Goal: Task Accomplishment & Management: Manage account settings

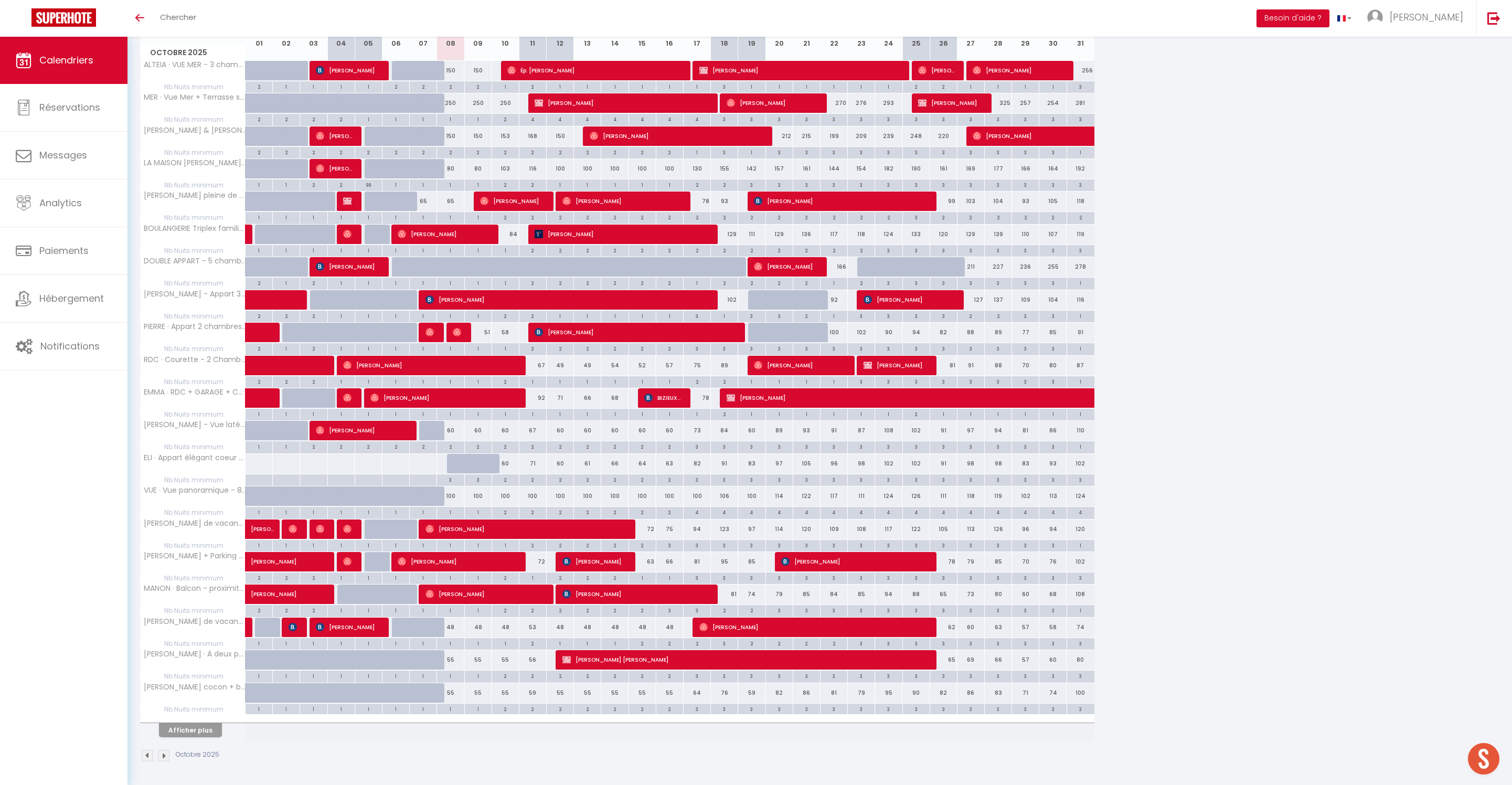
scroll to position [231, 0]
click at [218, 723] on button "Afficher plus" at bounding box center [190, 730] width 63 height 14
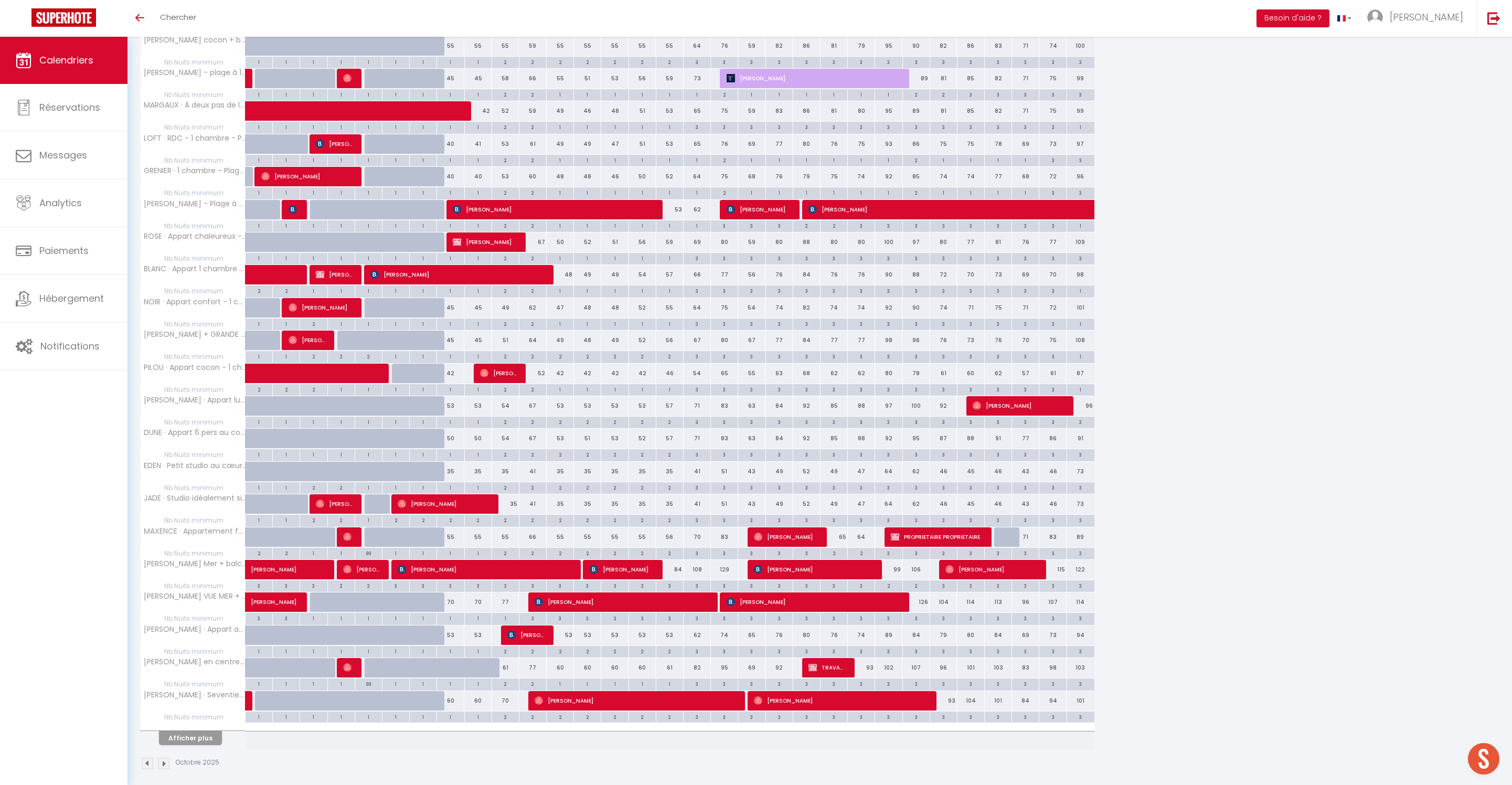
scroll to position [893, 0]
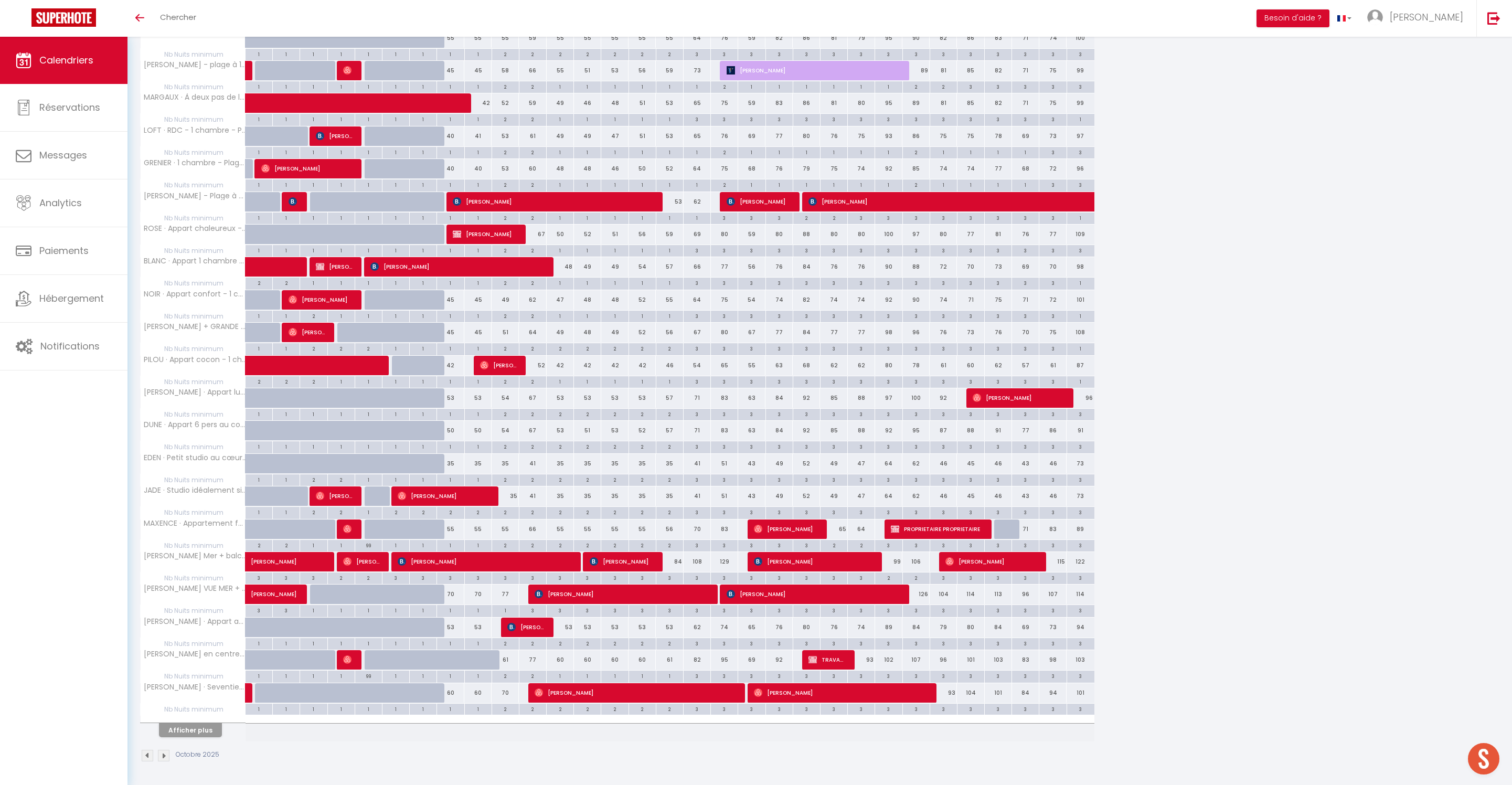
click at [201, 737] on button "Afficher plus" at bounding box center [190, 730] width 63 height 14
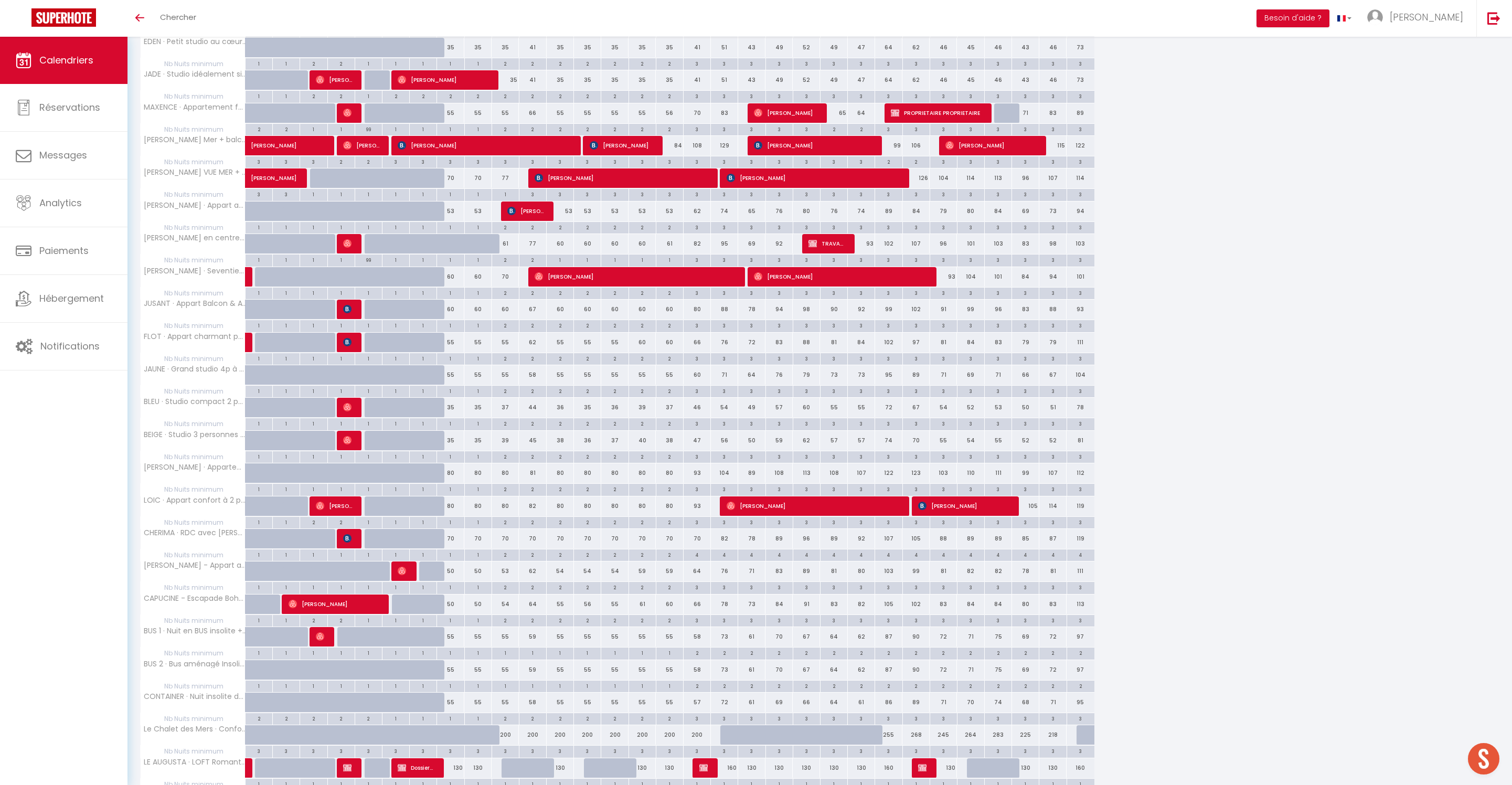
scroll to position [1237, 0]
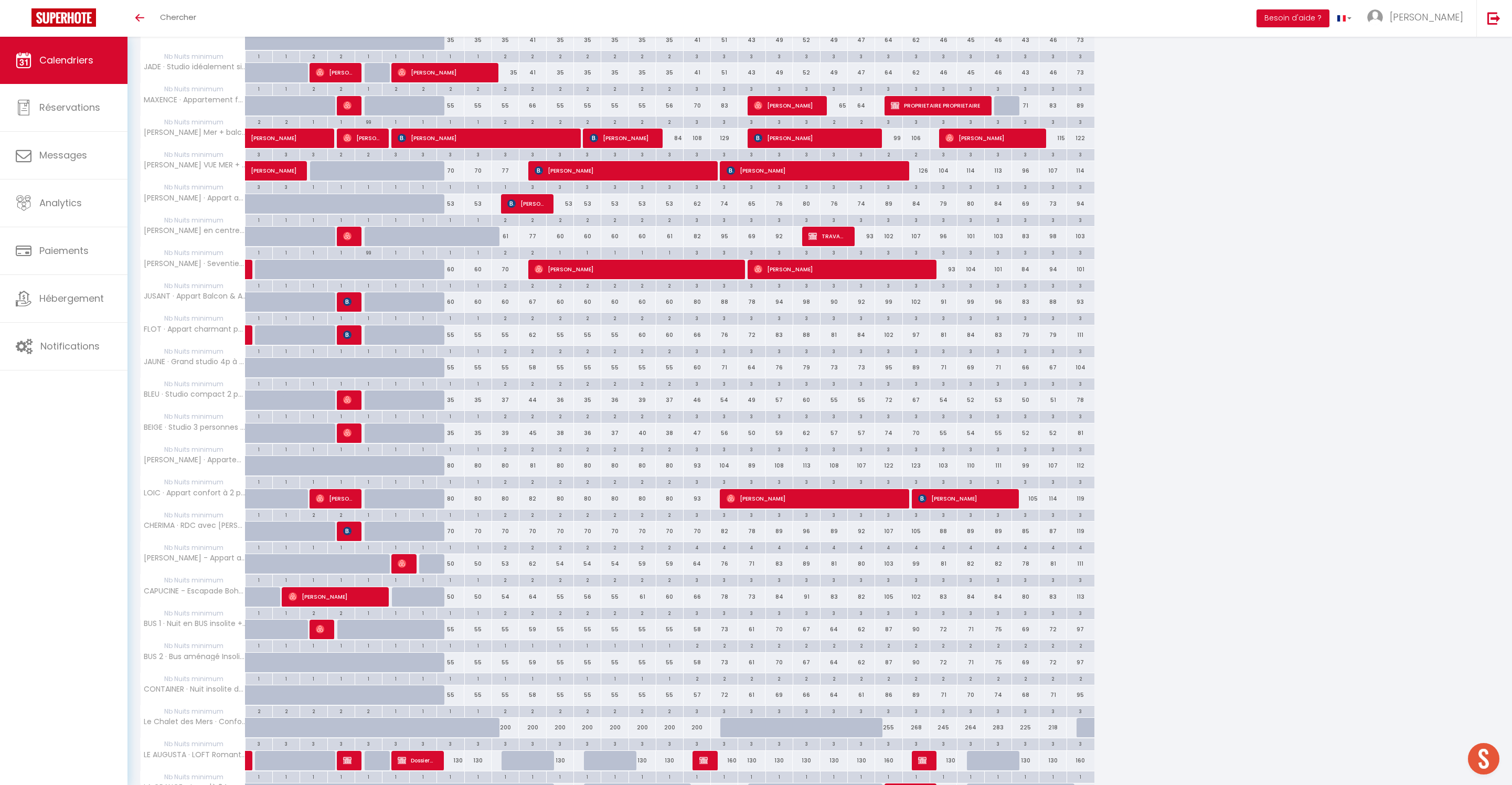
click at [703, 520] on div "3" at bounding box center [697, 514] width 27 height 10
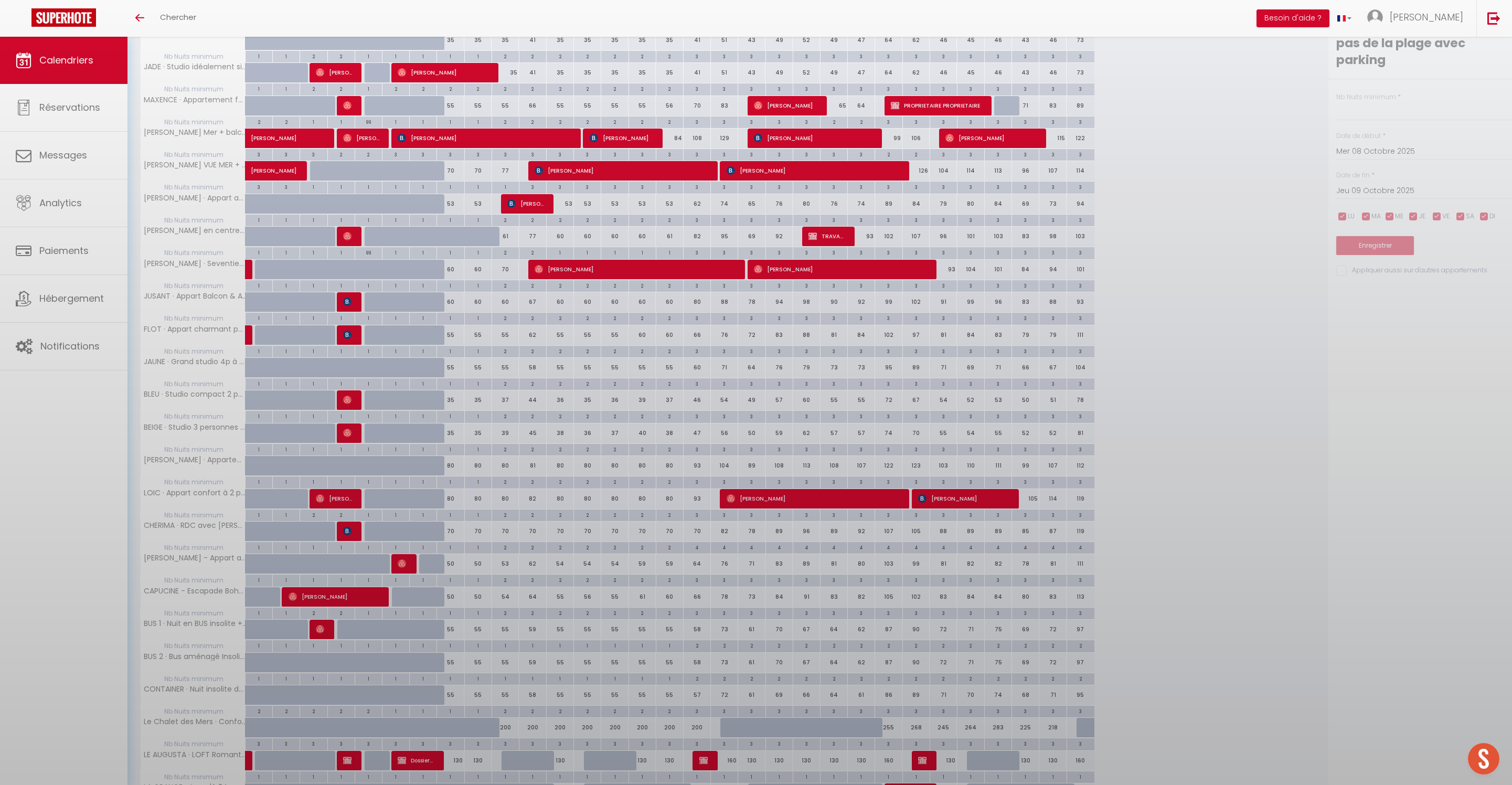
type input "3"
type input "Ven 17 Octobre 2025"
type input "Sam 18 Octobre 2025"
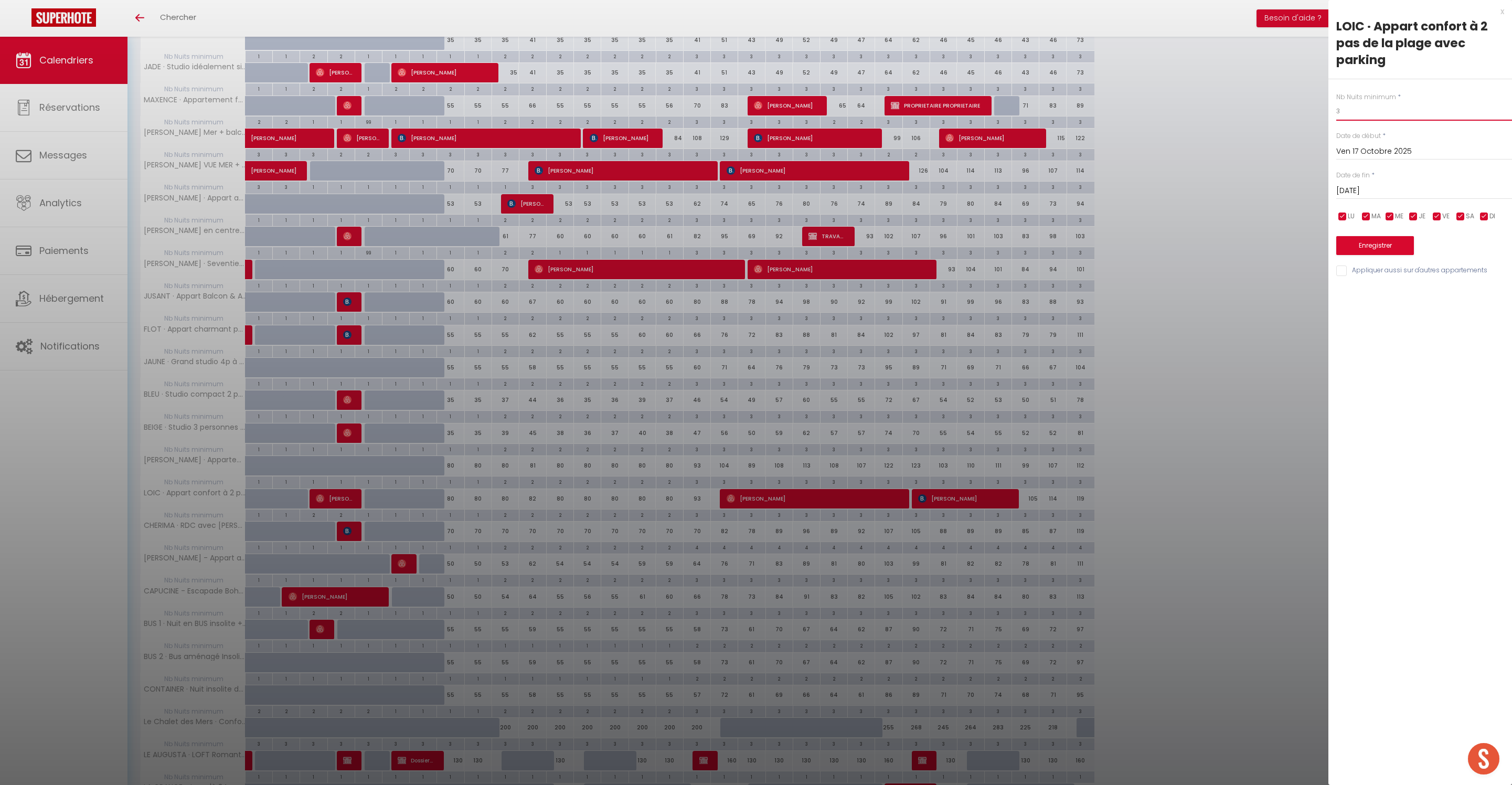
click at [1355, 120] on input "3" at bounding box center [1424, 111] width 176 height 19
type input "2"
click at [1387, 255] on button "Enregistrer" at bounding box center [1375, 245] width 77 height 19
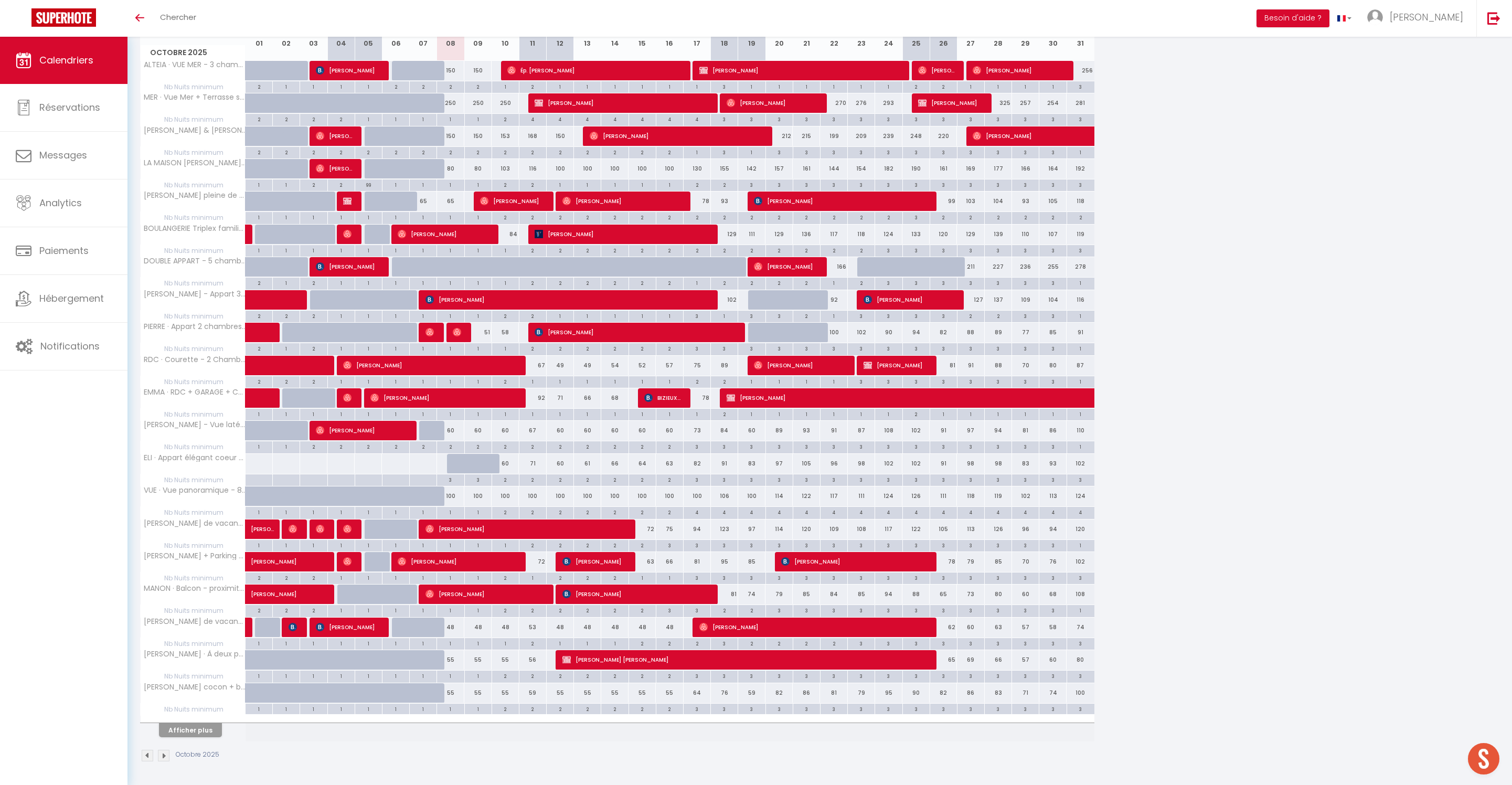
scroll to position [231, 0]
click at [220, 723] on button "Afficher plus" at bounding box center [190, 730] width 63 height 14
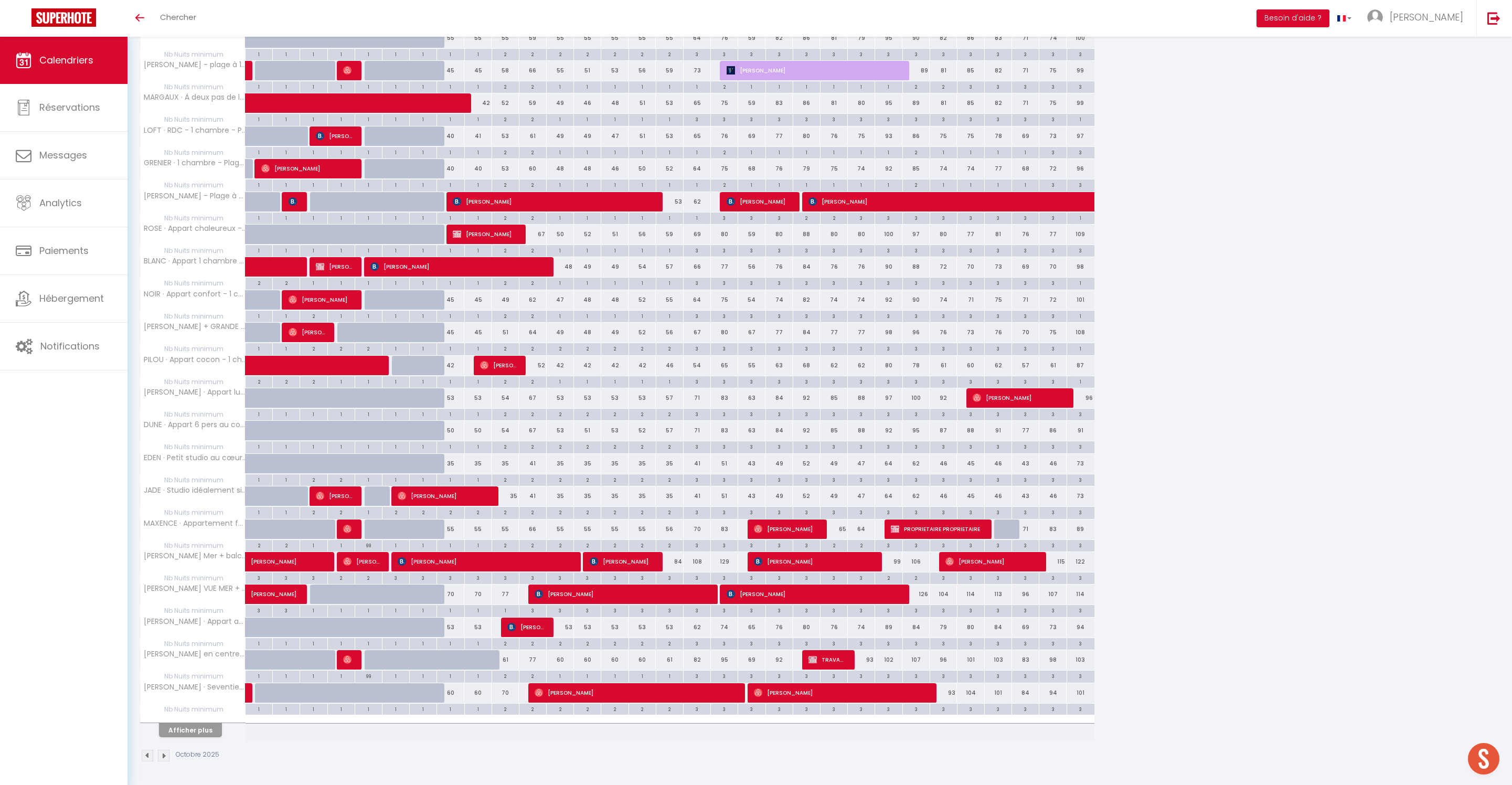
scroll to position [899, 0]
click at [569, 648] on div "2" at bounding box center [560, 643] width 27 height 10
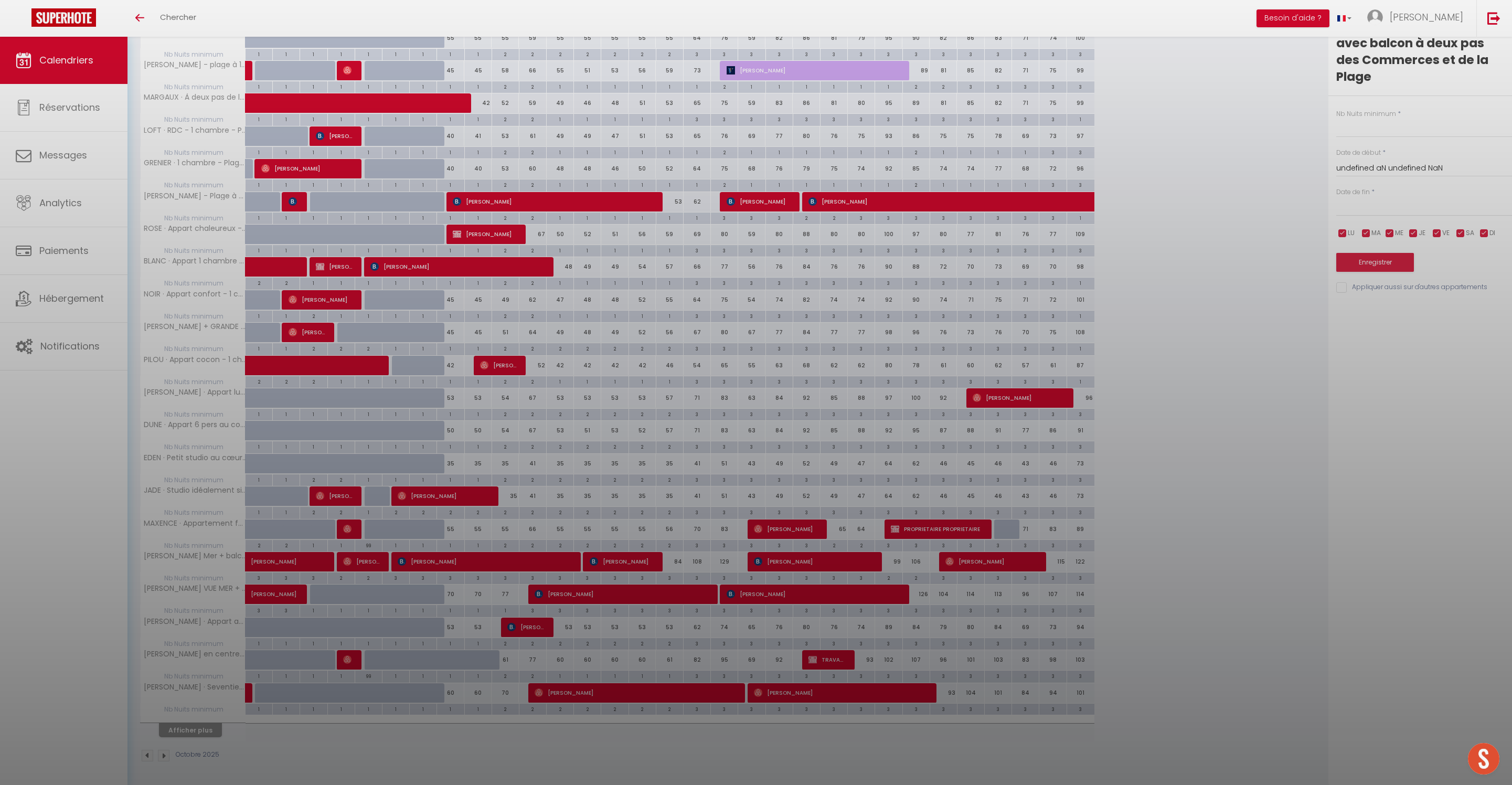
type input "2"
type input "Dim 12 Octobre 2025"
type input "Lun 13 Octobre 2025"
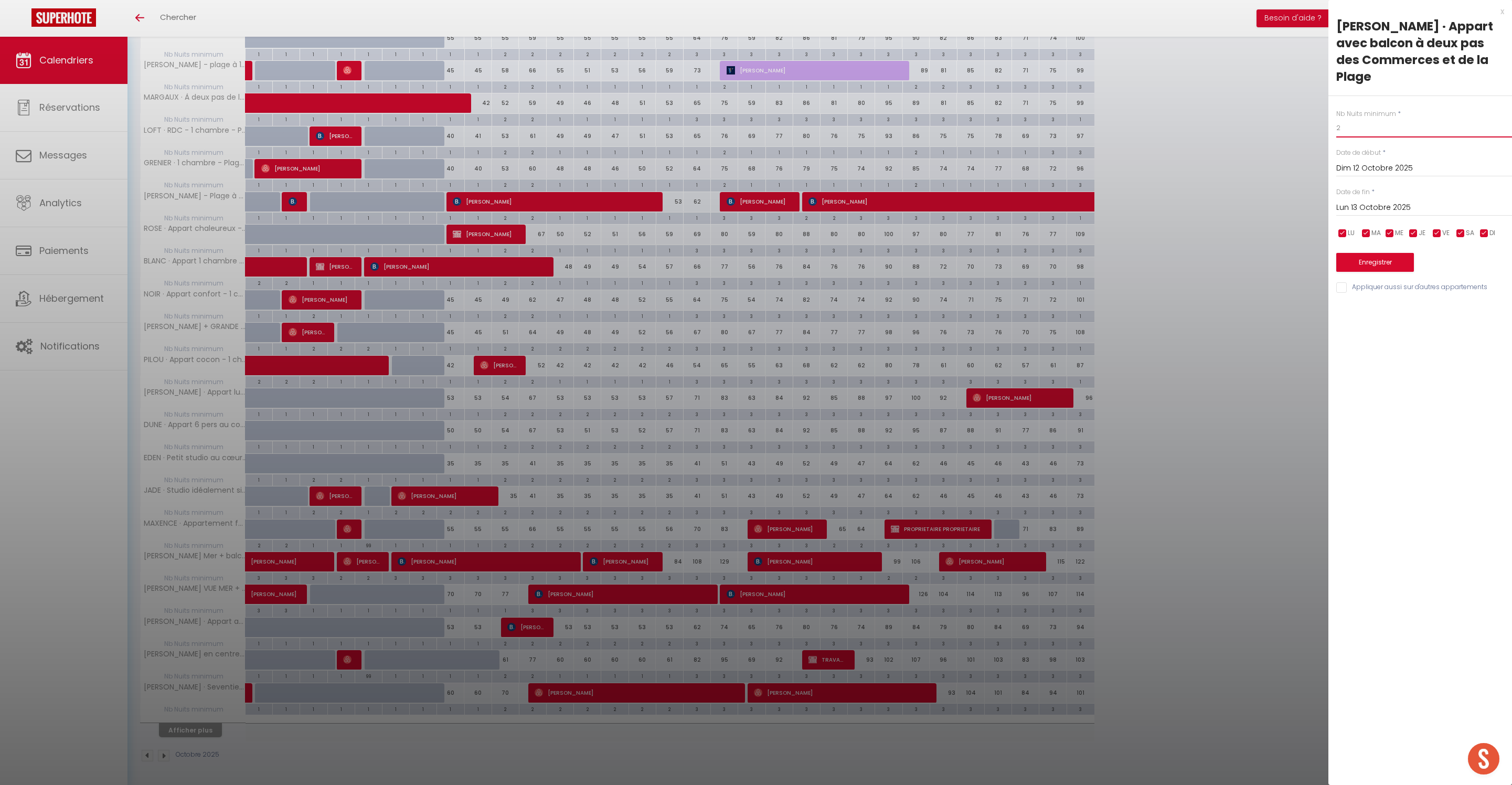
click at [1359, 122] on input "2" at bounding box center [1424, 128] width 176 height 19
type input "1"
click at [1396, 215] on input "Lun 13 Octobre 2025" at bounding box center [1424, 207] width 176 height 14
click at [1456, 320] on span "17" at bounding box center [1460, 309] width 22 height 21
type input "Ven 17 Octobre 2025"
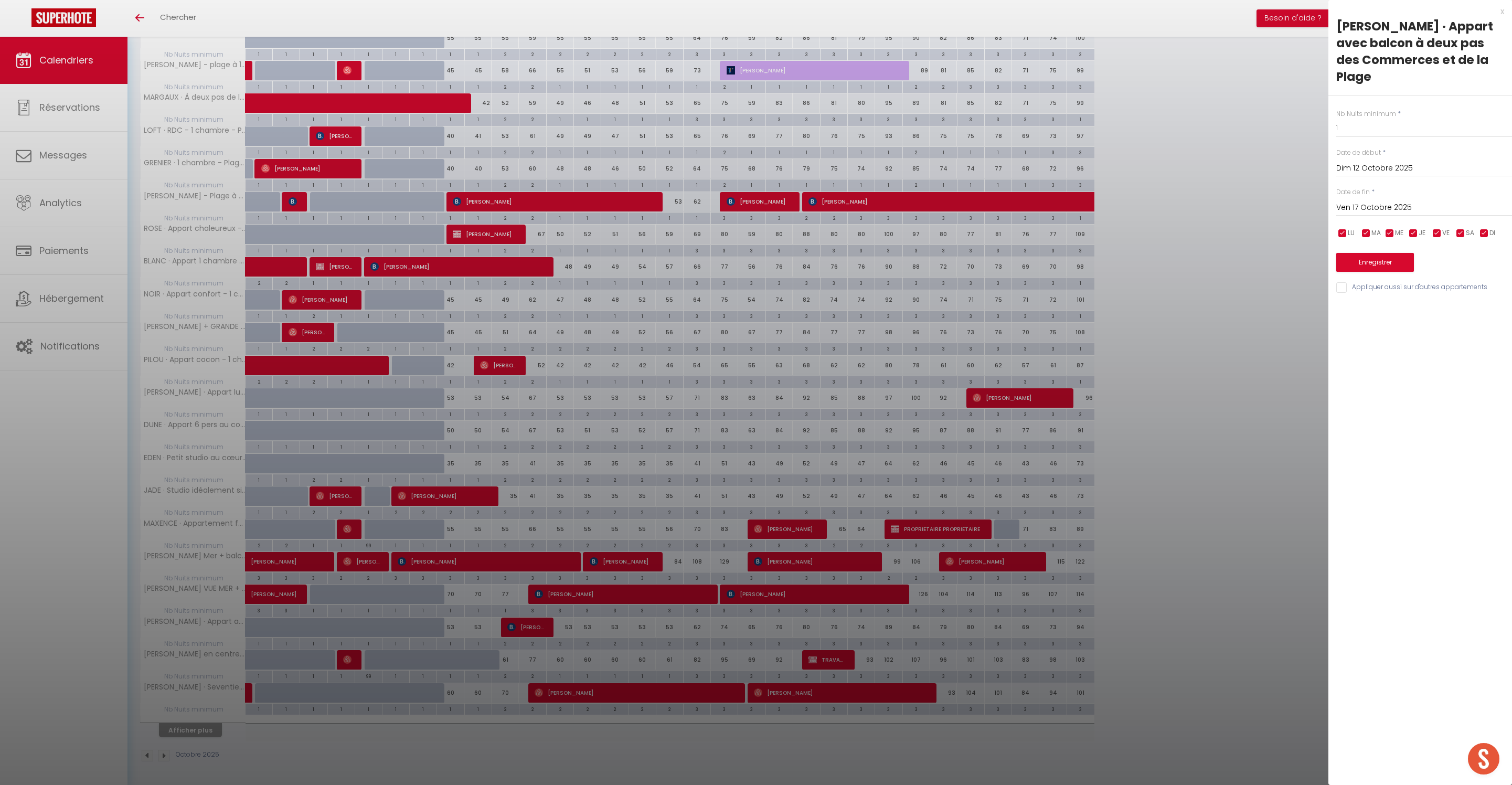
click at [1402, 272] on button "Enregistrer" at bounding box center [1375, 262] width 77 height 19
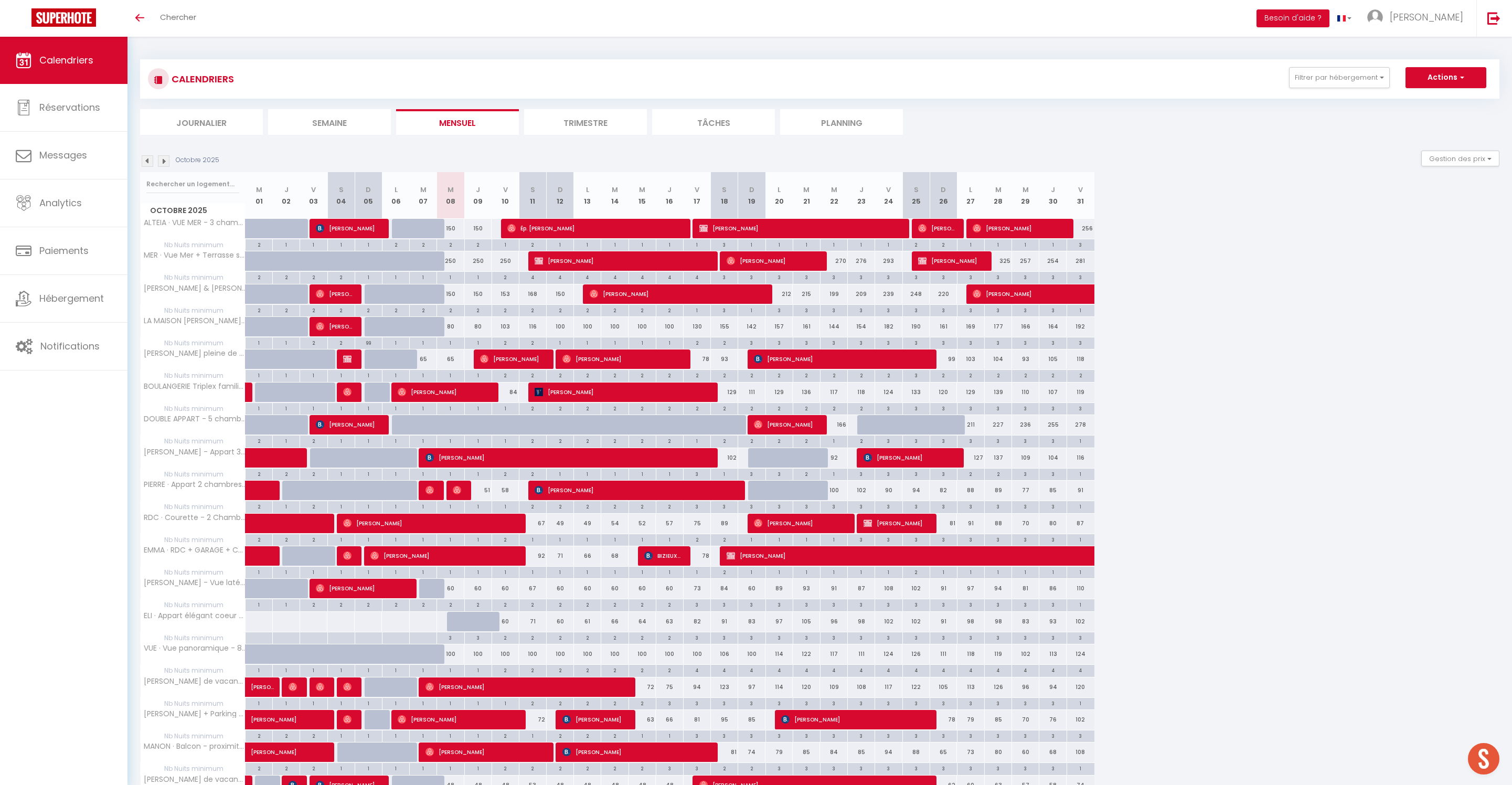
scroll to position [0, 0]
click at [76, 357] on link "Notifications" at bounding box center [63, 346] width 127 height 47
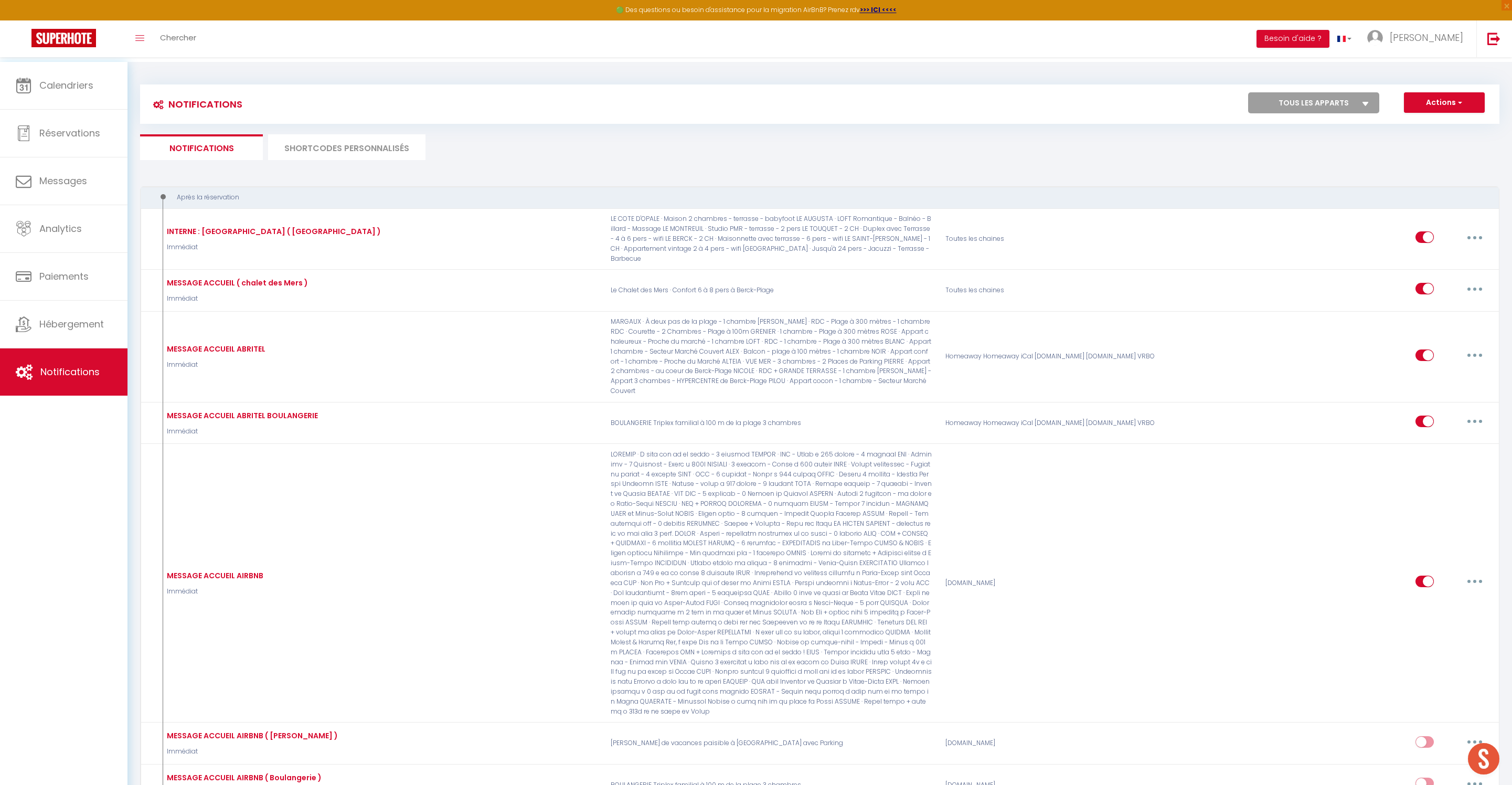
click at [353, 149] on li "SHORTCODES PERSONNALISÉS" at bounding box center [347, 147] width 157 height 26
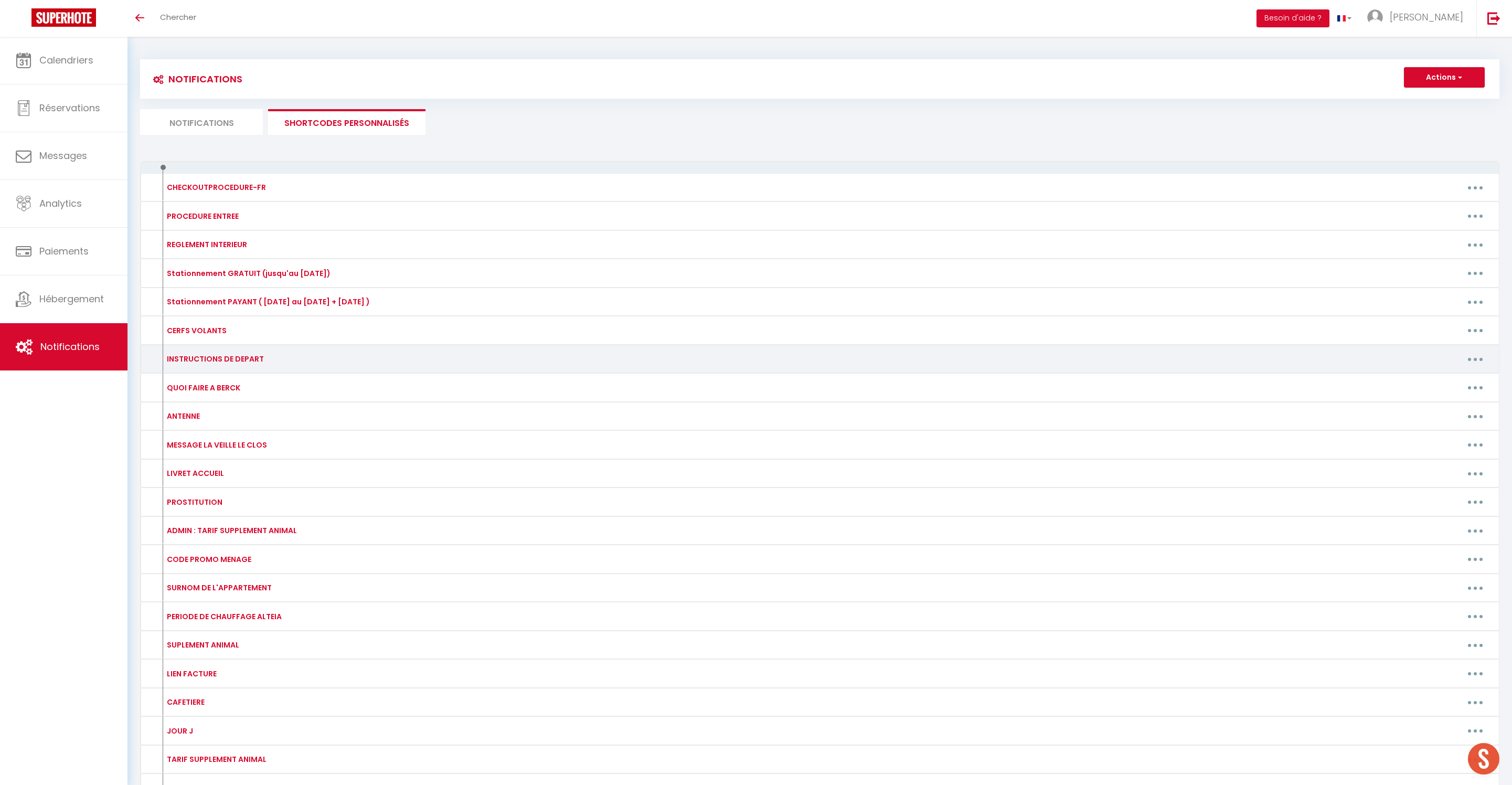
click at [1474, 361] on icon "button" at bounding box center [1475, 359] width 3 height 3
click at [1435, 392] on link "Editer" at bounding box center [1448, 383] width 77 height 18
type input "INSTRUCTIONS DE DEPART"
type textarea "."
type textarea "- Respecter l'heure de départ de 14h maximum - Retirer les draps de lits utilis…"
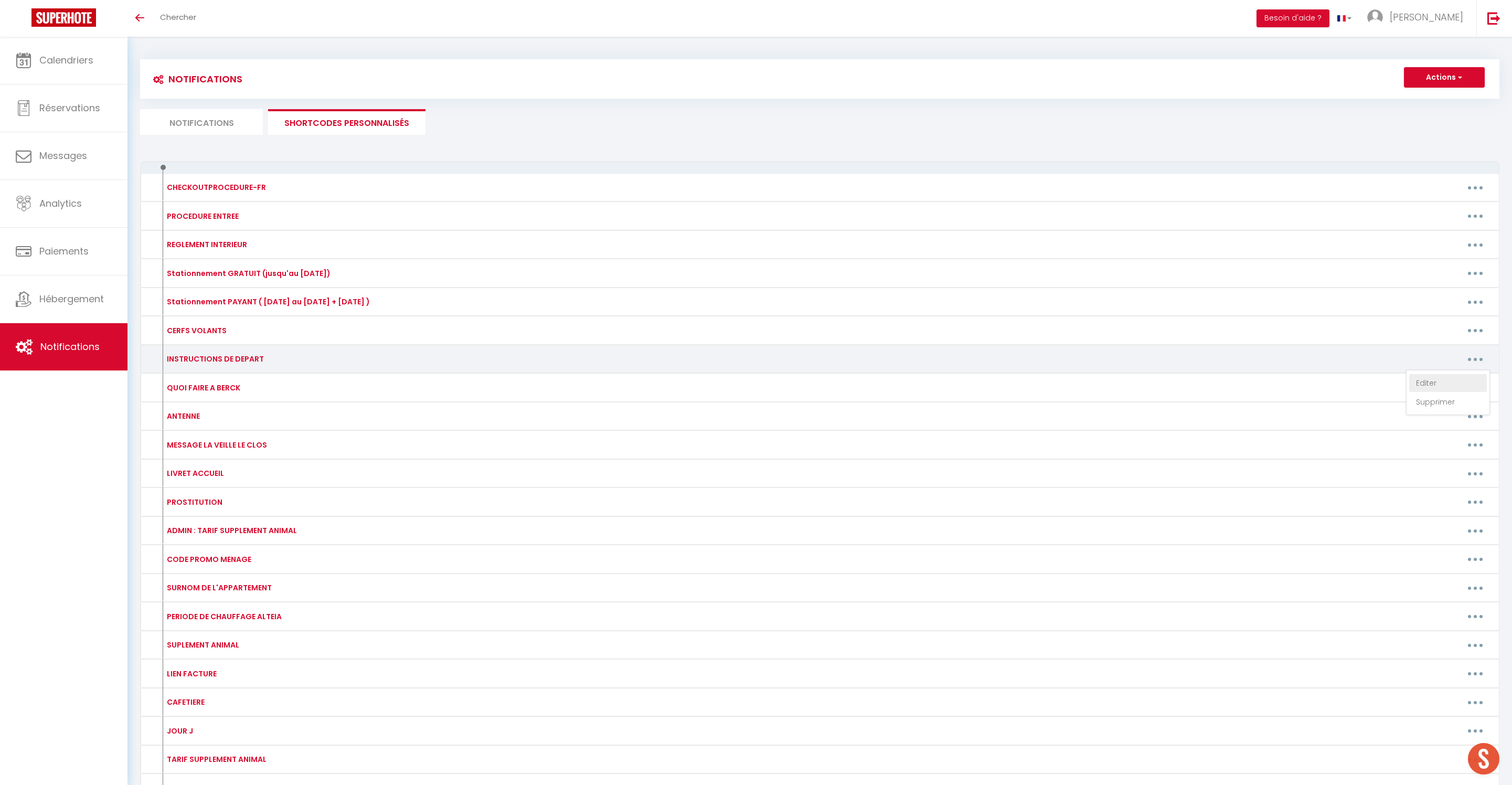
type textarea "- Respecter l'heure de départ de 14h maximum - Retirer les draps de lits utilis…"
type textarea "- Respecter l'heure de départ de 11h maximum - Retirer les draps de lits utilis…"
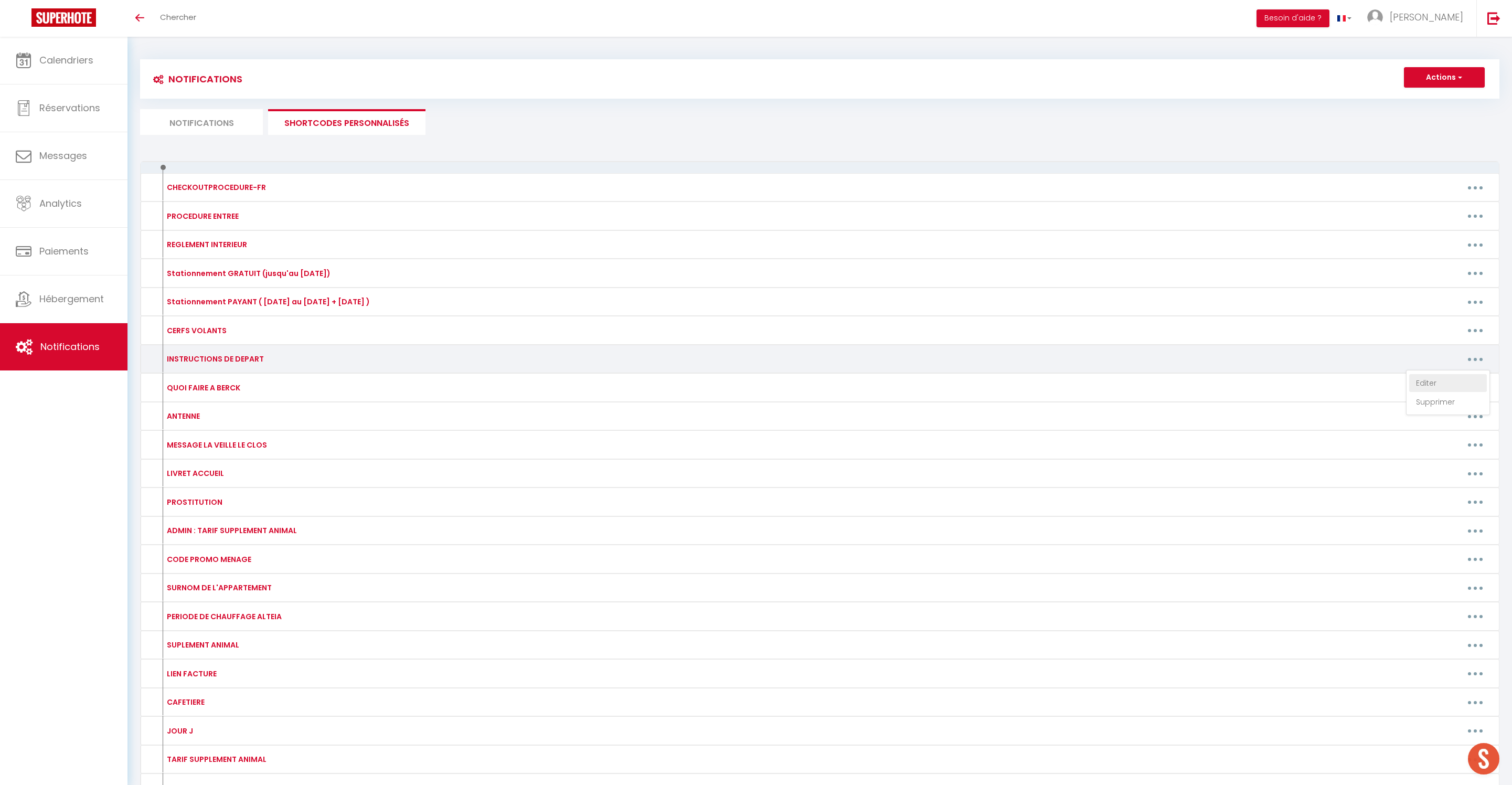
type textarea "- Respecter l'heure de départ de 11h maximum - Retirer les draps de lits utilis…"
type textarea "-Respecter l'heure de départ de 11h maximum -Retirer les draps de lits utilisés…"
type textarea "- Respecter l'heure de départ de 14h maximum - Retirer les draps de lits utilis…"
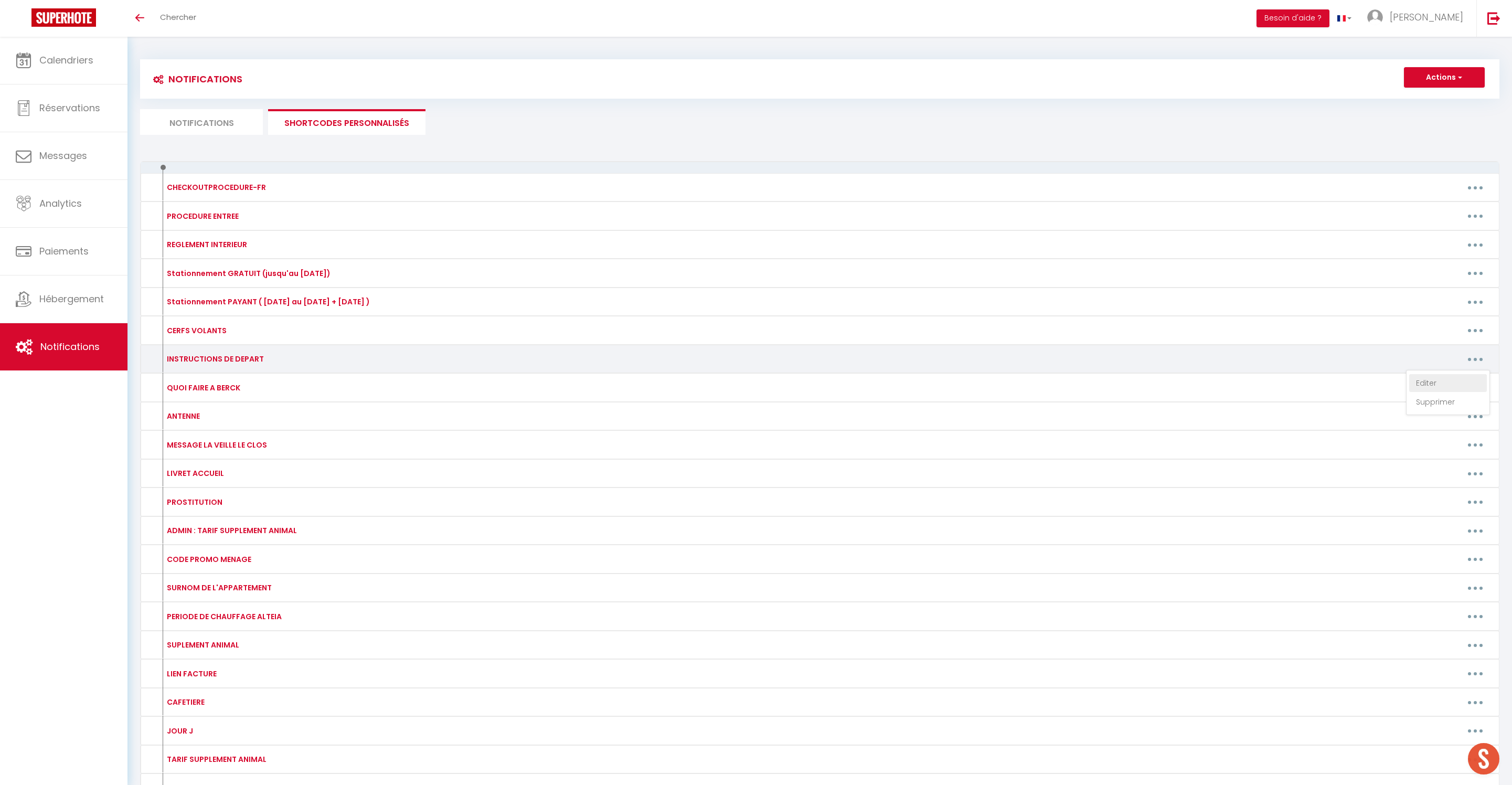
type textarea "- Respecter l'heure de départ de 11h maximum - Retirer les draps de lits utilis…"
type textarea "- Respecter l'heure de départ de 14h maximum - Retirer les draps de lits utilis…"
type textarea "- Respecter l'heure de départ de 13h maximum - Retirer les draps de lits utilis…"
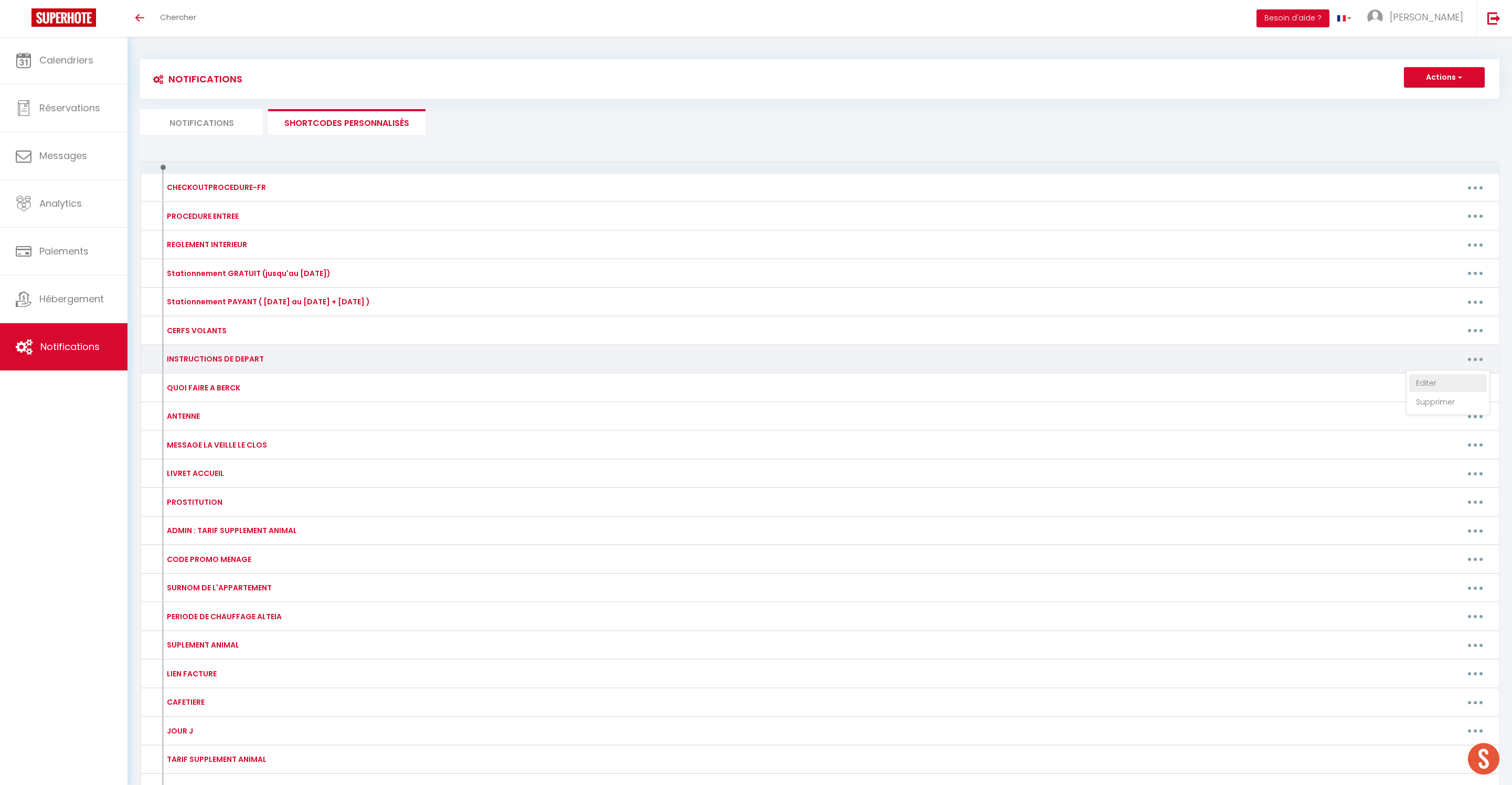
type textarea "-Respecter l'heure de départ de 14h maximum -Retirer les draps de lits utilisés…"
type textarea "- Respecter l'heure de départ de 11h maximum - Retirer les draps de lits utilis…"
type textarea "- Respecter l'heure de départ de 14h maximum - Retirer les draps de lits utilis…"
type textarea "-Respecter l'heure de départ de 14h maximum -Retirer les draps de lits utilisés…"
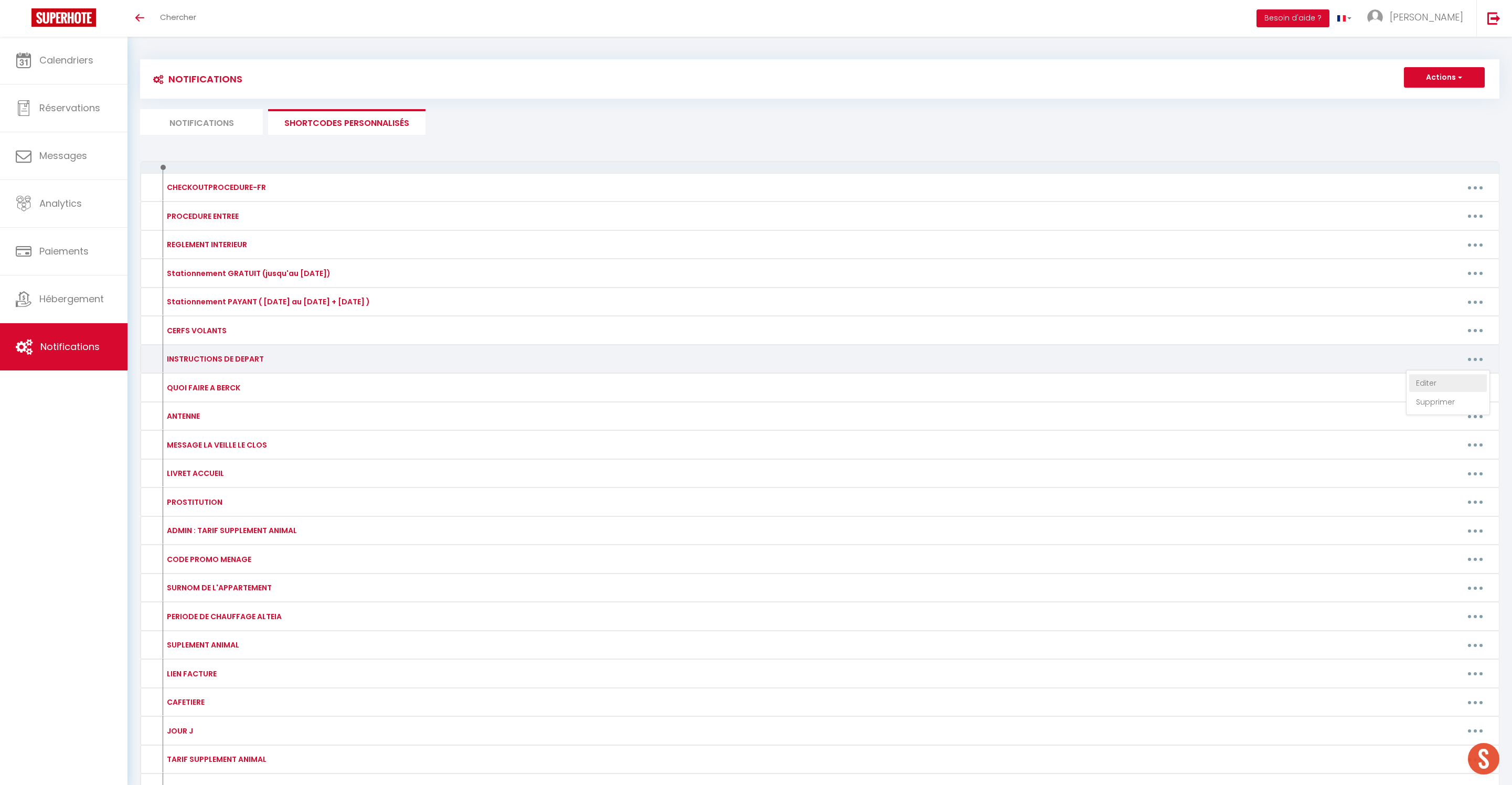
type textarea "- Respecter l'heure de départ de 11h maximum - Retirer les draps de lits utilis…"
type textarea "-Respecter l'heure de départ de 11h maximum -Retirer les draps de lits utilisés…"
type textarea "- Respecter l'heure de départ de 11h maximum - Retirer les draps de lits utilis…"
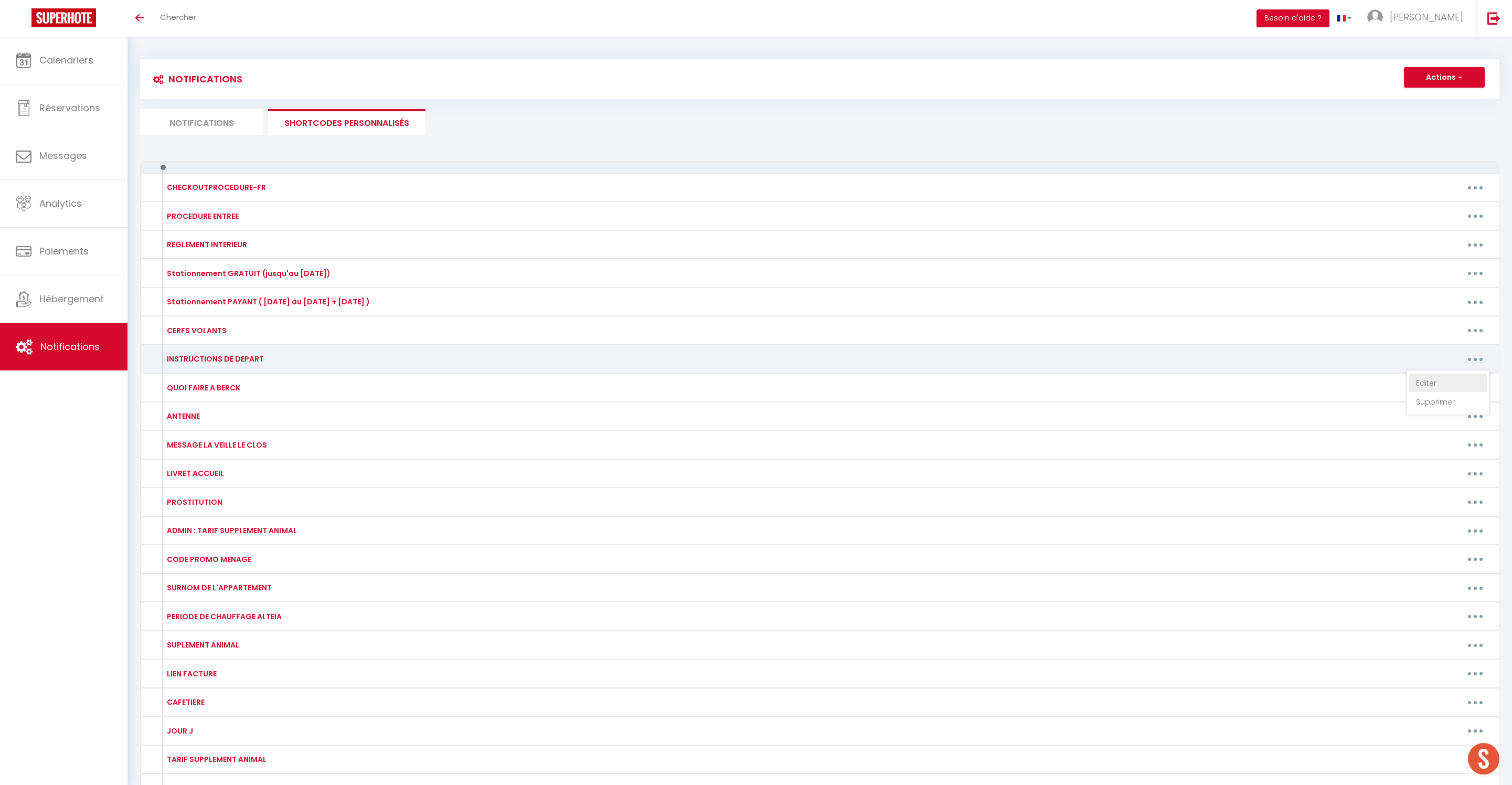
type textarea "- Respecter l'heure de départ de 11h maximum - Retirer les draps de lits utilis…"
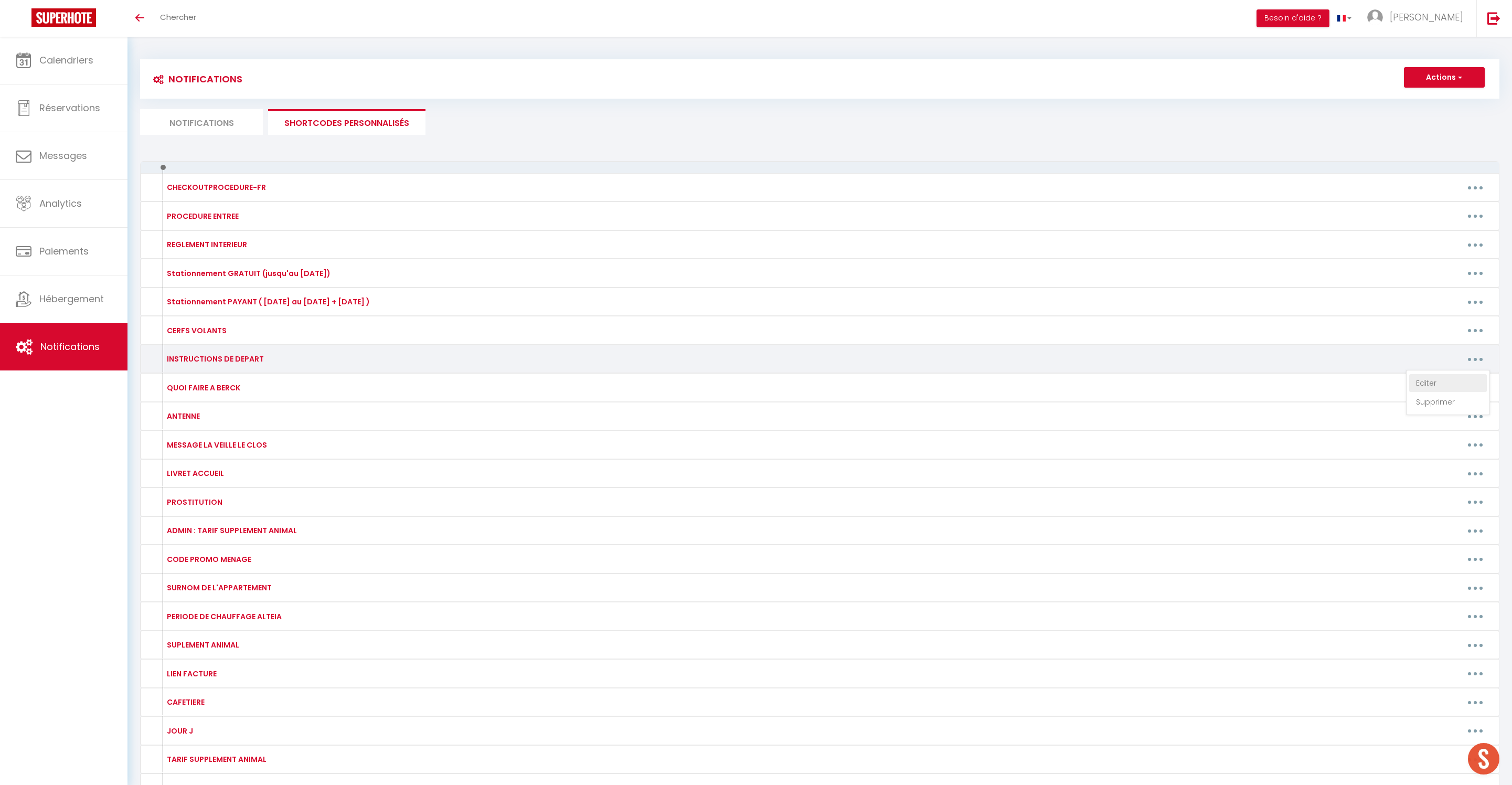
type textarea "- Respecter l'heure de départ de 11h maximum - Retirer les draps de lits utilis…"
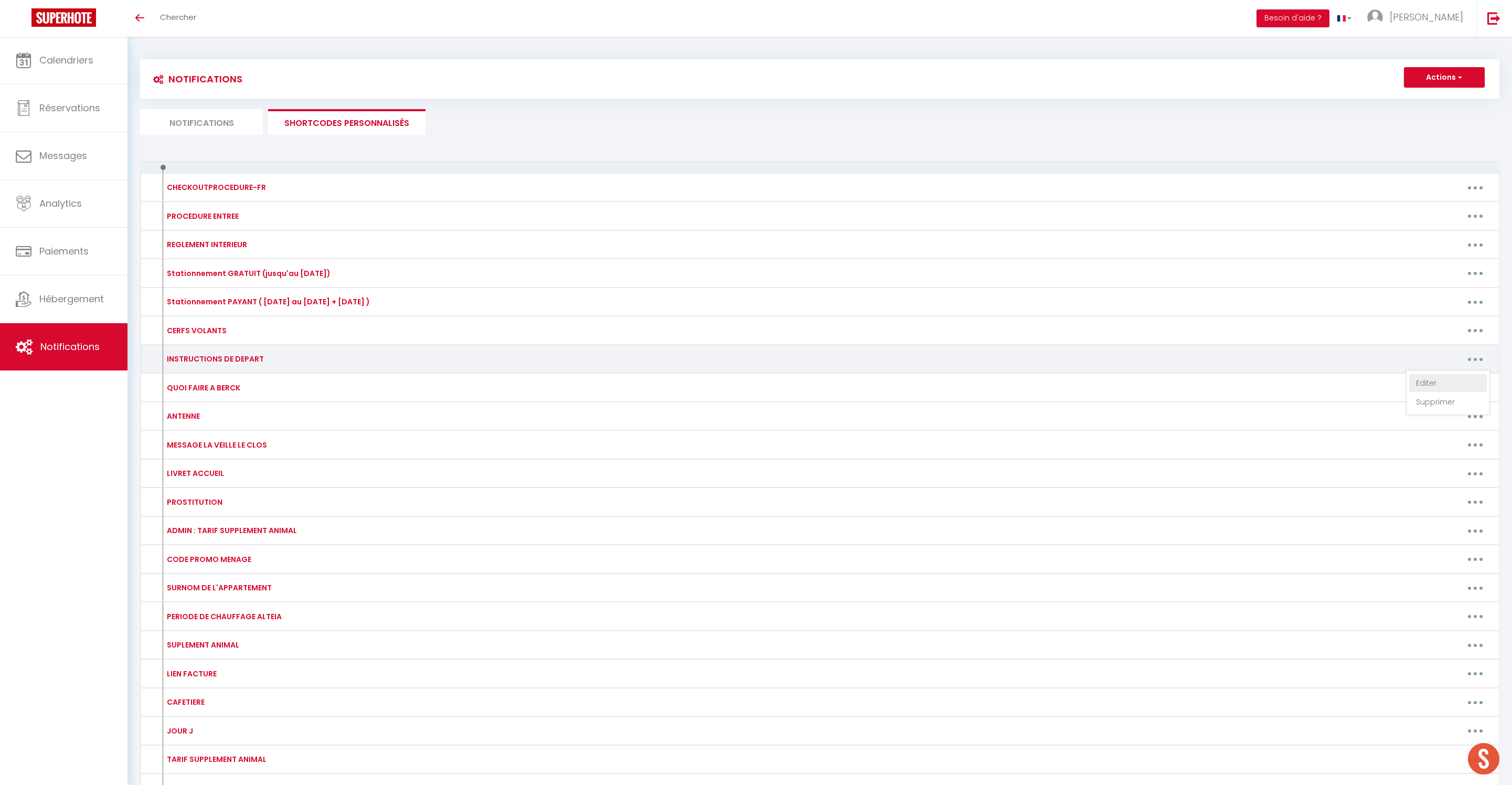
type textarea "- Respecter l'heure de départ de 11h maximum - Retirer les draps de lits utilis…"
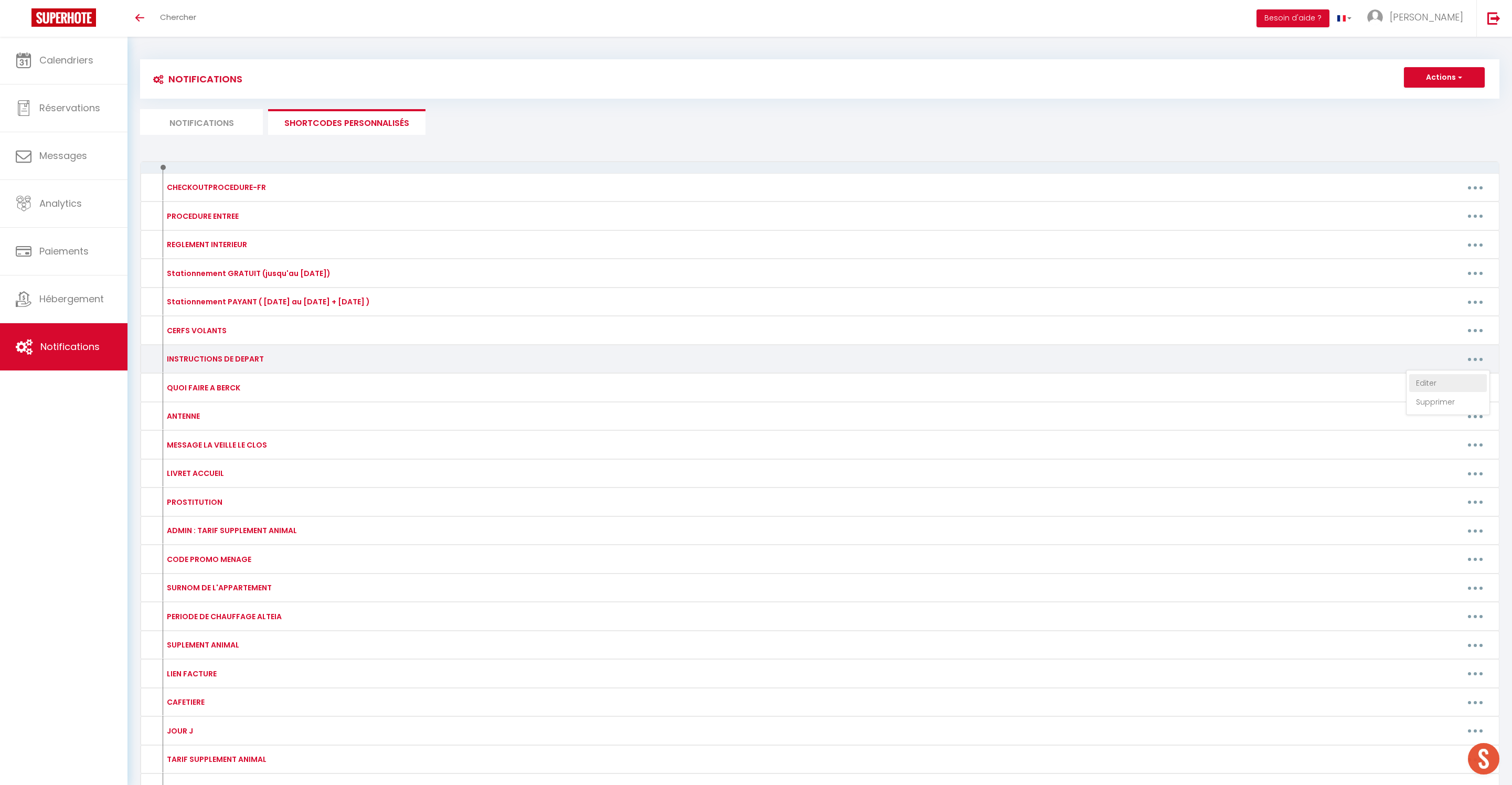
type textarea "- Respecter l'heure de départ de 11h maximum - Retirer les draps de lits utilis…"
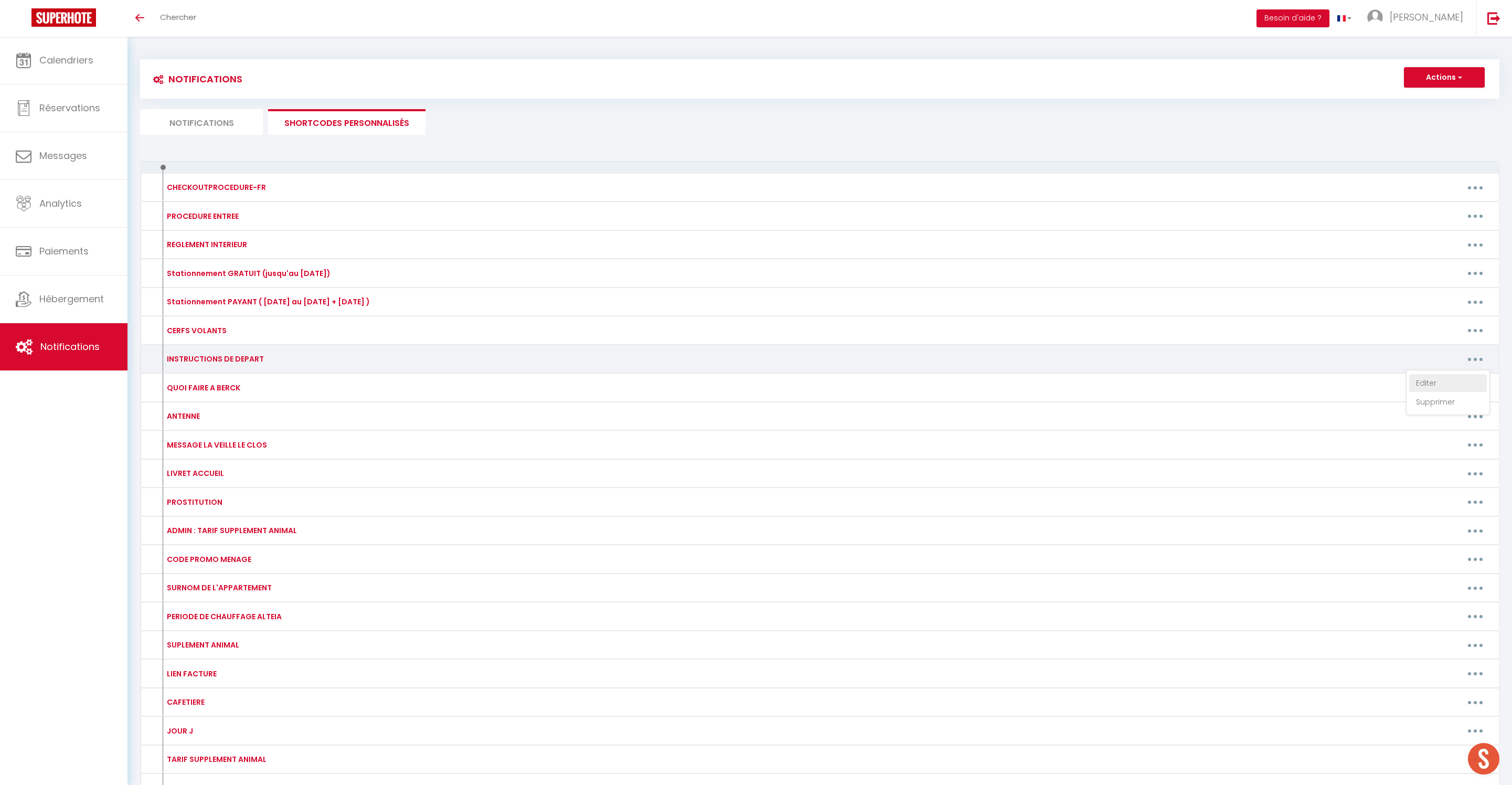
type textarea "- Respecter l'heure de départ de 11h maximum - Retirer les draps de lits utilis…"
type textarea "⏰ Merci de respecter l’heure de départ : 10h maximum (sauf si vous avez convenu…"
type textarea "- Respecter l'heure de départ de 11h maximum - Retirer les draps de lits utilis…"
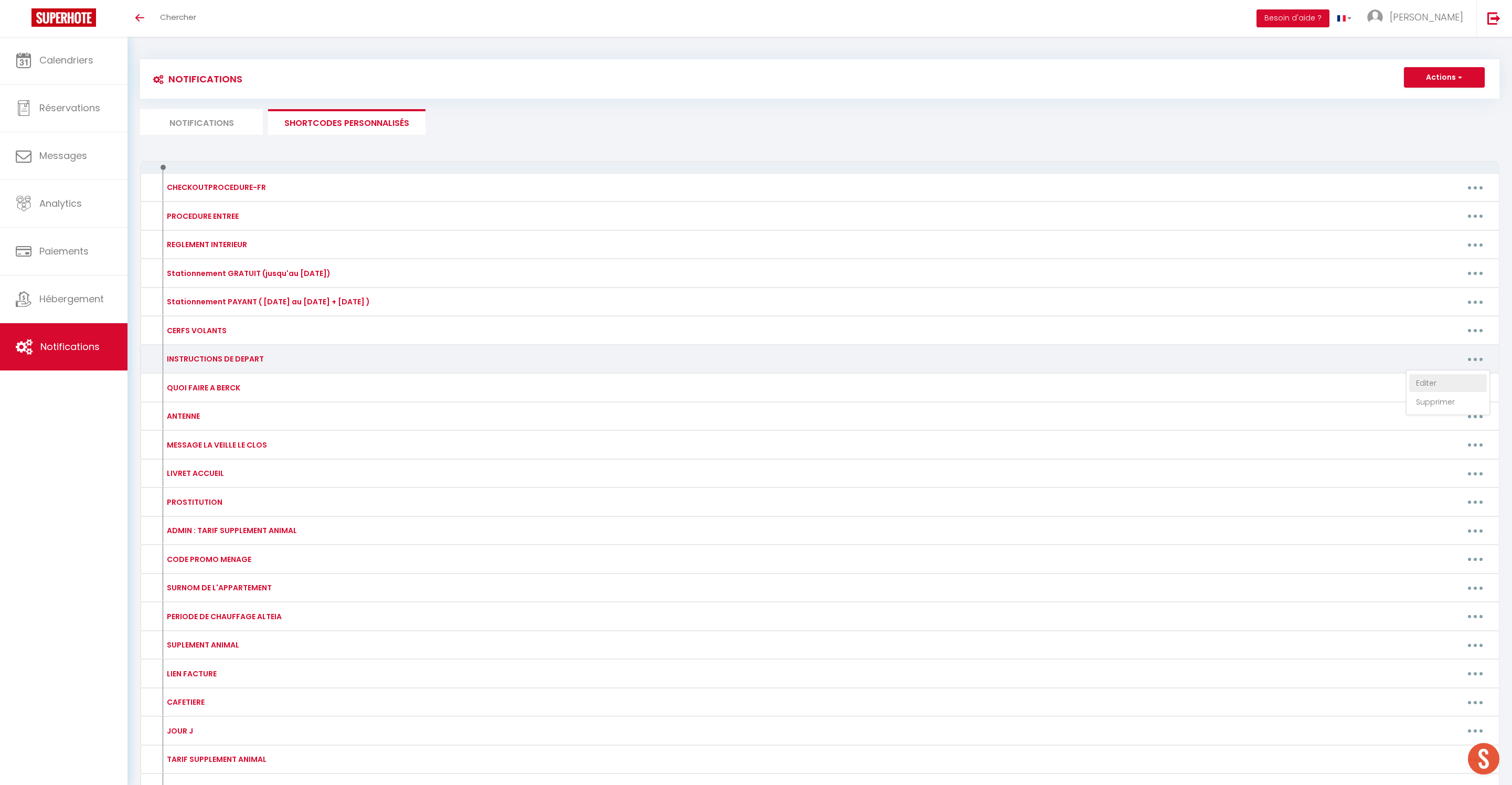
type textarea "- Respecter l'heure de départ de 11h maximum - Retirer les draps de lits utilis…"
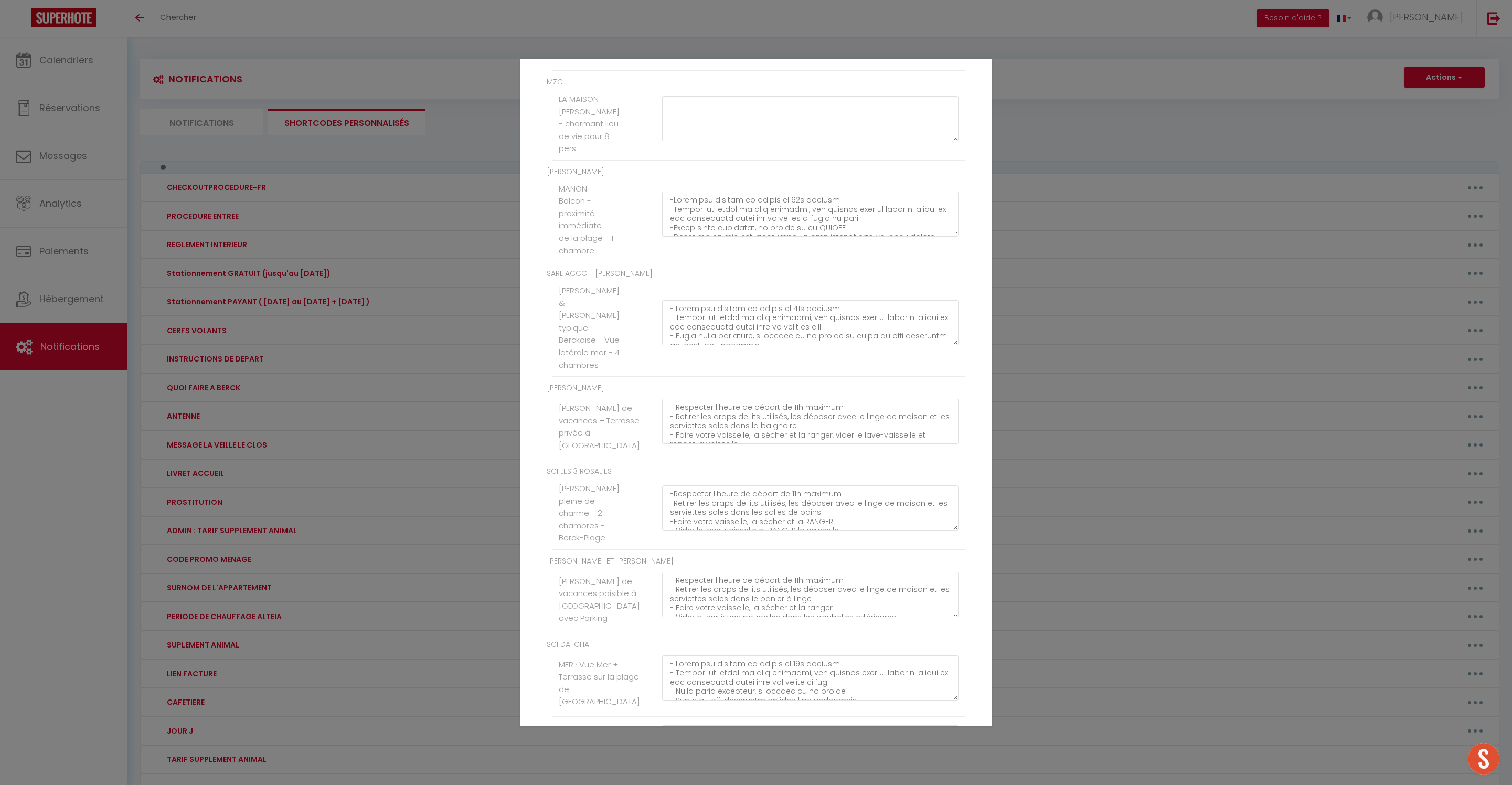
scroll to position [2517, 0]
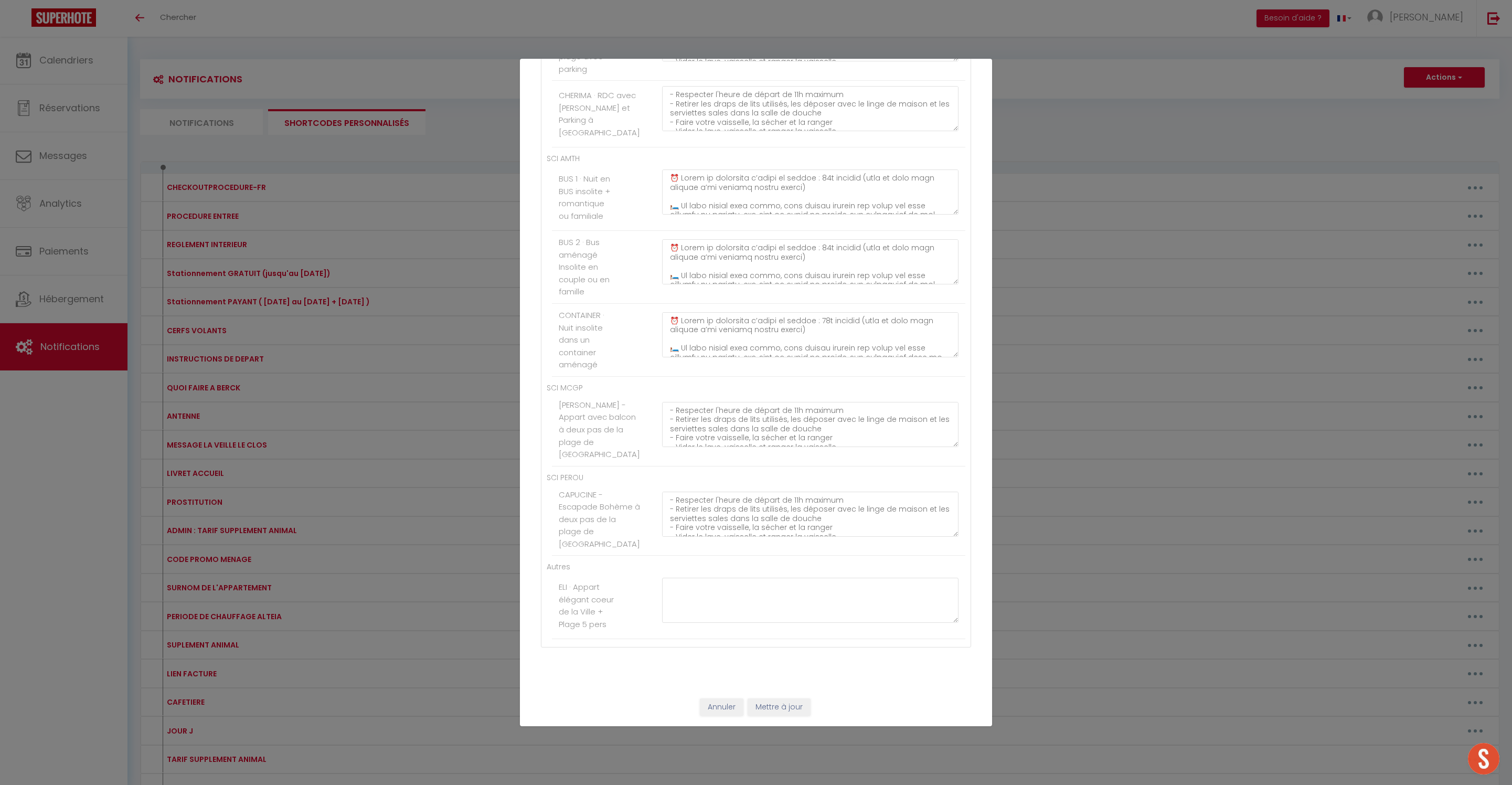
scroll to position [6659, 0]
click at [687, 578] on textarea at bounding box center [810, 600] width 296 height 45
paste textarea "- Respecter l'heure de départ de 11h maximum - Retirer les draps de lits utilis…"
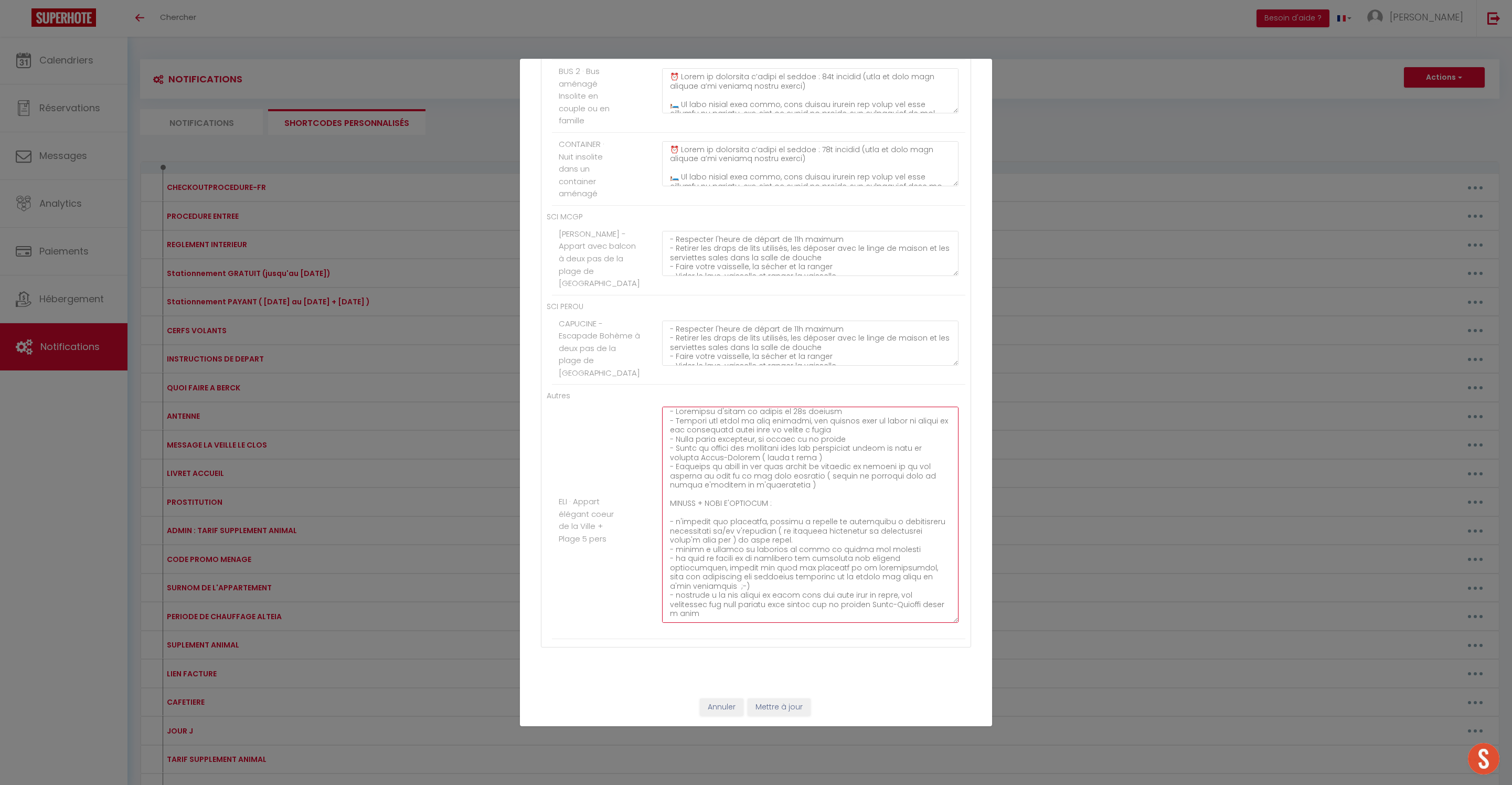
drag, startPoint x: 694, startPoint y: 561, endPoint x: 933, endPoint y: 747, distance: 302.8
click at [933, 747] on div "Mettre à jour le code court personnalisé × Nom * INSTRUCTIONS DE DEPART Contenu…" at bounding box center [756, 392] width 472 height 785
click at [896, 581] on textarea at bounding box center [810, 514] width 296 height 217
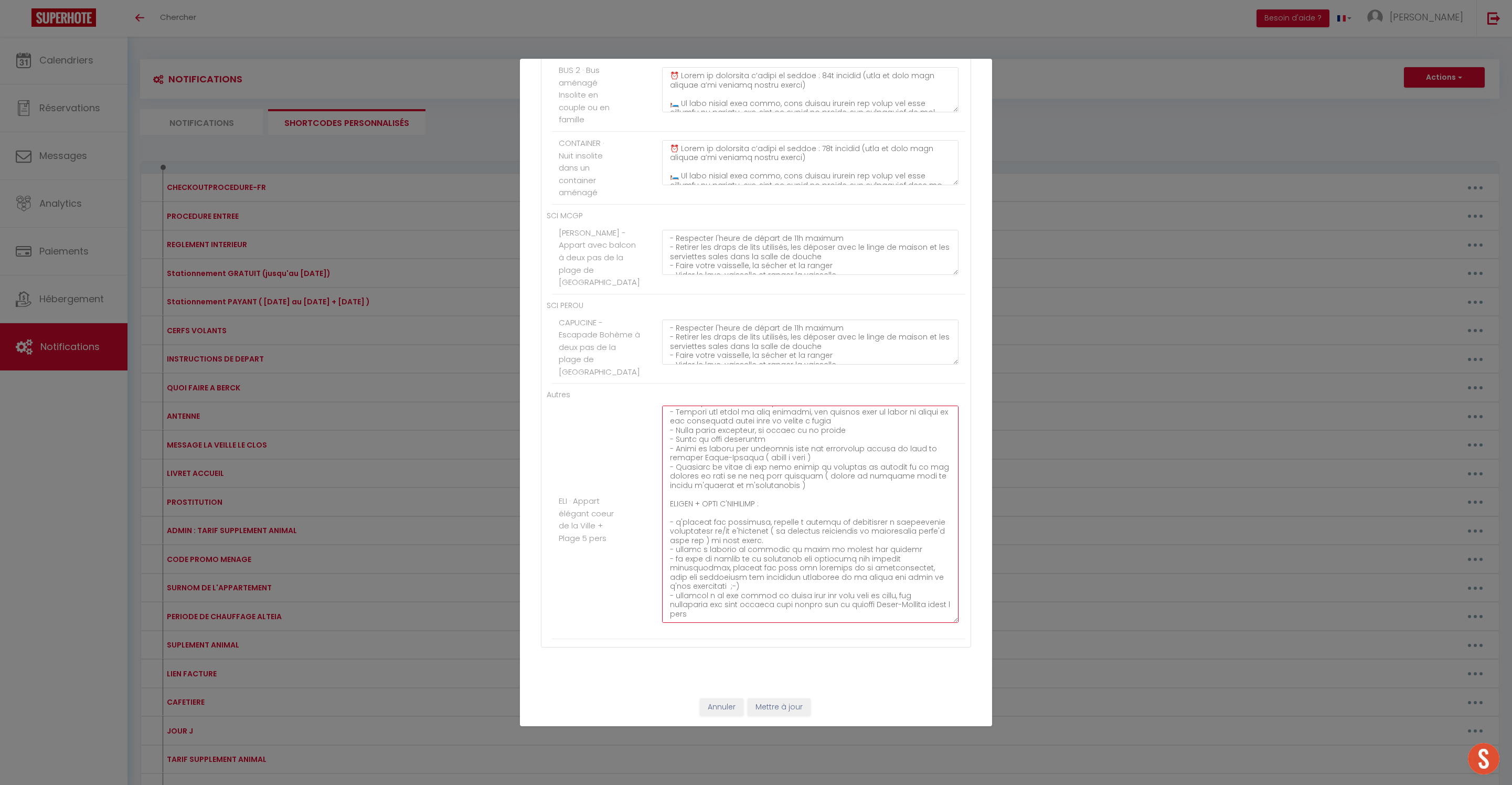
drag, startPoint x: 900, startPoint y: 593, endPoint x: 637, endPoint y: 596, distance: 263.0
click at [637, 591] on li "ELI · Appart élégant coeur de la Ville + Plage 5 pers" at bounding box center [758, 520] width 413 height 239
click at [910, 590] on textarea at bounding box center [810, 514] width 296 height 217
drag, startPoint x: 910, startPoint y: 592, endPoint x: 685, endPoint y: 577, distance: 225.5
click at [685, 577] on textarea at bounding box center [810, 514] width 296 height 217
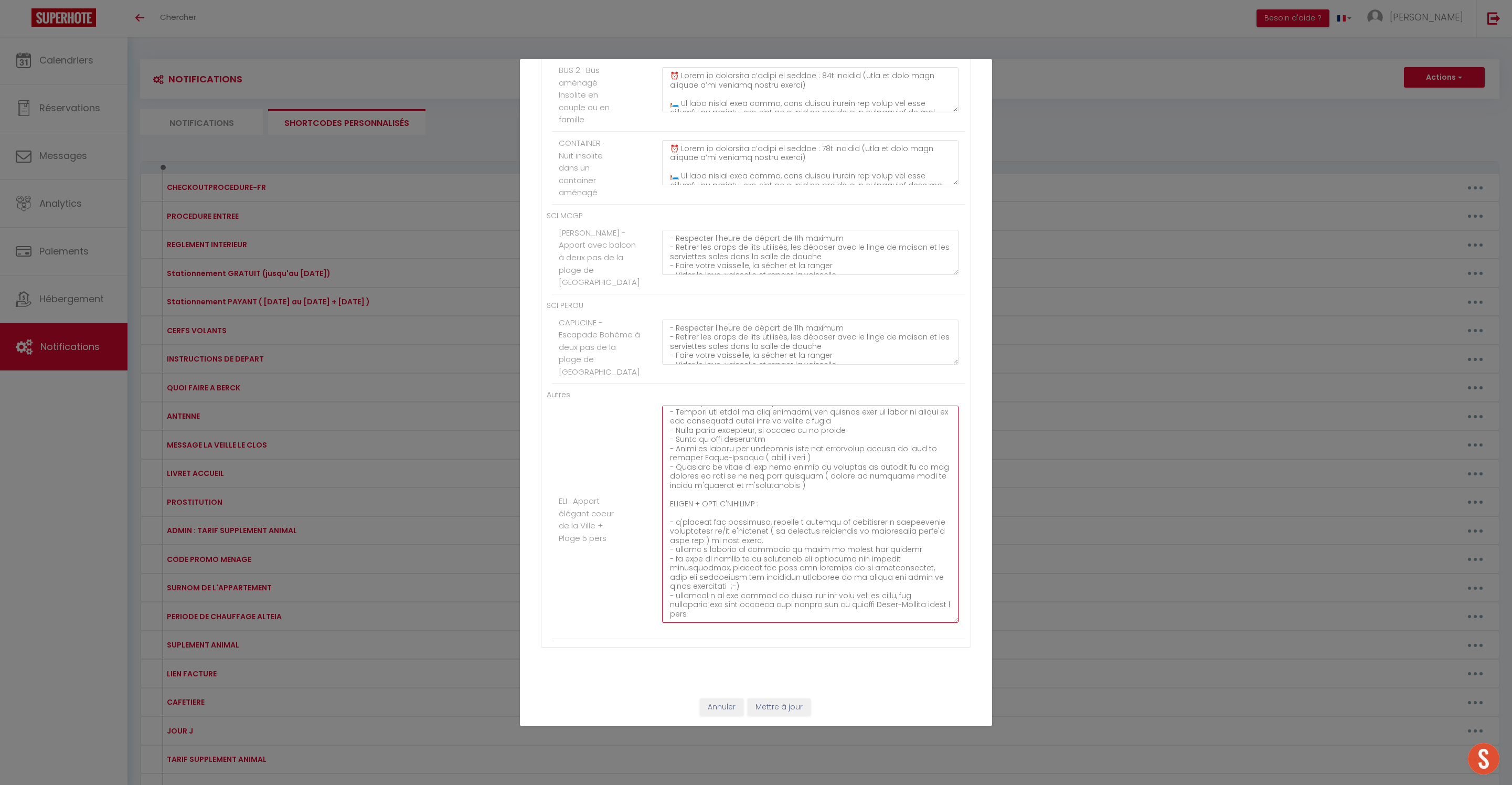
click at [927, 592] on textarea at bounding box center [810, 514] width 296 height 217
drag, startPoint x: 907, startPoint y: 594, endPoint x: 659, endPoint y: 597, distance: 248.0
click at [659, 597] on div at bounding box center [810, 520] width 310 height 228
click at [742, 593] on textarea at bounding box center [810, 514] width 296 height 217
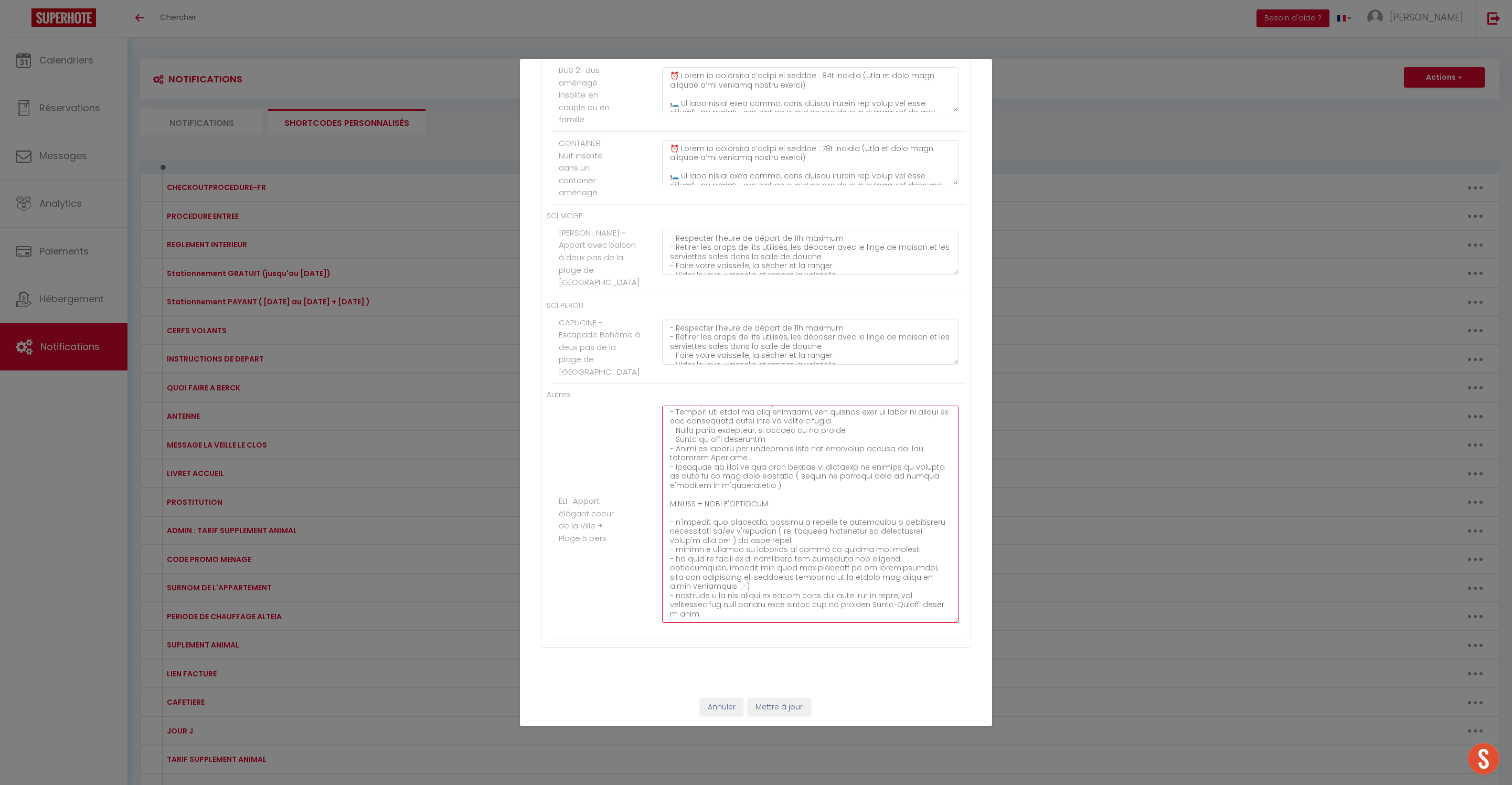
click at [758, 591] on textarea at bounding box center [810, 514] width 296 height 217
click at [883, 595] on textarea at bounding box center [810, 514] width 296 height 217
click at [885, 594] on textarea at bounding box center [810, 514] width 296 height 217
drag, startPoint x: 832, startPoint y: 593, endPoint x: 795, endPoint y: 592, distance: 37.0
click at [795, 592] on textarea at bounding box center [810, 514] width 296 height 217
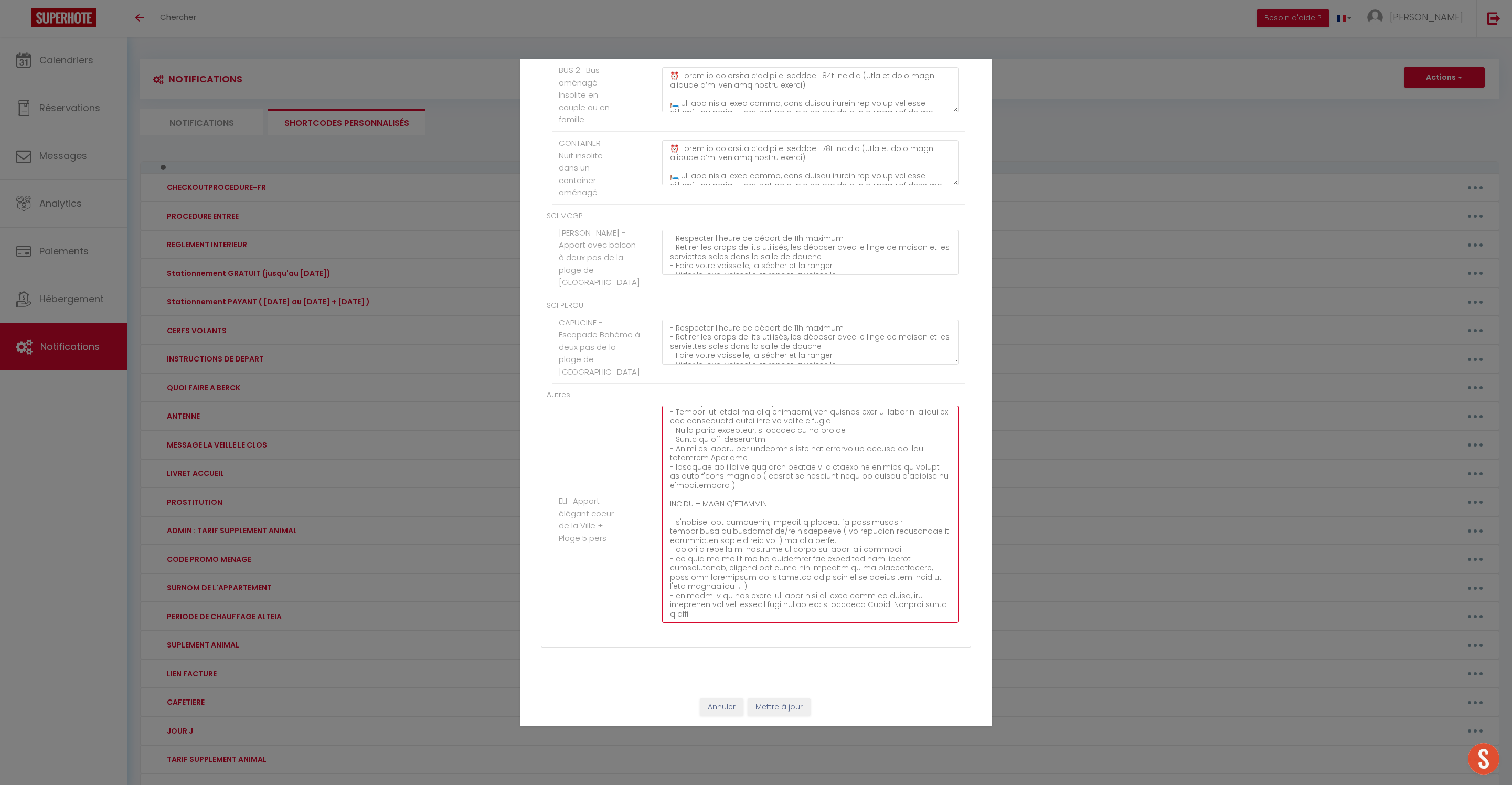
click at [902, 610] on textarea at bounding box center [810, 514] width 296 height 217
drag, startPoint x: 879, startPoint y: 645, endPoint x: 746, endPoint y: 641, distance: 133.1
click at [746, 623] on textarea at bounding box center [810, 514] width 296 height 217
click at [893, 623] on textarea at bounding box center [810, 514] width 296 height 217
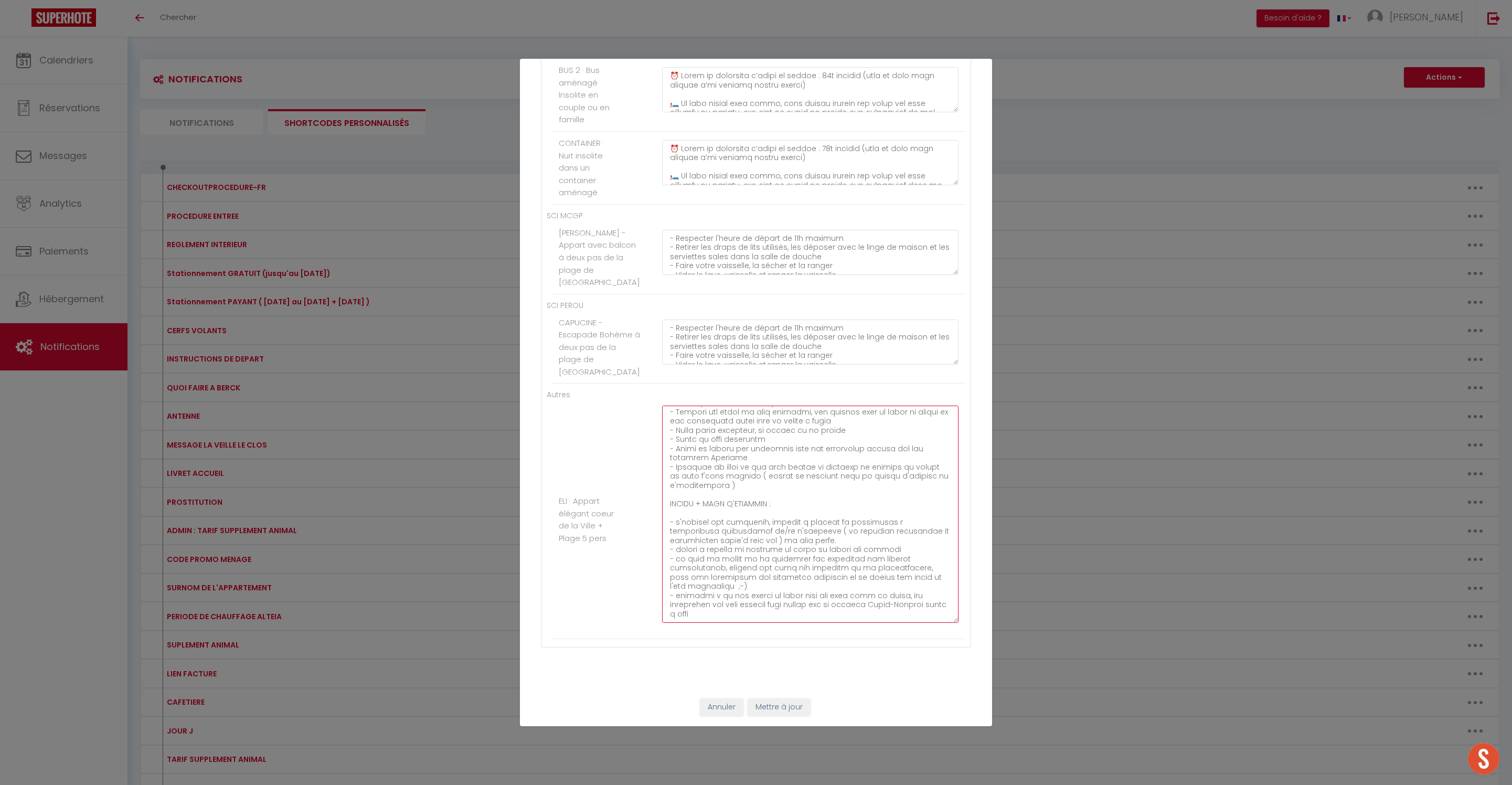
drag, startPoint x: 886, startPoint y: 642, endPoint x: 872, endPoint y: 618, distance: 27.8
click at [872, 618] on textarea at bounding box center [810, 514] width 296 height 217
click at [891, 623] on textarea at bounding box center [810, 514] width 296 height 217
drag, startPoint x: 887, startPoint y: 644, endPoint x: 870, endPoint y: 629, distance: 22.7
click at [870, 623] on textarea at bounding box center [810, 514] width 296 height 217
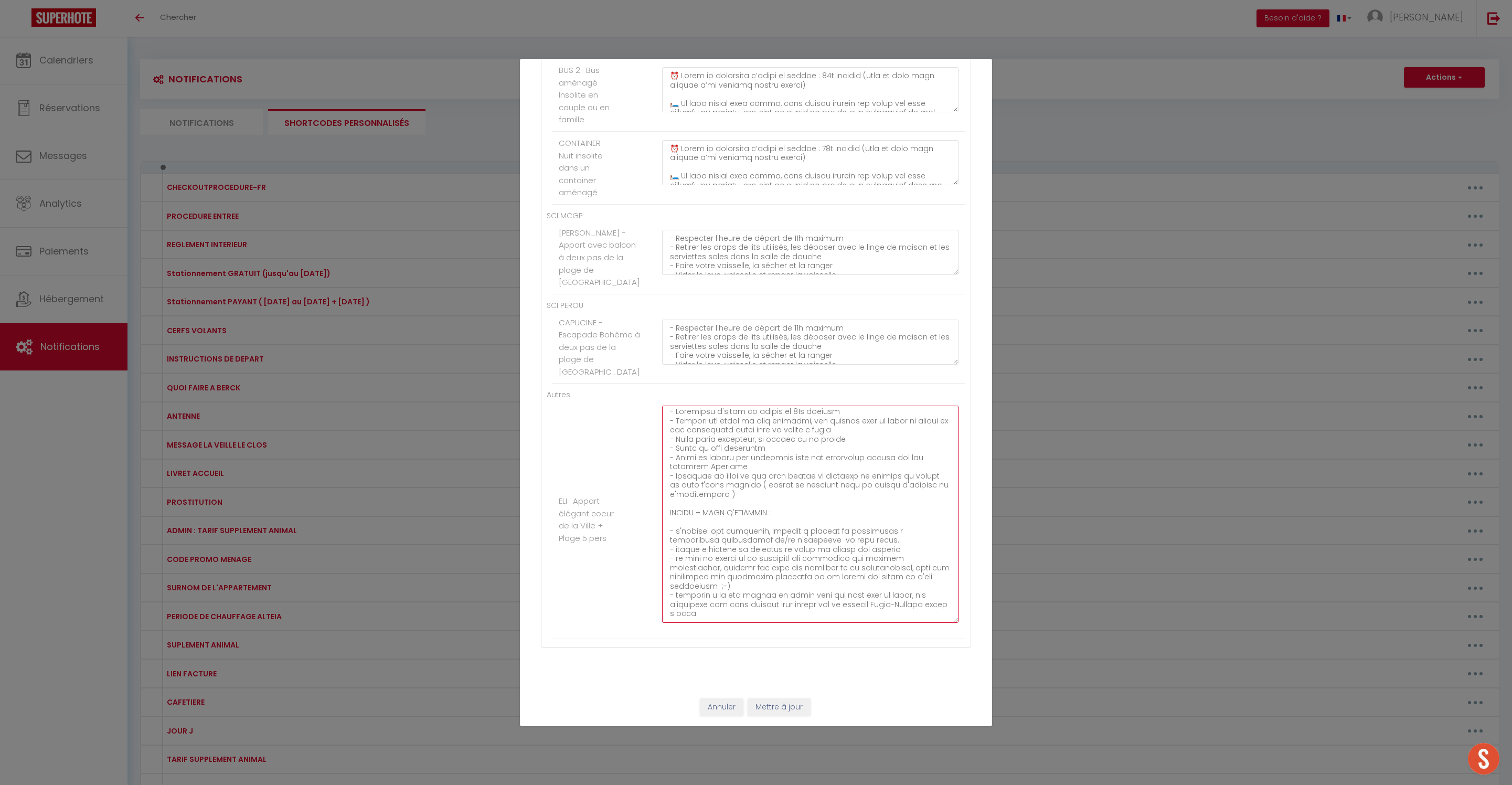
scroll to position [72, 0]
drag, startPoint x: 926, startPoint y: 625, endPoint x: 869, endPoint y: 625, distance: 57.0
click at [869, 623] on textarea at bounding box center [810, 514] width 296 height 217
click at [770, 623] on textarea at bounding box center [810, 514] width 296 height 217
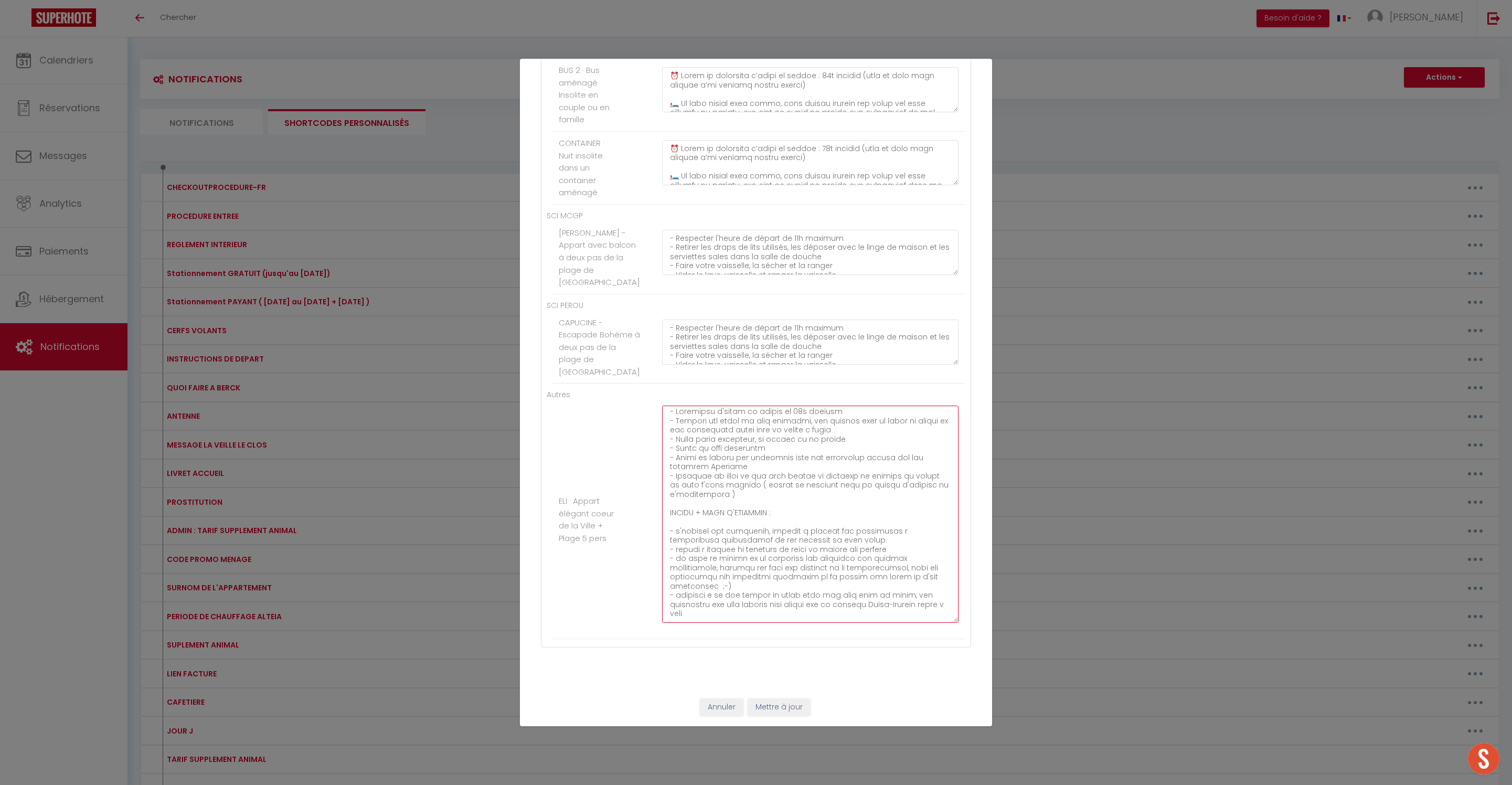
click at [833, 623] on textarea at bounding box center [810, 514] width 296 height 217
drag, startPoint x: 851, startPoint y: 673, endPoint x: 707, endPoint y: 663, distance: 144.3
click at [707, 623] on textarea at bounding box center [810, 514] width 296 height 217
click at [819, 554] on textarea at bounding box center [810, 514] width 296 height 217
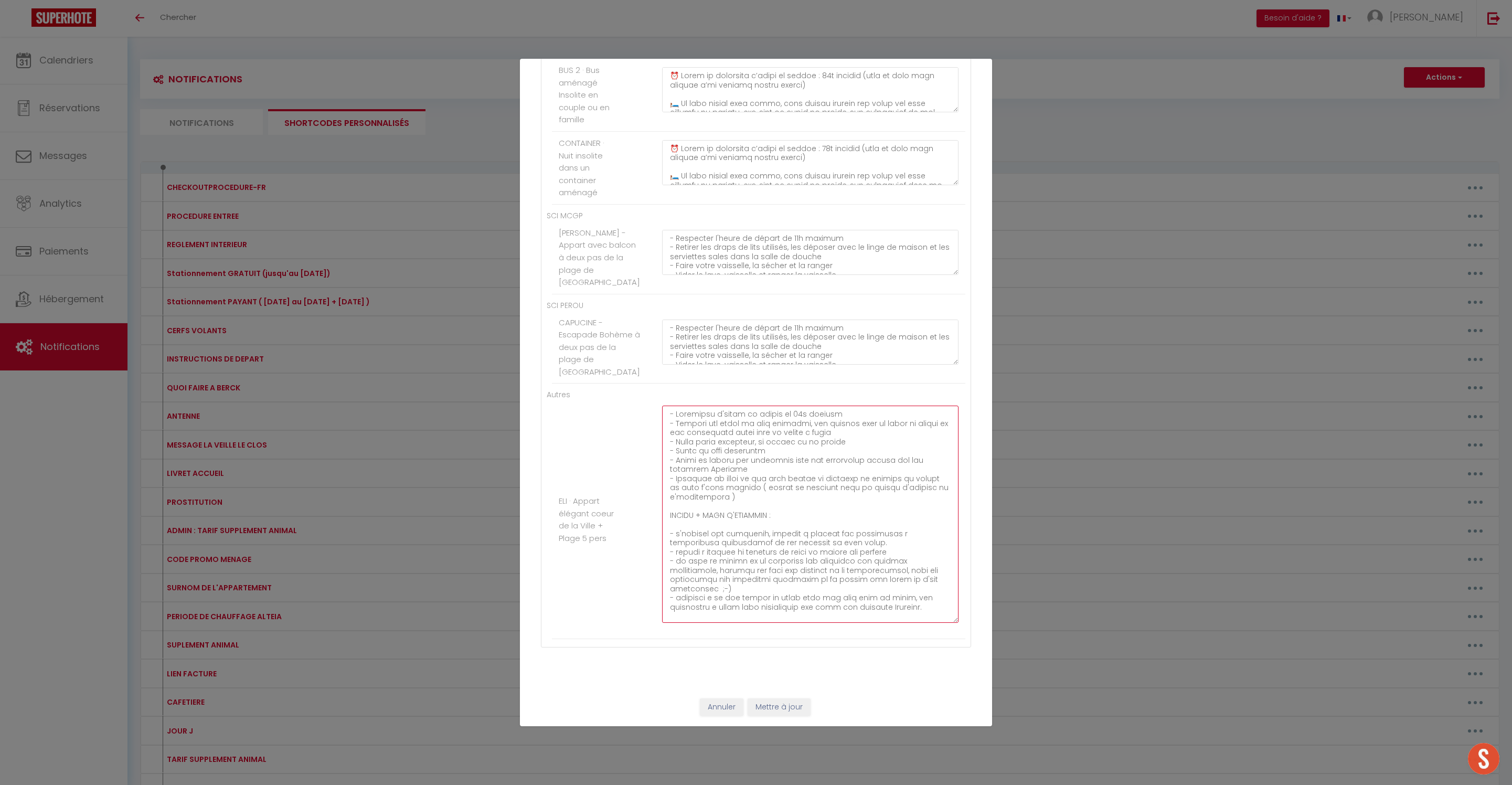
click at [798, 531] on textarea at bounding box center [810, 514] width 296 height 217
click at [813, 545] on textarea at bounding box center [810, 514] width 296 height 217
drag, startPoint x: 818, startPoint y: 584, endPoint x: 879, endPoint y: 590, distance: 61.3
click at [879, 590] on textarea at bounding box center [810, 514] width 296 height 217
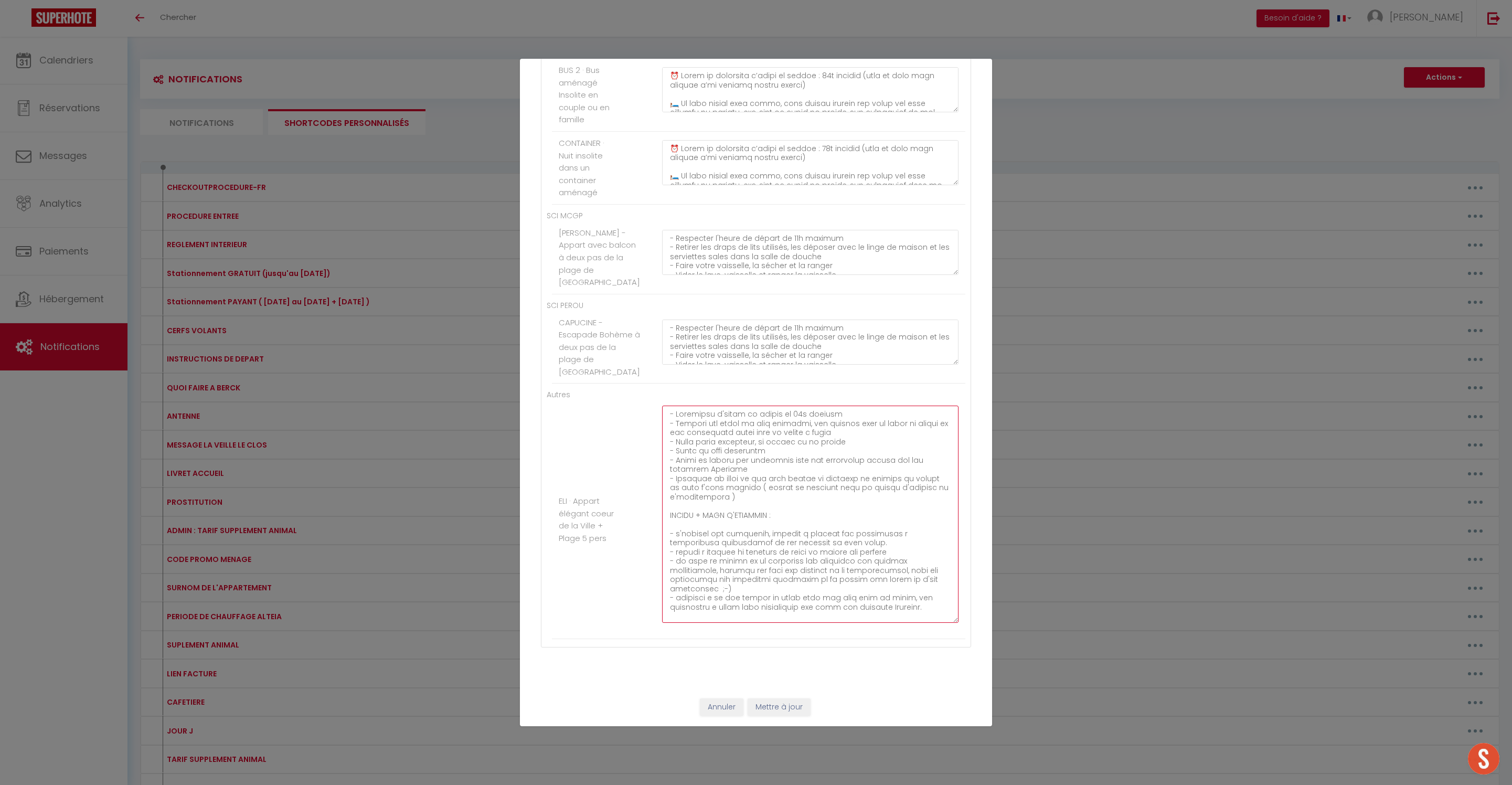
type textarea "- Respecter l'heure de départ de 11h maximum - Retirer les draps de lits utilis…"
click at [793, 699] on button "Mettre à jour" at bounding box center [779, 707] width 63 height 18
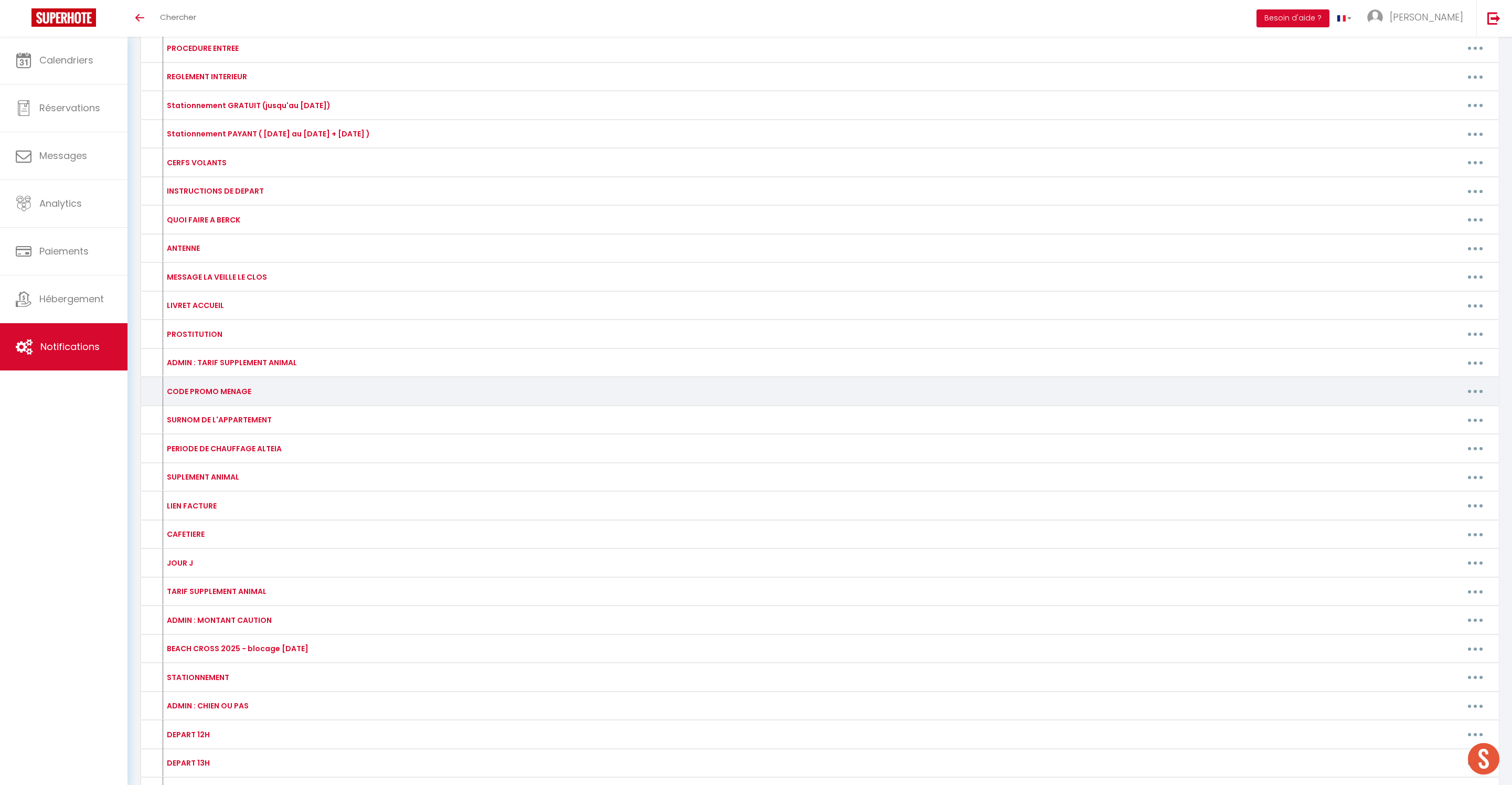
scroll to position [173, 0]
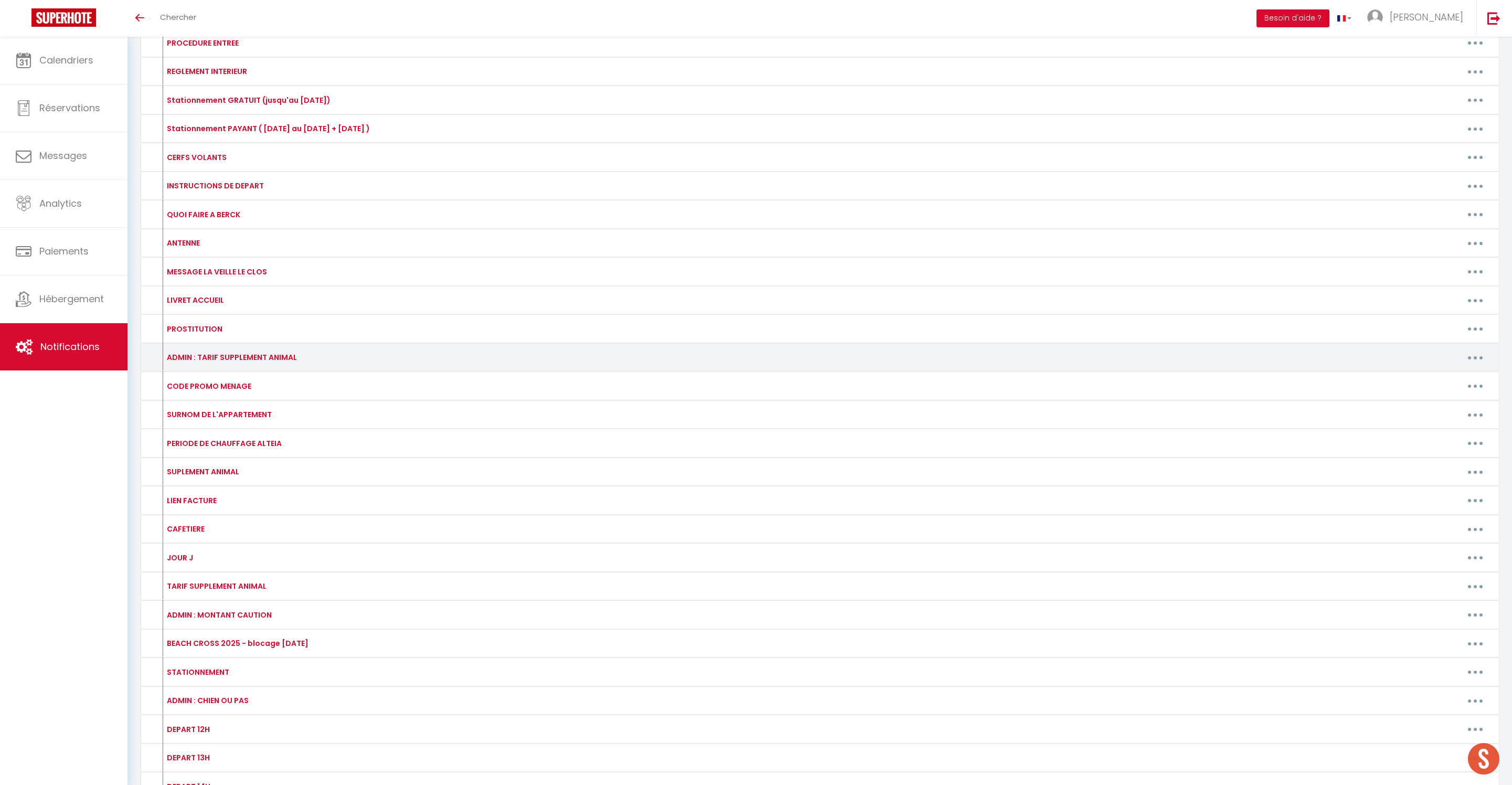
click at [1462, 366] on button "button" at bounding box center [1475, 357] width 29 height 17
click at [1427, 390] on link "Editer" at bounding box center [1448, 382] width 77 height 18
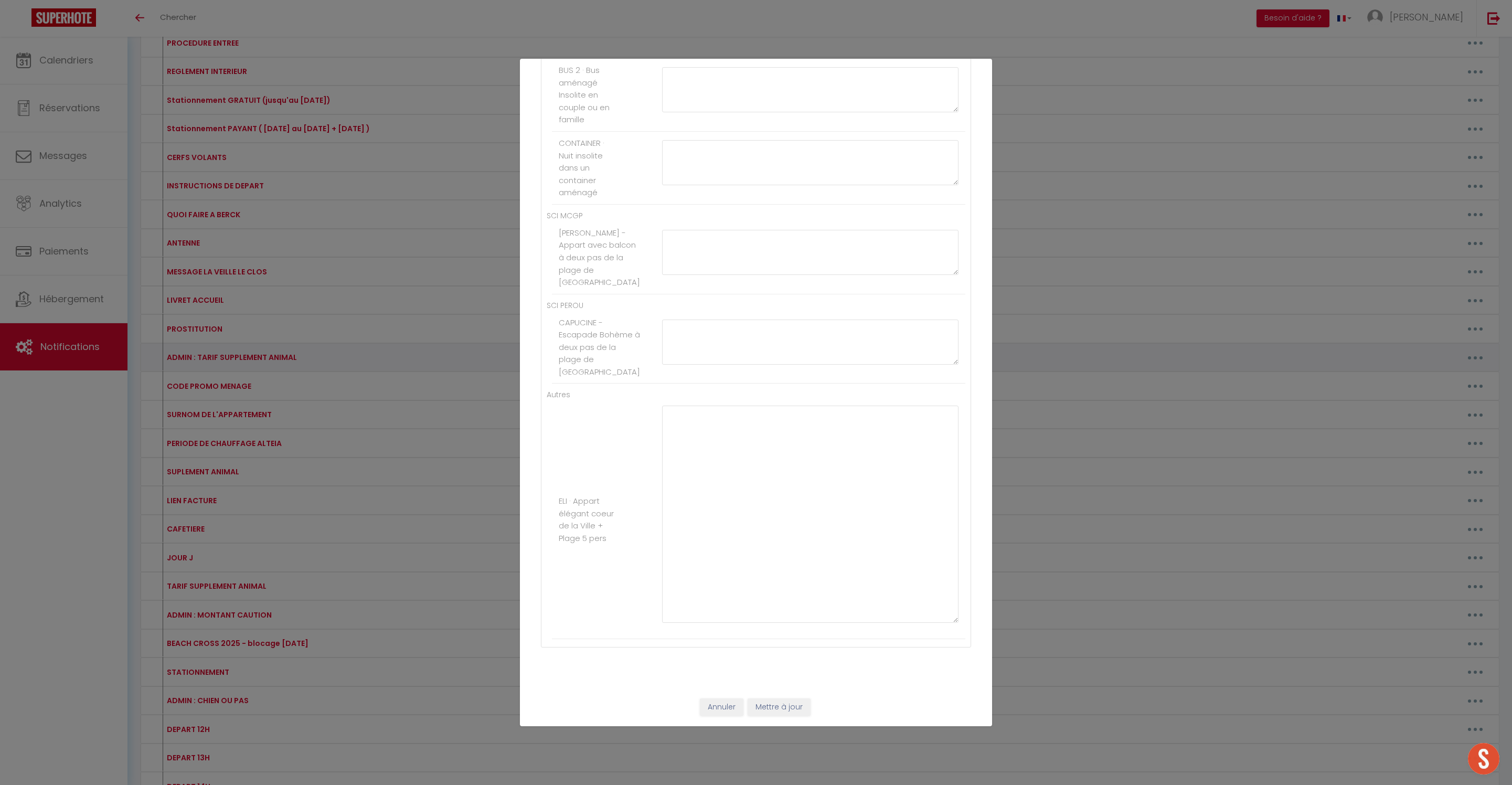
type input "ADMIN : TARIF SUPPLEMENT ANIMAL"
type textarea "."
type textarea "20"
type textarea "15"
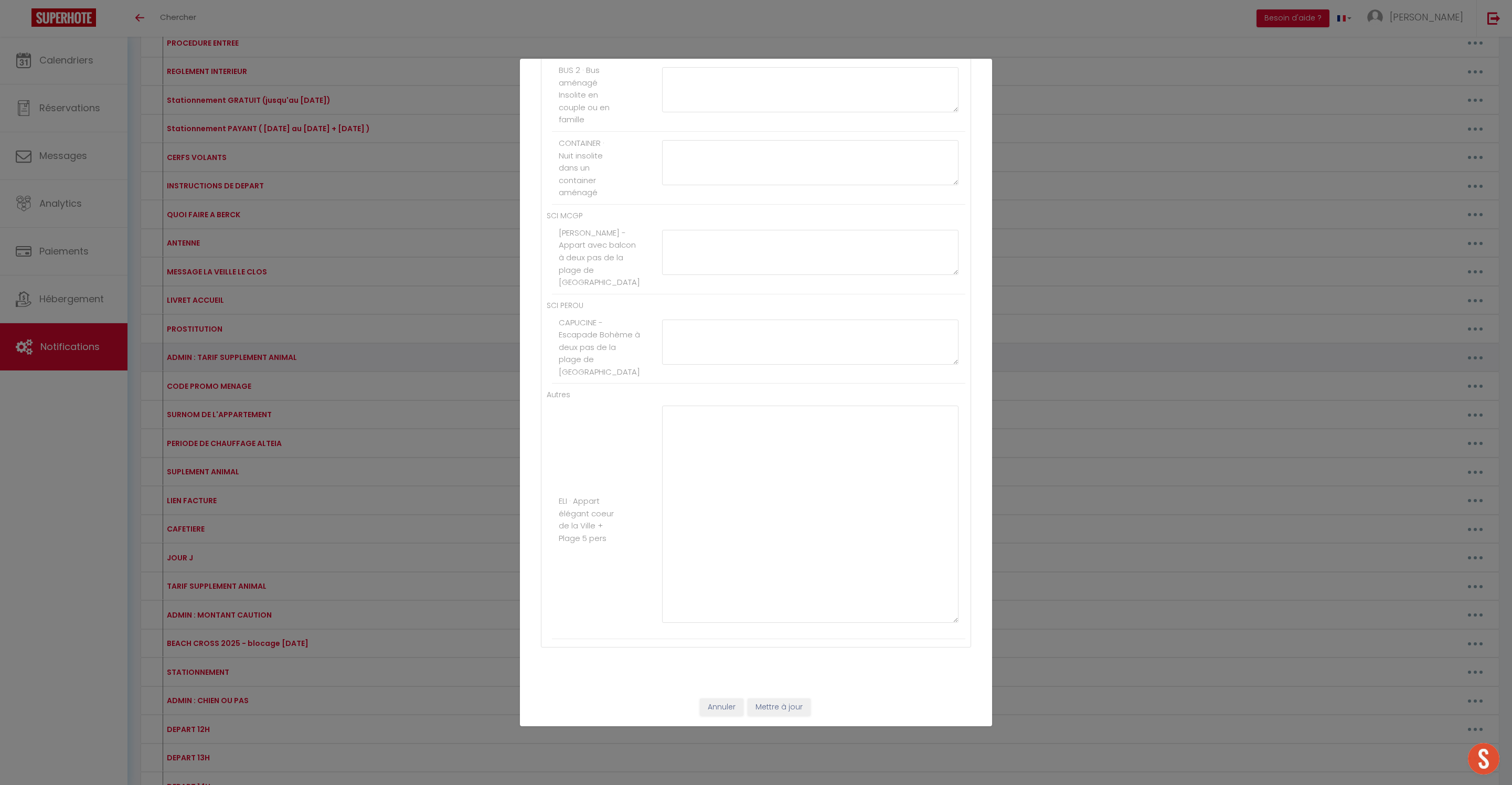
type textarea "15"
type textarea "30"
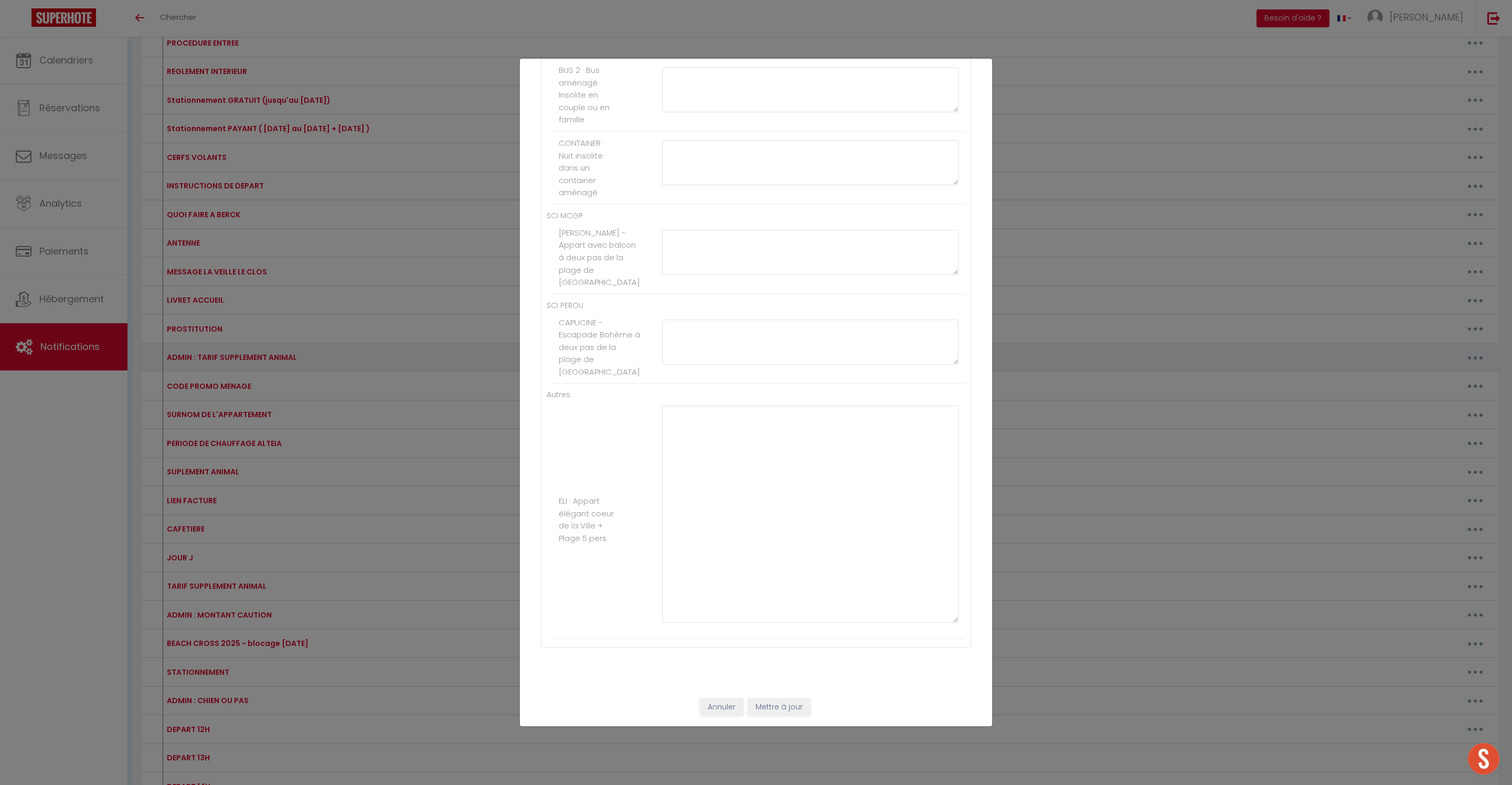
type textarea "20"
type textarea "15"
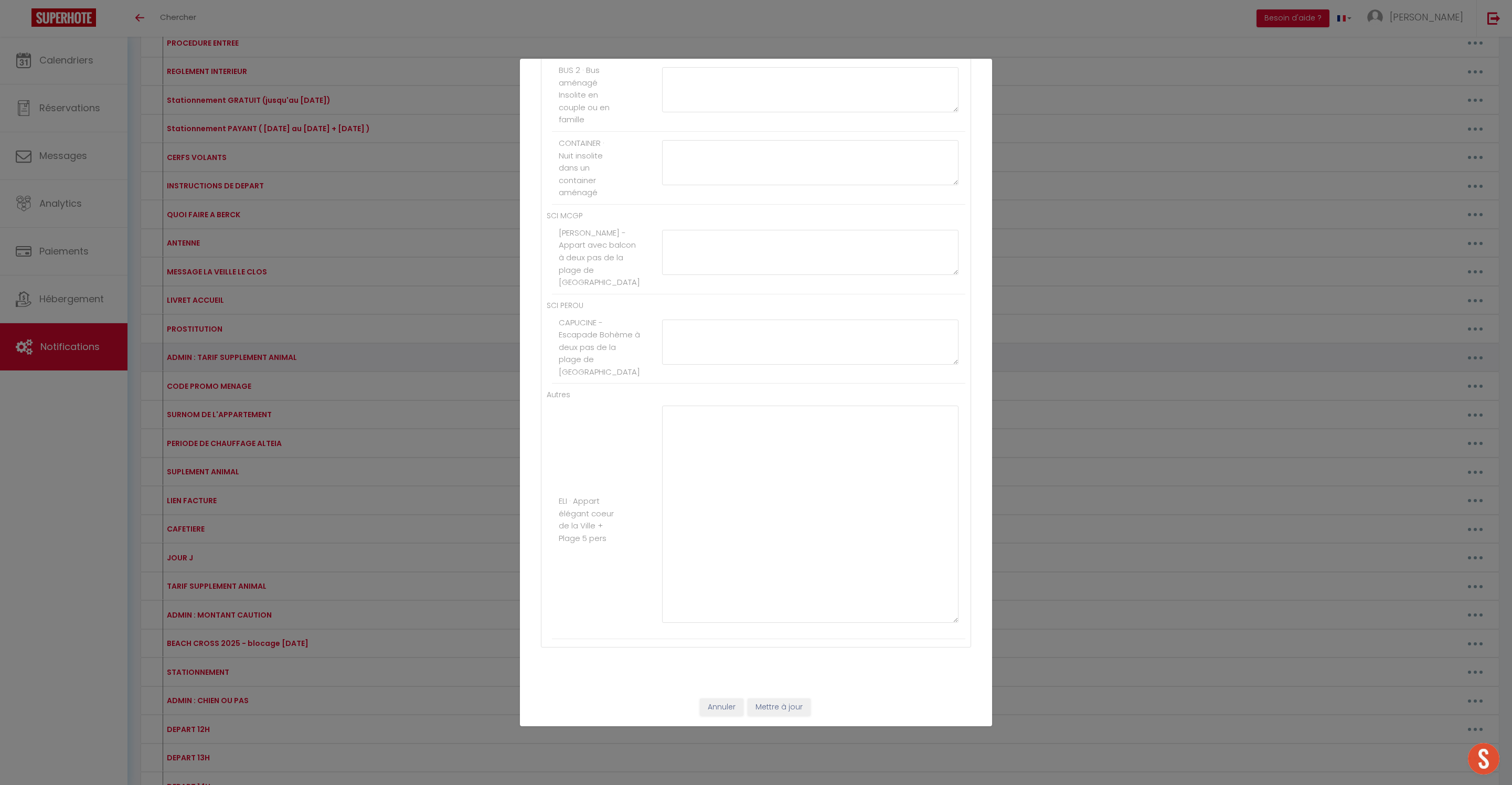
type textarea "15"
type textarea "30"
type textarea "20"
type textarea "15"
type textarea "20"
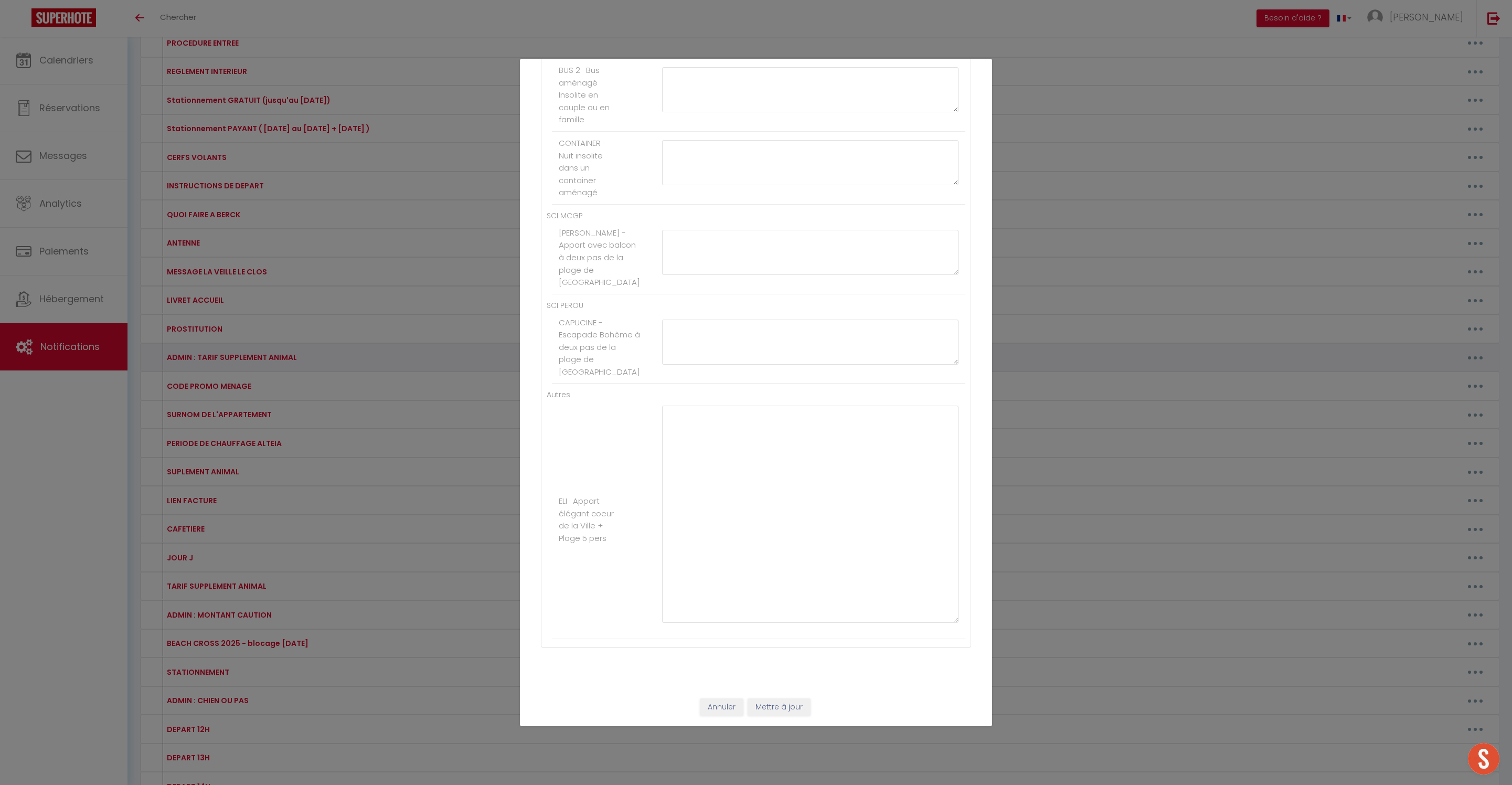
type textarea "15"
type textarea "20"
type textarea "15"
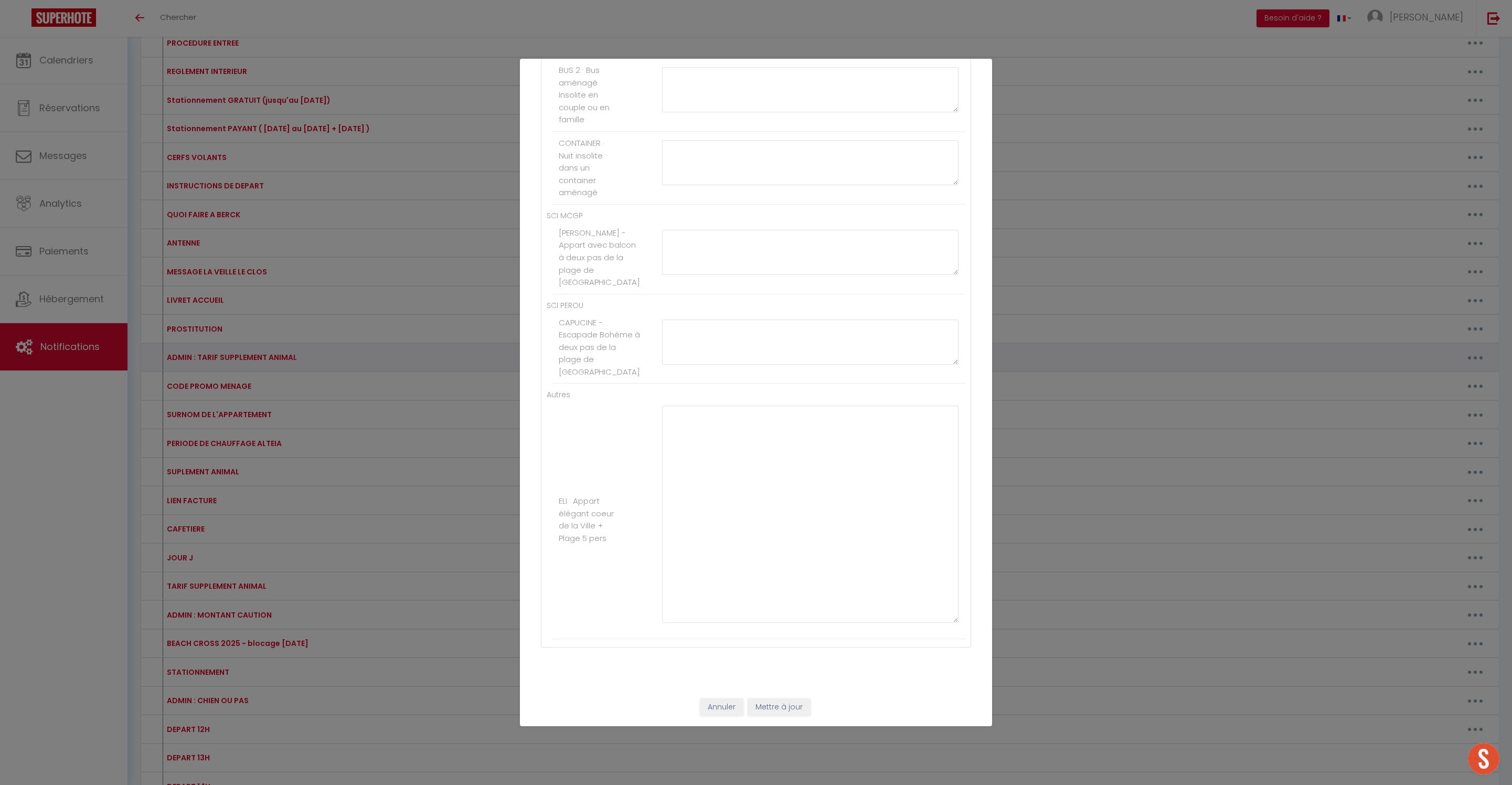
type textarea "20"
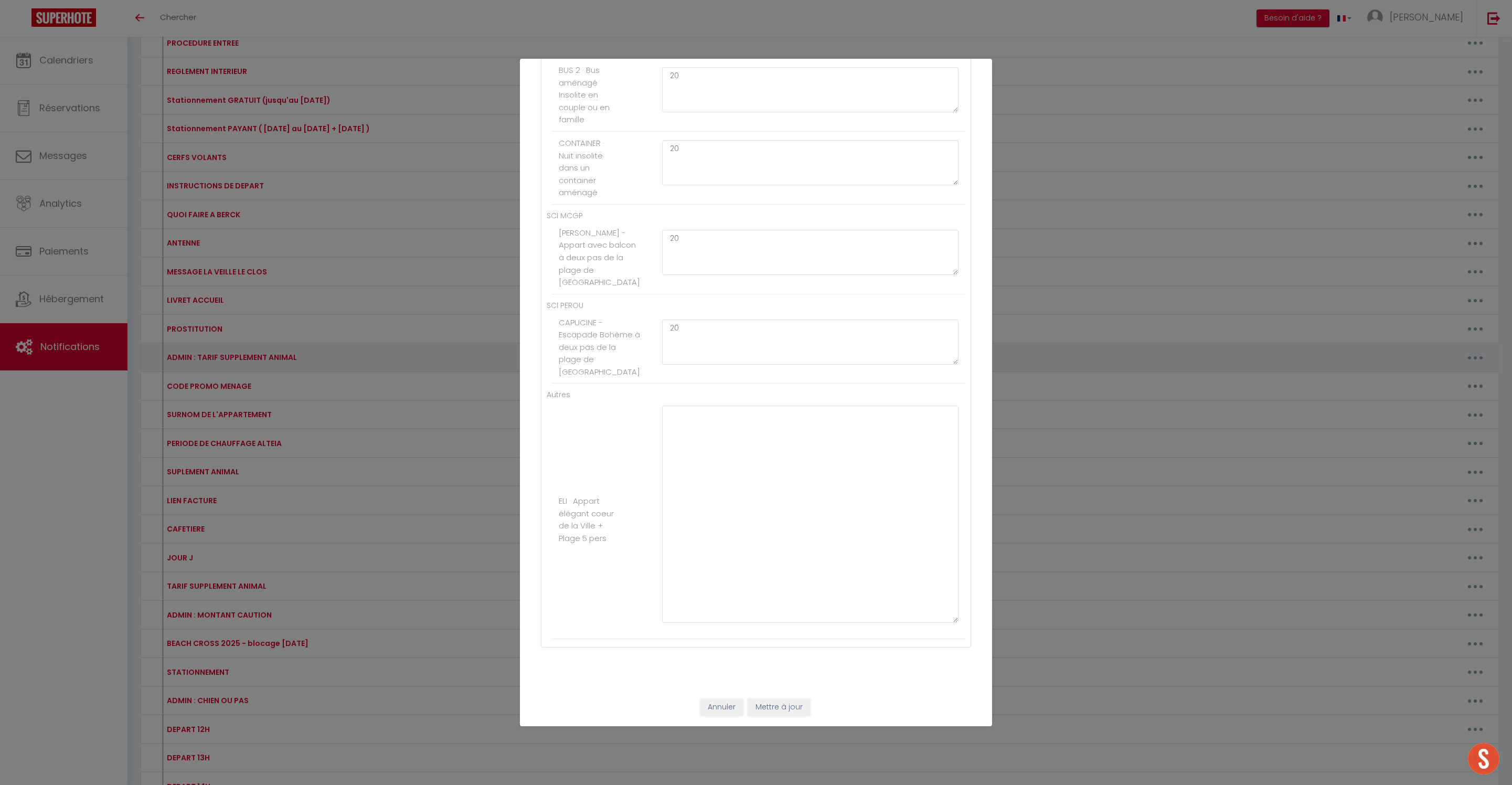
scroll to position [0, 0]
click at [750, 476] on textarea at bounding box center [810, 514] width 296 height 217
type textarea "20"
click at [798, 702] on button "Mettre à jour" at bounding box center [779, 707] width 63 height 18
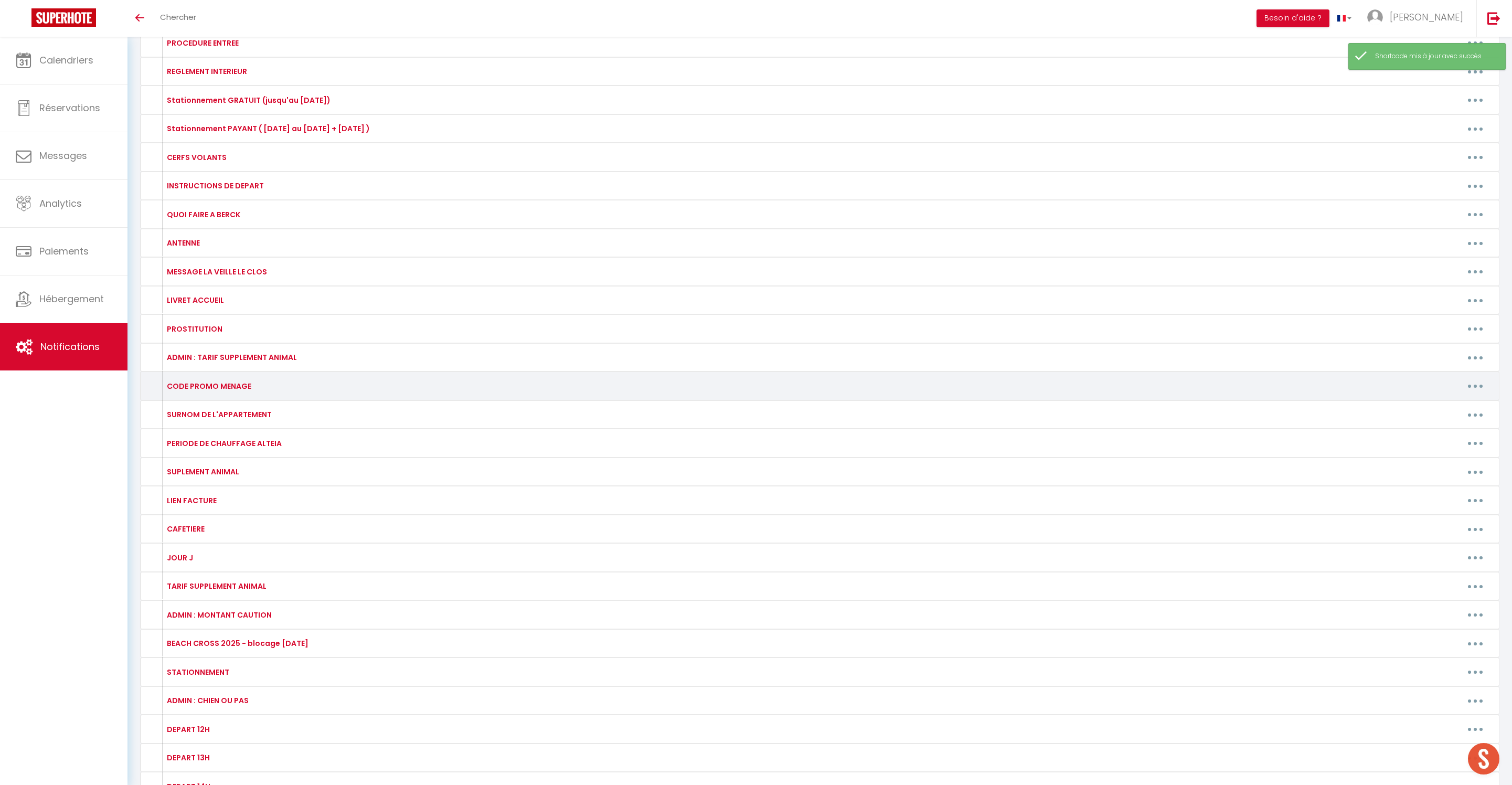
click at [1476, 395] on button "button" at bounding box center [1475, 386] width 29 height 17
click at [1432, 419] on link "Editer" at bounding box center [1448, 410] width 77 height 18
type input "CODE PROMO MENAGE"
type textarea "->"
type textarea "PROLONGATION"
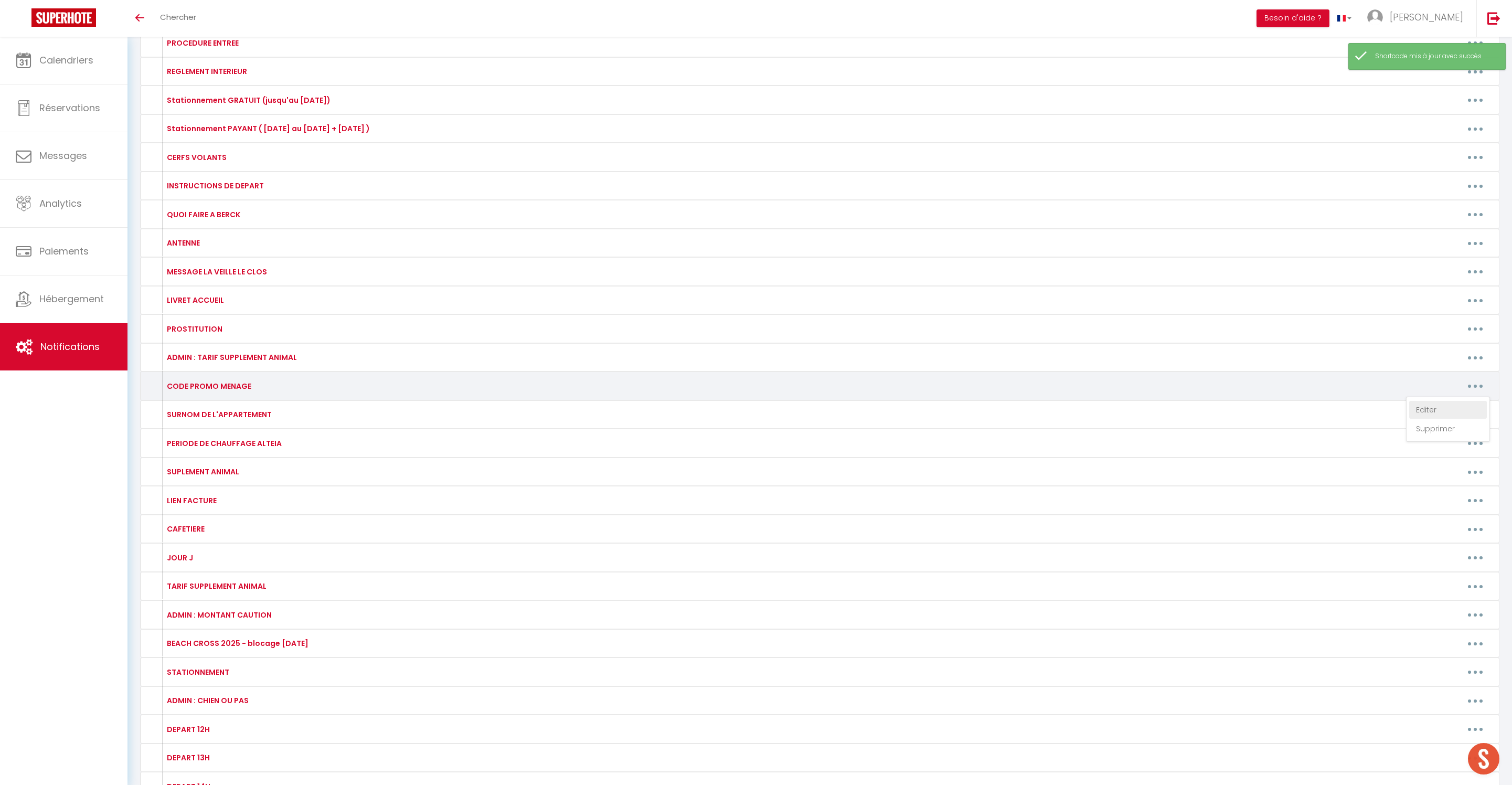
type textarea "MENAGE40"
type textarea "ONPROLONGE"
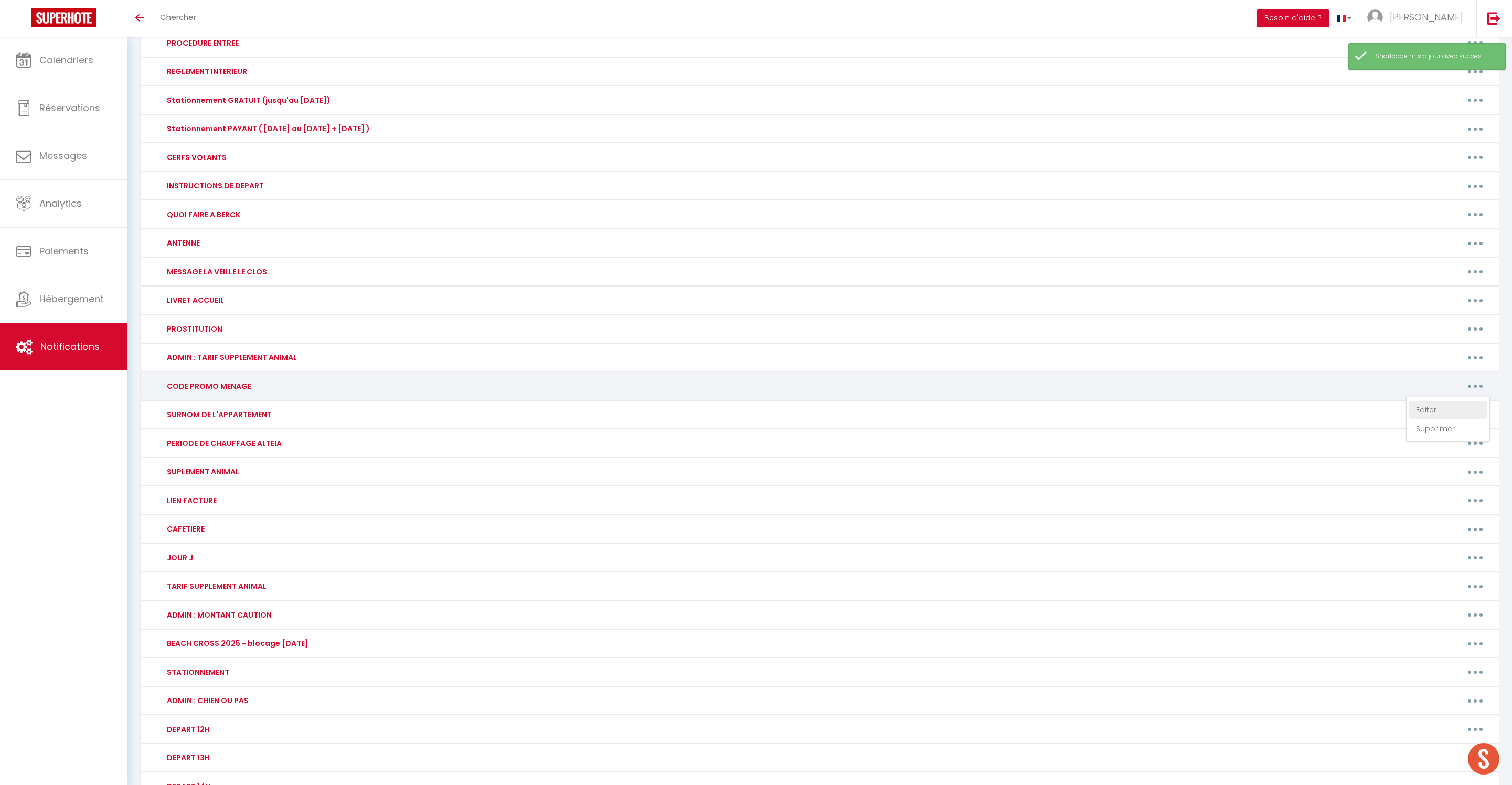
type textarea "ONPROLONGE"
type textarea "ONRESTE"
type textarea "MENAGE40"
type textarea "ONPROLONGE"
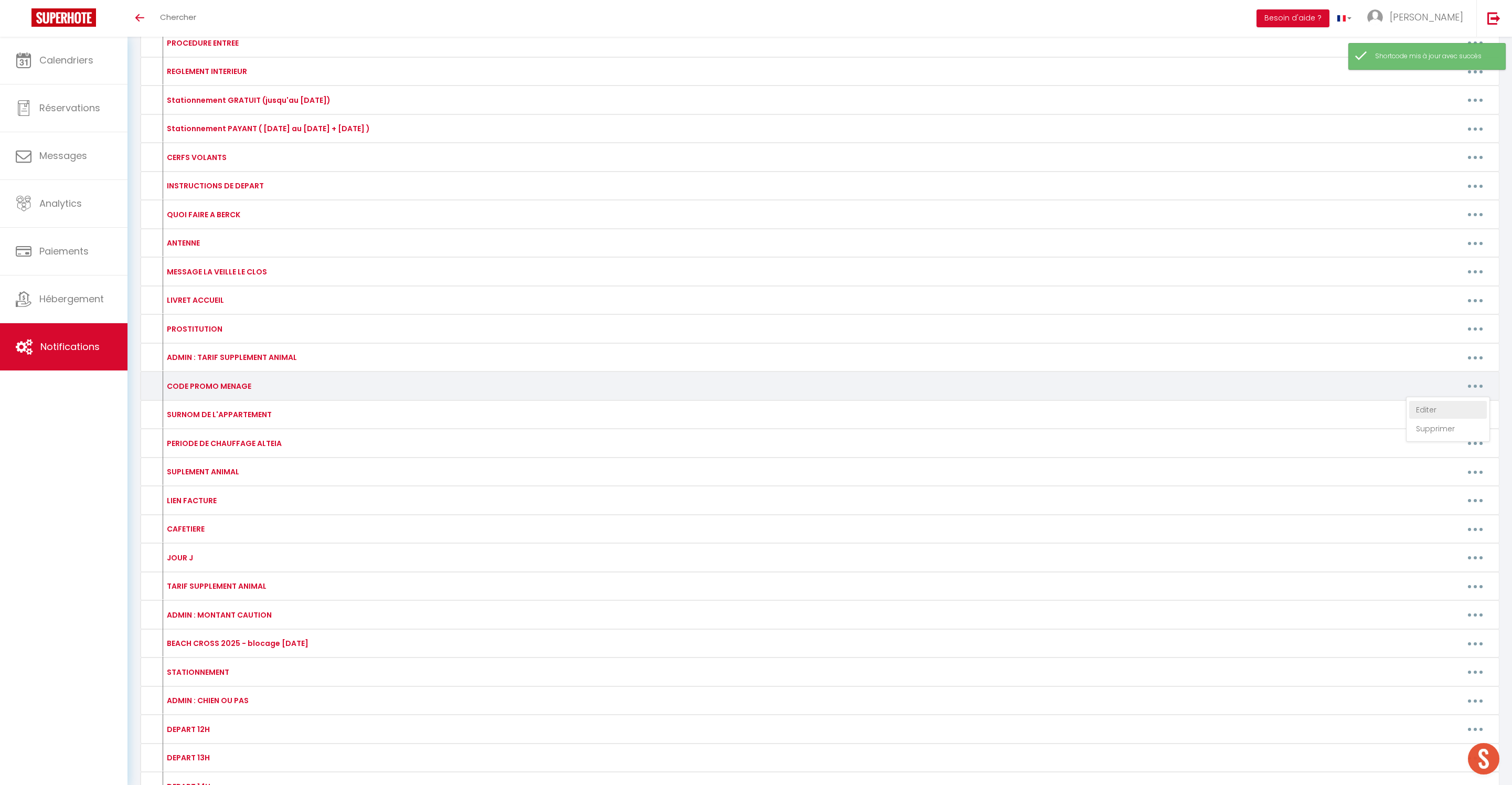
type textarea "ONPROLONGE"
type textarea "NOMENAGE"
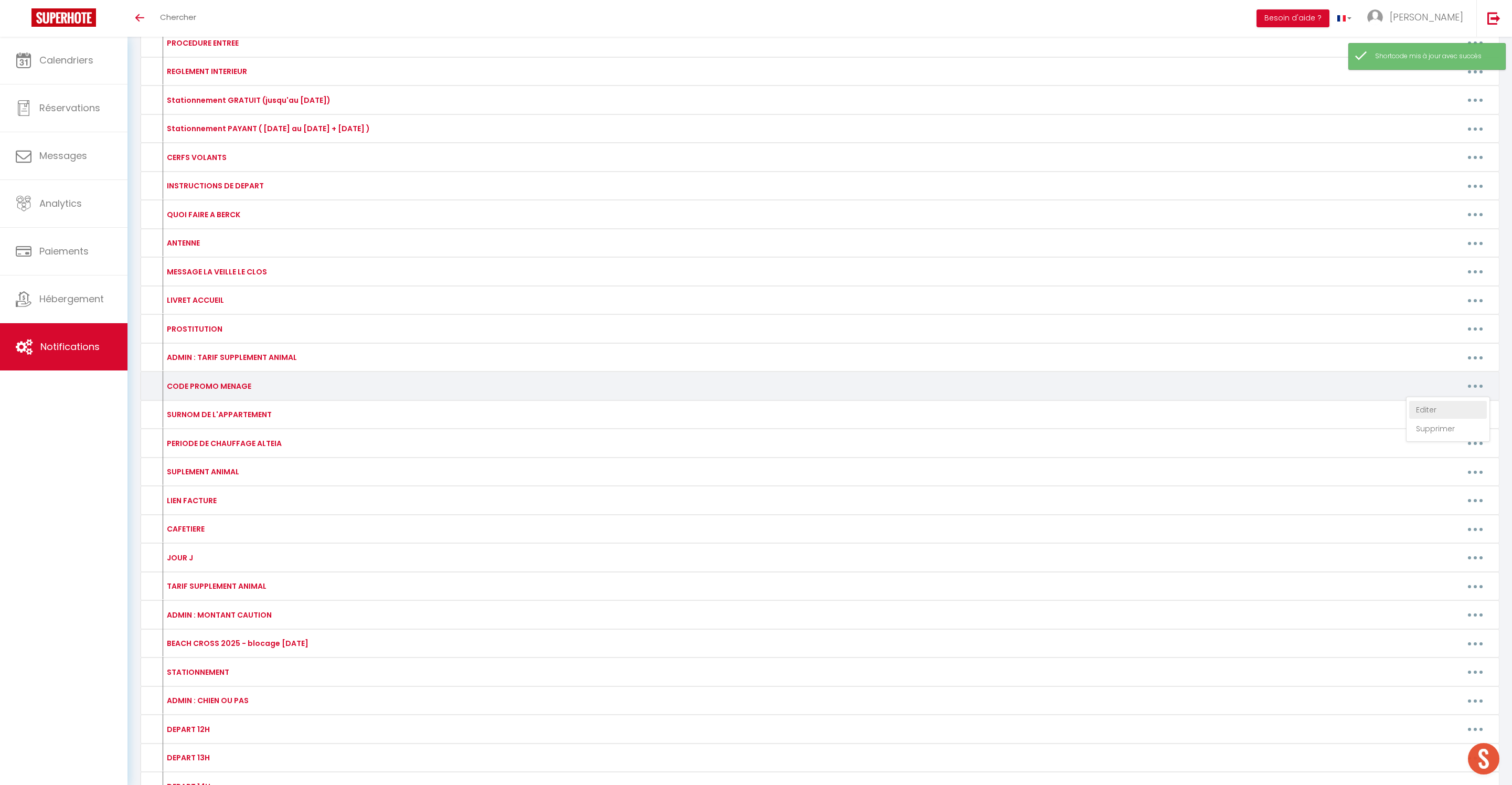
type textarea "MENAGE40"
type textarea "ONPROLONGE"
type textarea "MENAGE40"
type textarea "ONPROLONGE"
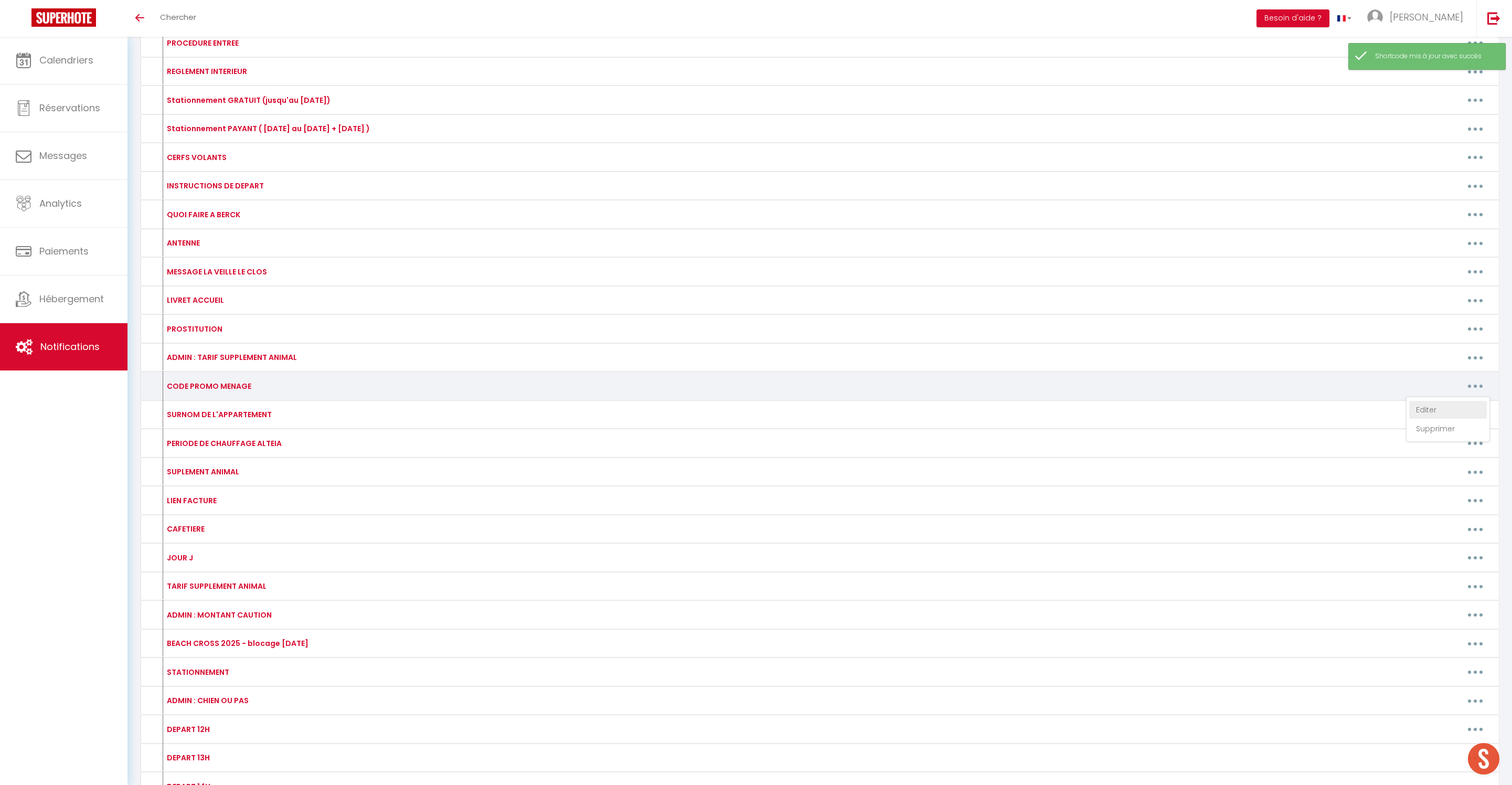
type textarea "PROLONGATION"
type textarea "ONPROLONGE"
type textarea "ONRESTE"
type textarea "ONPROLONGE"
type textarea "NOMENAGE"
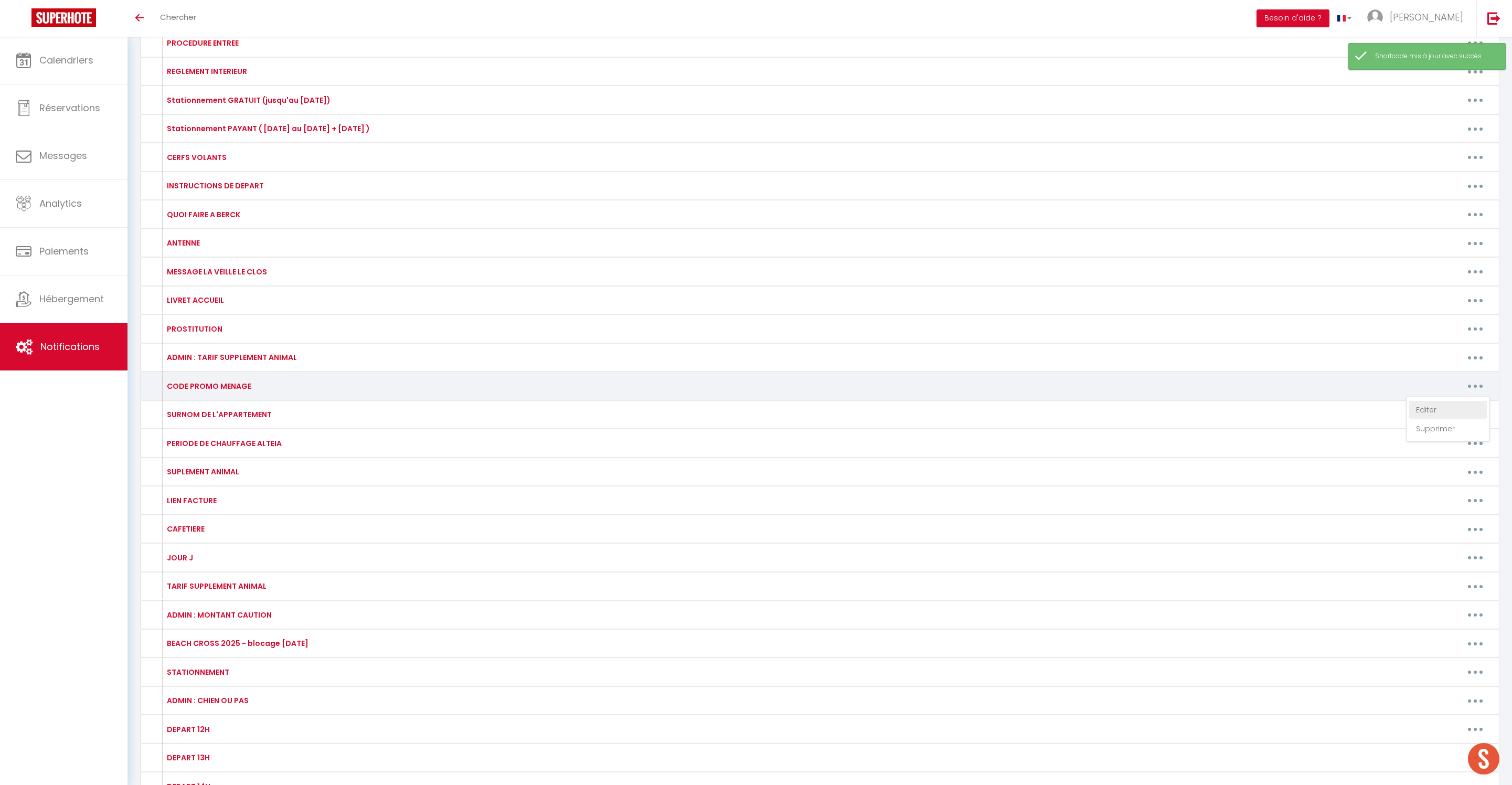
type textarea "MENAGE40"
type textarea "ONPROLONGE"
type textarea "MENAGE15E"
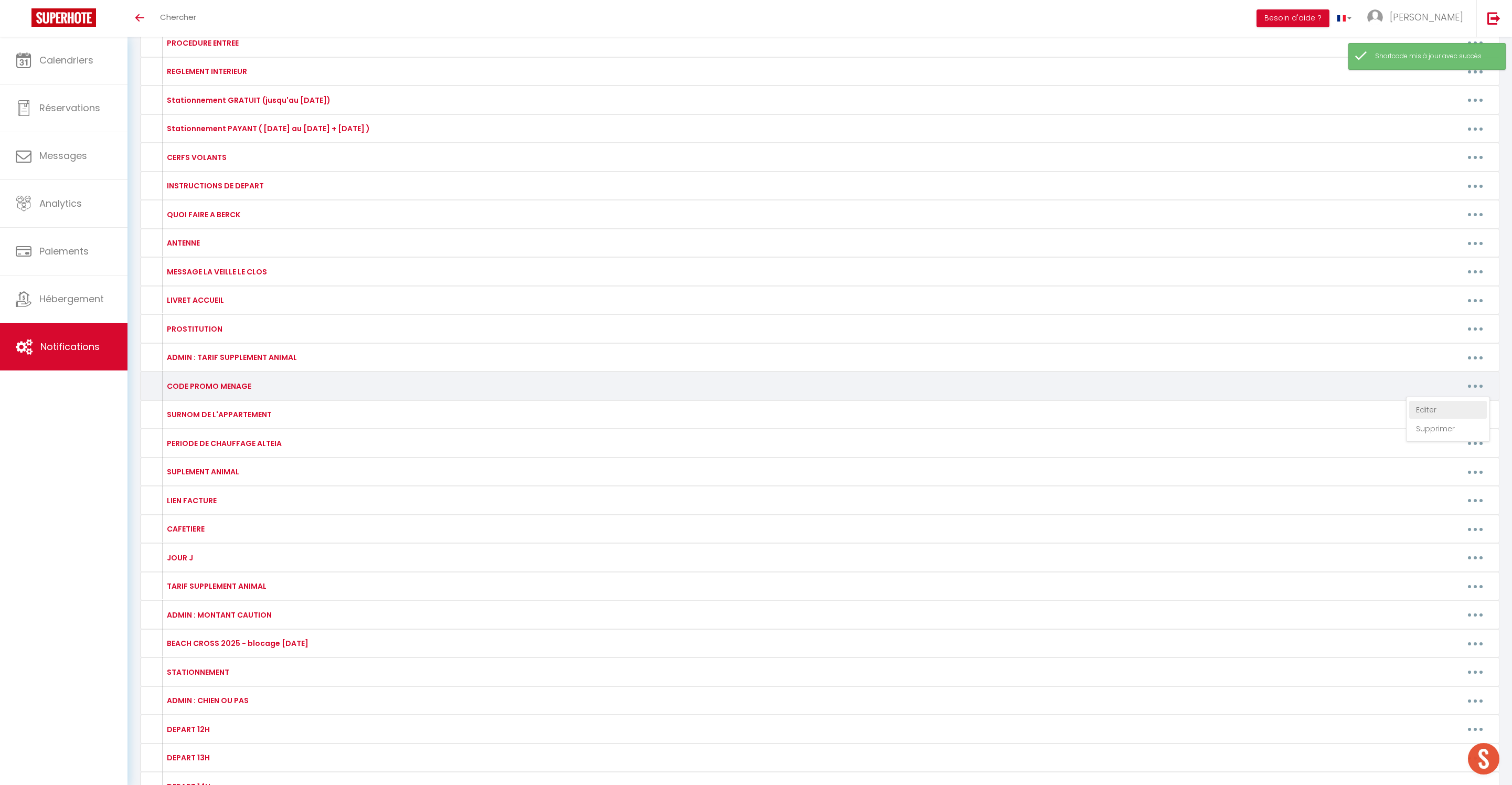
type textarea "ONPROLONGE"
type textarea "MENAGE40"
type textarea "PROLONGE"
type textarea "ONPROLONGE"
type textarea "PROLONGE"
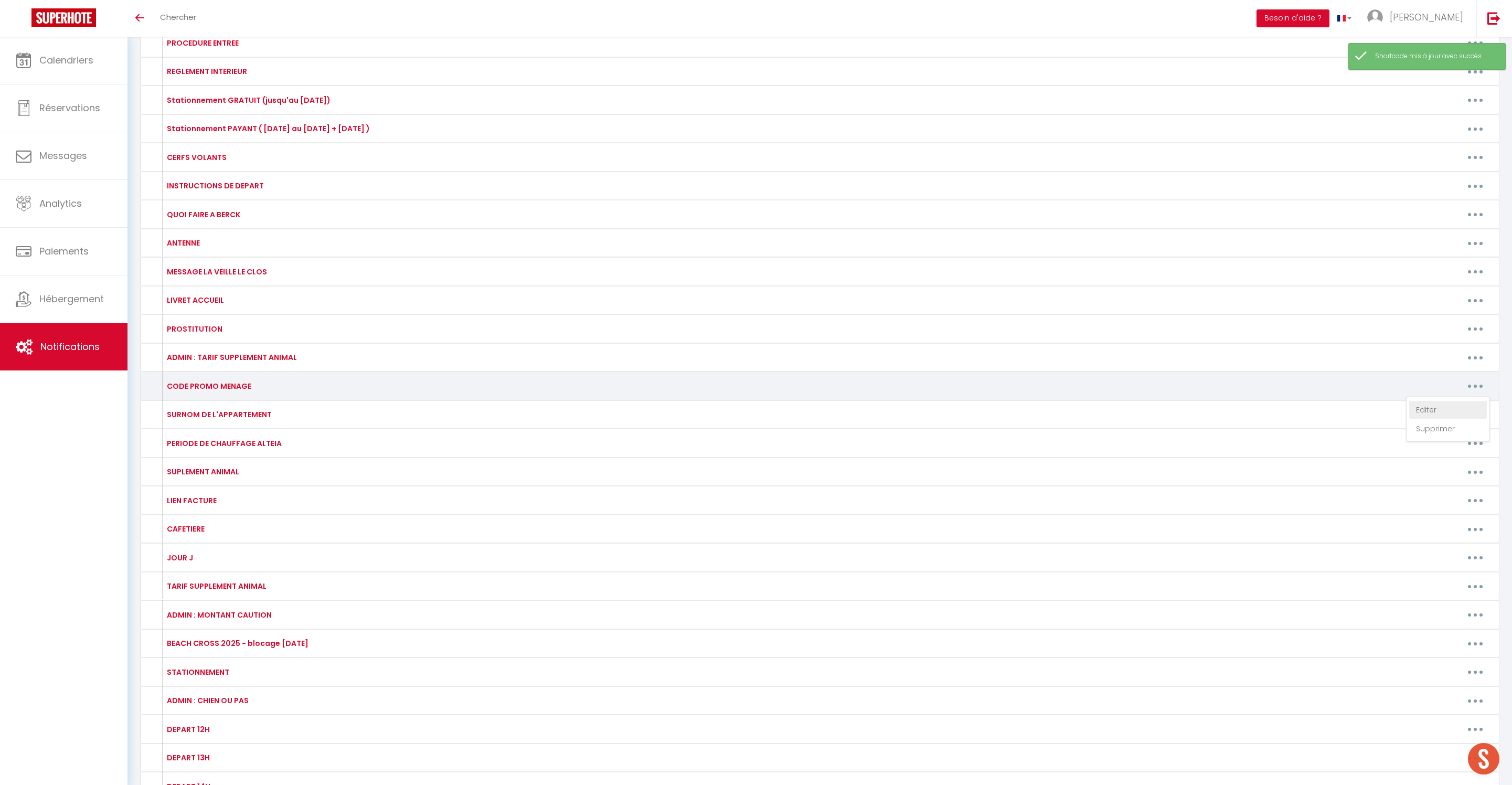
type textarea "ONPROLONGE"
type textarea "PROLONGE"
type textarea "18MENAGE"
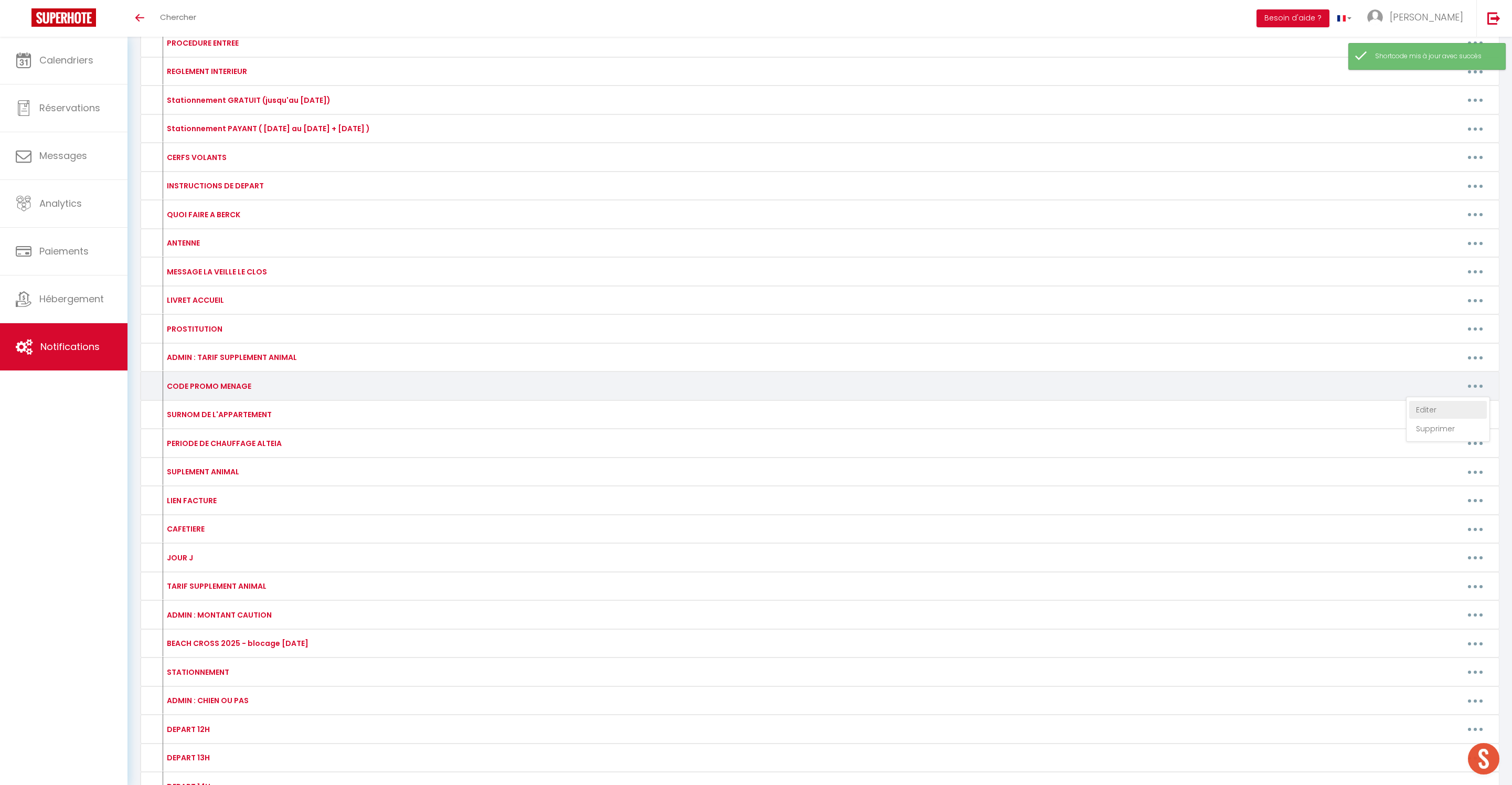
type textarea "MENAGE15E"
type textarea "MENAGE40"
type textarea "ONPROLONGE"
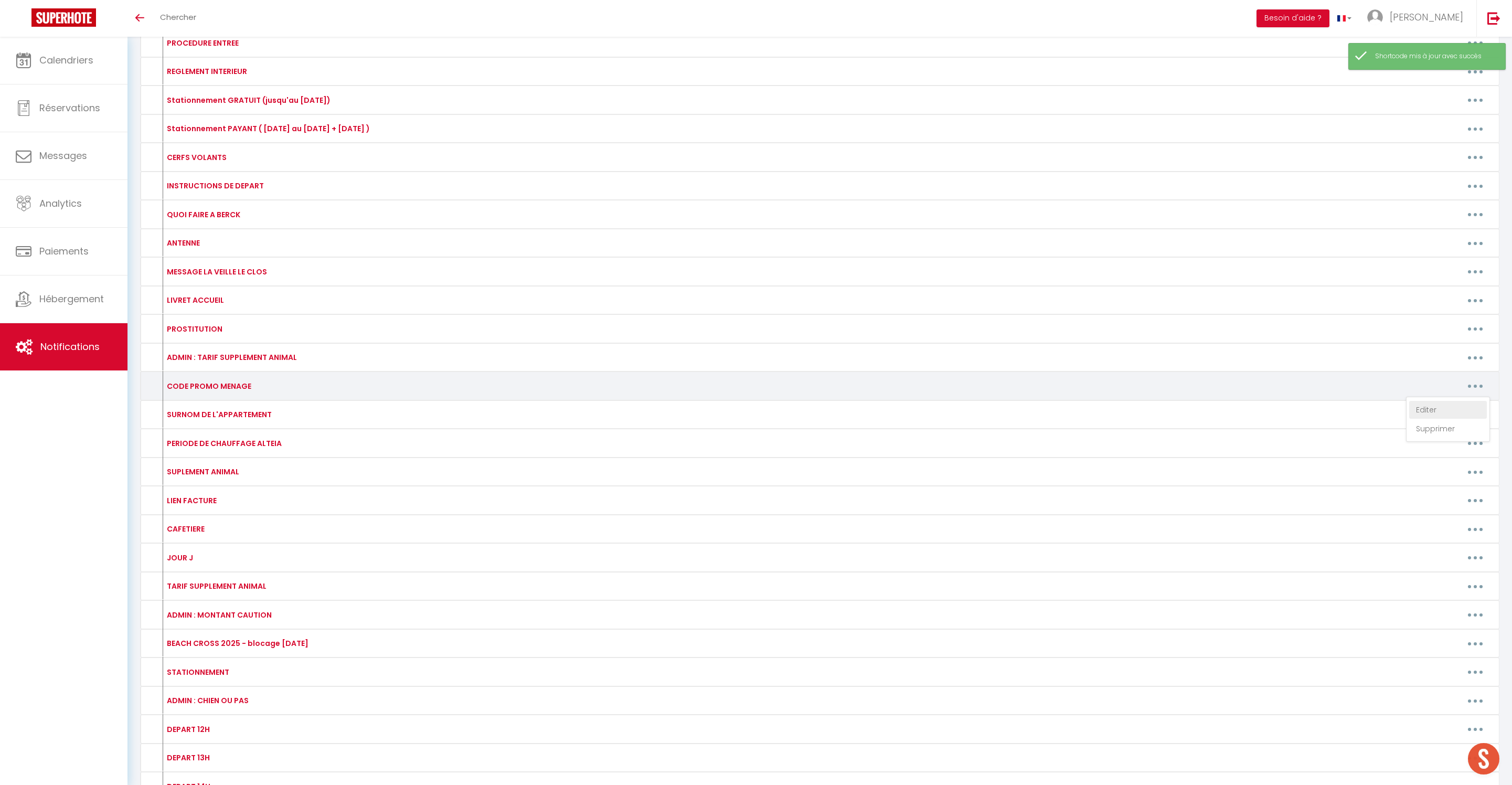
type textarea "ONPROLONGE"
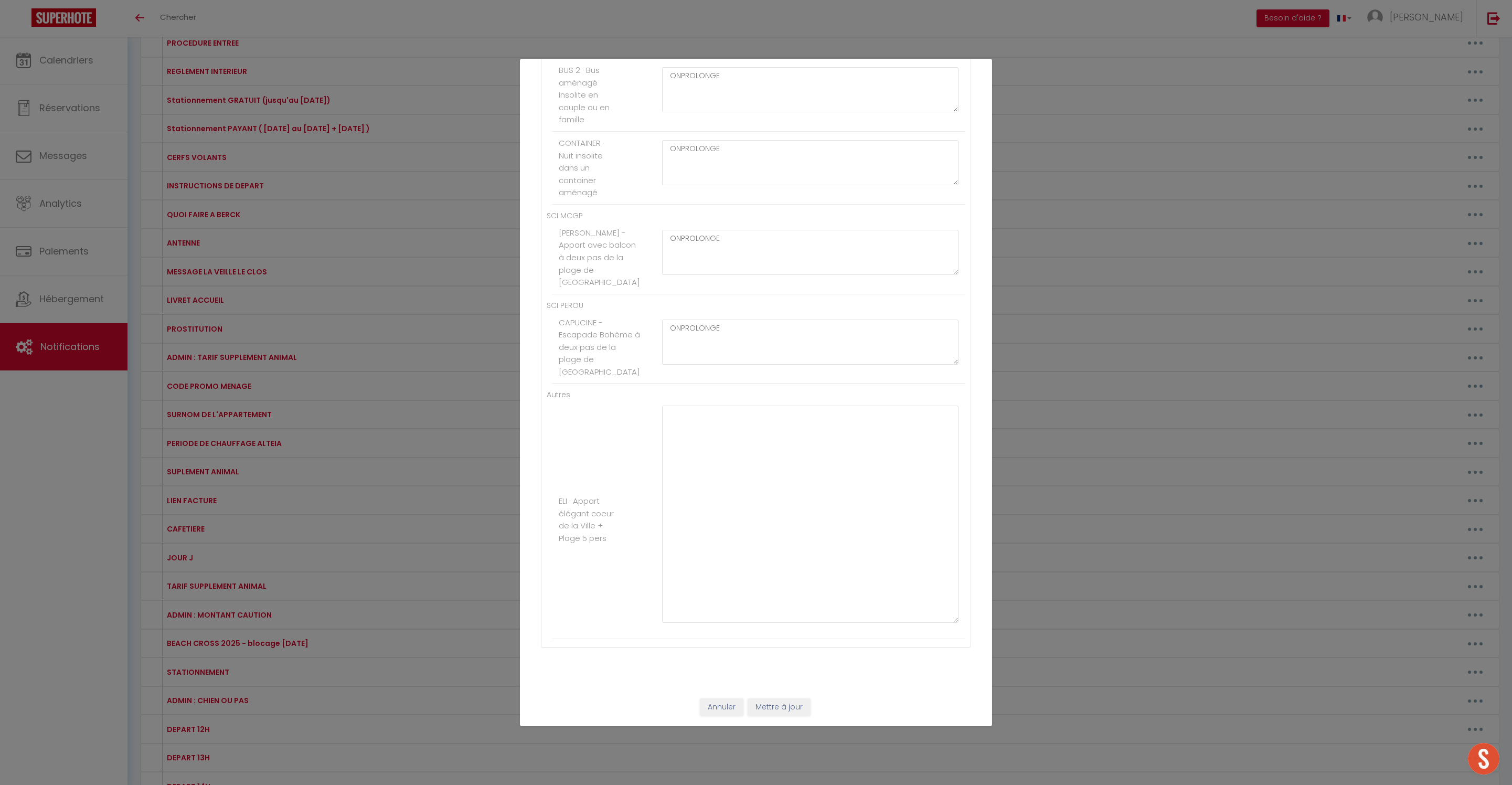
scroll to position [6801, 0]
click at [734, 406] on textarea at bounding box center [810, 514] width 296 height 217
type textarea "MENAGE40"
click at [798, 706] on button "Mettre à jour" at bounding box center [779, 707] width 63 height 18
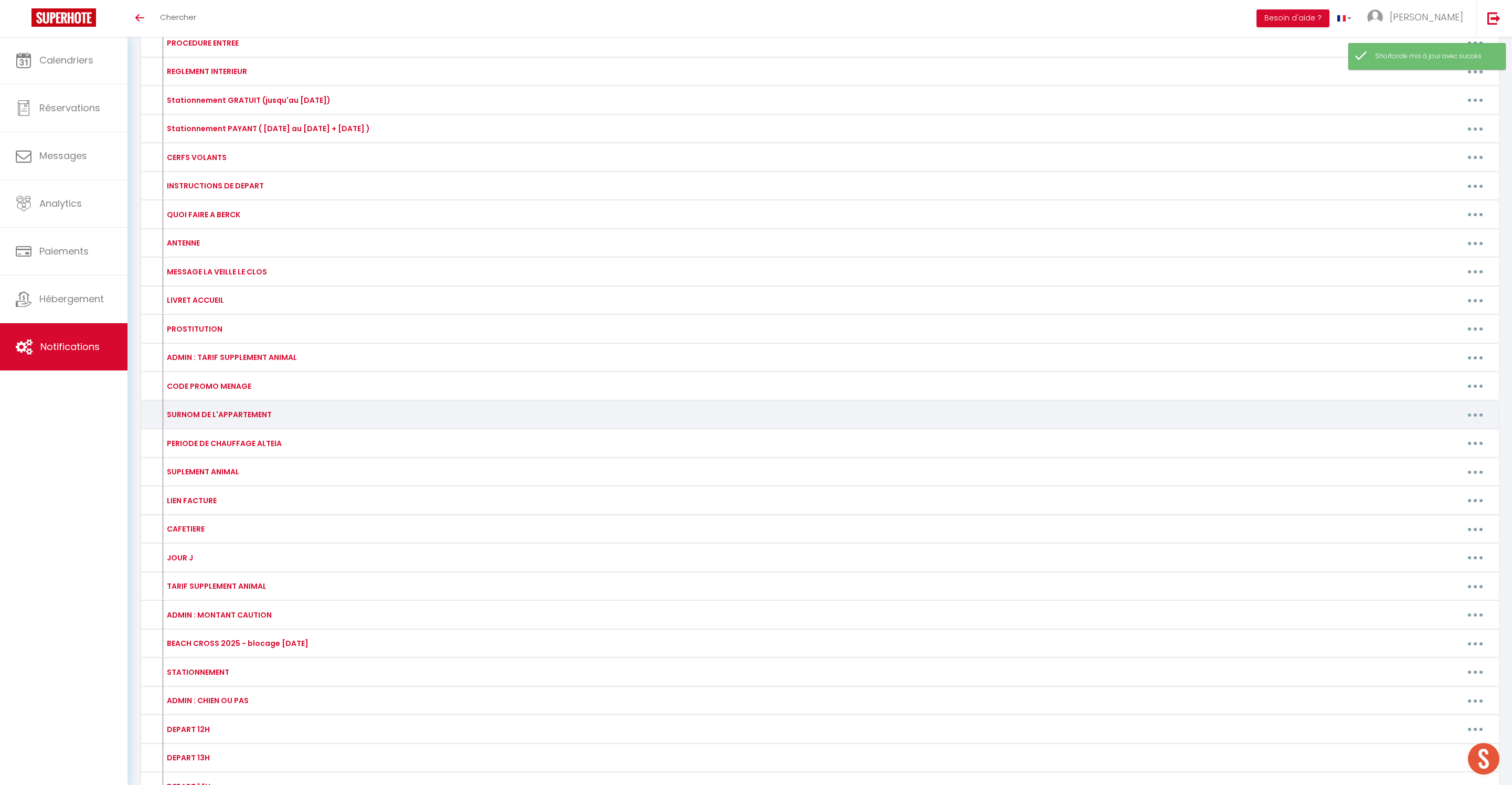
click at [1474, 417] on icon "button" at bounding box center [1475, 415] width 3 height 3
click at [1429, 447] on link "Editer" at bounding box center [1448, 439] width 77 height 18
type input "SURNOM DE L'APPARTEMENT"
type textarea "->"
type textarea "DOUBLE-APPART"
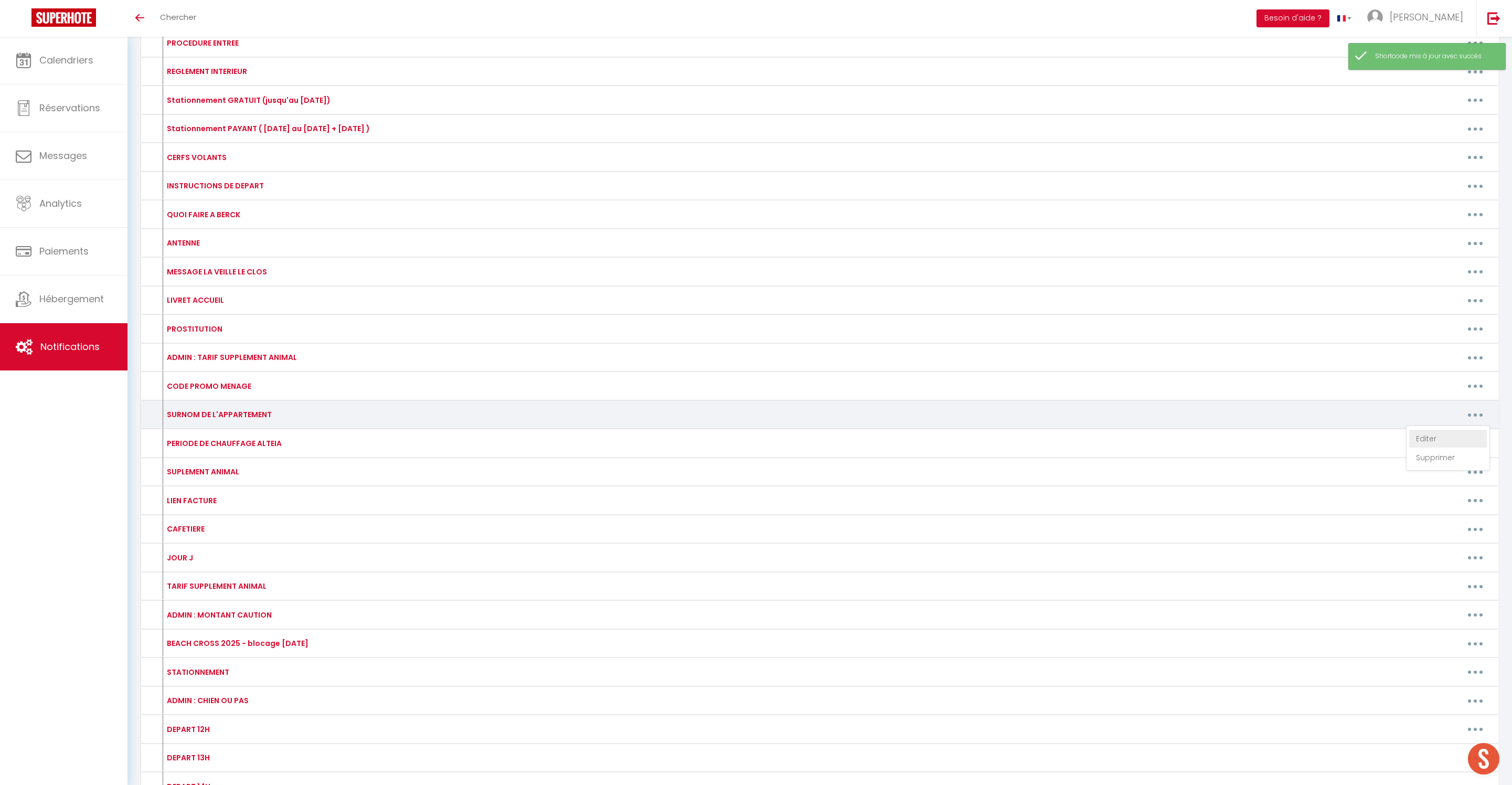
type textarea "PEGGY"
type textarea "PIERRE"
type textarea "ROSE"
type textarea "BLANC"
type textarea "NOIR"
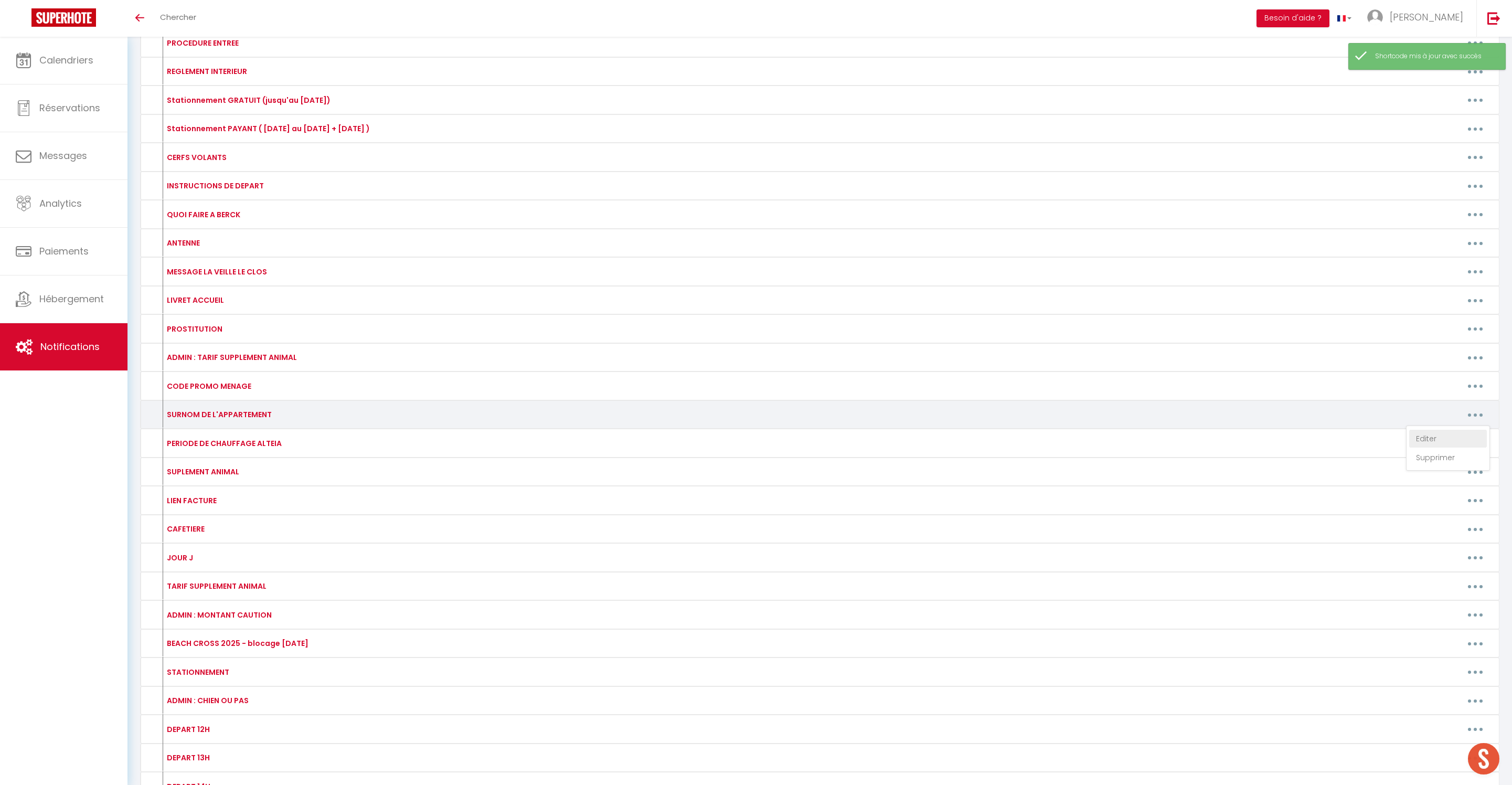
type textarea "NICOLE"
type textarea "PILOU"
type textarea "BOULANGERIE"
type textarea "RDC"
type textarea "ALEX"
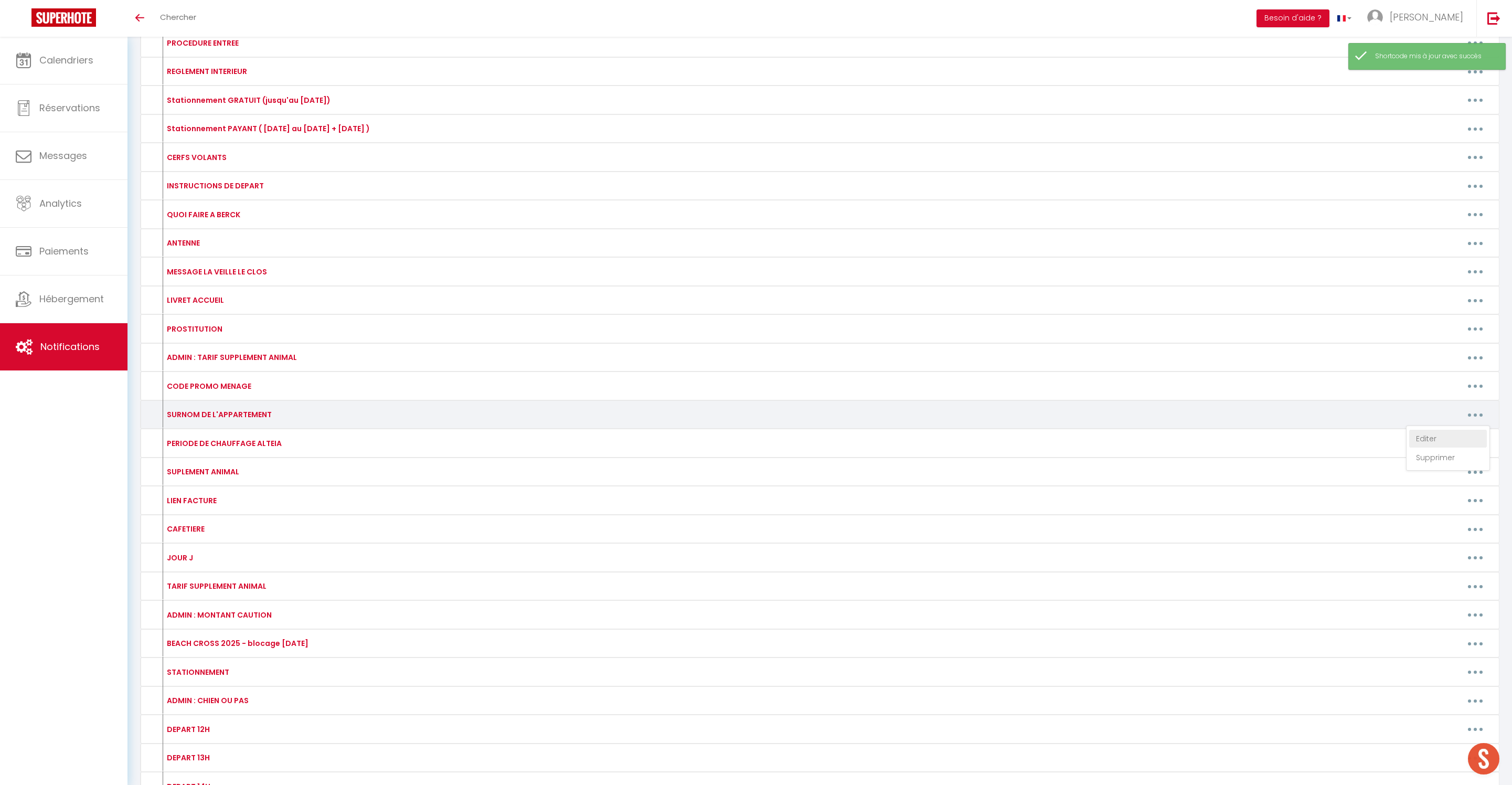
type textarea "MARGAUX"
type textarea "LOFT"
type textarea "GRENIER"
type textarea "JEANNE"
type textarea "ALTEIA"
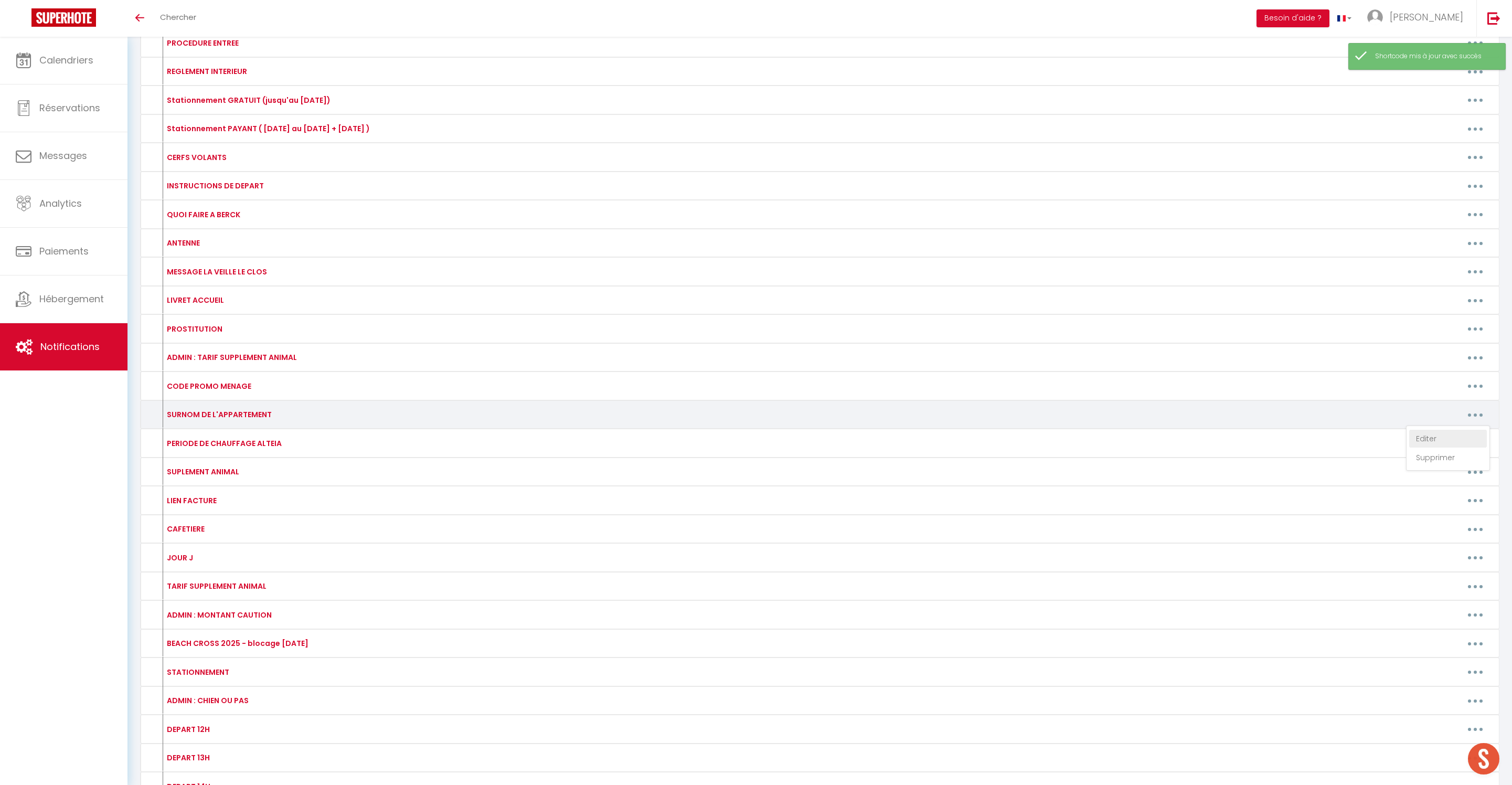
type textarea "EMMA"
type textarea "MARIE"
type textarea "SHEILA"
type textarea "FRANCOIS"
type textarea "LA MAISON GABRIEL"
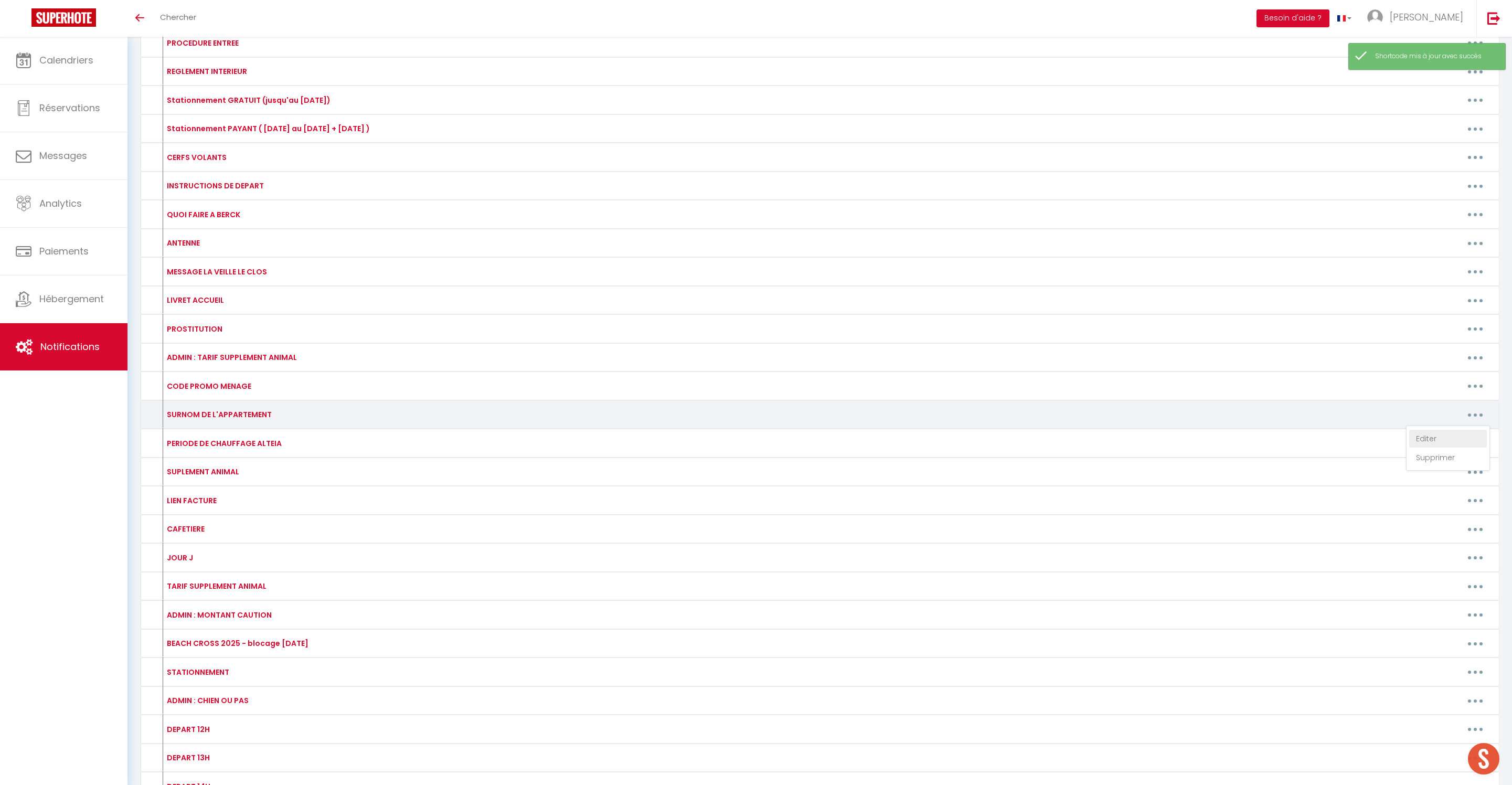
type textarea "MANON"
type textarea "JULES & MARIE"
type textarea "LAURA"
type textarea "MADELEINE"
type textarea "ANNE"
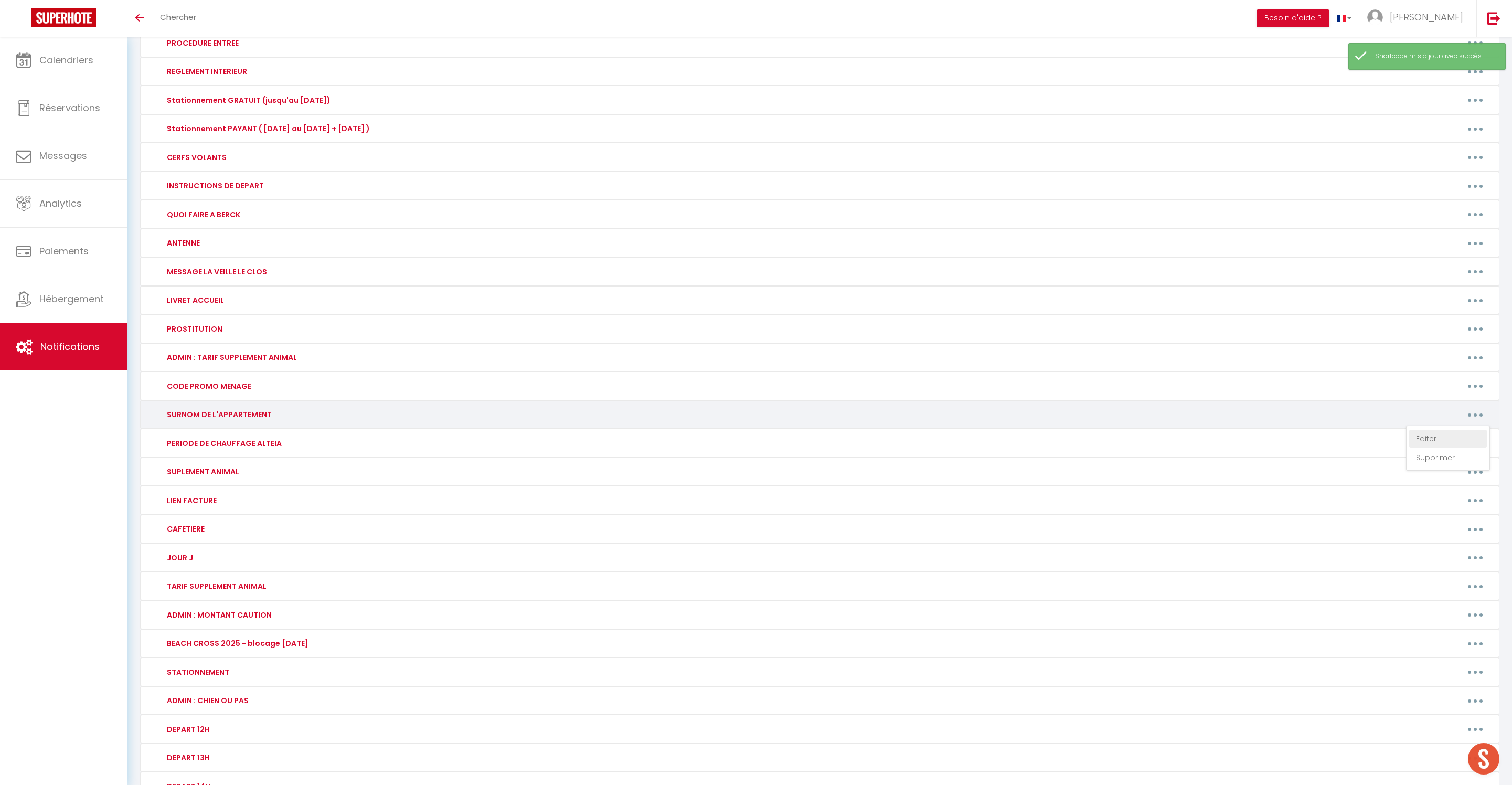
type textarea "LA MER"
type textarea "LA VUE"
type textarea "JAMES"
type textarea "DUNE"
type textarea "EDEN"
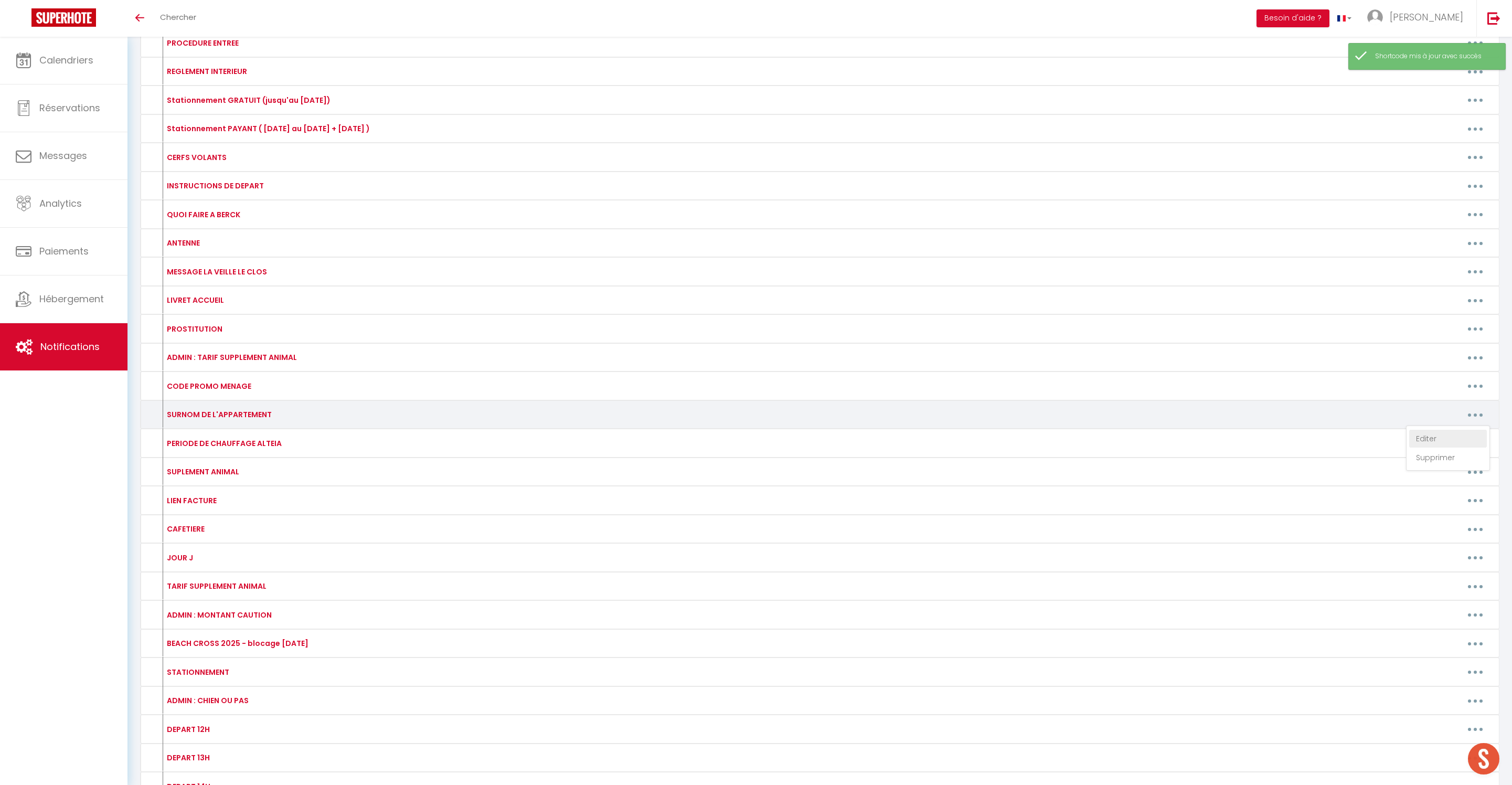
type textarea "JADE"
type textarea "LOUISE"
type textarea "SASHA"
type textarea "MAXENCE"
type textarea "CHLOE"
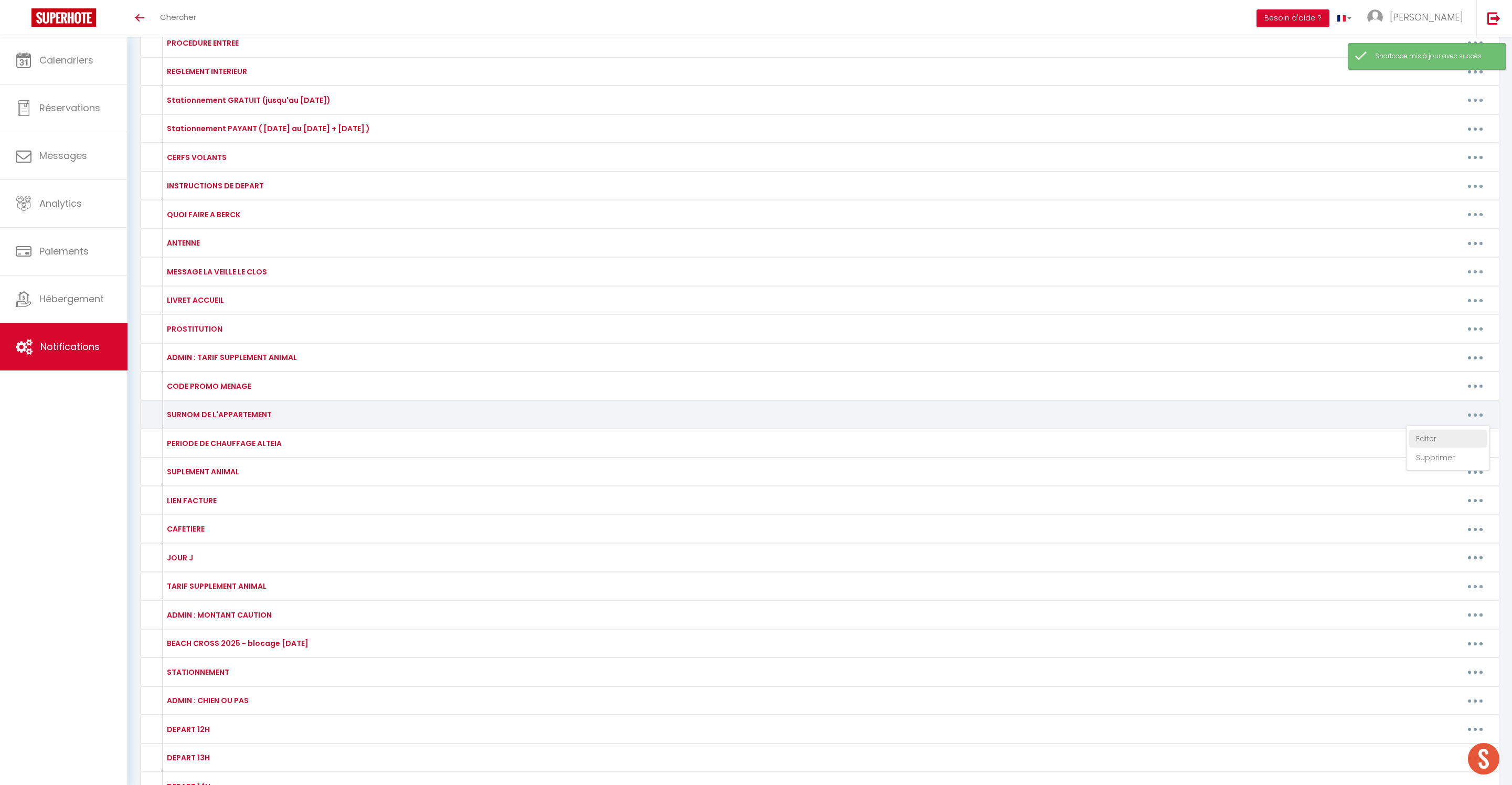
type textarea "JAUFFREY"
type textarea "CHRISTIANE"
type textarea "ALBERT"
type textarea "JUSANT"
type textarea "FLOT"
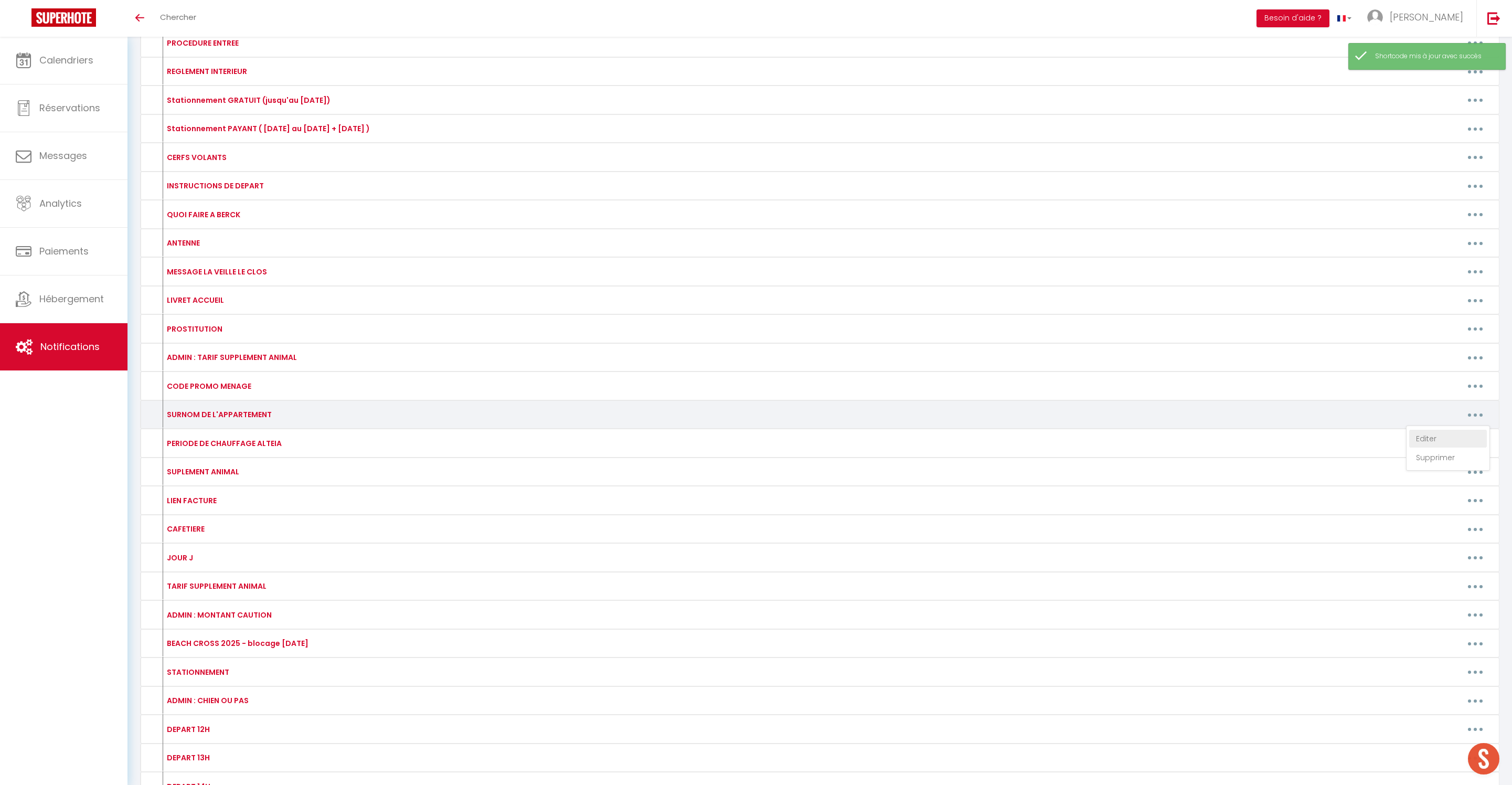
type textarea "JAUNE"
type textarea "BLEU"
type textarea "BEIGE"
type textarea "CHARLES"
type textarea "LOIC"
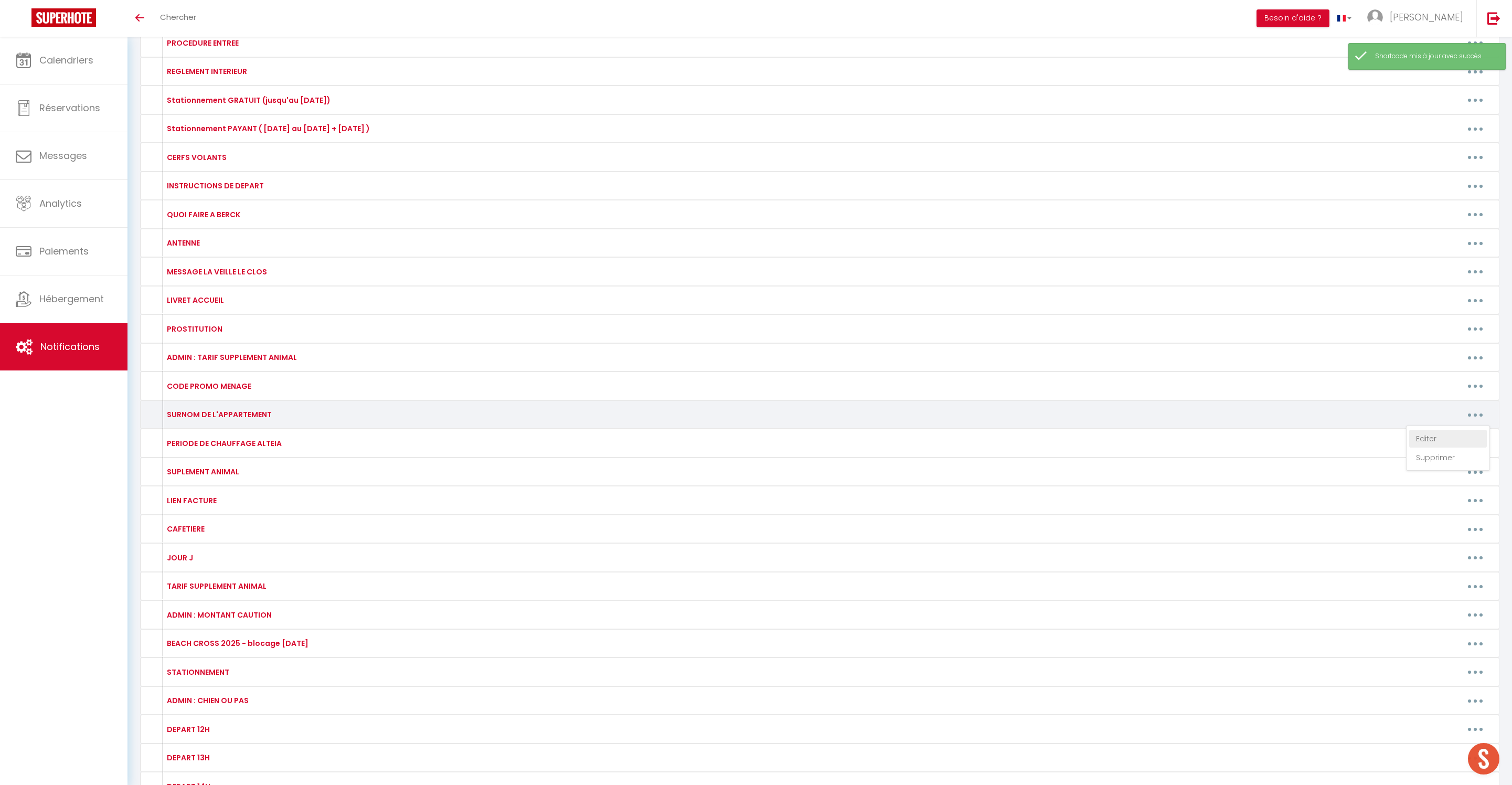
type textarea "CHERIMA"
type textarea "BUS 1"
type textarea "BUS 2"
type textarea "CONTAINER"
type textarea "EMILIE"
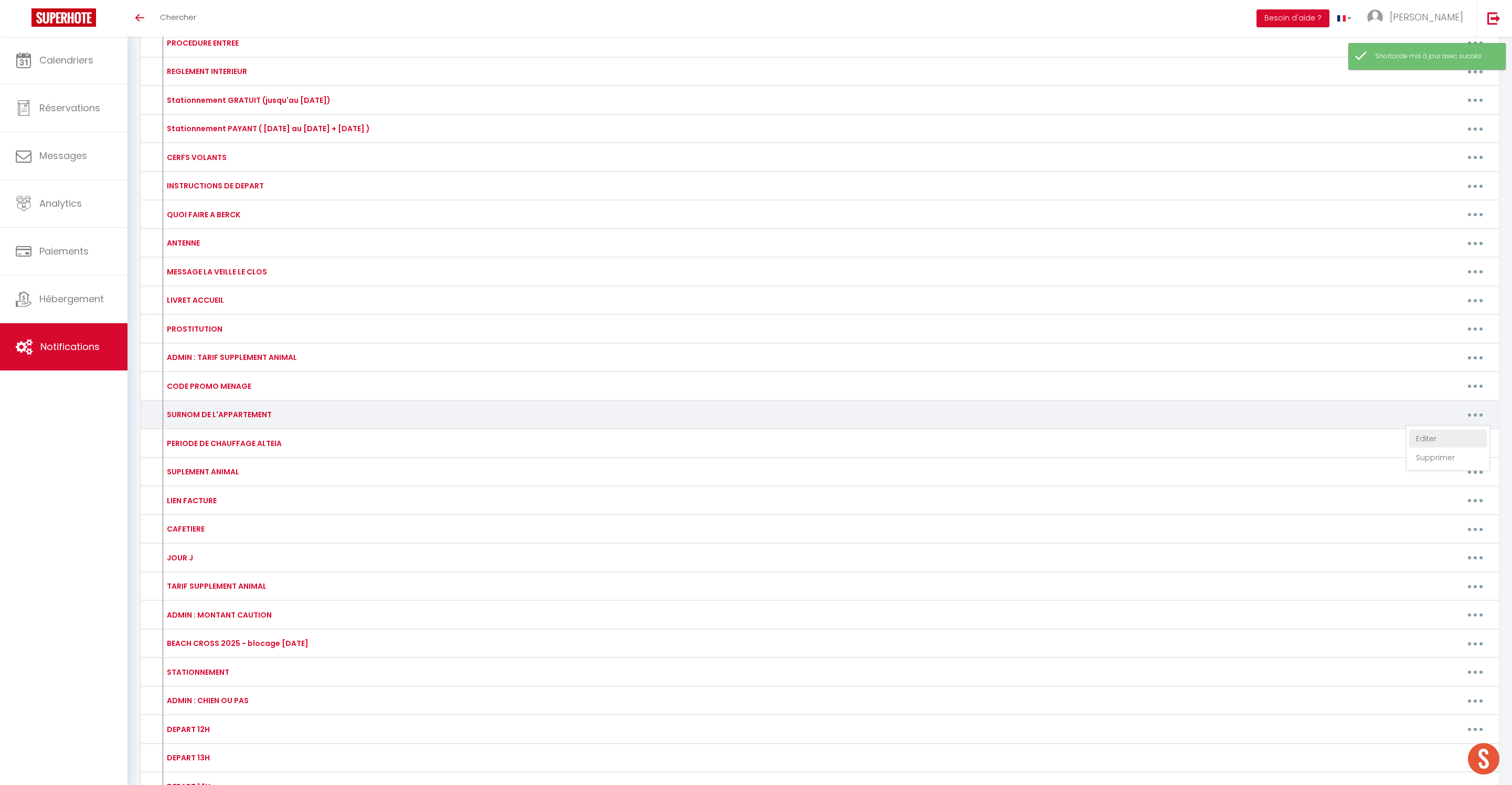
type textarea "CAPUCINE"
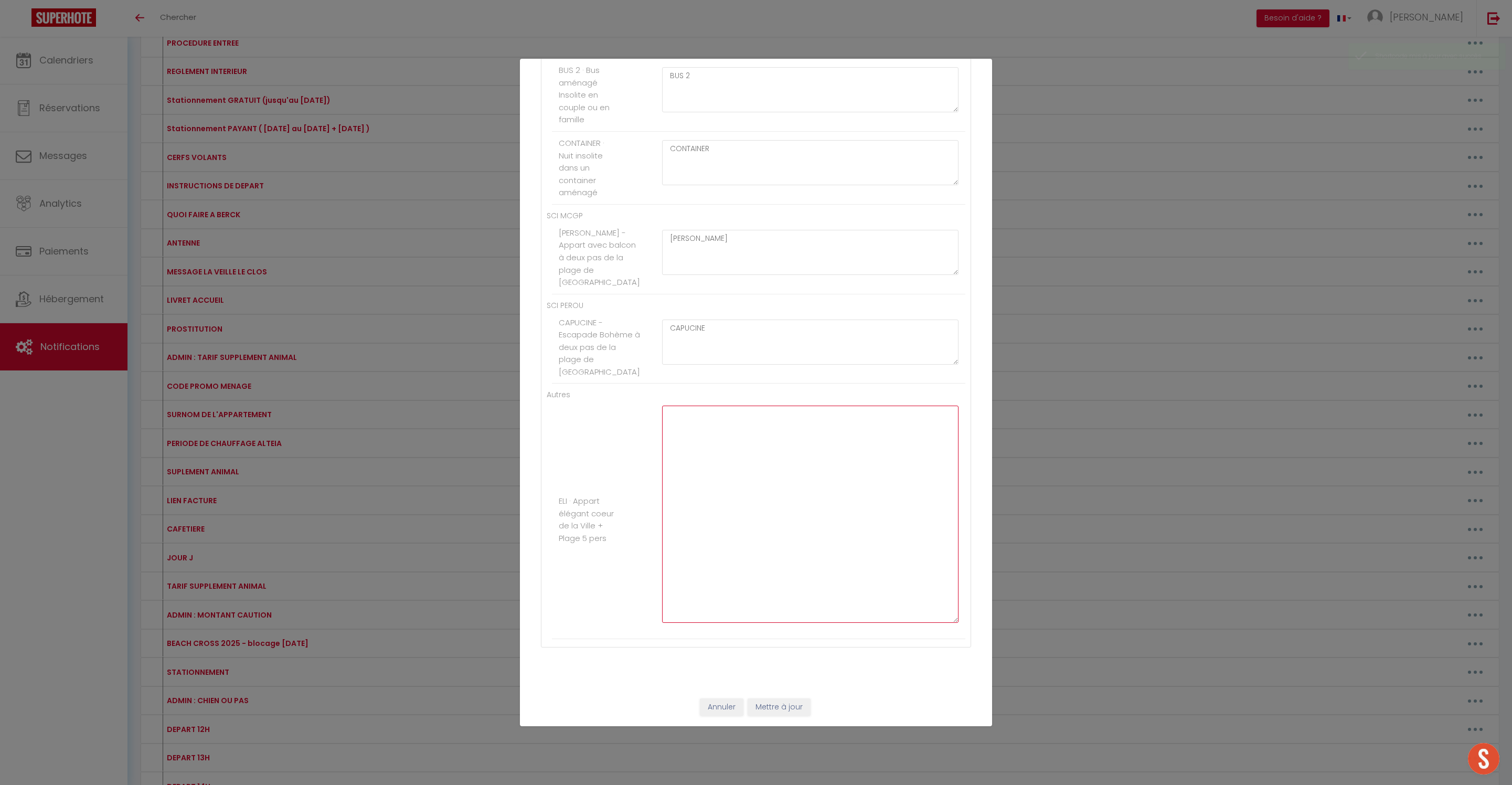
click at [818, 489] on textarea at bounding box center [810, 514] width 296 height 217
type textarea "ELI"
click at [804, 709] on button "Mettre à jour" at bounding box center [779, 707] width 63 height 18
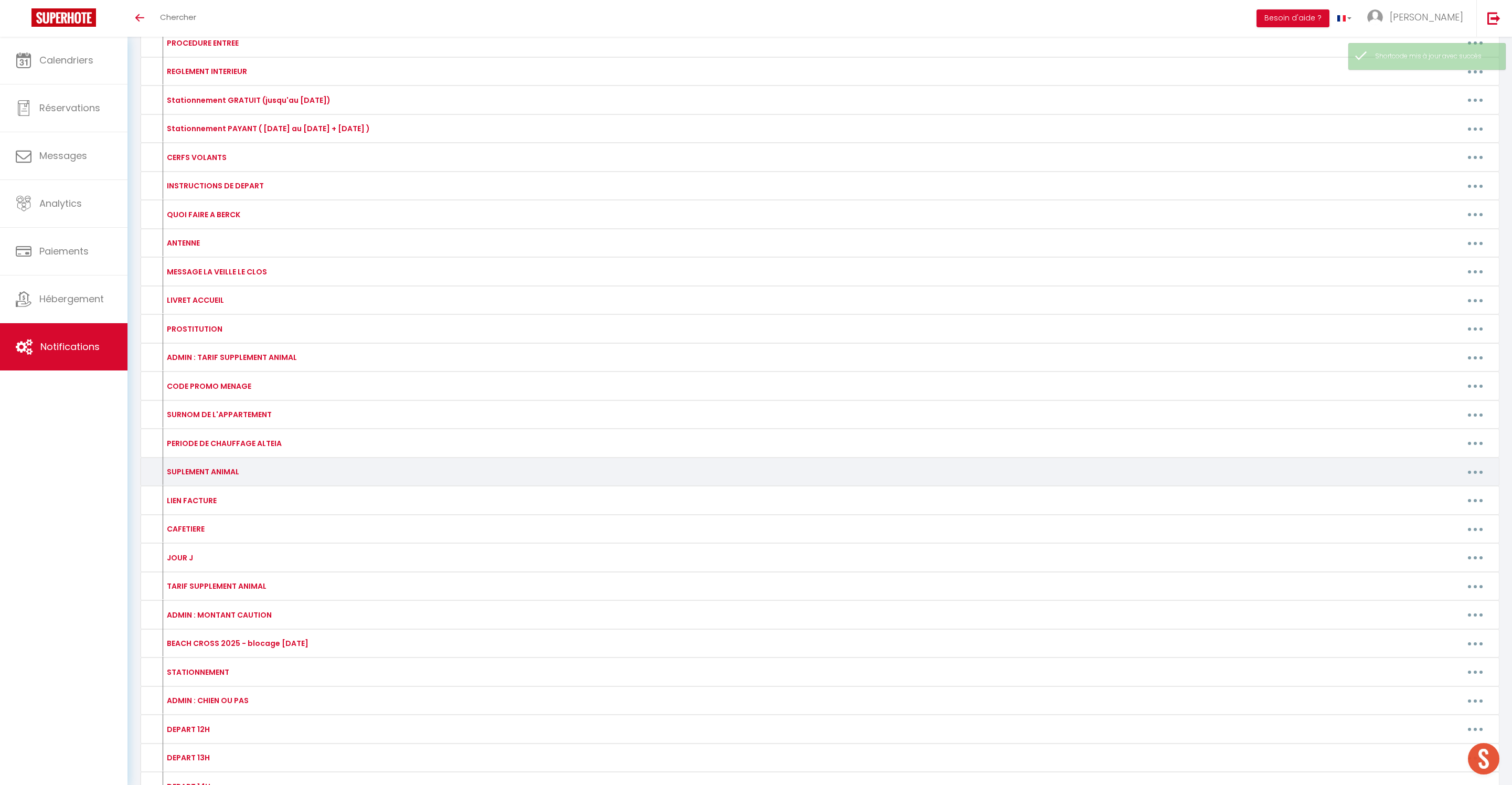
click at [1466, 480] on button "button" at bounding box center [1475, 471] width 29 height 17
click at [1429, 505] on link "Editer" at bounding box center [1448, 496] width 77 height 18
type input "SUPLEMENT ANIMAL"
type textarea "Bonjour Aucun problème pour nous ! Voici le lien pour régler le supplément anim…"
type textarea "[PAYLINK:30]"
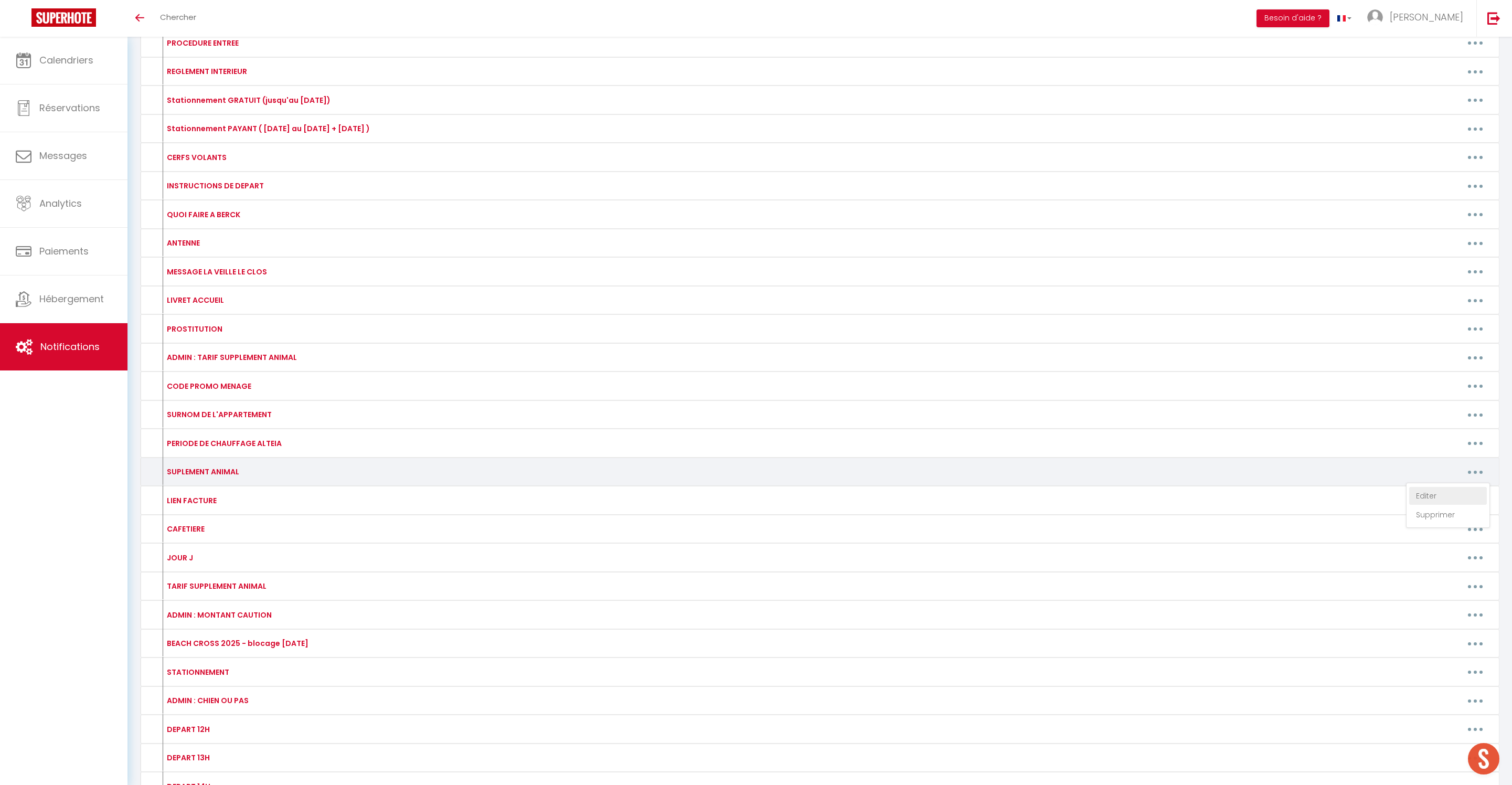
type textarea "[PAYLINK:20]"
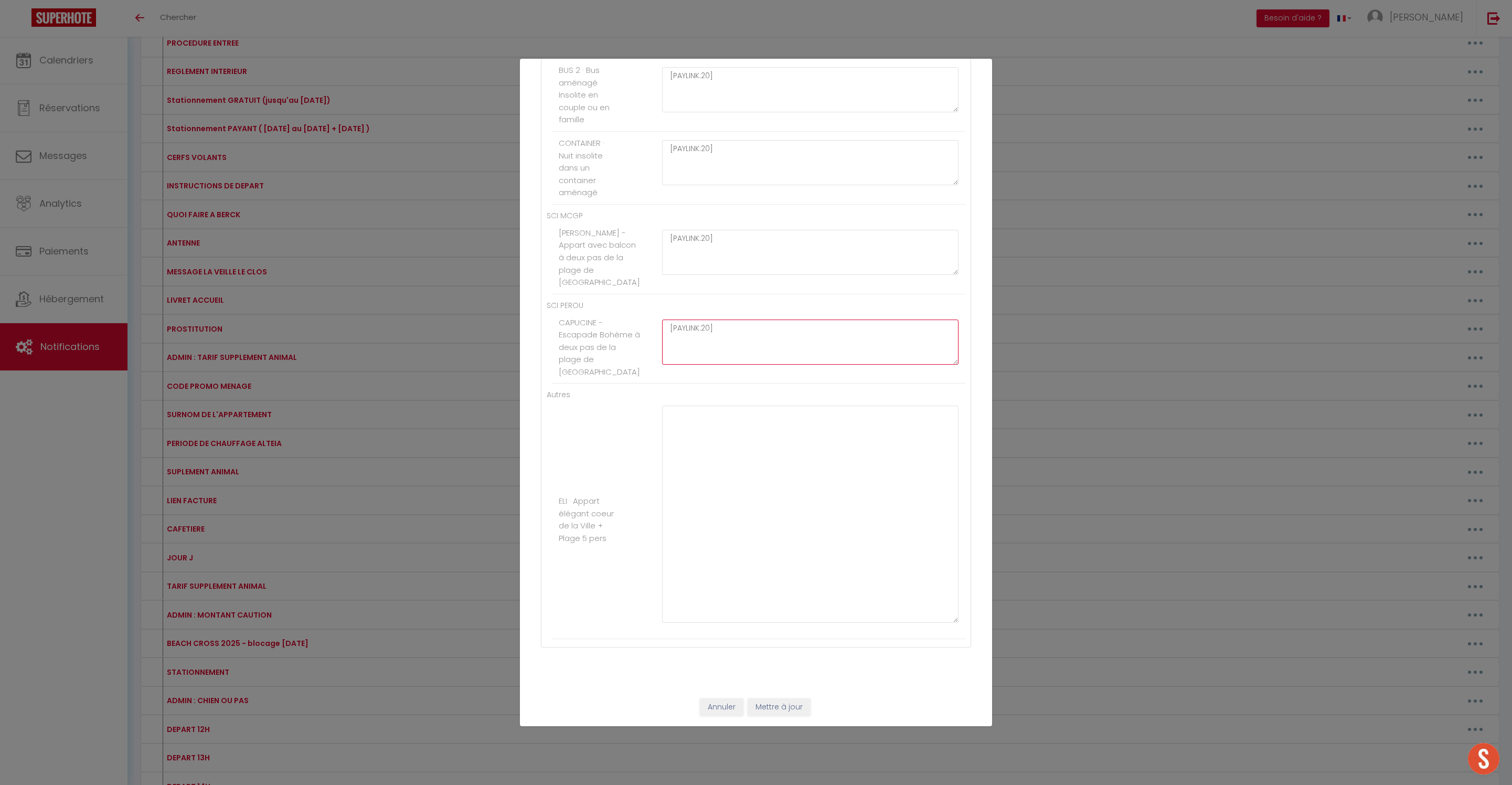
click at [705, 319] on textarea "[PAYLINK:20]" at bounding box center [810, 342] width 296 height 45
click at [707, 467] on textarea at bounding box center [810, 514] width 296 height 217
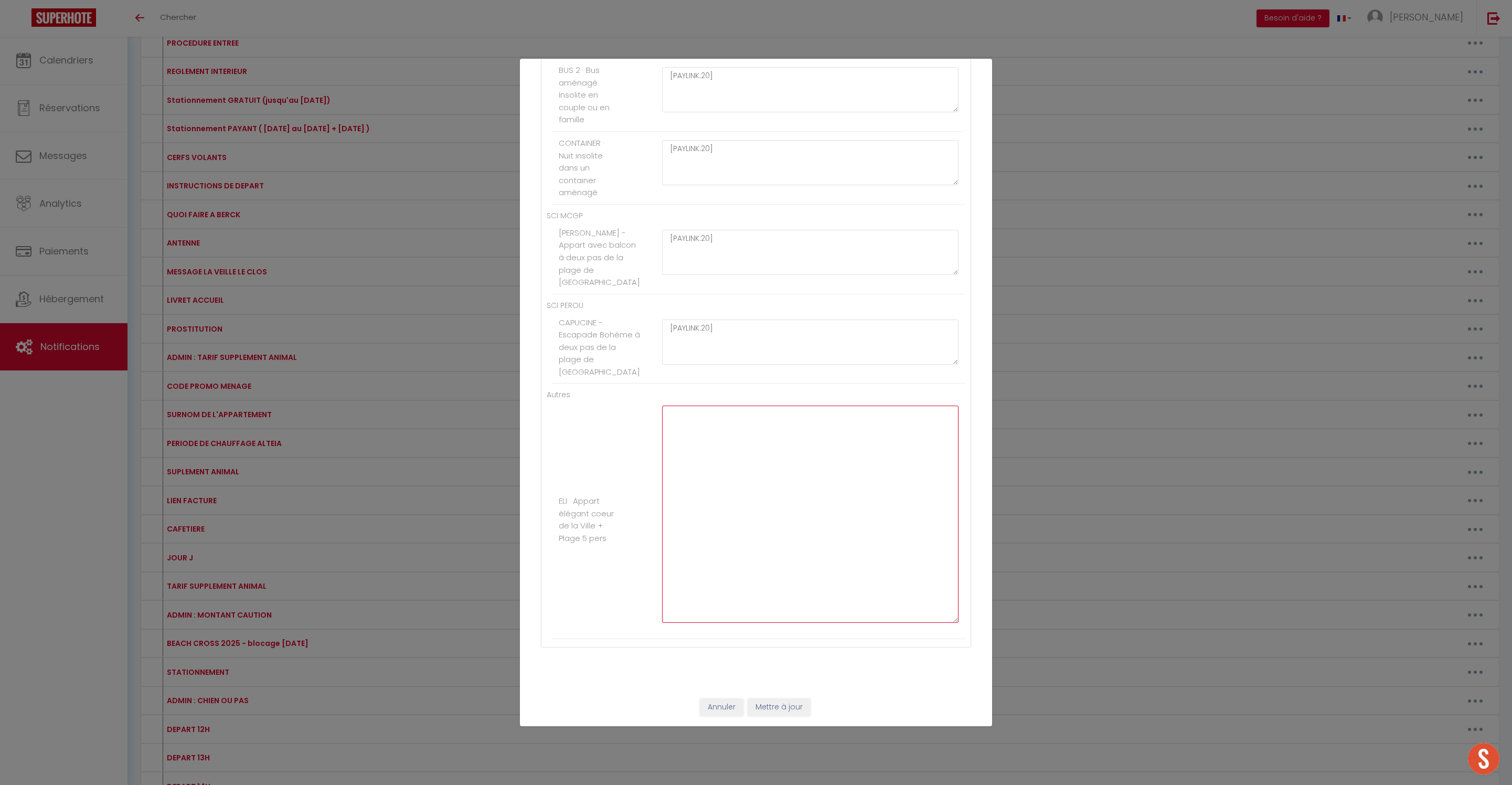
drag, startPoint x: 707, startPoint y: 467, endPoint x: 706, endPoint y: 472, distance: 5.1
click at [709, 445] on textarea at bounding box center [810, 514] width 296 height 217
paste textarea "[PAYLINK:20]"
click at [801, 709] on button "Mettre à jour" at bounding box center [779, 707] width 63 height 18
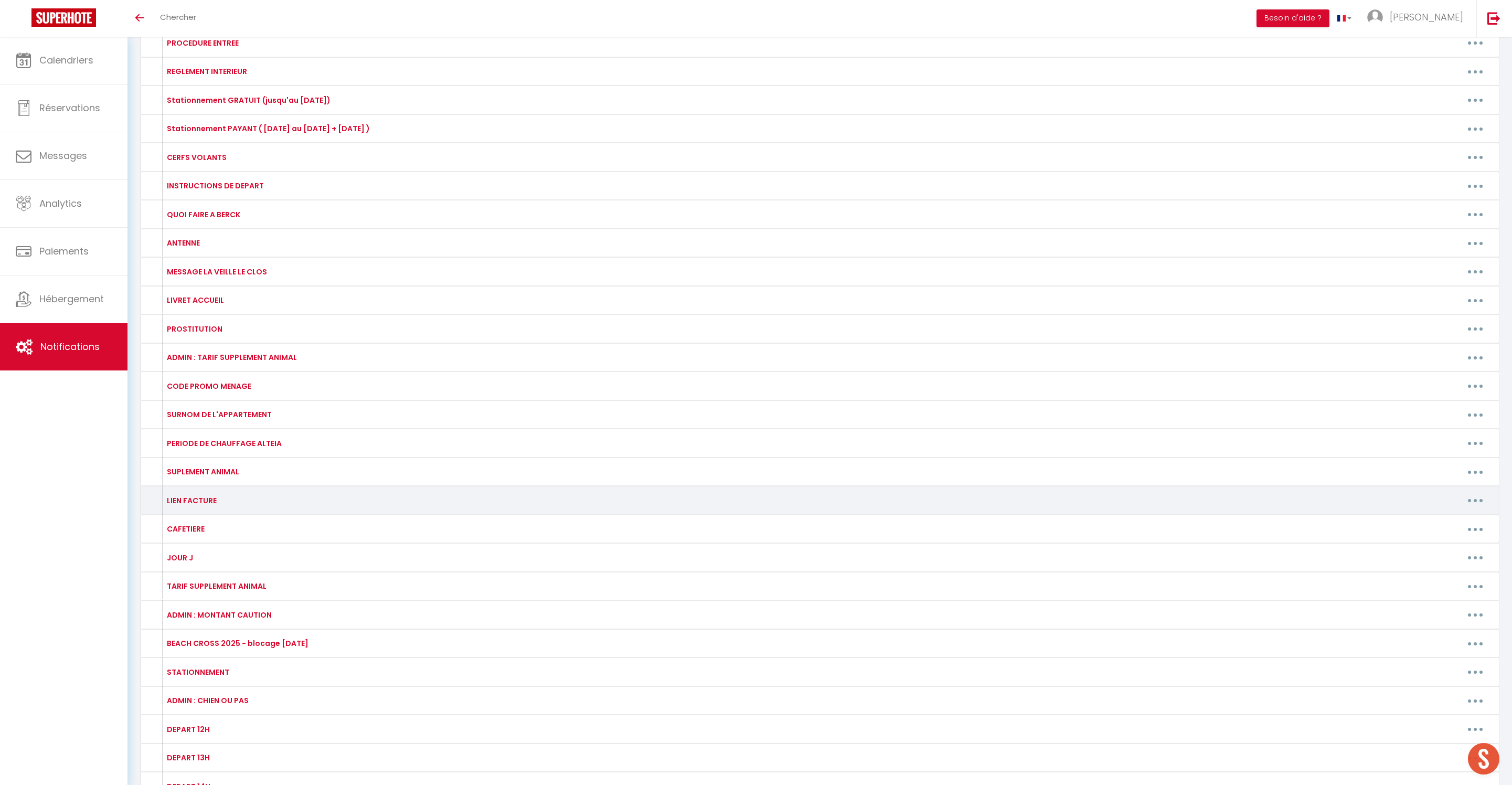
click at [1463, 509] on button "button" at bounding box center [1475, 500] width 29 height 17
click at [1430, 533] on link "Editer" at bounding box center [1448, 524] width 77 height 18
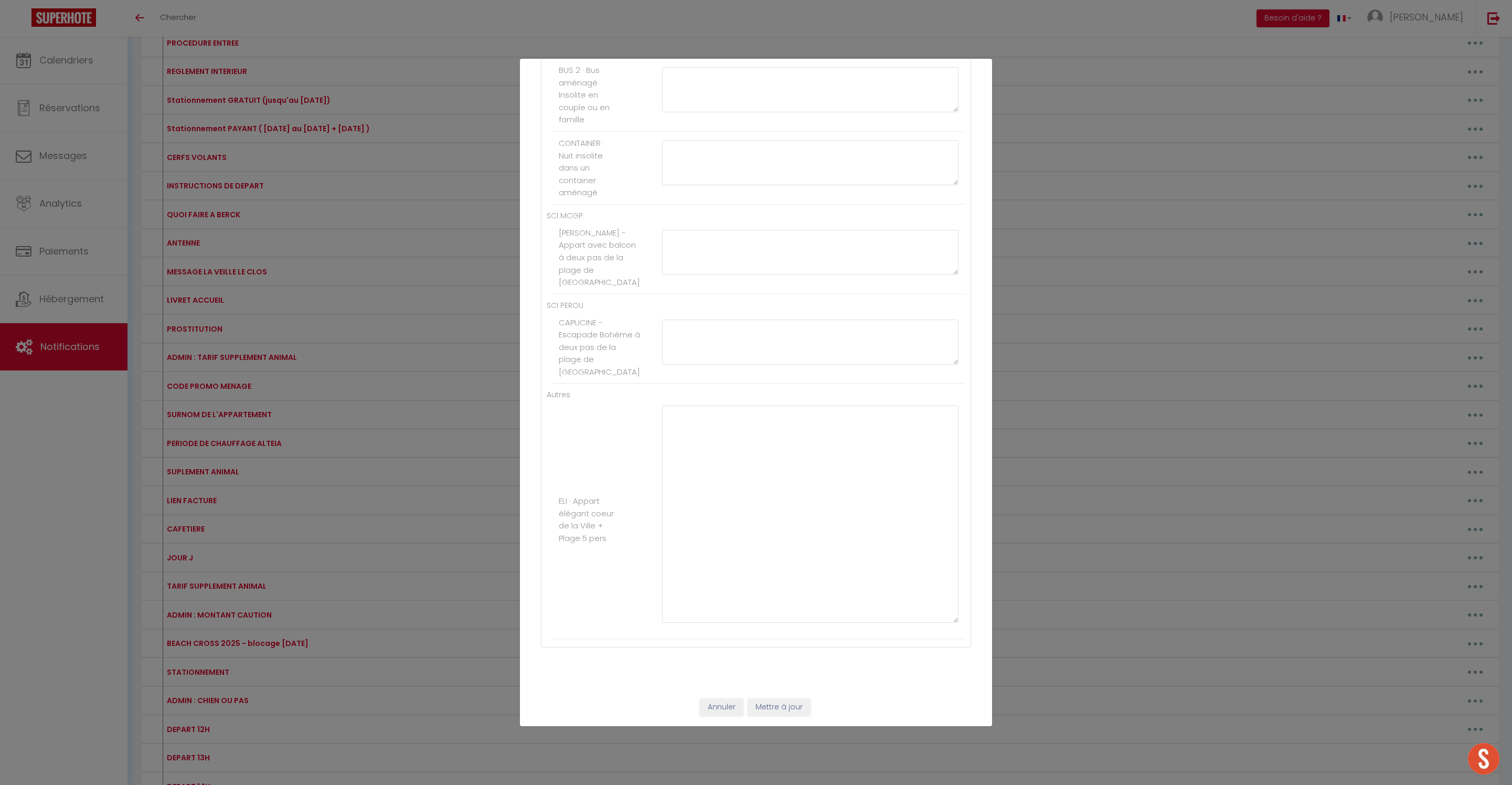
click at [700, 700] on button "Annuler" at bounding box center [721, 707] width 43 height 18
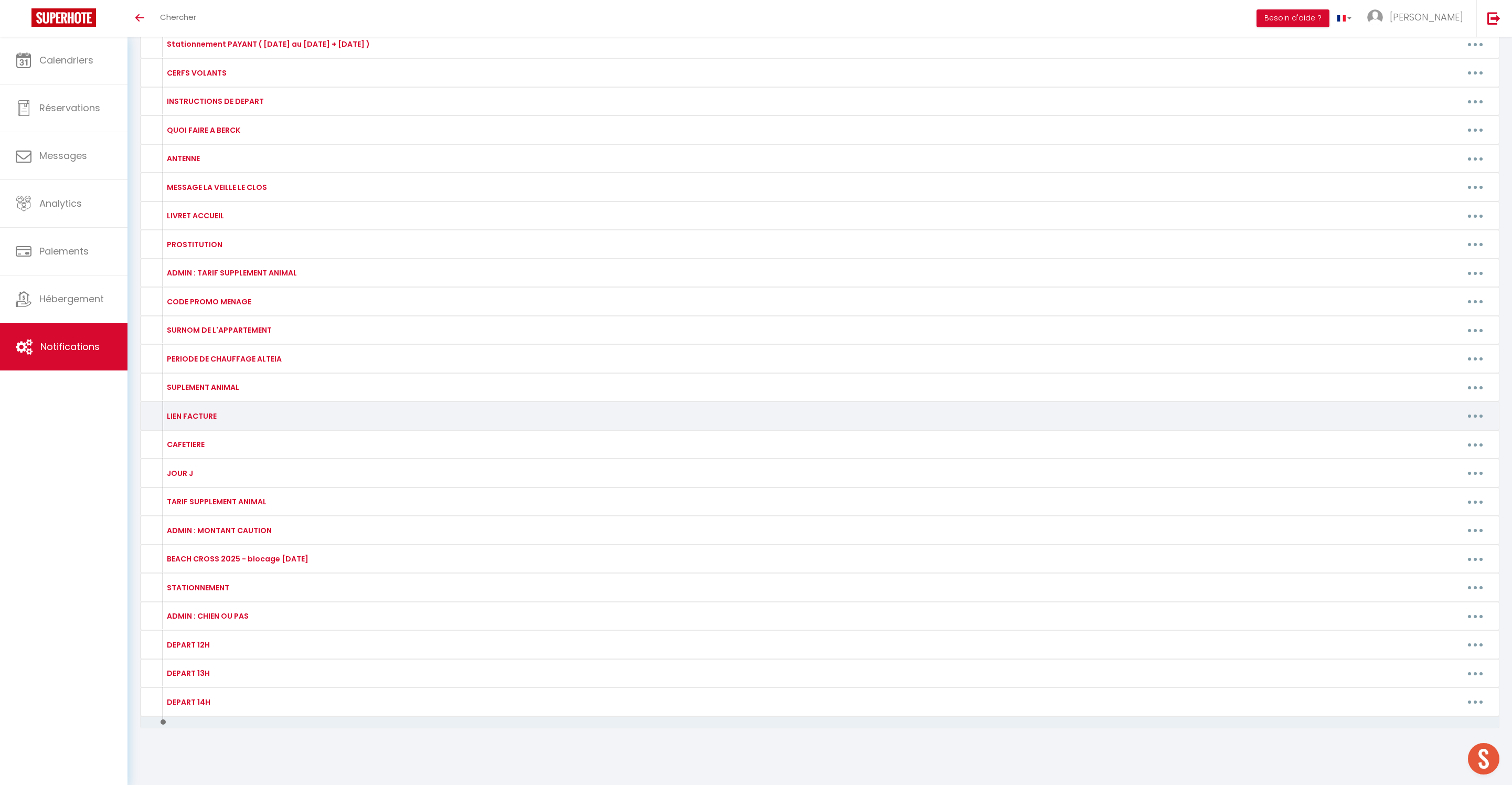
scroll to position [384, 0]
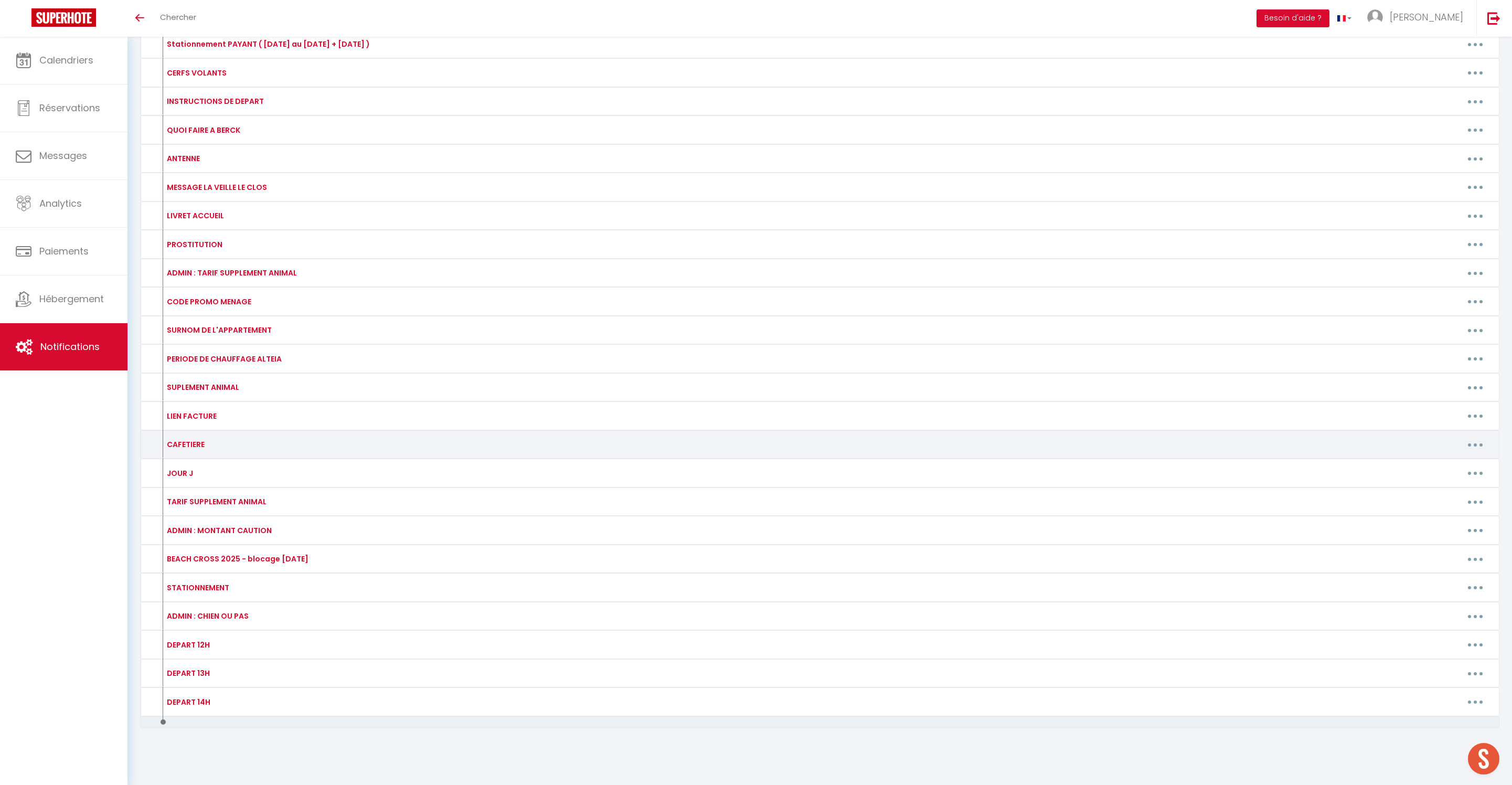
click at [1474, 447] on icon "button" at bounding box center [1475, 444] width 3 height 3
click at [1429, 477] on link "Editer" at bounding box center [1448, 469] width 77 height 18
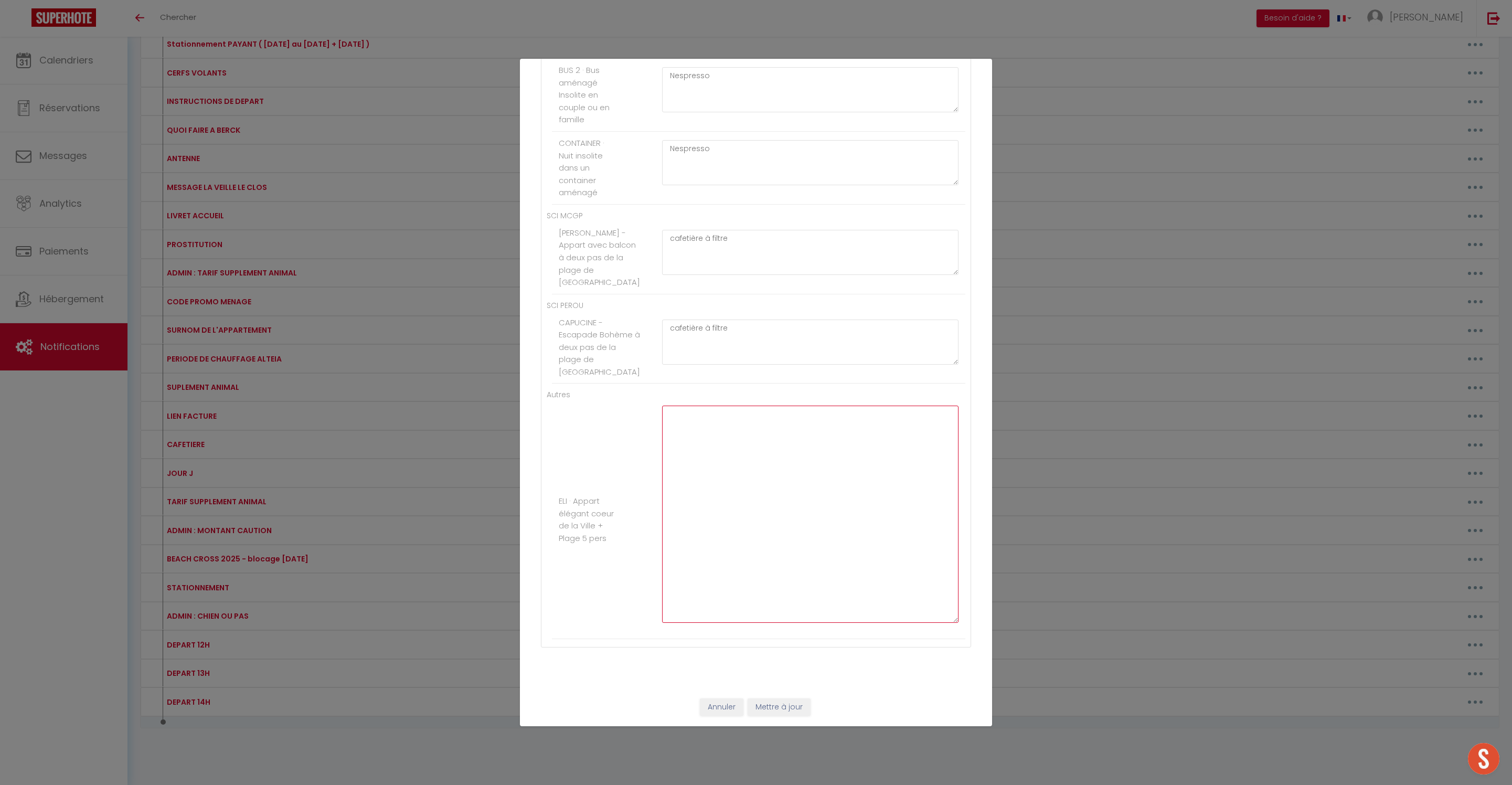
click at [721, 429] on textarea at bounding box center [810, 514] width 296 height 217
click at [791, 706] on button "Mettre à jour" at bounding box center [779, 707] width 63 height 18
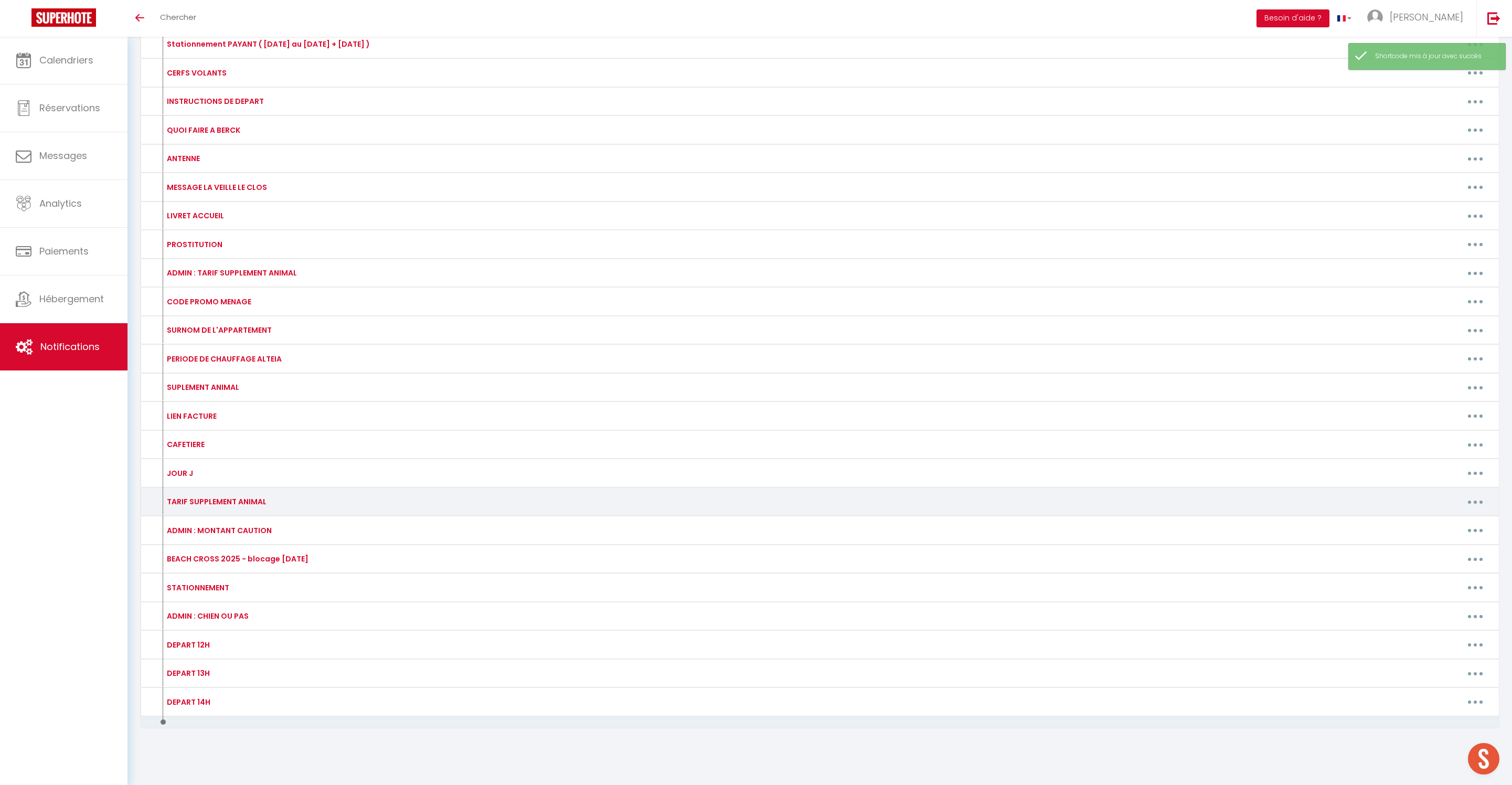
click at [1474, 504] on icon "button" at bounding box center [1475, 502] width 3 height 3
click at [1435, 535] on link "Editer" at bounding box center [1448, 525] width 77 height 18
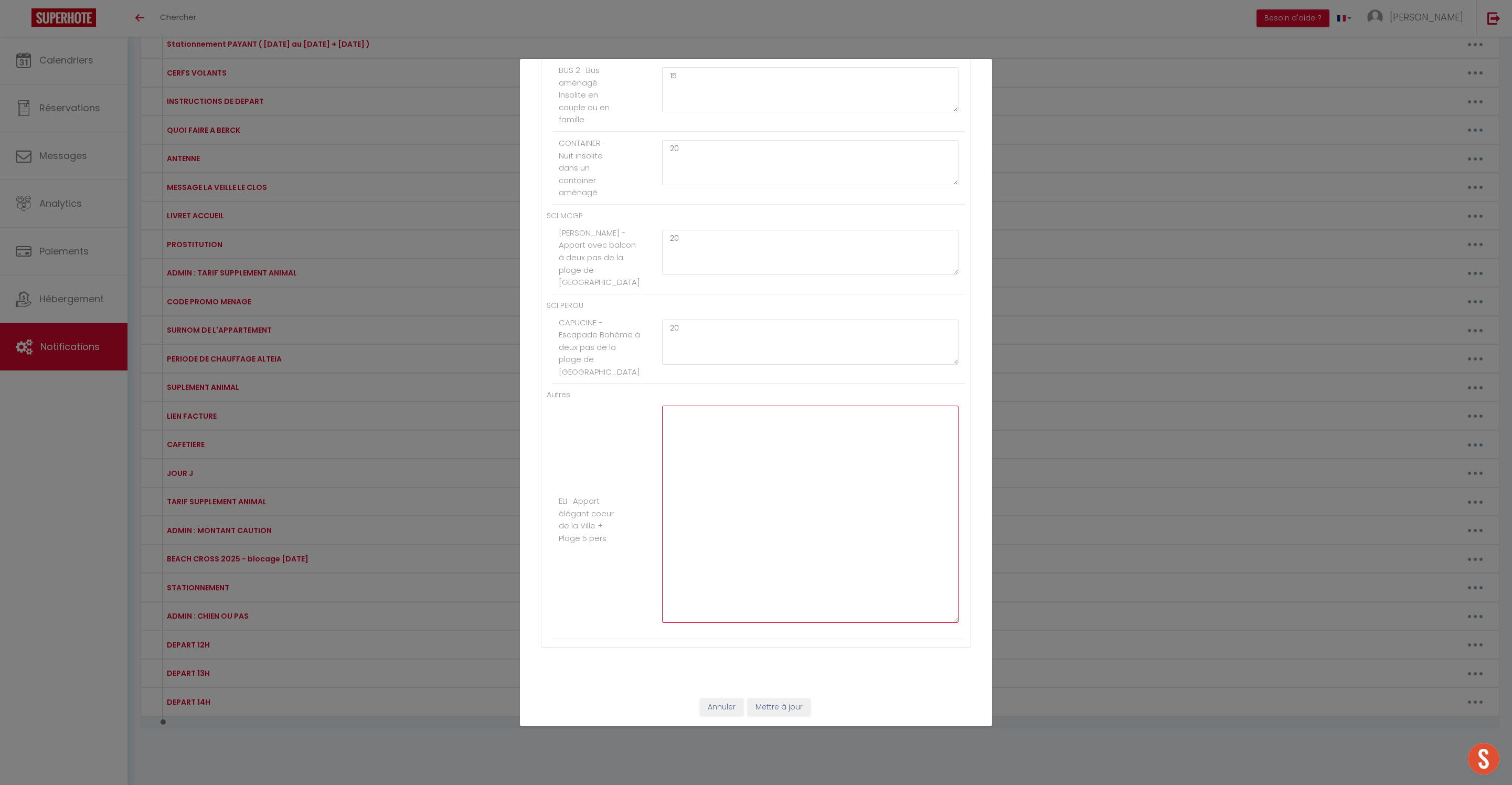
click at [749, 450] on textarea at bounding box center [810, 514] width 296 height 217
click at [795, 703] on button "Mettre à jour" at bounding box center [779, 707] width 63 height 18
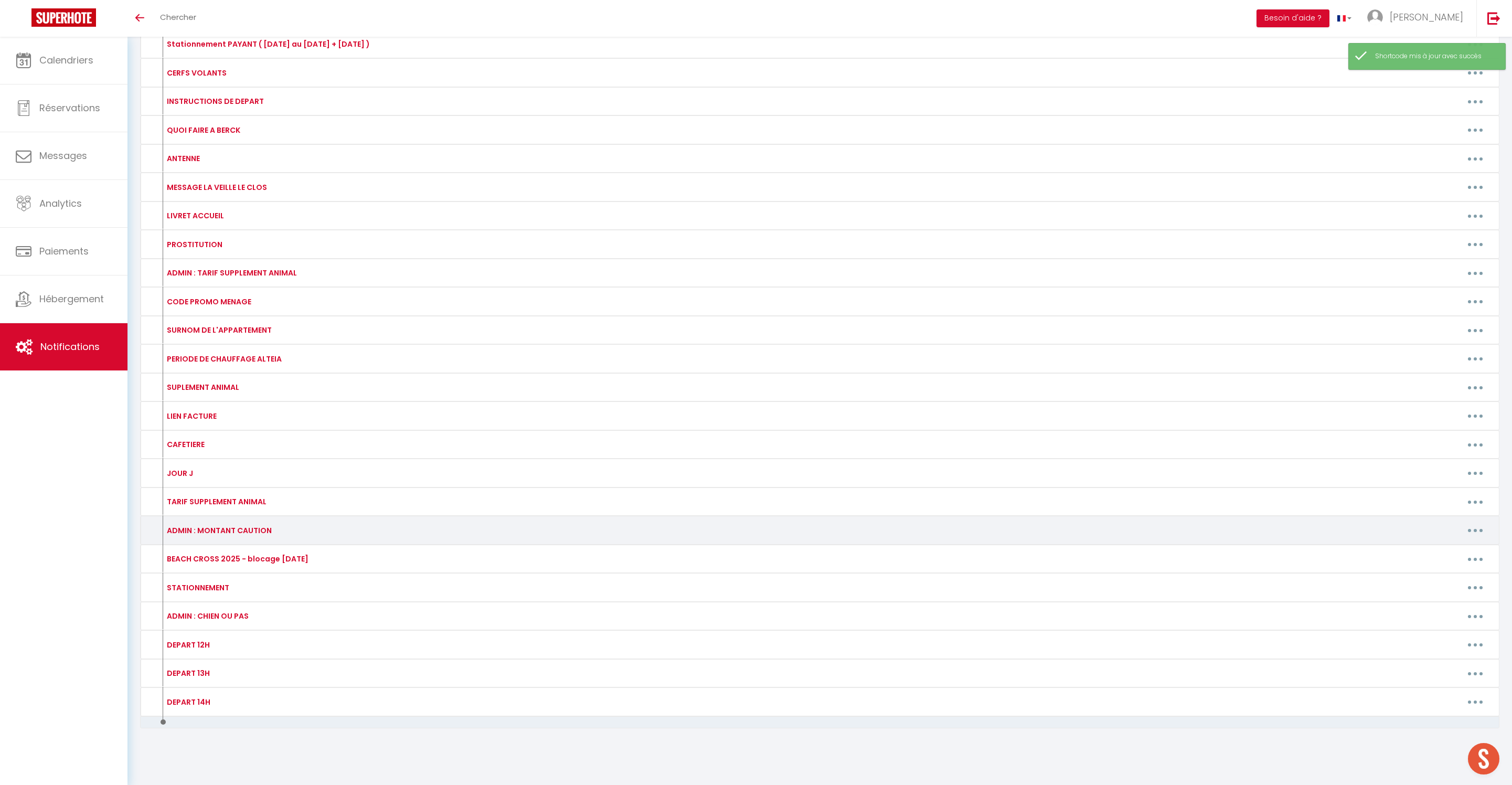
click at [1474, 532] on icon "button" at bounding box center [1475, 530] width 3 height 3
click at [1436, 563] on link "Editer" at bounding box center [1448, 554] width 77 height 18
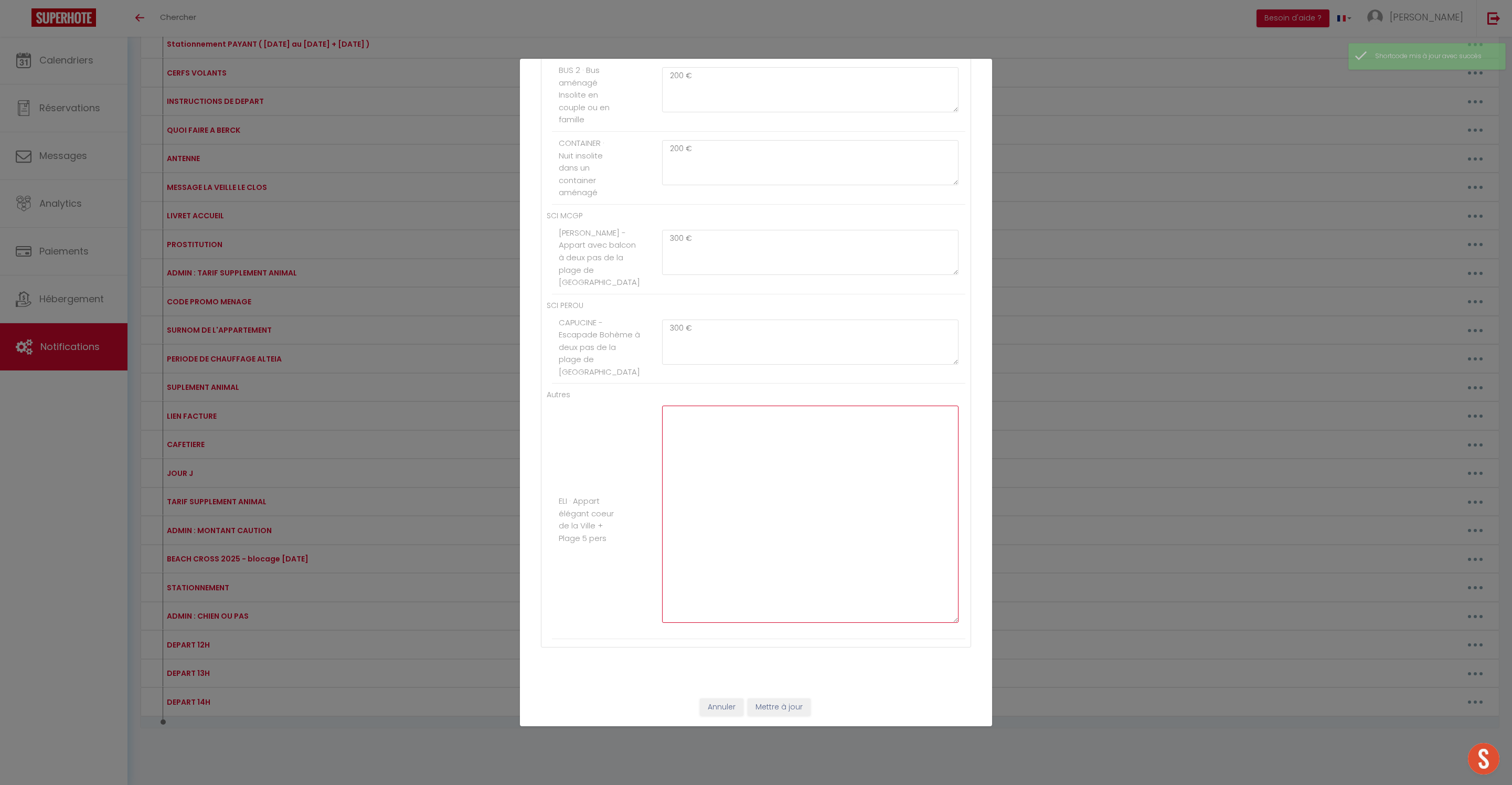
click at [812, 480] on textarea at bounding box center [810, 514] width 296 height 217
click at [790, 701] on button "Mettre à jour" at bounding box center [779, 707] width 63 height 18
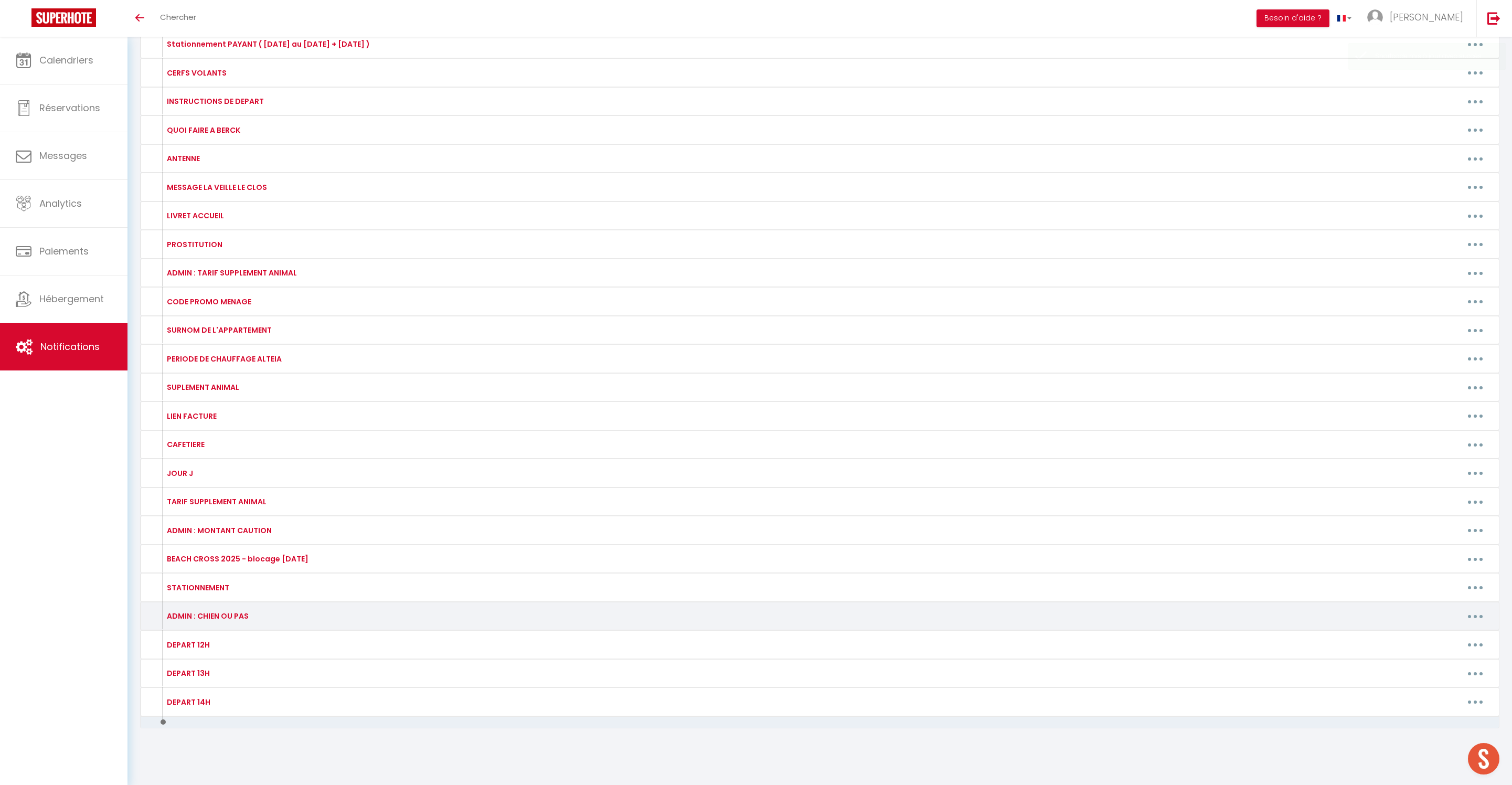
scroll to position [516, 0]
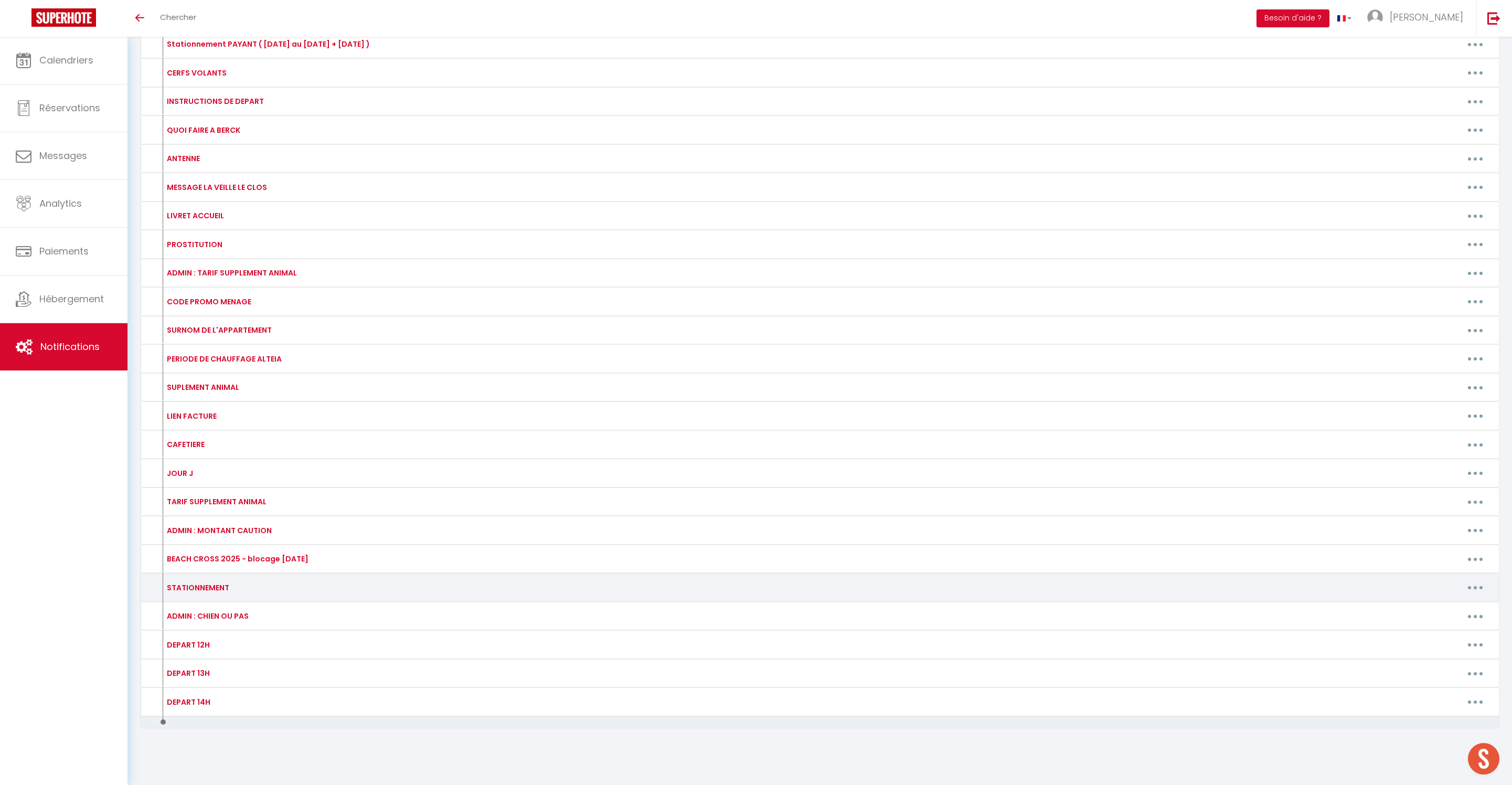
click at [1474, 586] on icon "button" at bounding box center [1475, 587] width 3 height 3
click at [1432, 602] on link "Editer" at bounding box center [1448, 611] width 77 height 18
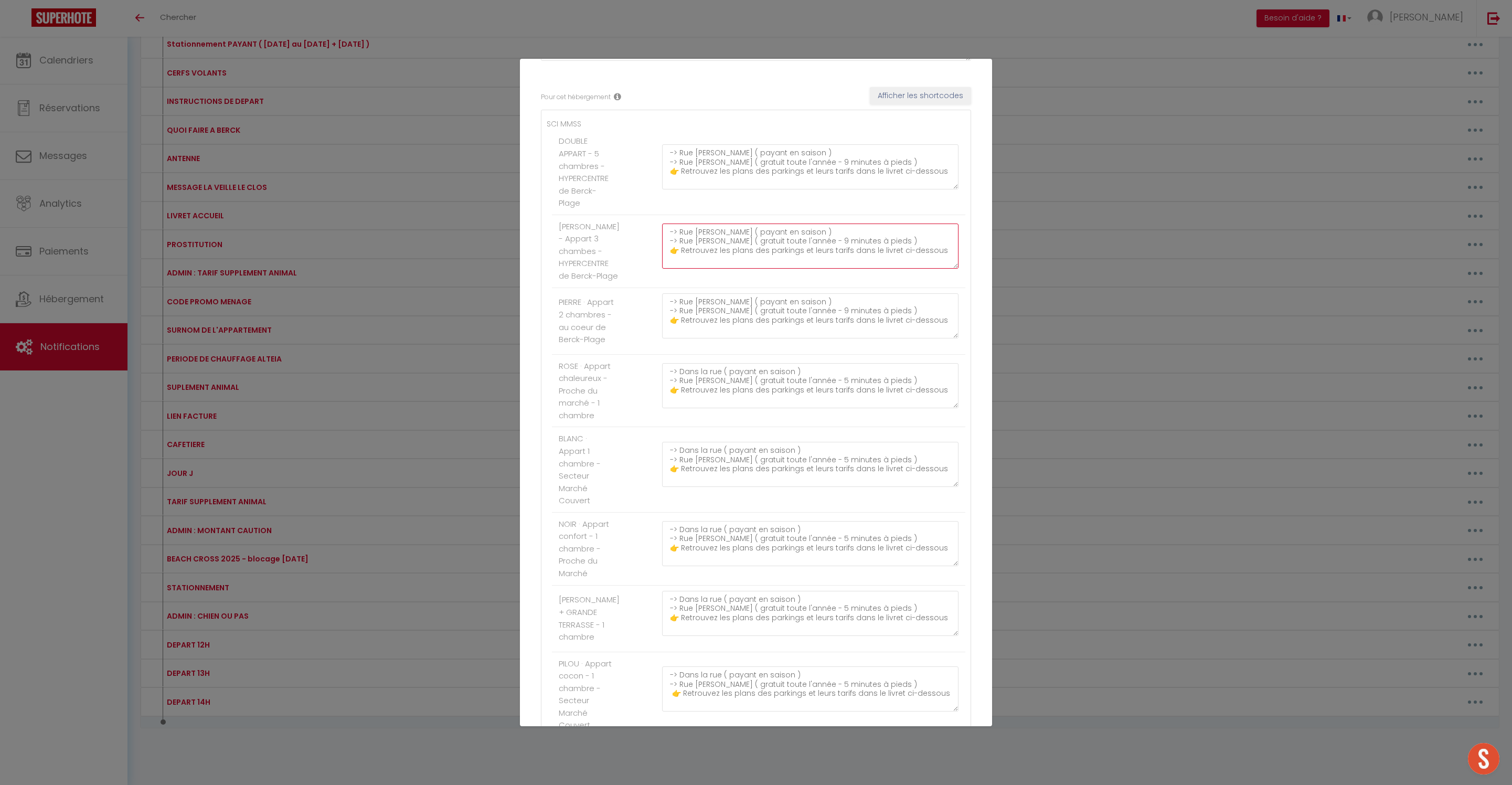
scroll to position [11, 0]
drag, startPoint x: 673, startPoint y: 301, endPoint x: 895, endPoint y: 372, distance: 233.1
click at [895, 288] on li "PEGGY - Appart 3 chambes - HYPERCENTRE de Berck-Plage -> Rue Amiral Courbet ( p…" at bounding box center [758, 251] width 413 height 73
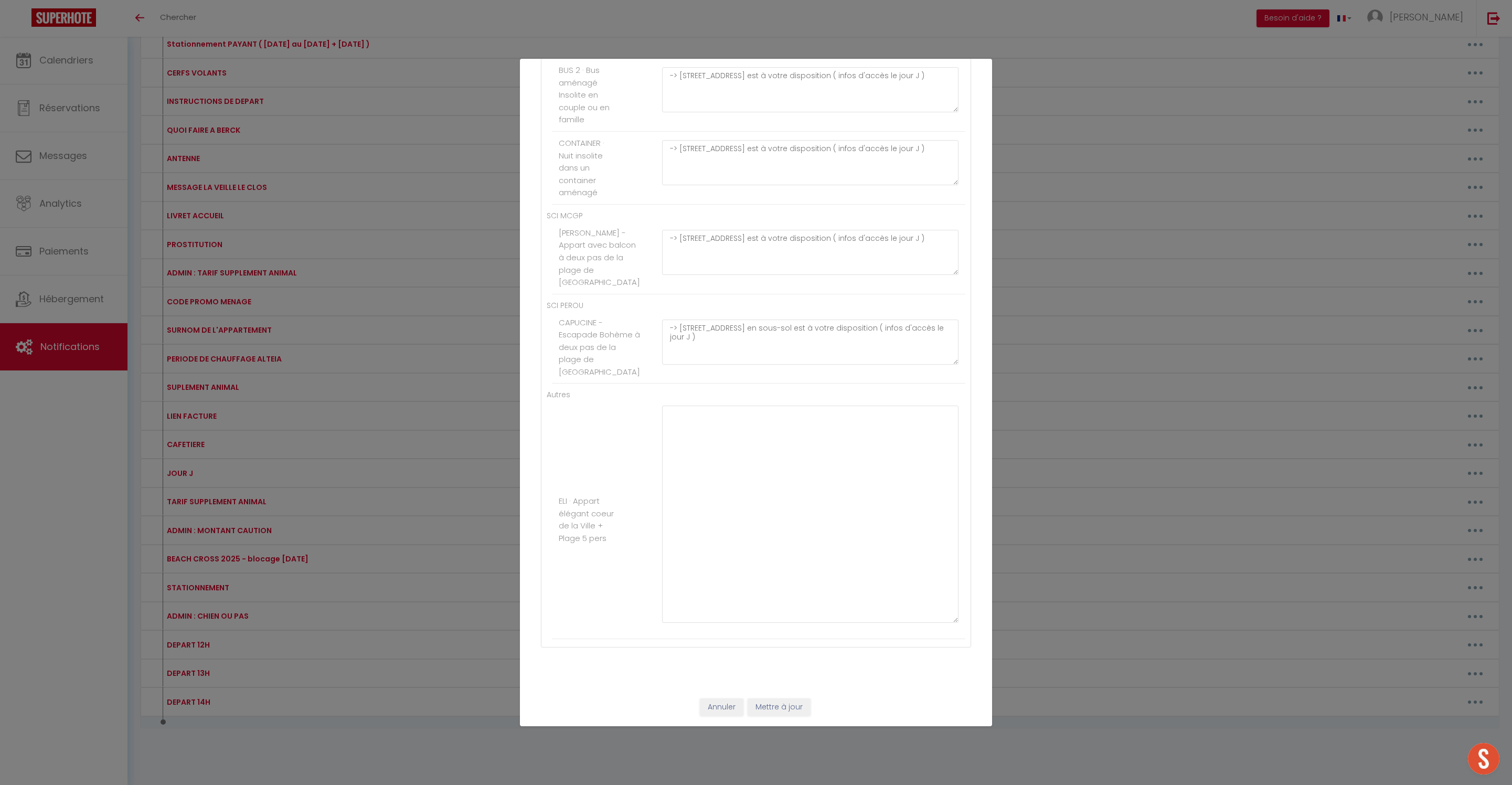
scroll to position [6801, 0]
click at [743, 427] on textarea at bounding box center [810, 514] width 296 height 217
paste textarea "-> Rue Amiral Courbet ( payant en saison ) -> Rue Emile Lavezzari ( gratuit tou…"
click at [896, 415] on textarea "-> Rue Amiral Courbet ( payant en saison ) -> Rue Emile Lavezzari ( gratuit tou…" at bounding box center [810, 514] width 296 height 217
click at [831, 456] on textarea "-> Rue Amiral Courbet ( payant en saison ) -> Rue Emile Lavezzari ( gratuit tou…" at bounding box center [810, 514] width 296 height 217
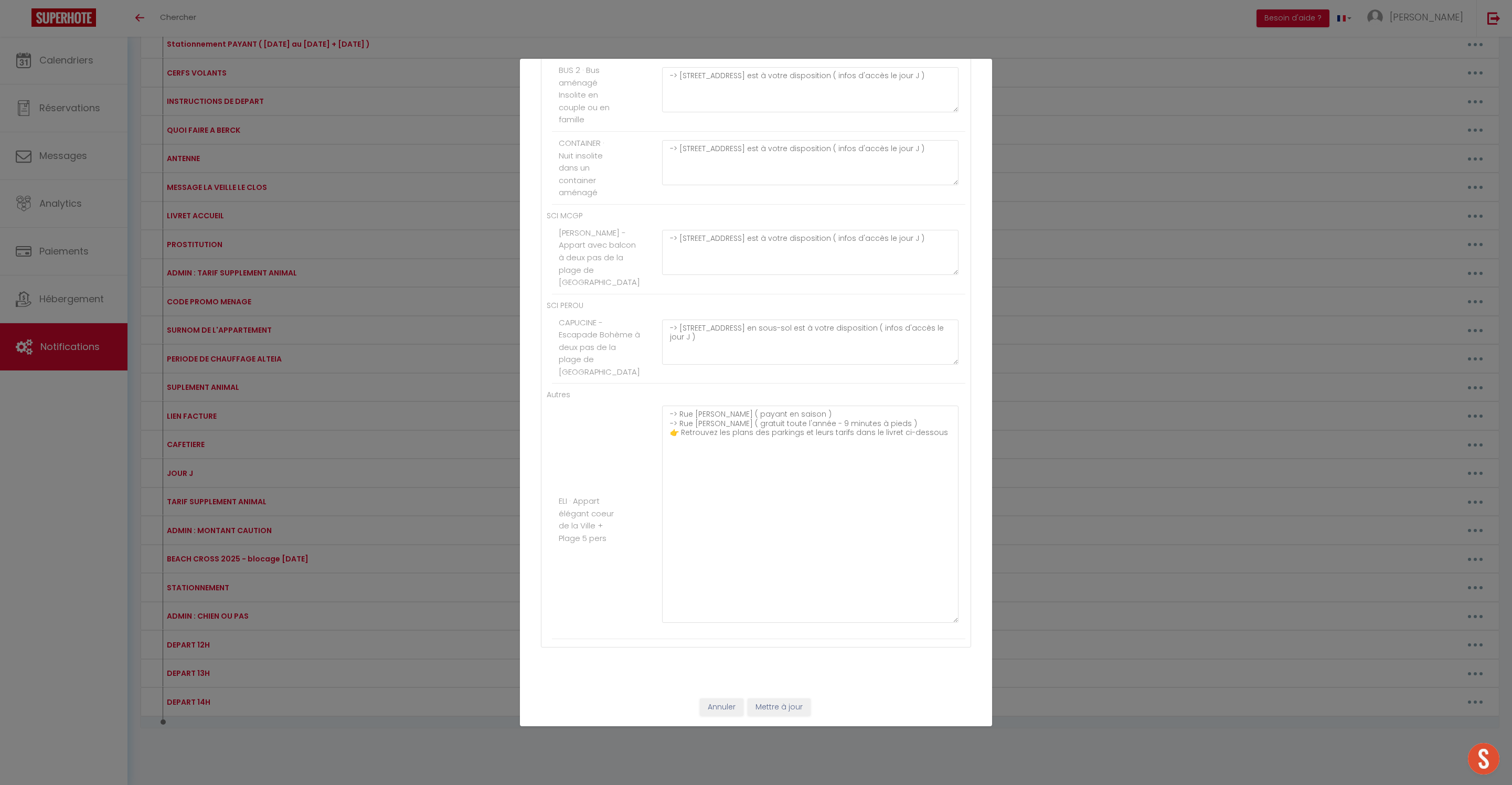
click at [798, 702] on button "Mettre à jour" at bounding box center [779, 707] width 63 height 18
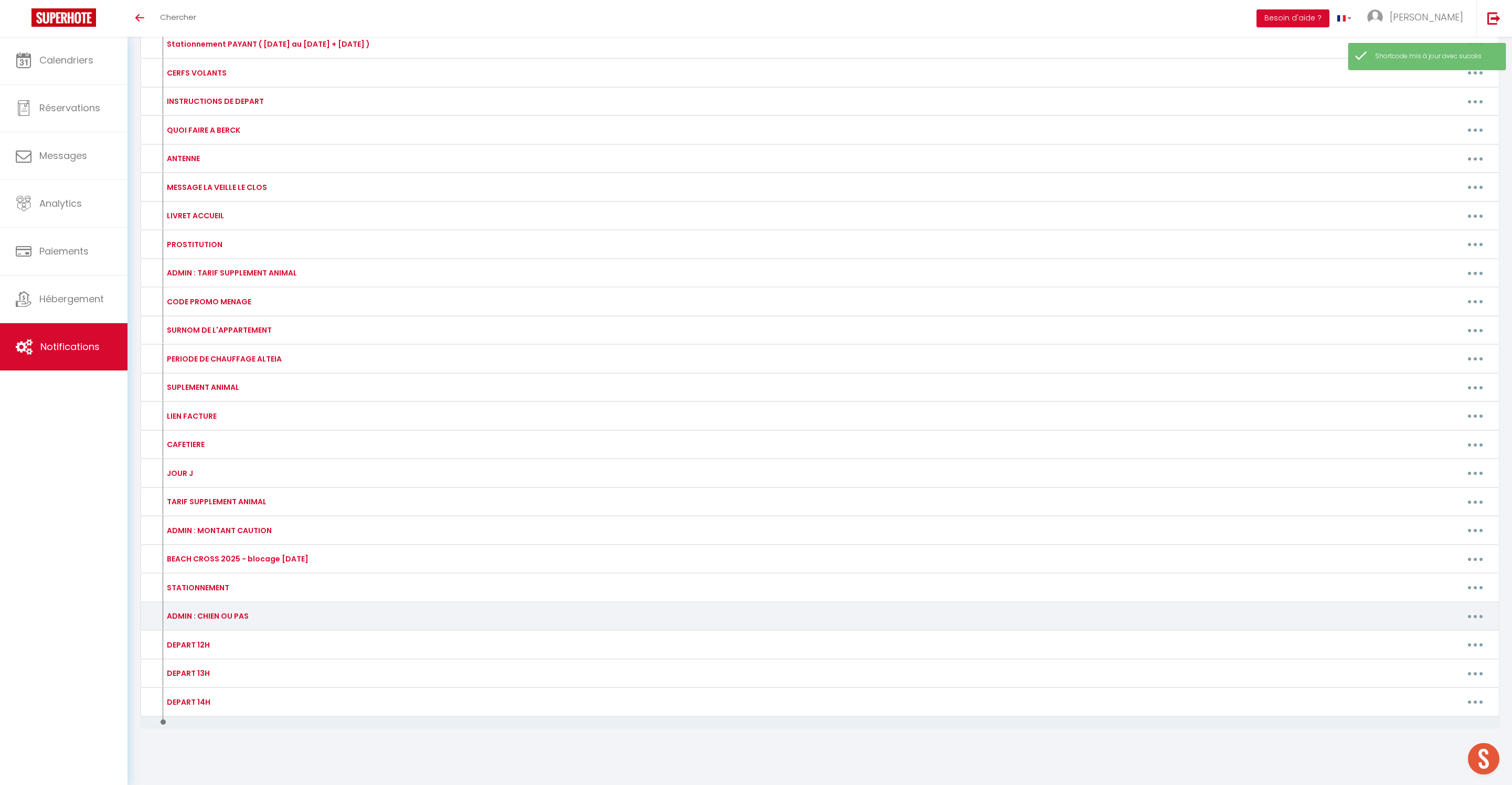
click at [1464, 608] on button "button" at bounding box center [1475, 616] width 29 height 17
click at [1427, 631] on link "Editer" at bounding box center [1448, 640] width 77 height 18
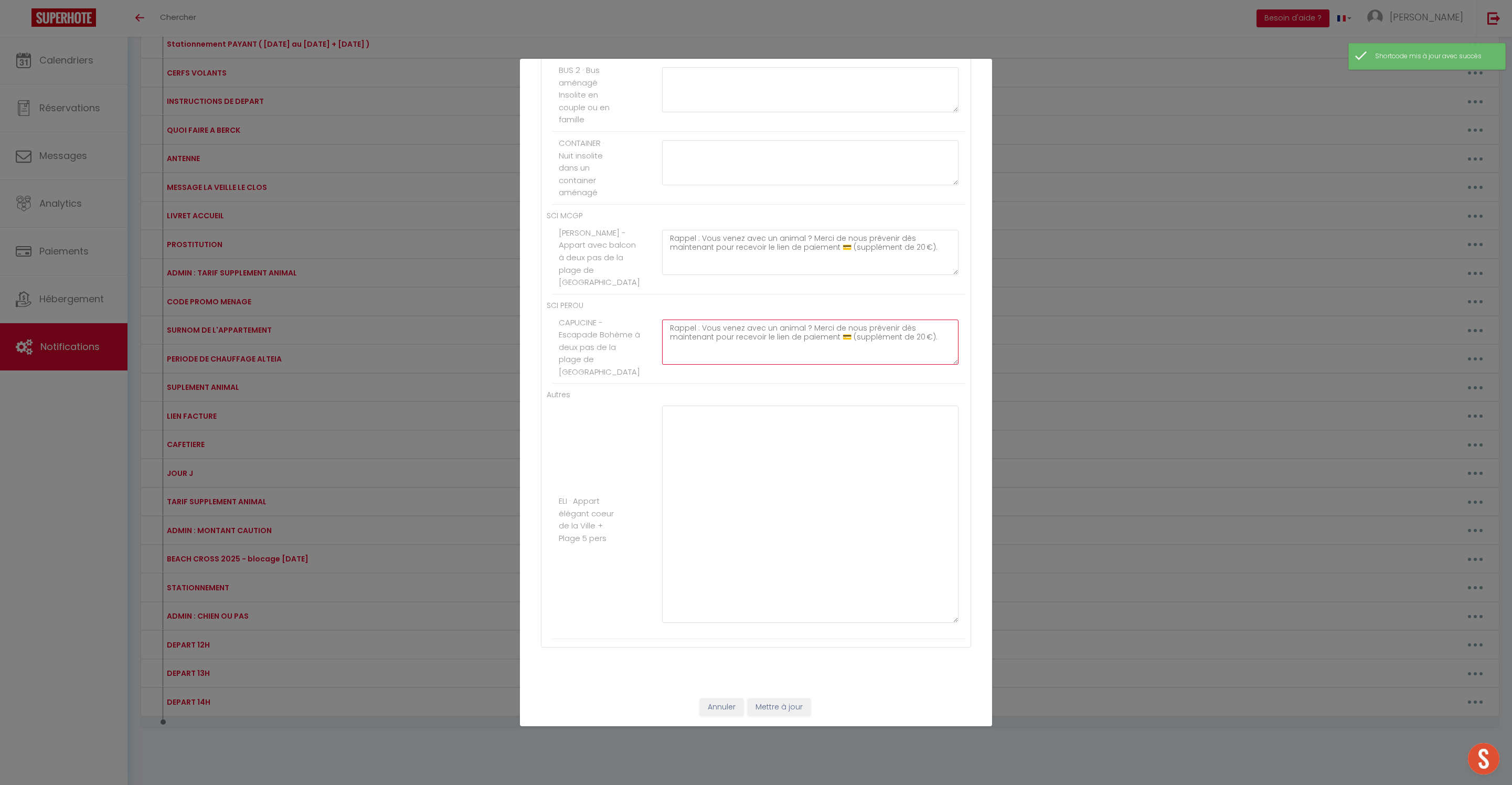
click at [793, 319] on textarea "Rappel : Vous venez avec un animal ? Merci de nous prévenir dès maintenant pour…" at bounding box center [810, 342] width 296 height 45
drag, startPoint x: 862, startPoint y: 297, endPoint x: 663, endPoint y: 260, distance: 202.4
click at [663, 311] on li "CAPUCINE - Escapade Bohème à deux pas de la plage de Berck Rappel : Vous venez …" at bounding box center [758, 348] width 413 height 73
click at [719, 491] on textarea at bounding box center [810, 514] width 296 height 217
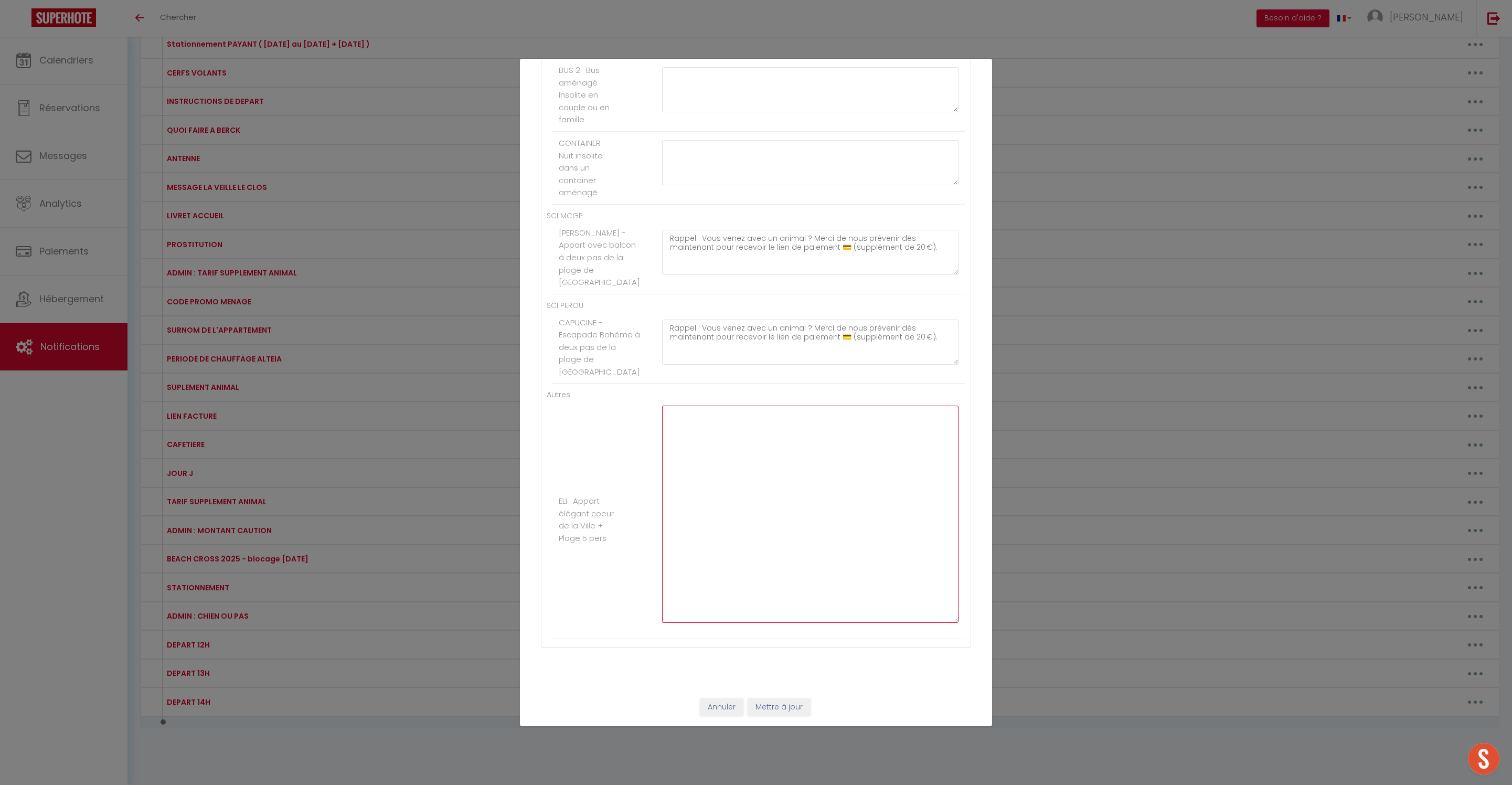
paste textarea "Rappel : Vous venez avec un animal ? Merci de nous prévenir dès maintenant pour…"
click at [786, 701] on button "Mettre à jour" at bounding box center [779, 707] width 63 height 18
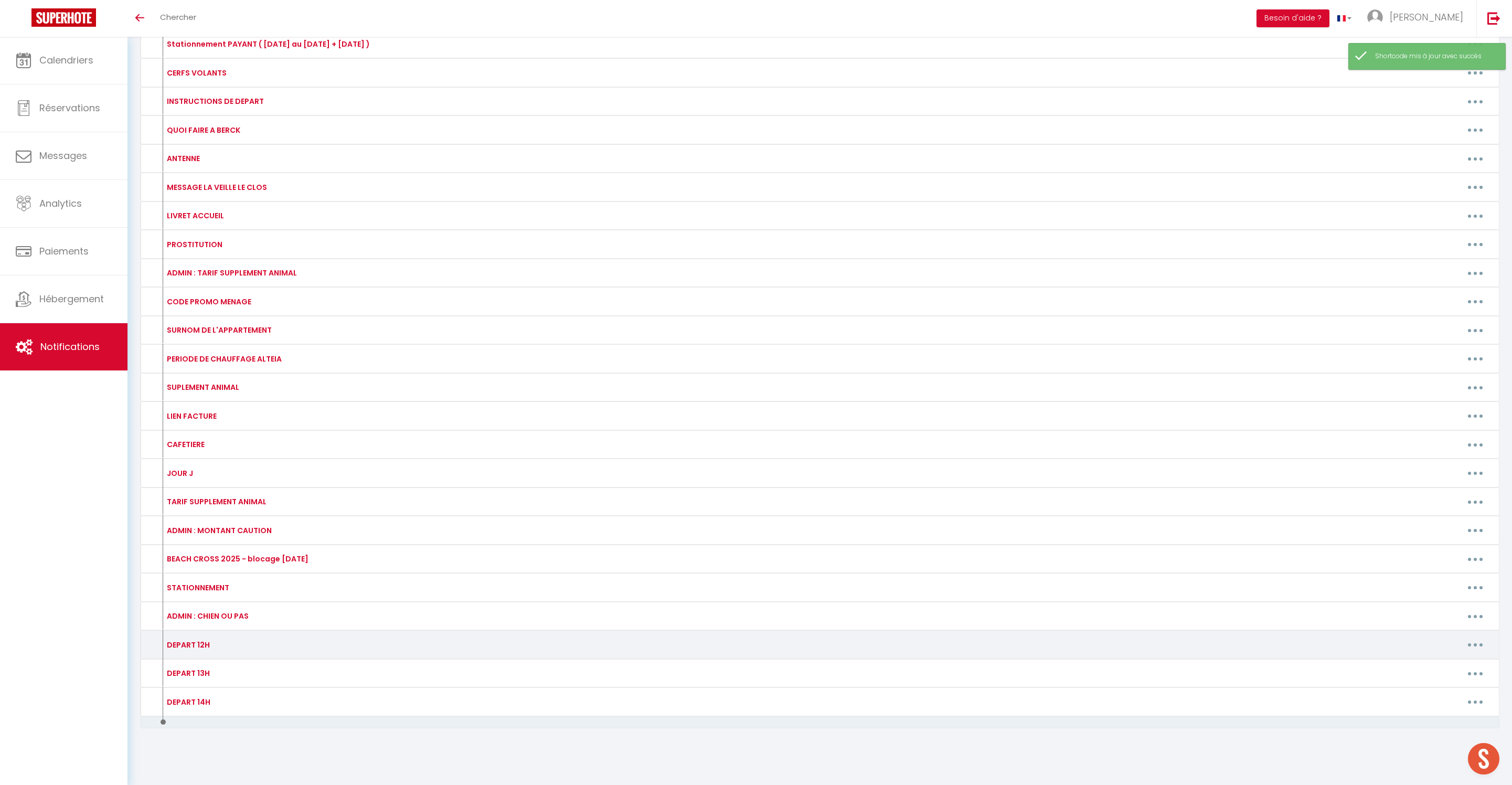
click at [1469, 636] on button "button" at bounding box center [1475, 645] width 29 height 17
click at [1432, 660] on link "Editer" at bounding box center [1448, 669] width 77 height 18
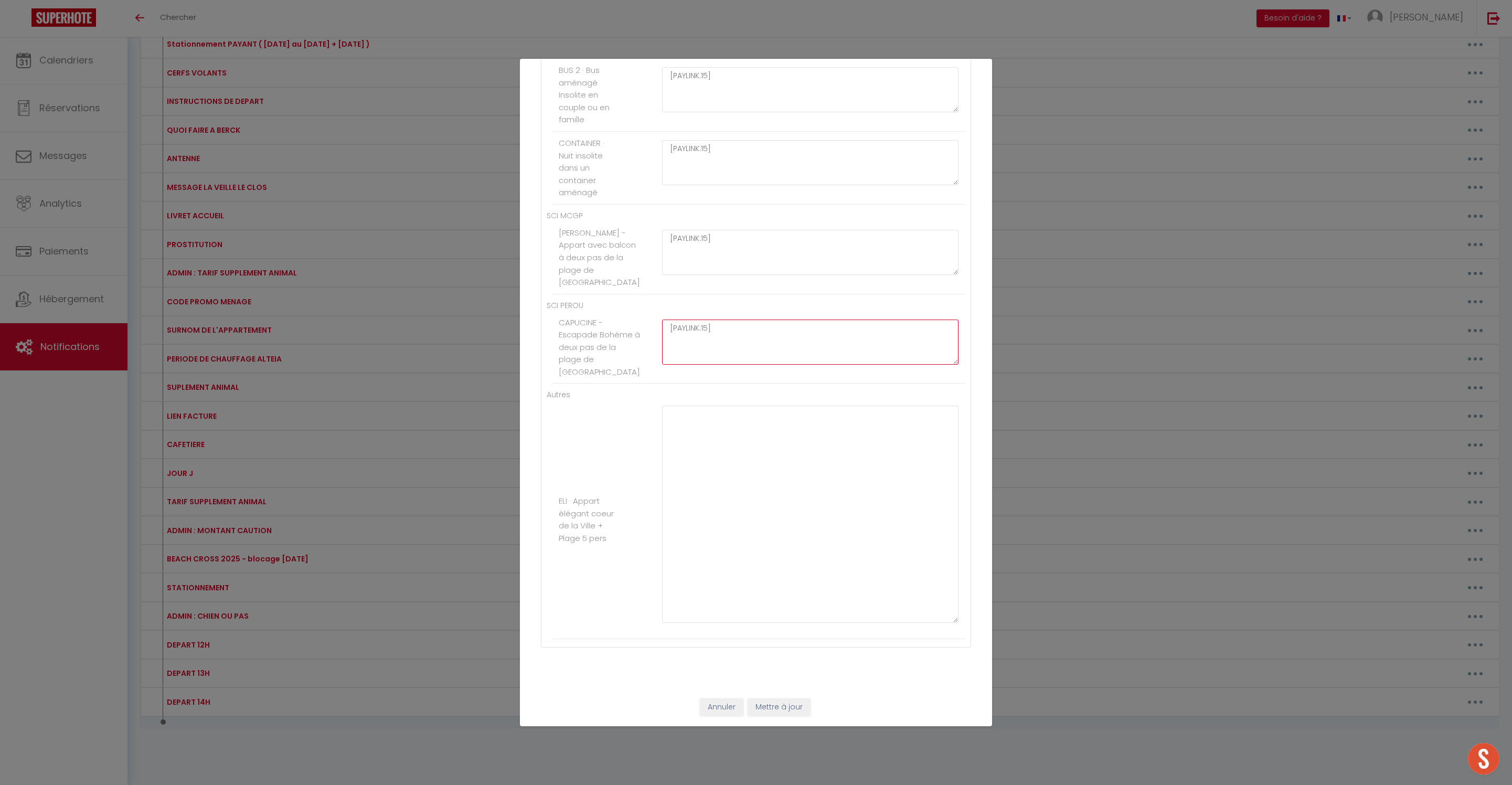
click at [690, 319] on textarea "[PAYLINK:15]" at bounding box center [810, 342] width 296 height 45
click at [713, 468] on textarea at bounding box center [810, 514] width 296 height 217
paste textarea "[PAYLINK:15]"
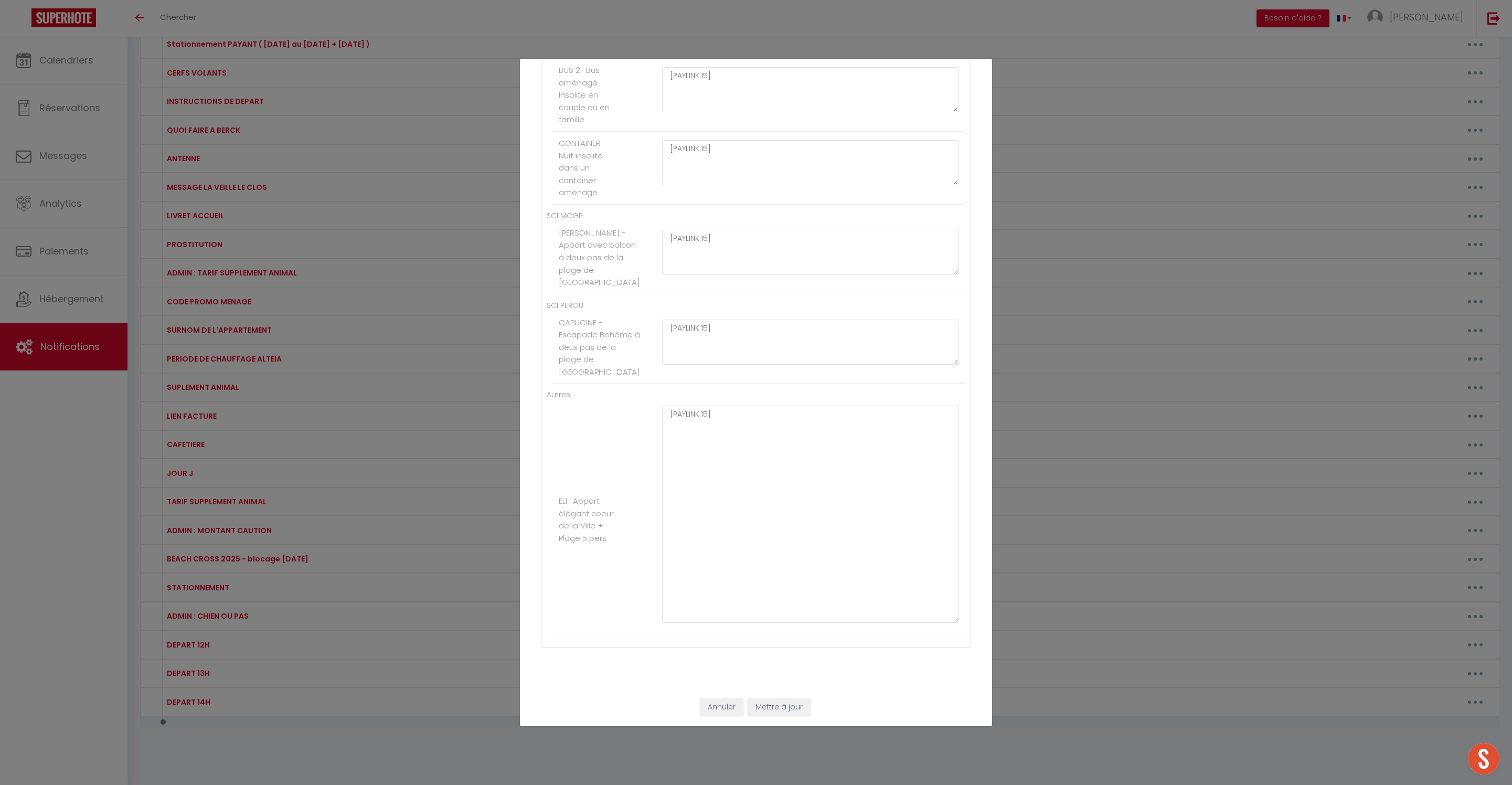
click at [802, 703] on button "Mettre à jour" at bounding box center [779, 707] width 63 height 18
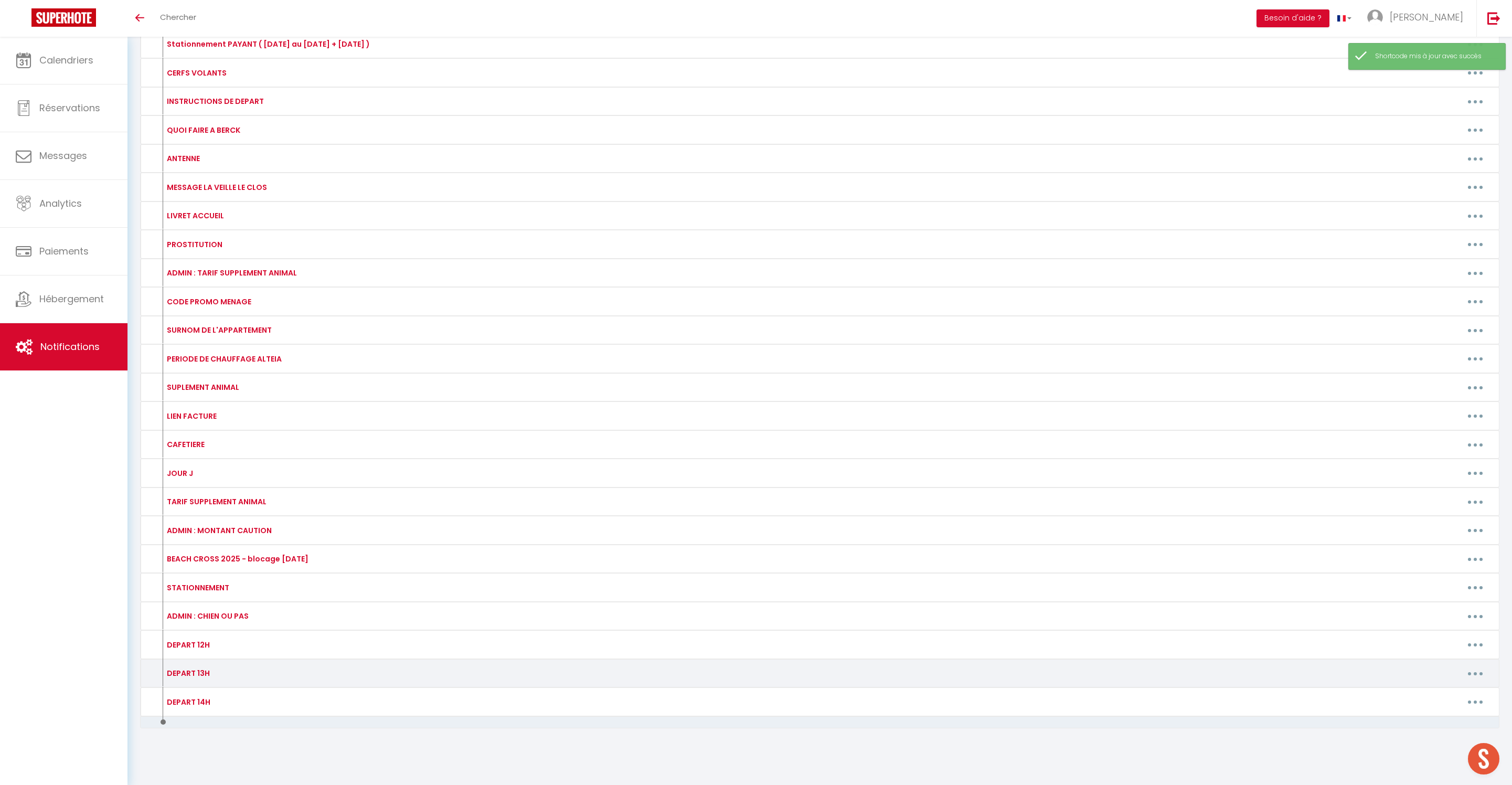
click at [1474, 665] on button "button" at bounding box center [1475, 673] width 29 height 17
click at [1431, 689] on link "Editer" at bounding box center [1448, 698] width 77 height 18
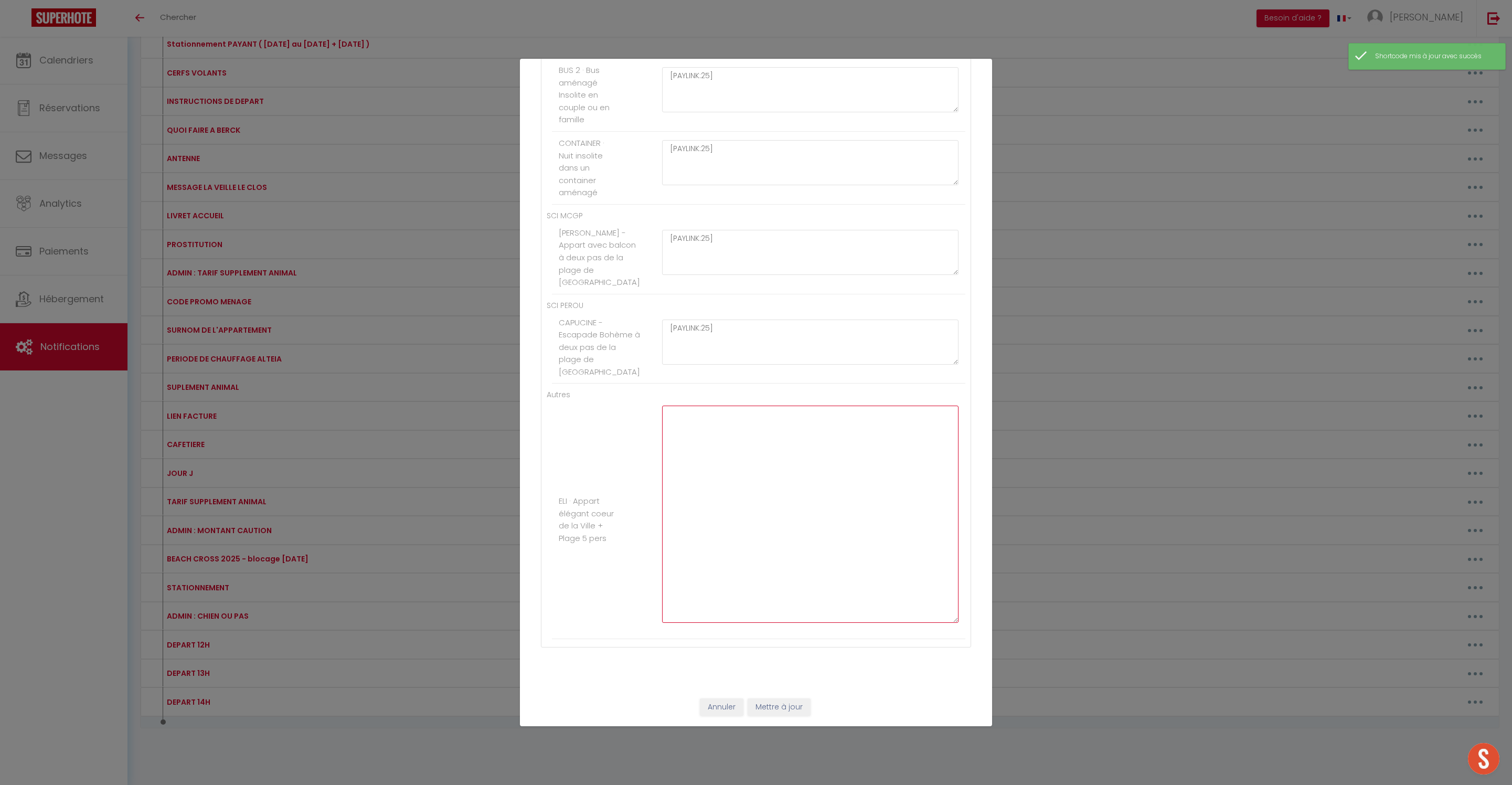
paste textarea "[PAYLINK:15]"
click at [720, 406] on textarea "[PAYLINK:15]" at bounding box center [810, 514] width 296 height 217
click at [787, 705] on button "Mettre à jour" at bounding box center [779, 707] width 63 height 18
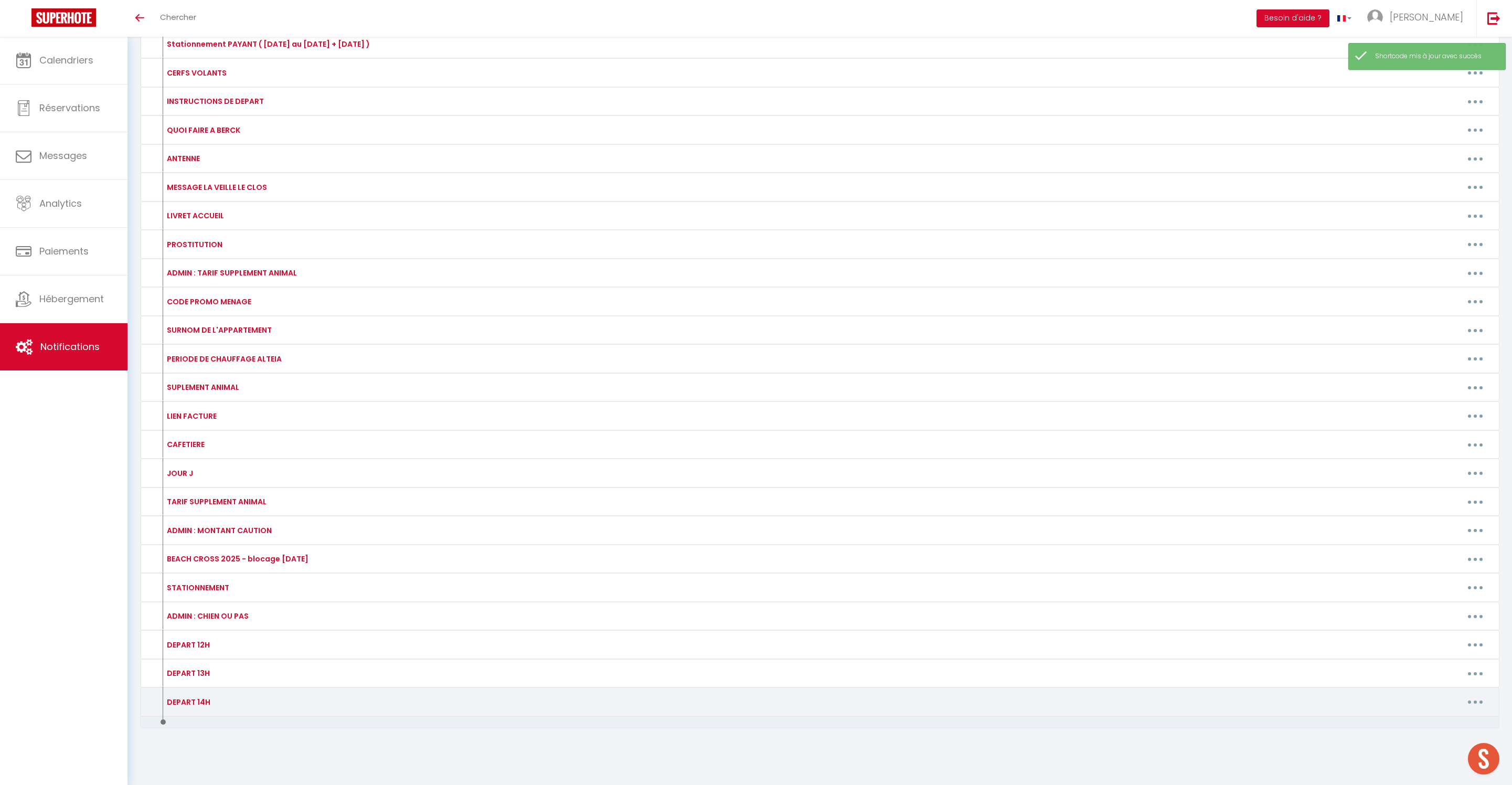
click at [1474, 700] on icon "button" at bounding box center [1475, 702] width 3 height 3
click at [1429, 717] on link "Editer" at bounding box center [1448, 726] width 77 height 18
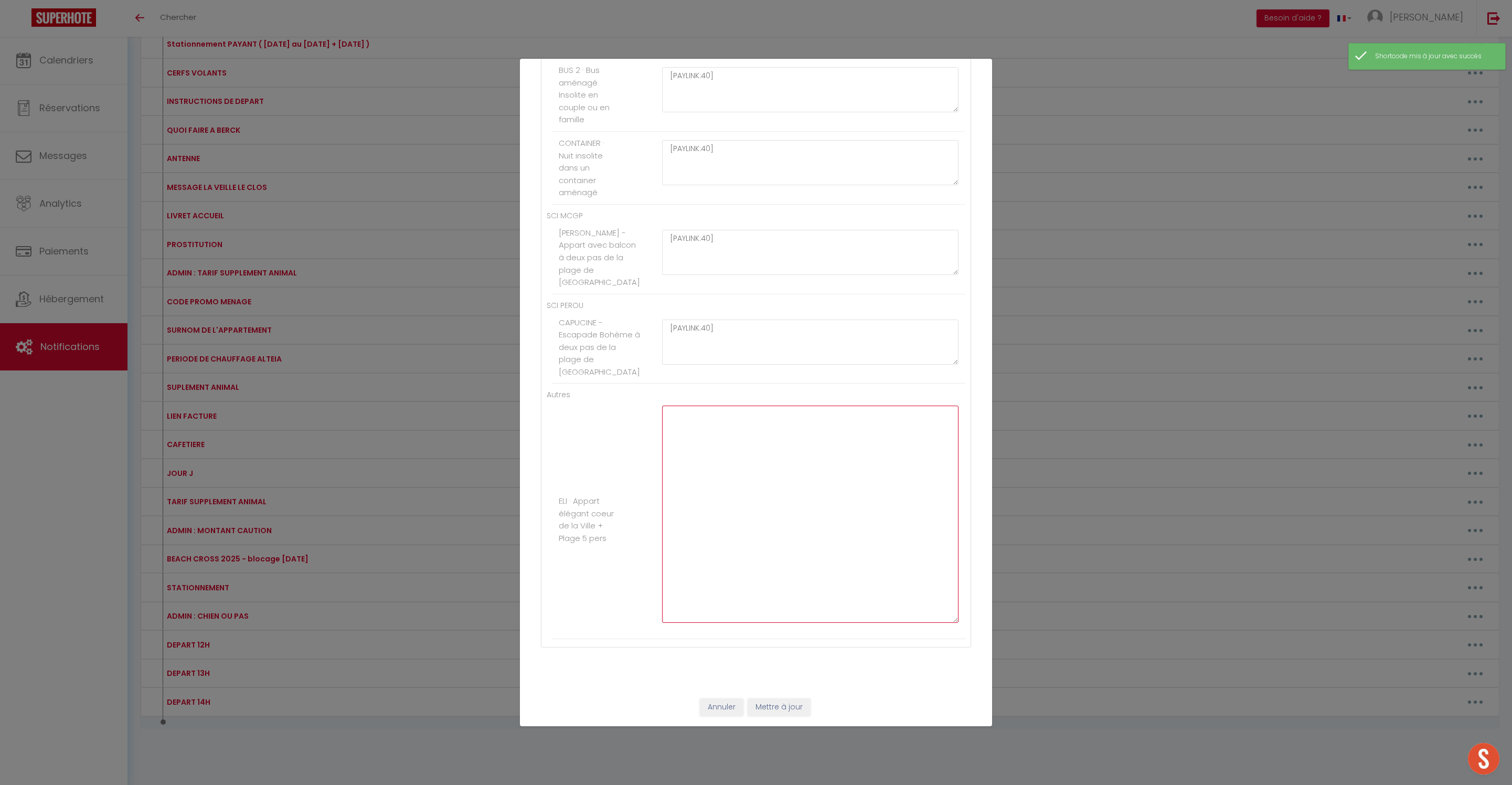
click at [748, 501] on textarea at bounding box center [810, 514] width 296 height 217
paste textarea "[PAYLINK:15]"
click at [720, 406] on textarea "[PAYLINK:15]" at bounding box center [810, 514] width 296 height 217
click at [799, 702] on button "Mettre à jour" at bounding box center [779, 707] width 63 height 18
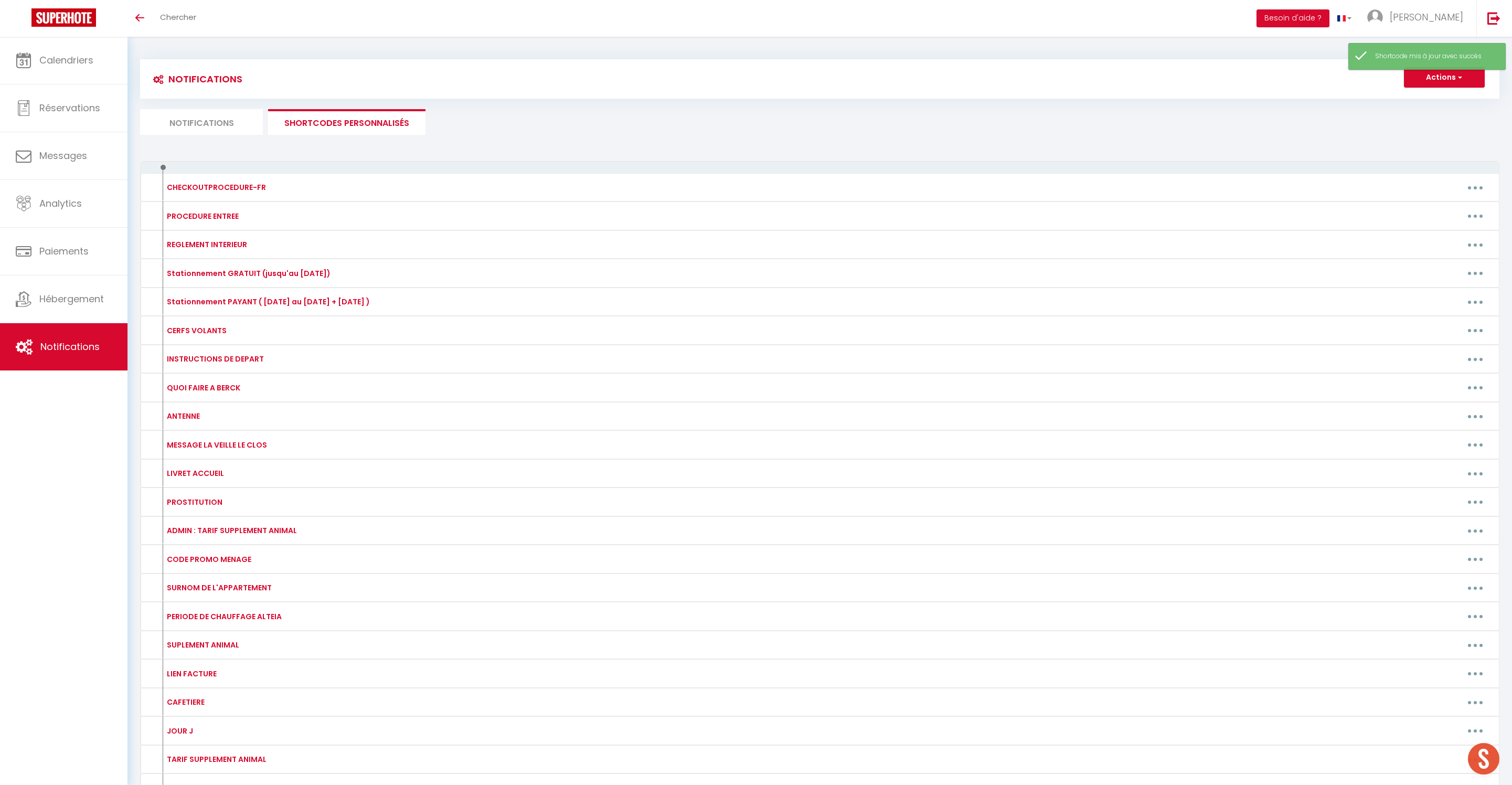
click at [190, 128] on li "Notifications" at bounding box center [201, 122] width 123 height 26
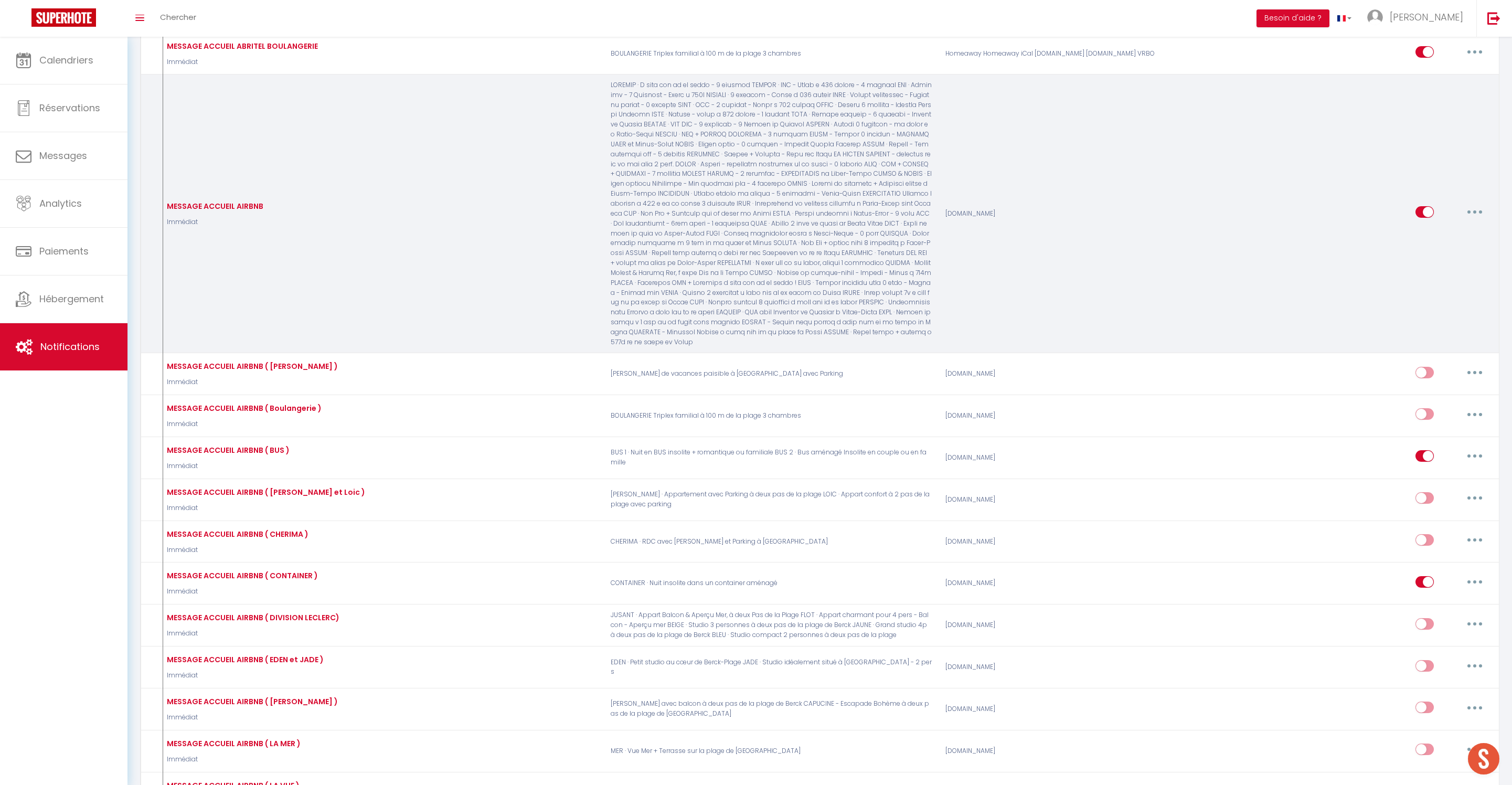
scroll to position [496, 0]
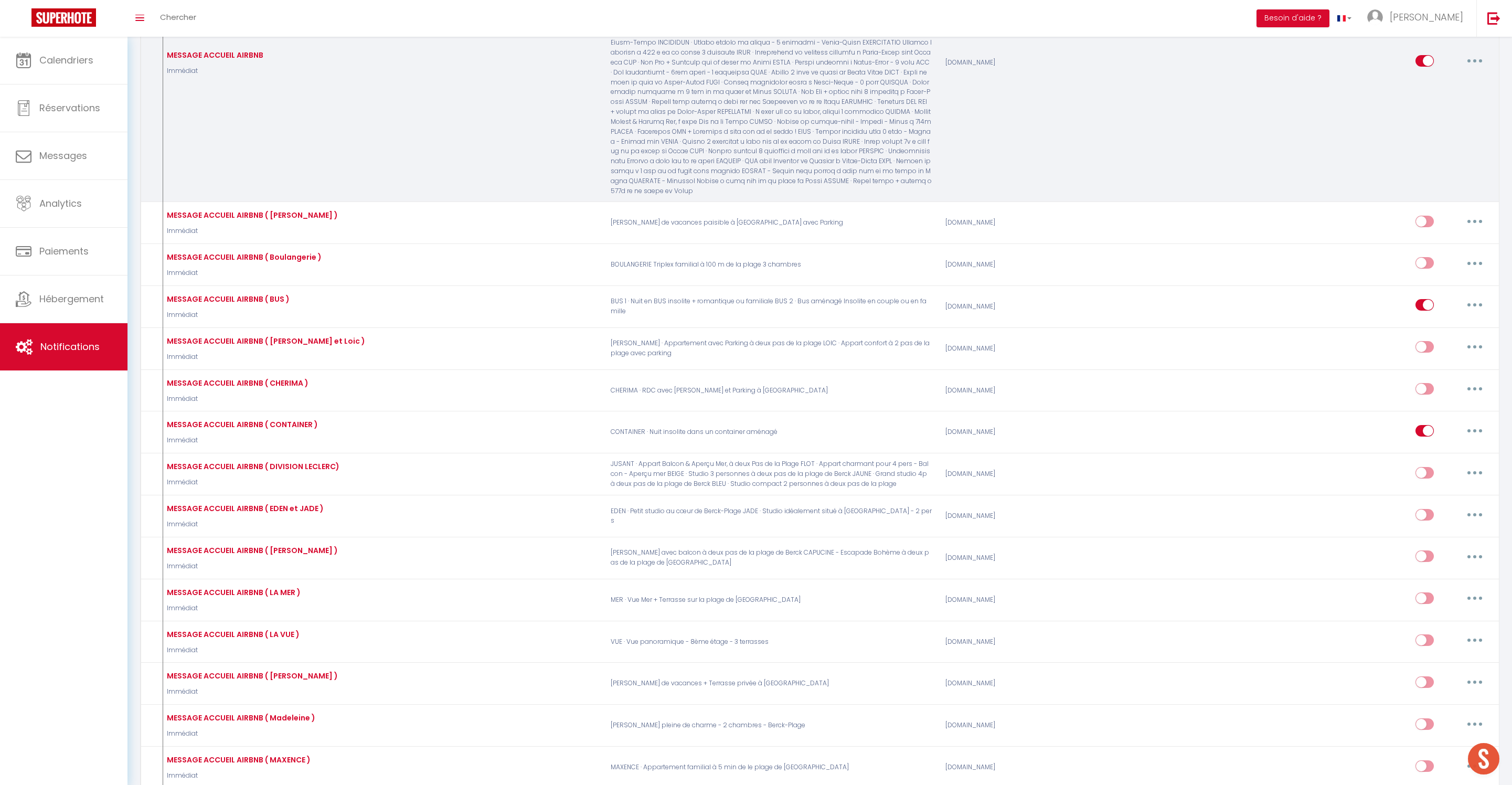
click at [1472, 69] on button "button" at bounding box center [1475, 60] width 29 height 17
click at [1428, 94] on link "Editer" at bounding box center [1447, 85] width 77 height 18
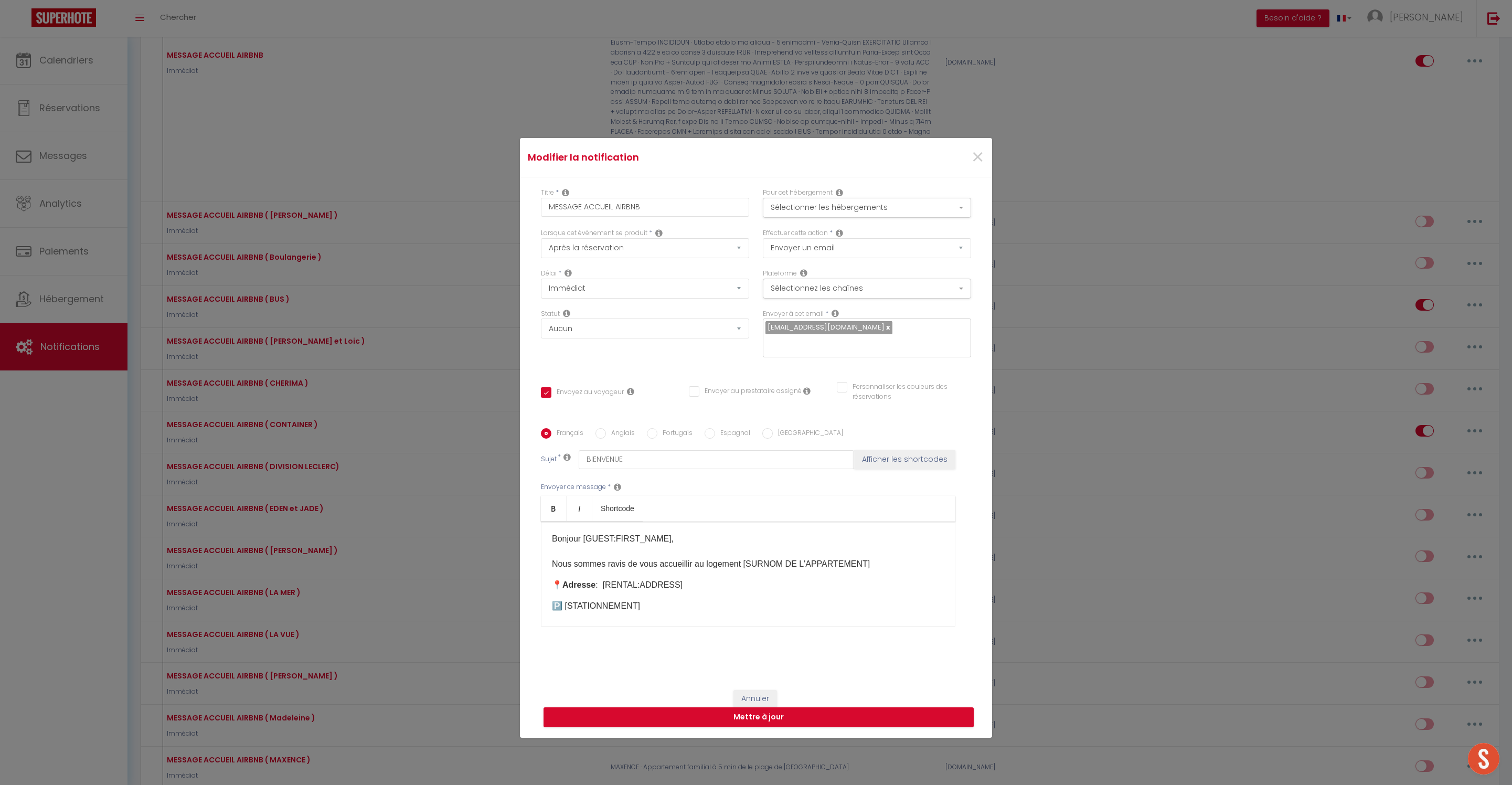
scroll to position [0, 0]
click at [895, 198] on button "Sélectionner les hébergements" at bounding box center [867, 208] width 208 height 20
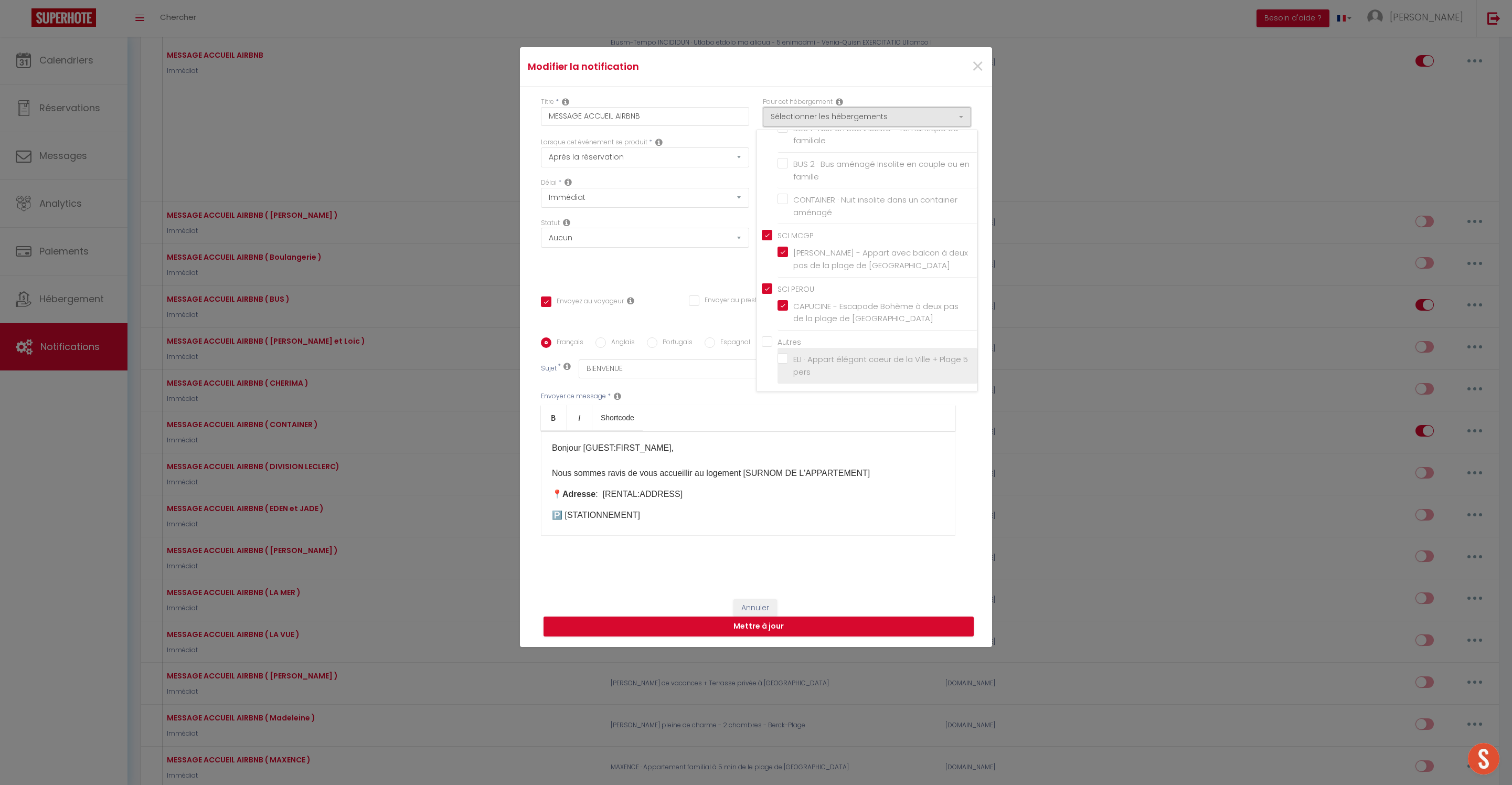
scroll to position [90, 0]
click at [788, 353] on label "ELI · Appart élégant coeur de la Ville + Plage 5 pers" at bounding box center [879, 366] width 183 height 25
click at [785, 361] on input "ELI · Appart élégant coeur de la Ville + Plage 5 pers" at bounding box center [878, 366] width 200 height 11
click at [941, 107] on button "Sélectionner les hébergements" at bounding box center [867, 117] width 208 height 20
click at [686, 265] on div "Statut Aucun Si la réservation est payée Si réservation non payée Si la caution…" at bounding box center [645, 248] width 222 height 59
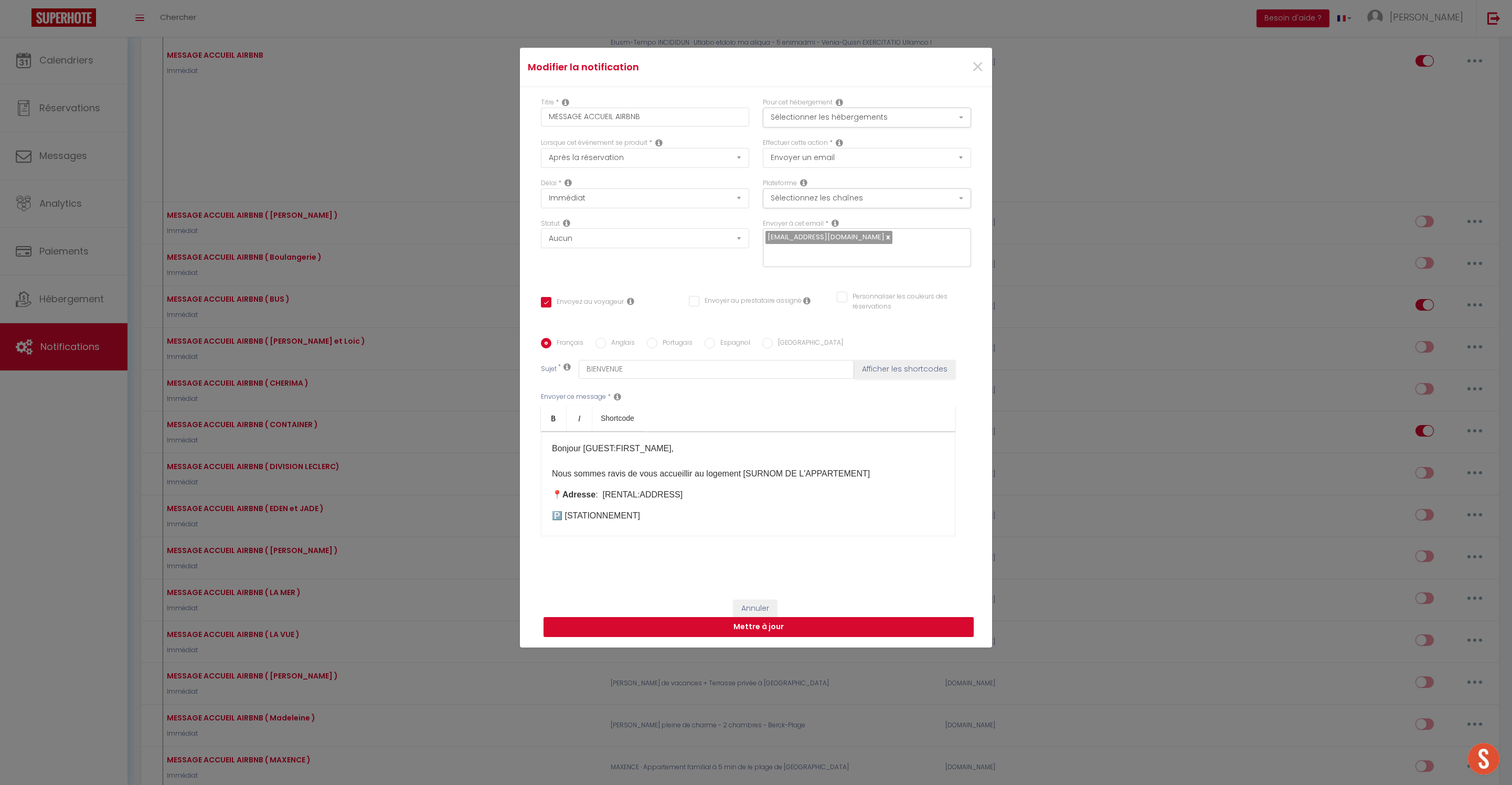
click at [770, 637] on button "Mettre à jour" at bounding box center [758, 627] width 430 height 20
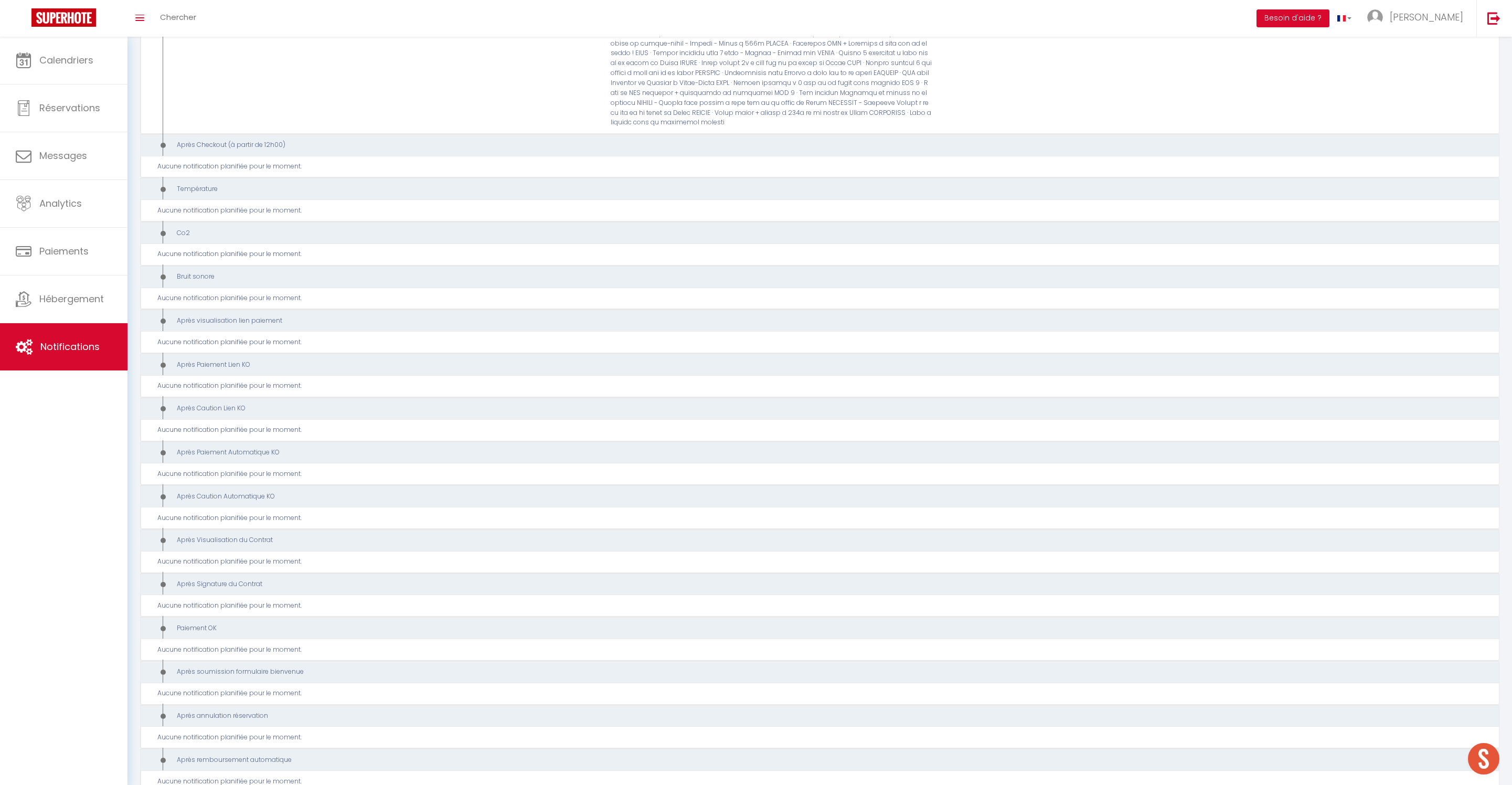
scroll to position [4772, 0]
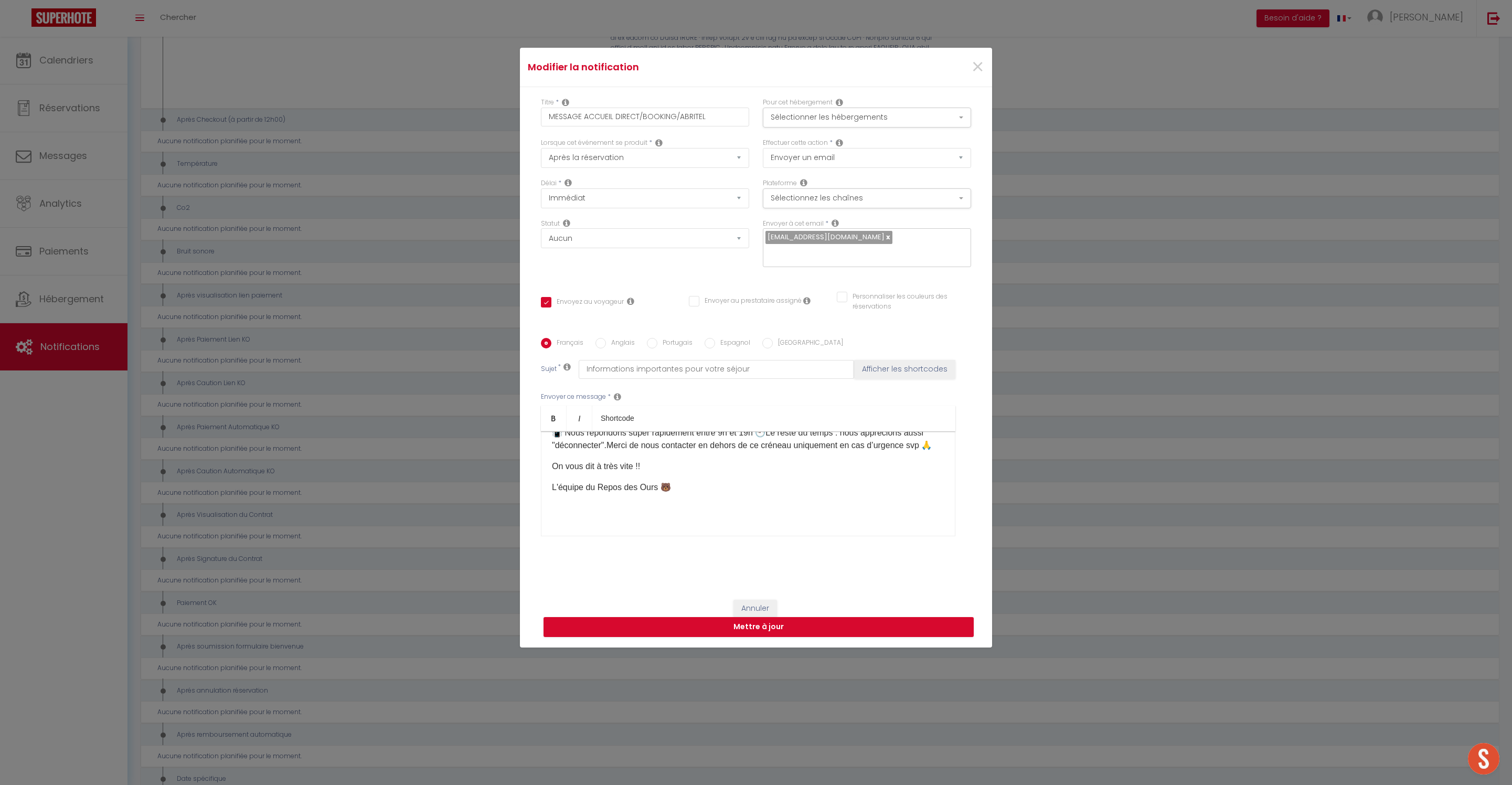
scroll to position [474, 0]
click at [943, 107] on button "Sélectionner les hébergements" at bounding box center [867, 117] width 208 height 20
click at [789, 353] on label "ELI · Appart élégant coeur de la Ville + Plage 5 pers" at bounding box center [879, 366] width 183 height 25
click at [789, 361] on input "ELI · Appart élégant coeur de la Ville + Plage 5 pers" at bounding box center [878, 366] width 200 height 11
click at [892, 97] on div "Pour cet hébergement Sélectionner les hébergements Tous les apparts SCI MMSS DO…" at bounding box center [867, 117] width 222 height 41
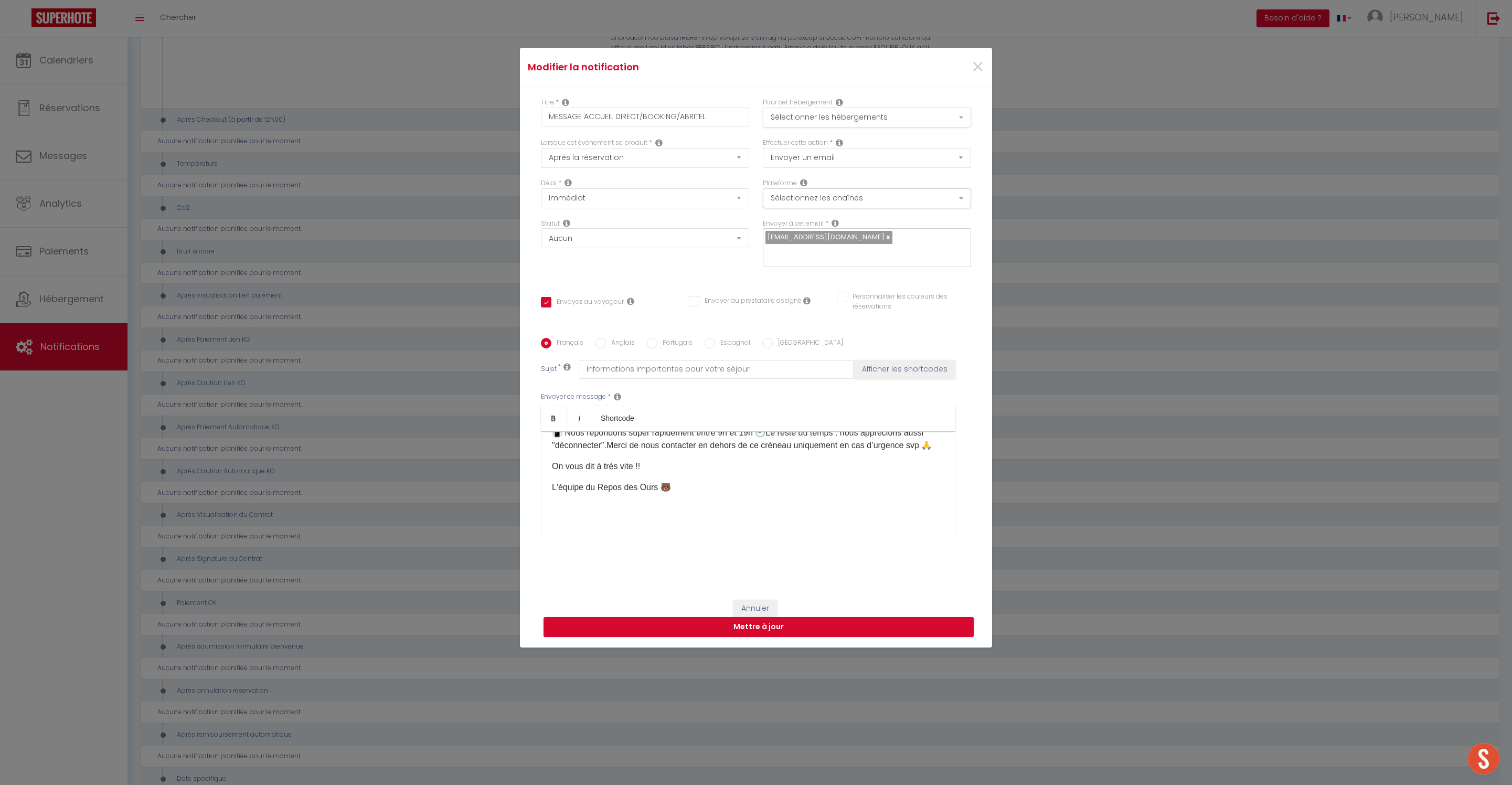
click at [896, 107] on button "Sélectionner les hébergements" at bounding box center [867, 117] width 208 height 20
click at [793, 637] on button "Mettre à jour" at bounding box center [758, 627] width 430 height 20
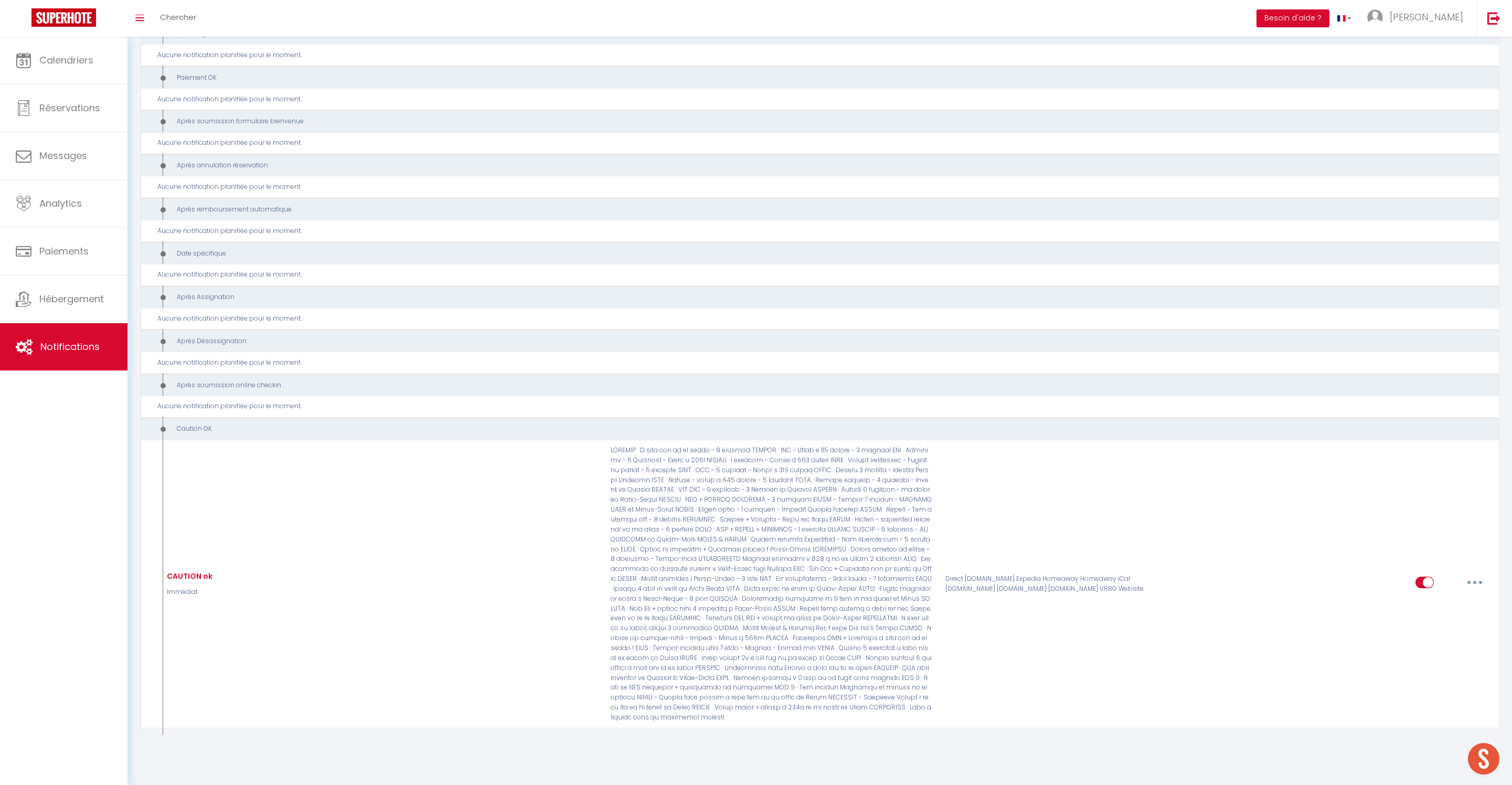
scroll to position [5513, 0]
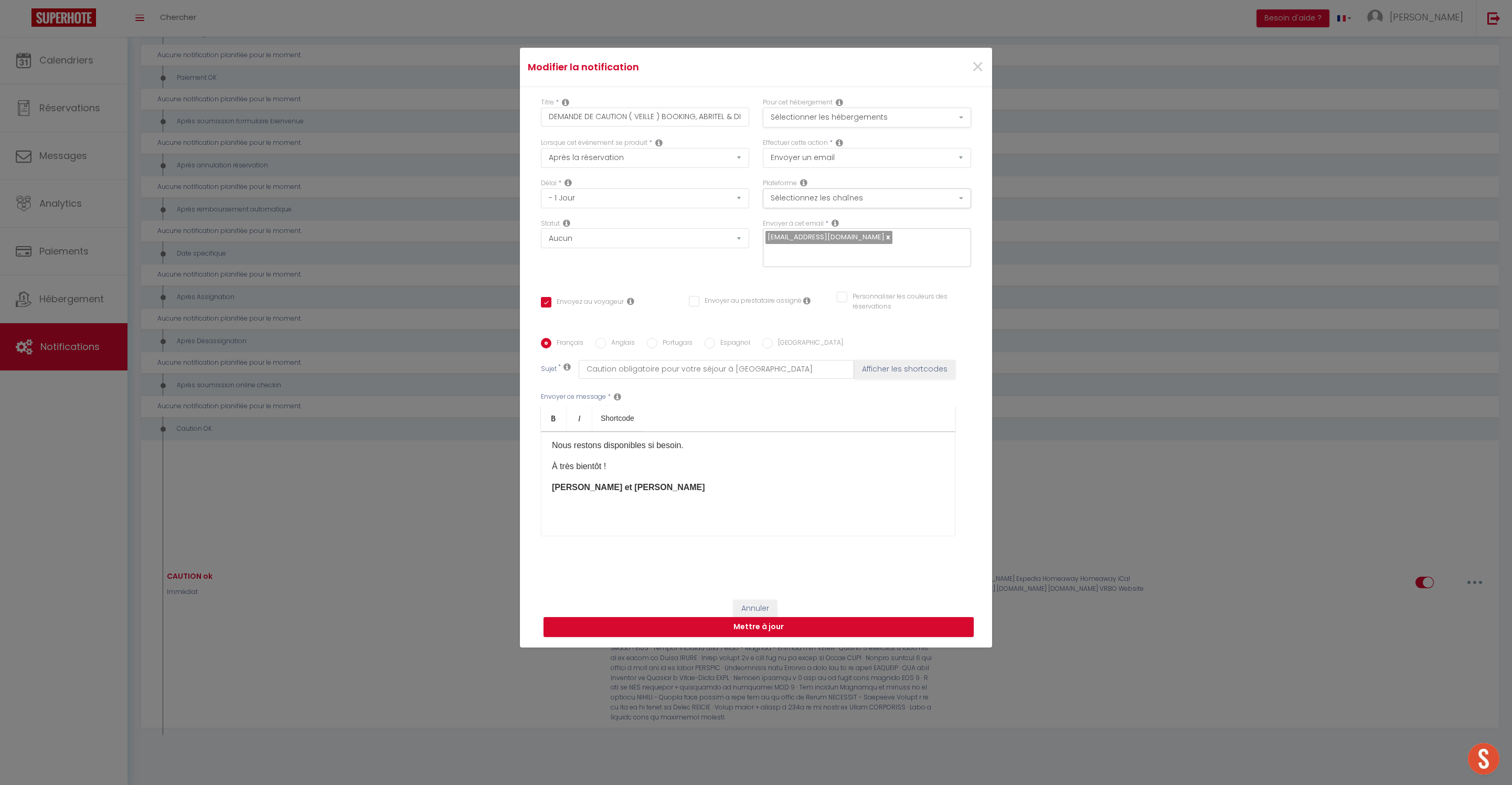
click at [849, 107] on button "Sélectionner les hébergements" at bounding box center [867, 117] width 208 height 20
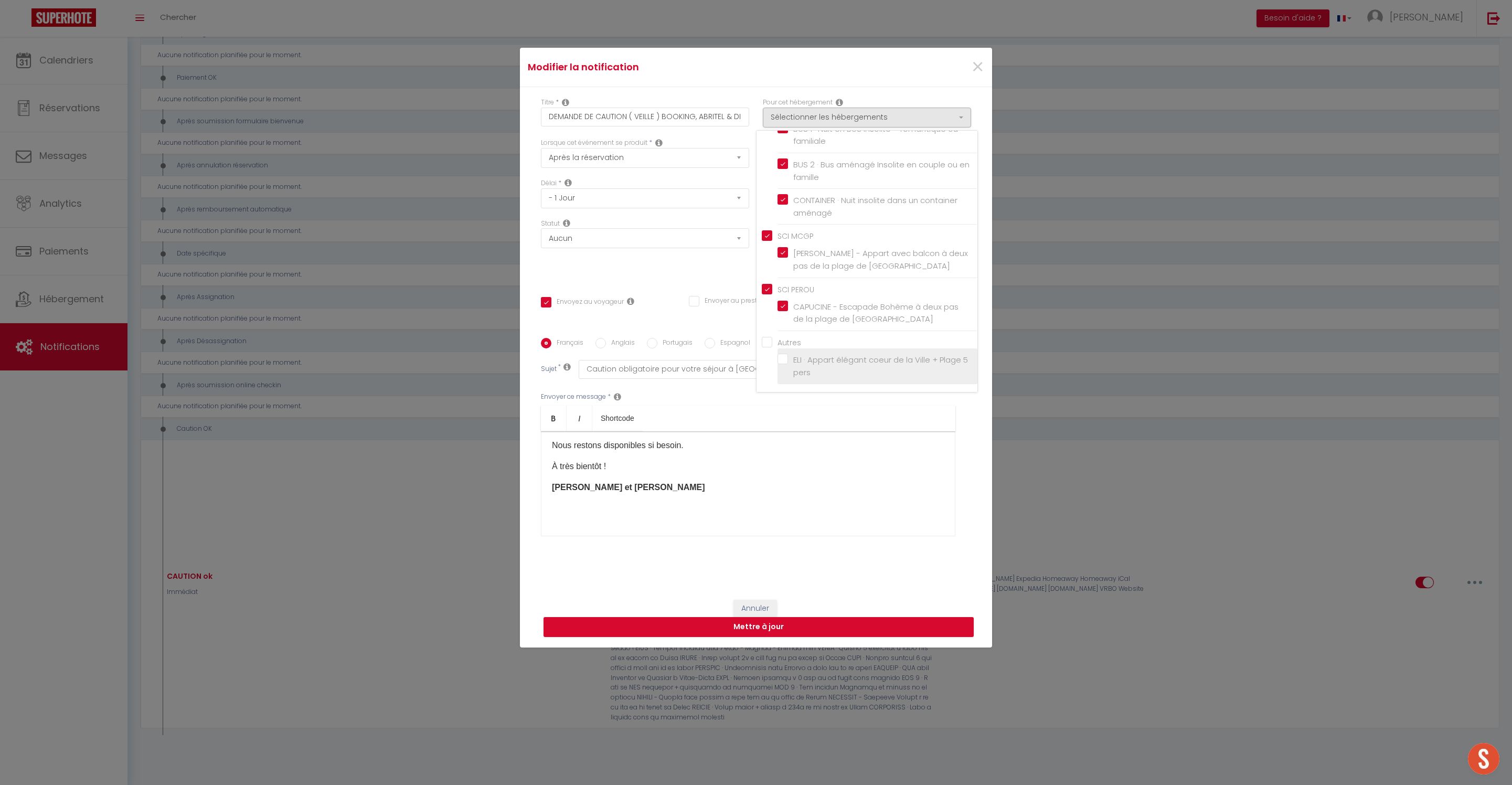
click at [792, 353] on label "ELI · Appart élégant coeur de la Ville + Plage 5 pers" at bounding box center [879, 366] width 183 height 25
click at [792, 361] on input "ELI · Appart élégant coeur de la Ville + Plage 5 pers" at bounding box center [878, 366] width 200 height 11
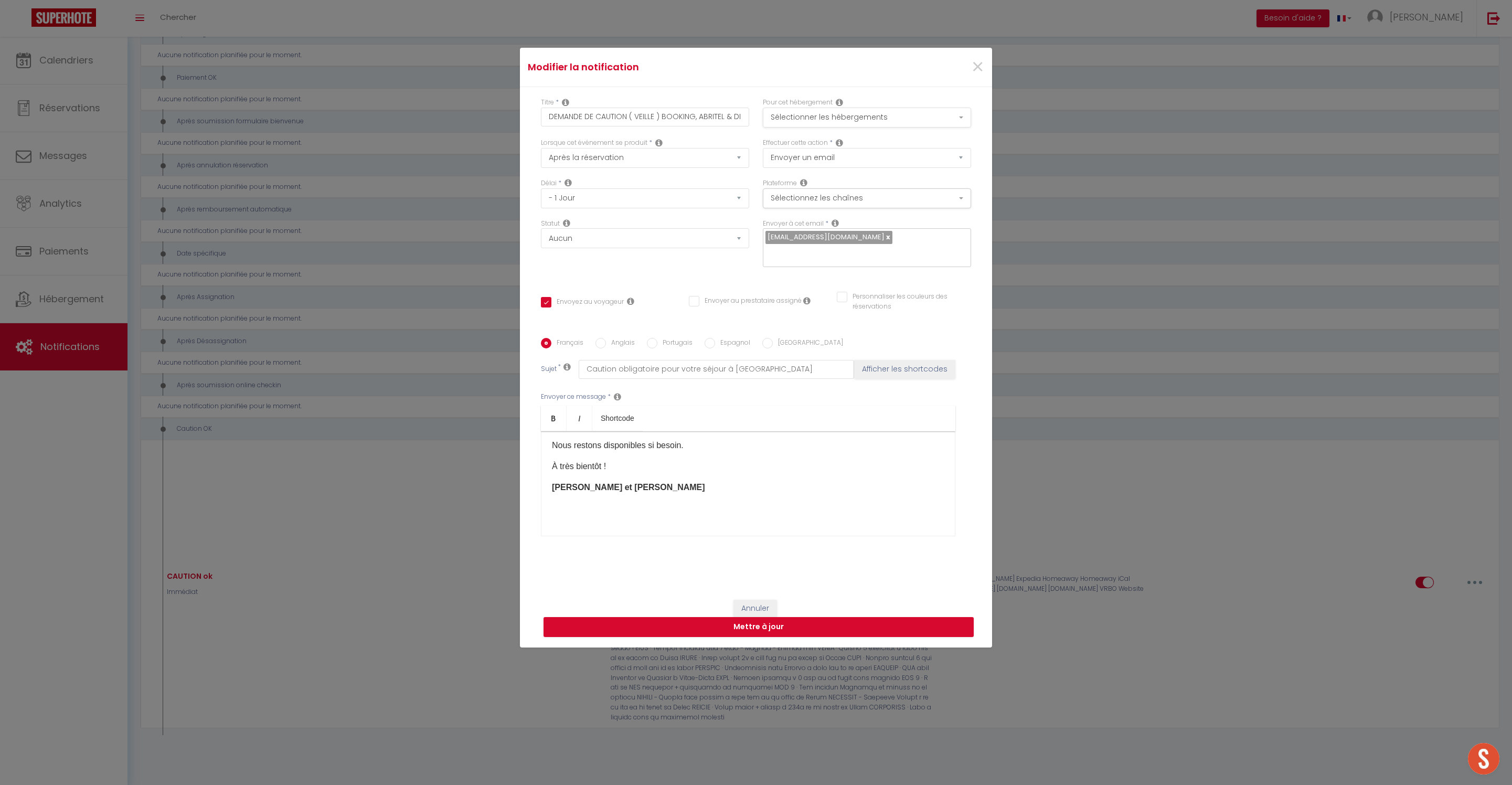
click at [890, 107] on button "Sélectionner les hébergements" at bounding box center [867, 117] width 208 height 20
click at [768, 637] on button "Mettre à jour" at bounding box center [758, 627] width 430 height 20
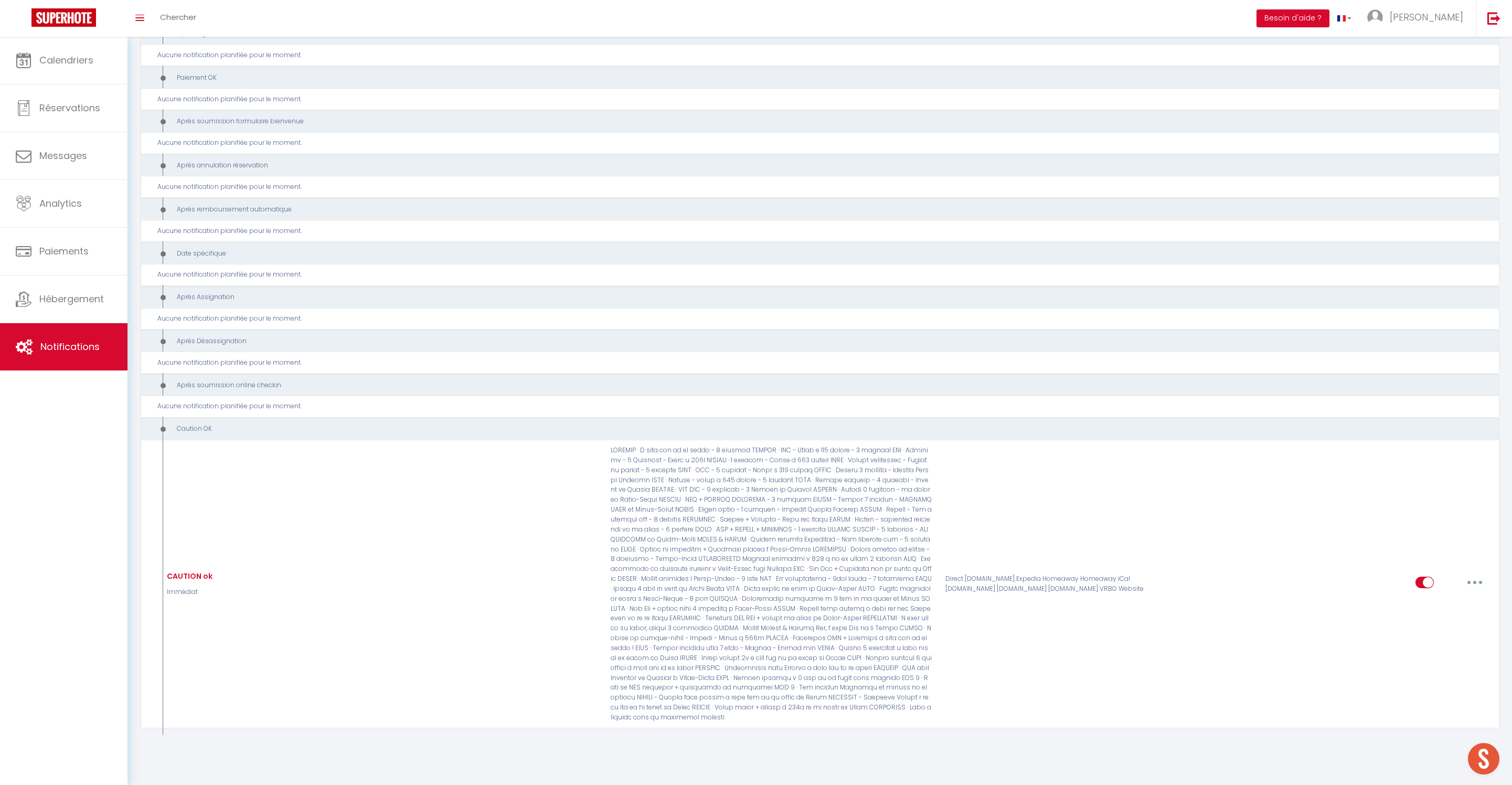
scroll to position [6759, 0]
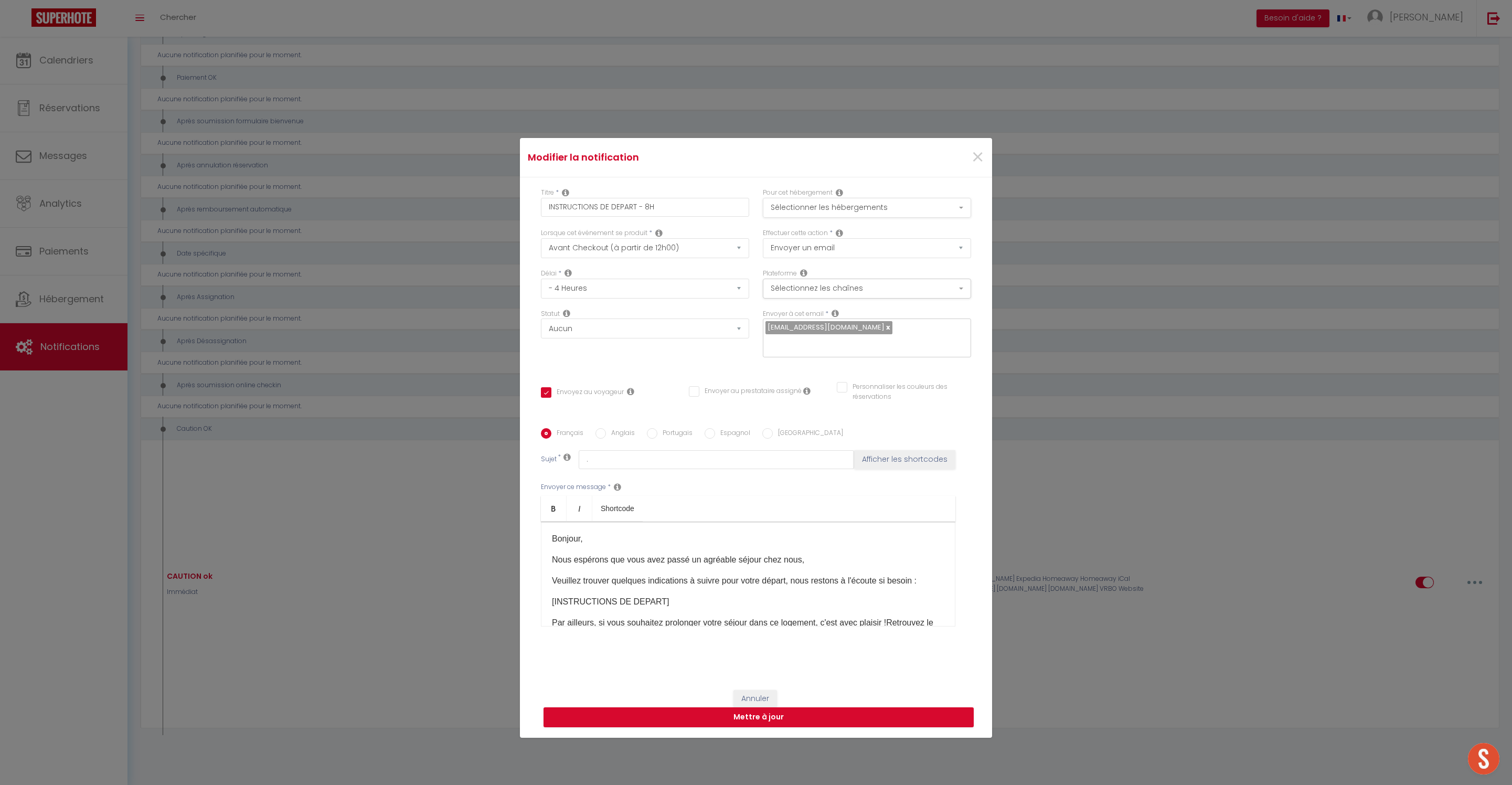
scroll to position [0, 0]
click at [896, 198] on button "Sélectionner les hébergements" at bounding box center [867, 208] width 208 height 20
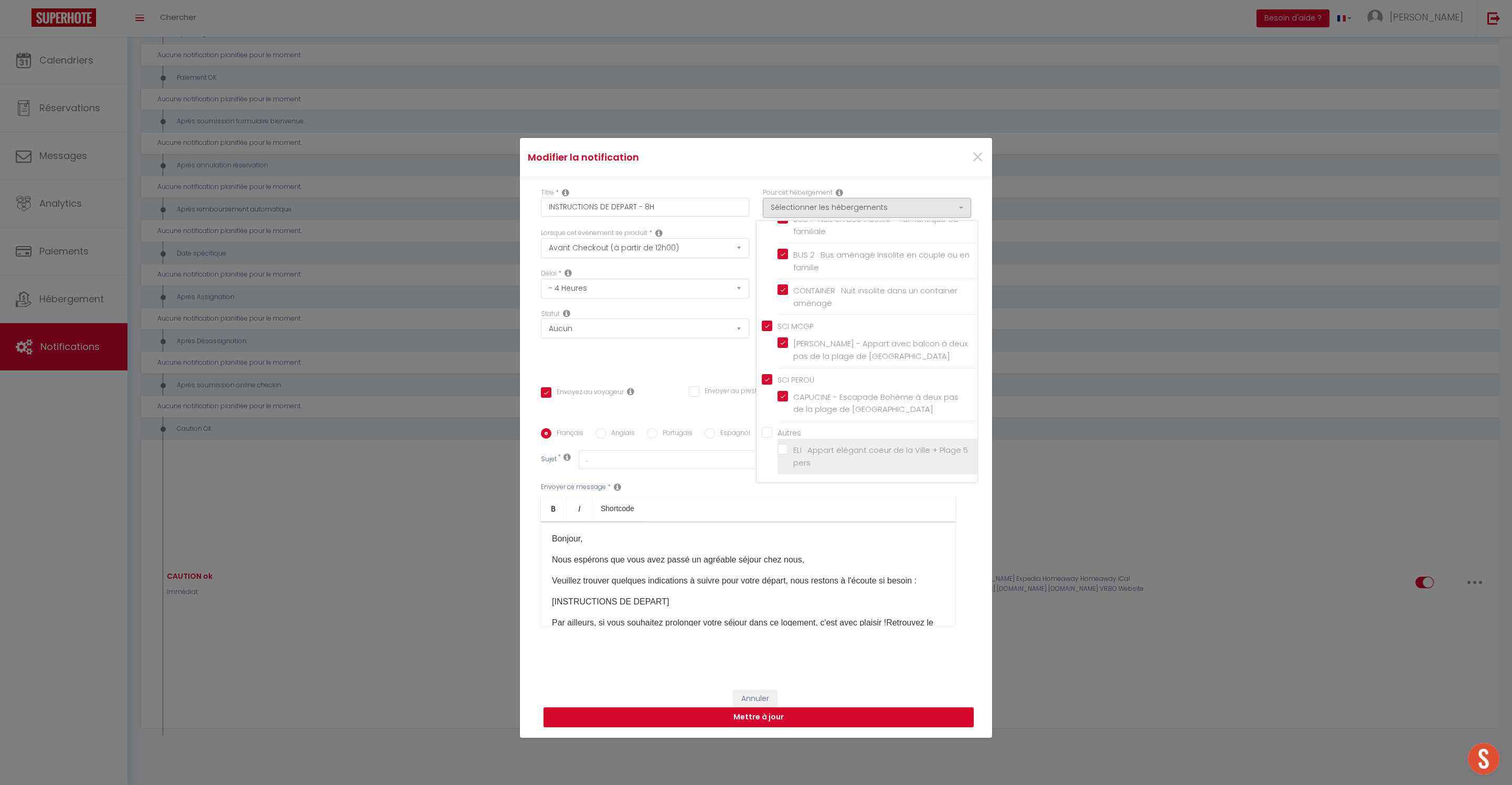
click at [808, 444] on span "ELI · Appart élégant coeur de la Ville + Plage 5 pers" at bounding box center [880, 456] width 175 height 23
click at [808, 452] on input "ELI · Appart élégant coeur de la Ville + Plage 5 pers" at bounding box center [878, 457] width 200 height 11
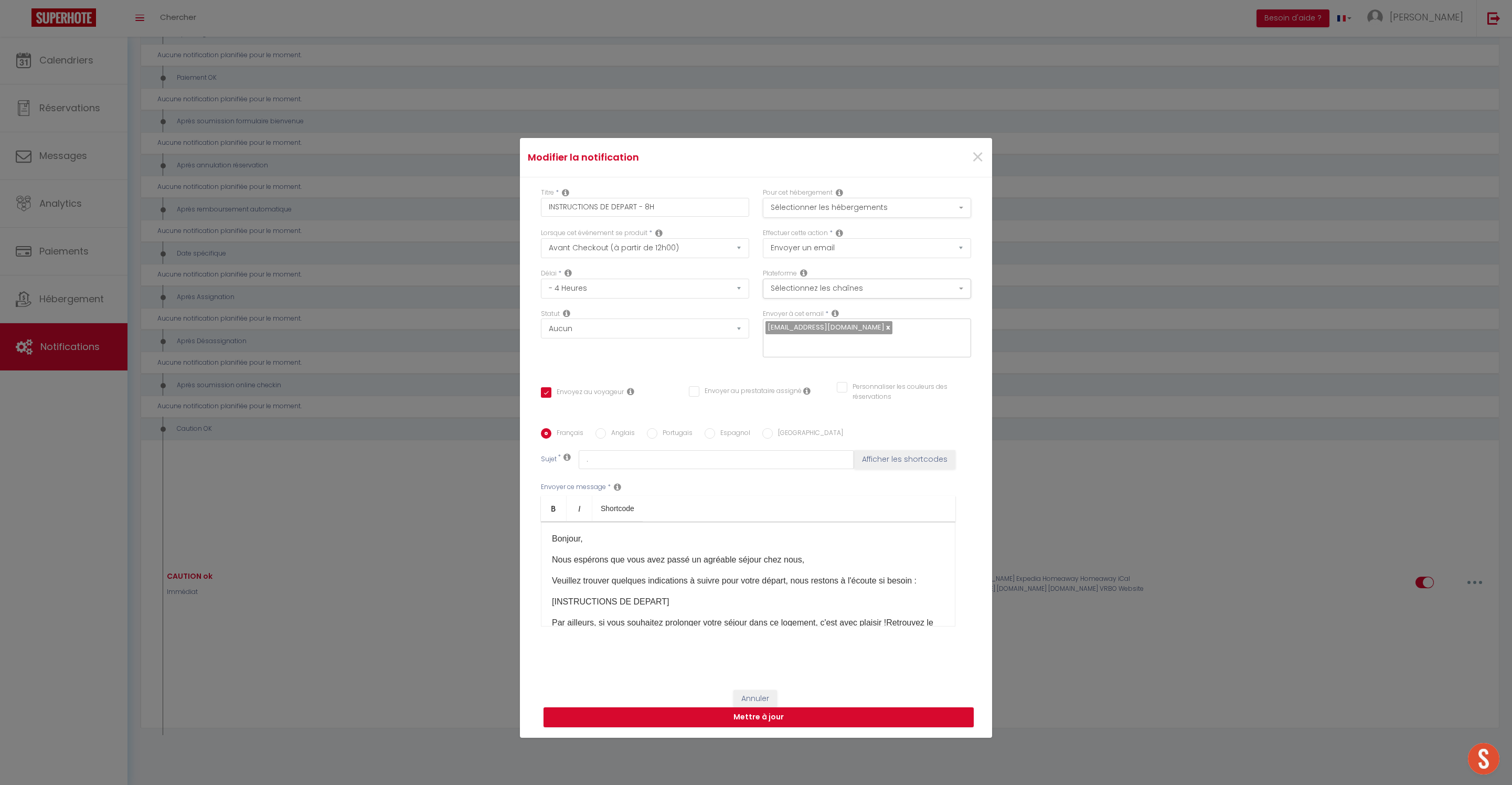
click at [856, 198] on button "Sélectionner les hébergements" at bounding box center [867, 208] width 208 height 20
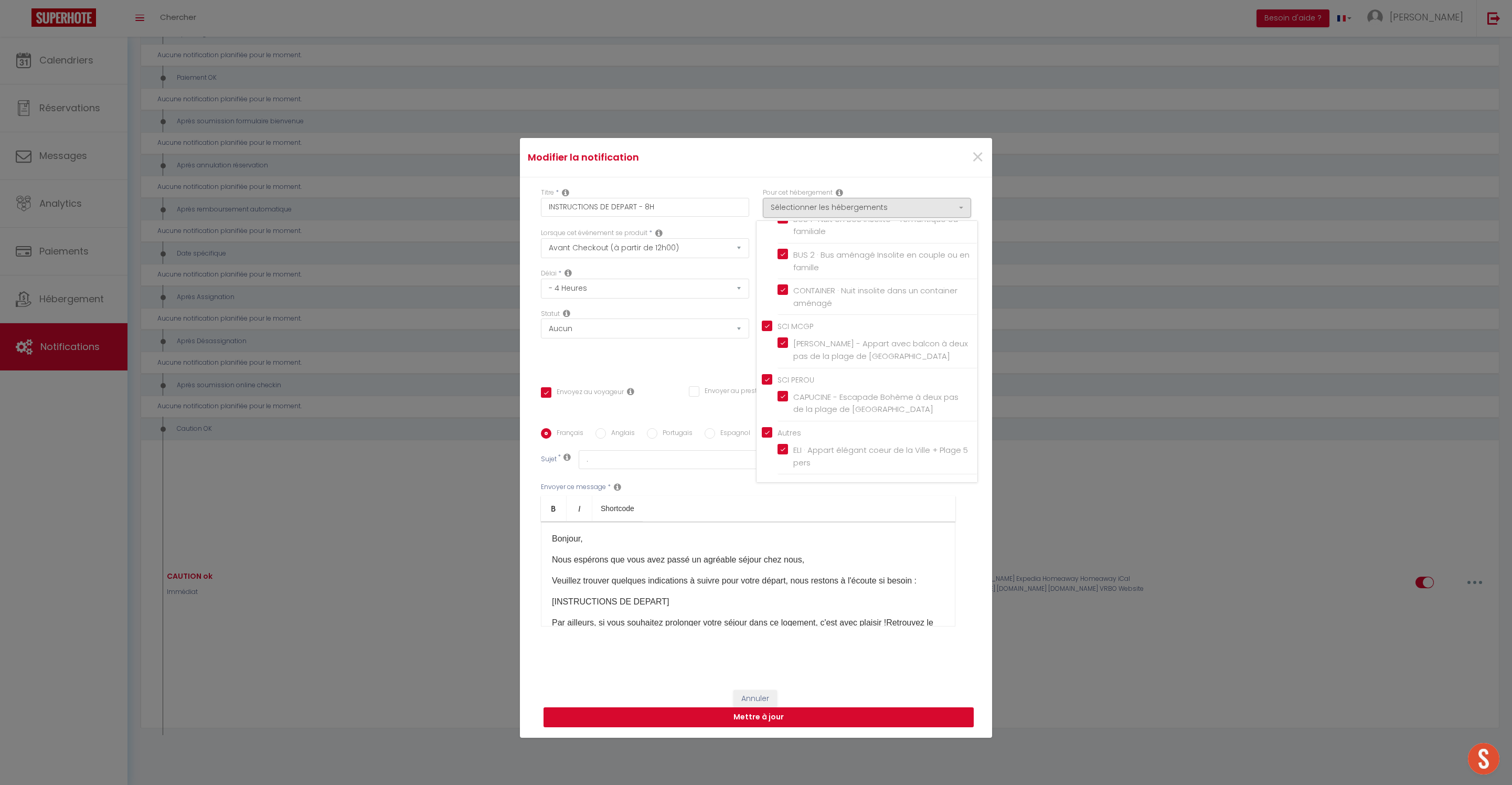
click at [794, 727] on button "Mettre à jour" at bounding box center [758, 717] width 430 height 20
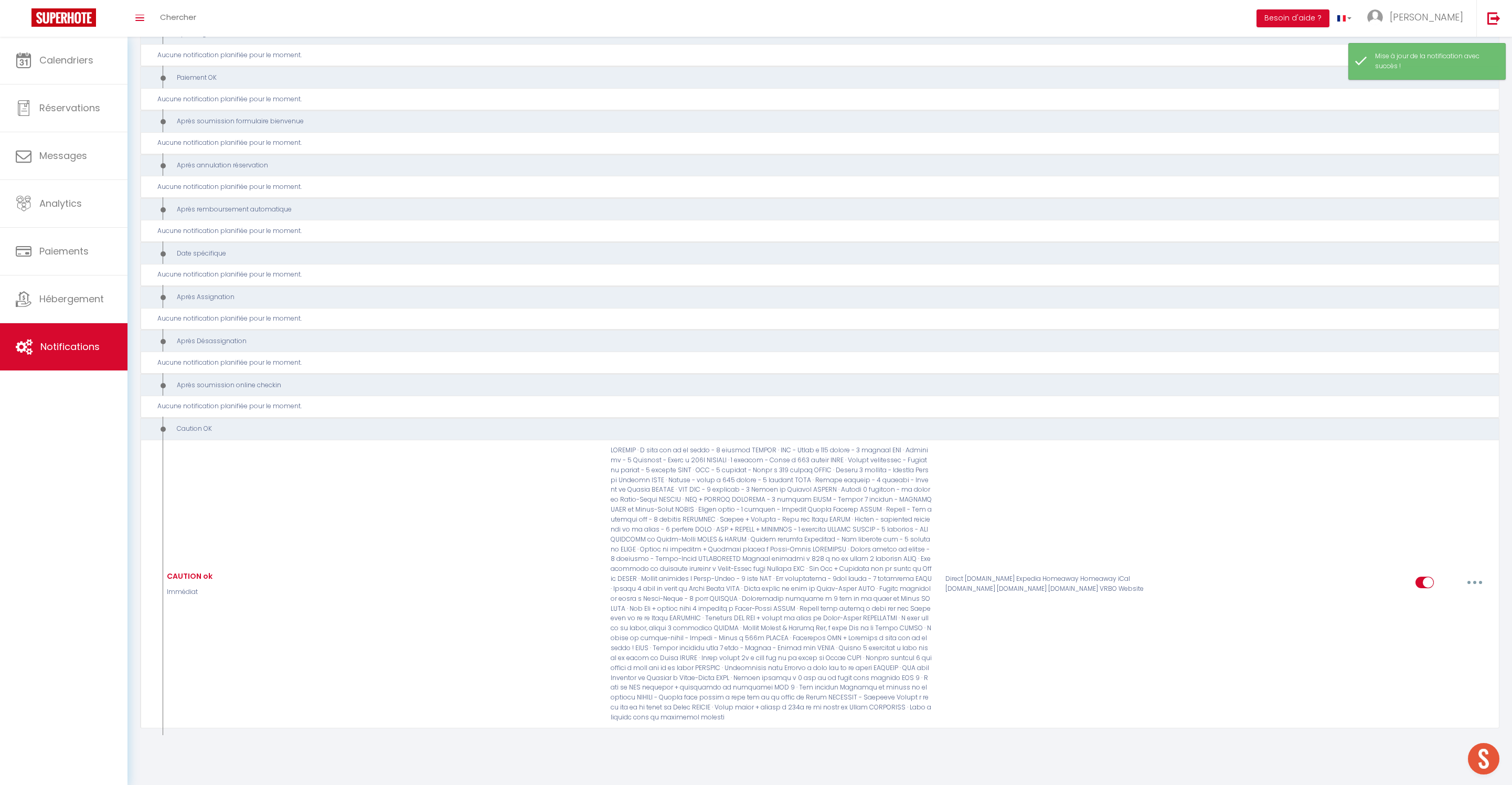
scroll to position [8596, 0]
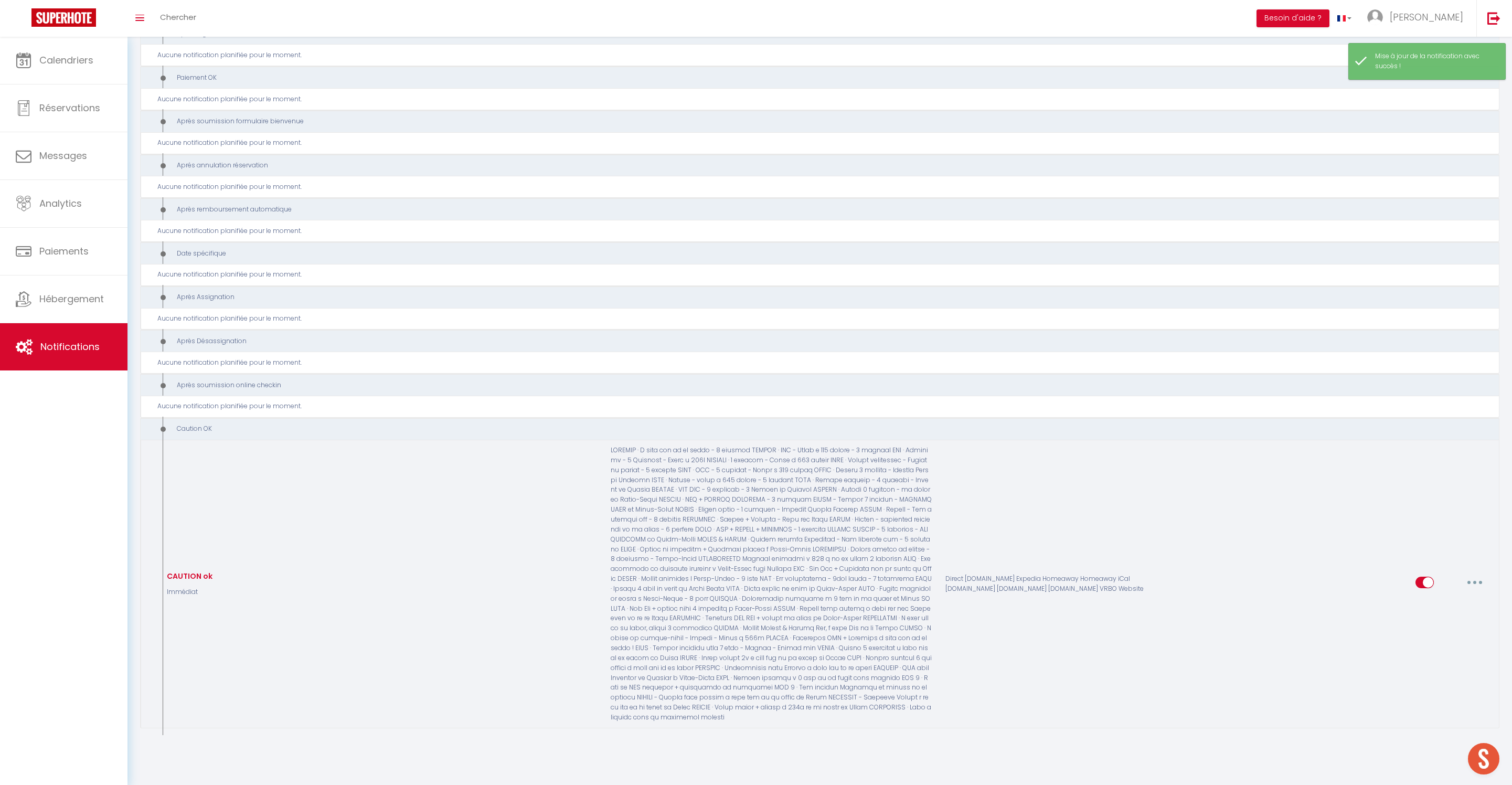
click at [1474, 574] on button "button" at bounding box center [1475, 582] width 29 height 17
click at [1432, 490] on link "Editer" at bounding box center [1447, 499] width 77 height 18
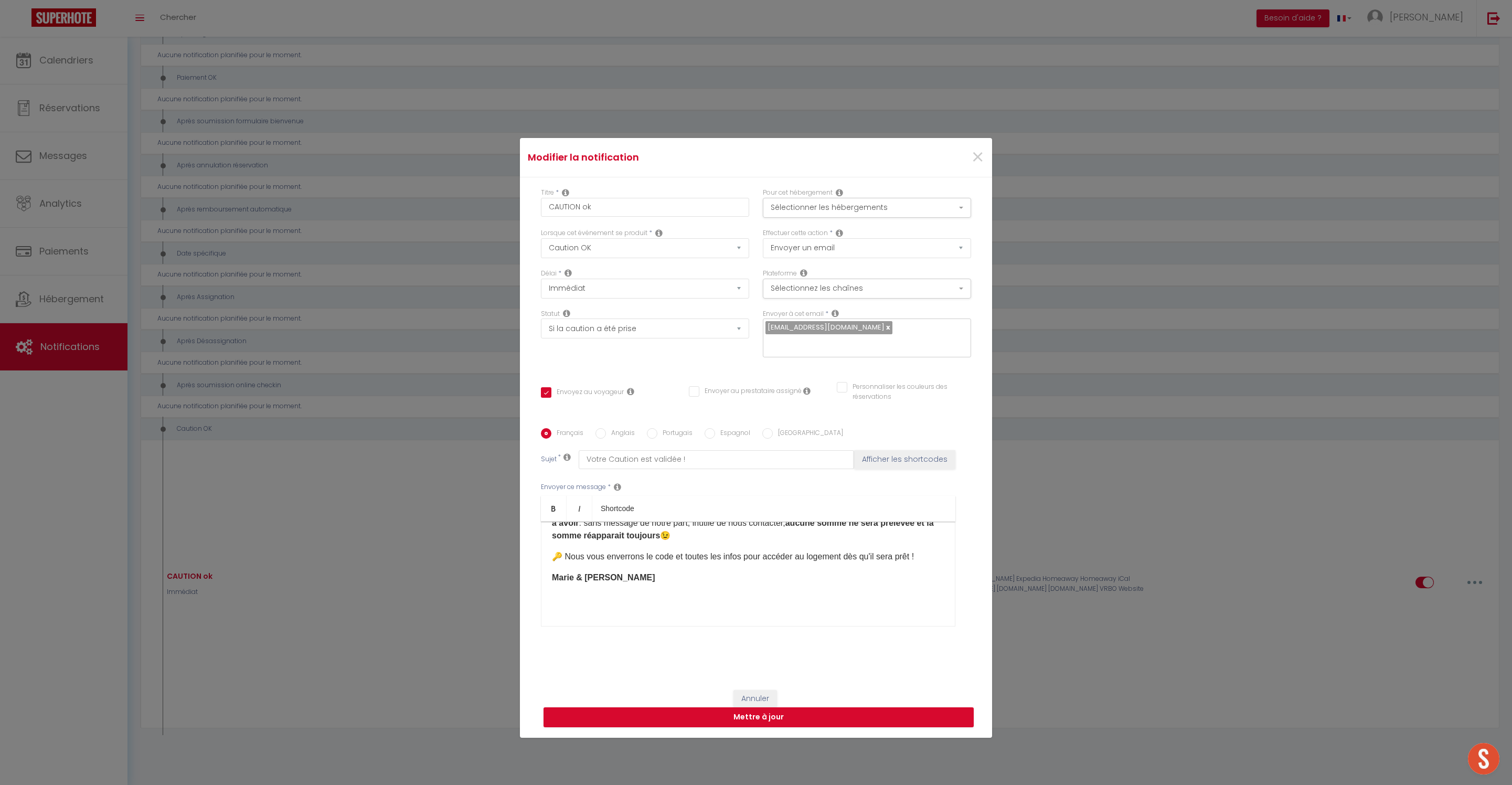
scroll to position [130, 0]
click at [887, 198] on button "Sélectionner les hébergements" at bounding box center [867, 208] width 208 height 20
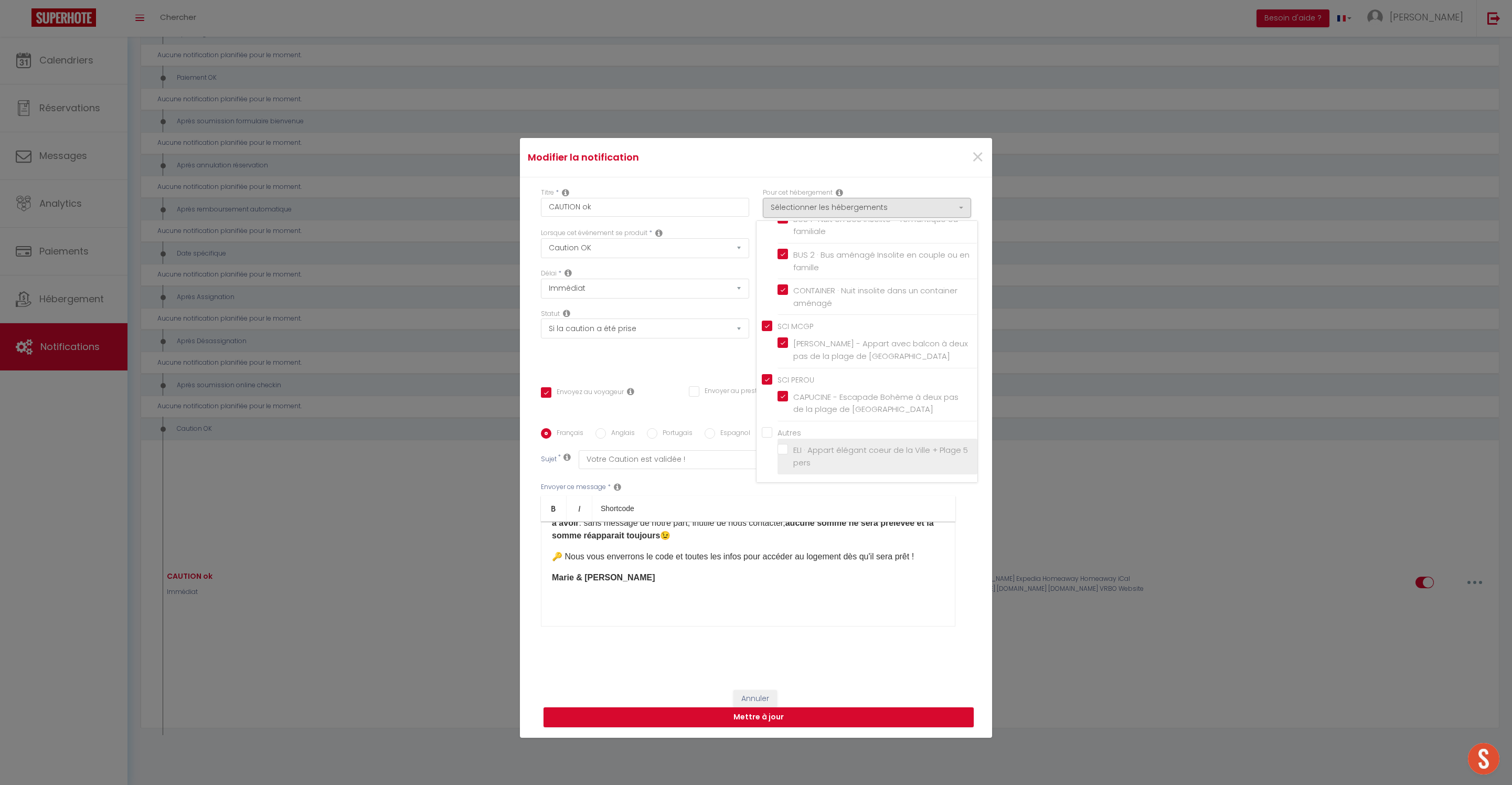
click at [808, 452] on input "ELI · Appart élégant coeur de la Ville + Plage 5 pers" at bounding box center [878, 457] width 200 height 11
click at [833, 727] on button "Mettre à jour" at bounding box center [758, 717] width 430 height 20
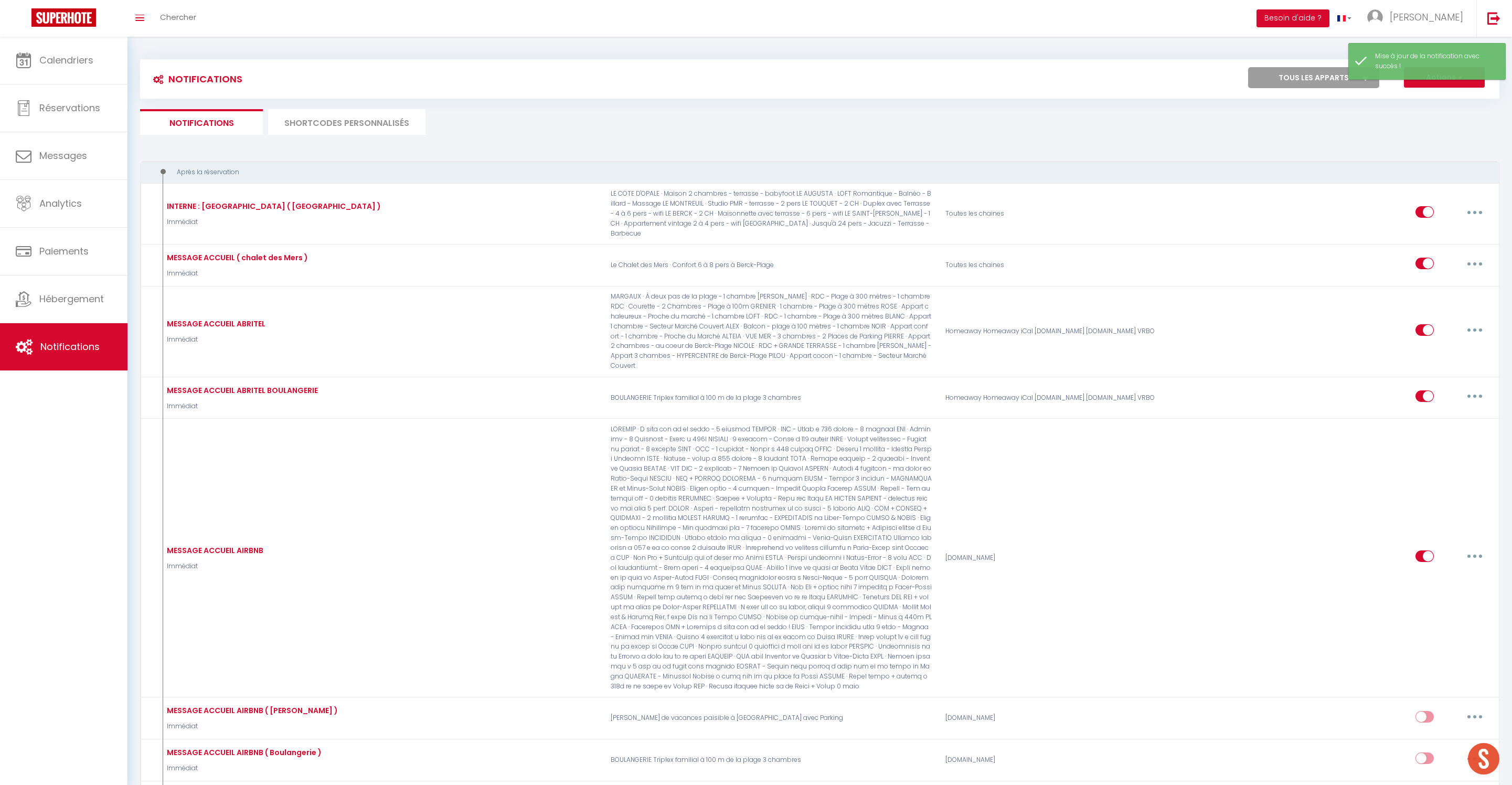
scroll to position [0, 0]
click at [953, 134] on ul "Notifications SHORTCODES PERSONNALISÉS" at bounding box center [820, 122] width 1359 height 26
click at [1448, 21] on span "[PERSON_NAME]" at bounding box center [1426, 17] width 73 height 13
click at [1428, 59] on link "Paramètres" at bounding box center [1435, 52] width 77 height 18
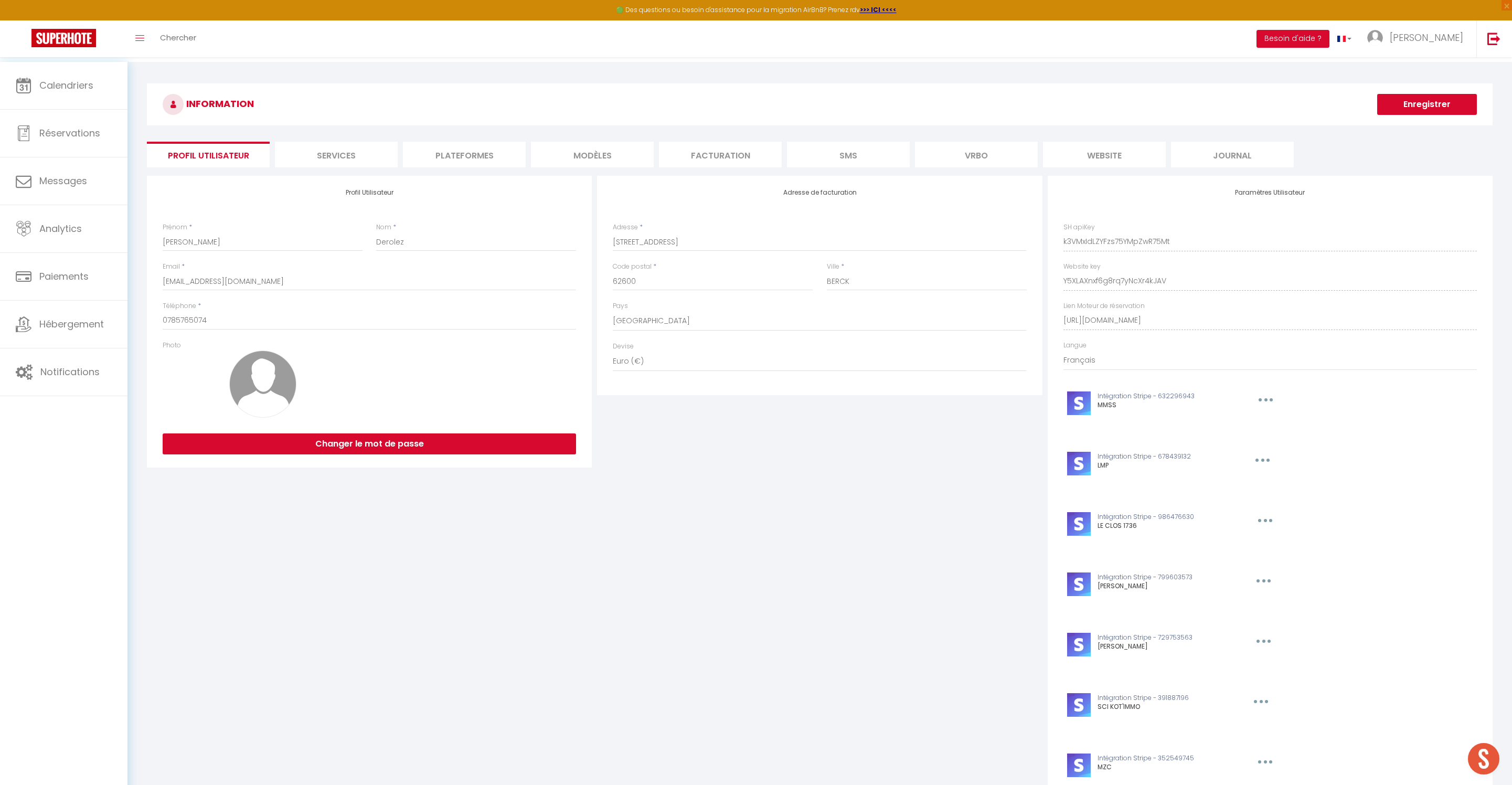
click at [1113, 156] on li "website" at bounding box center [1104, 154] width 123 height 26
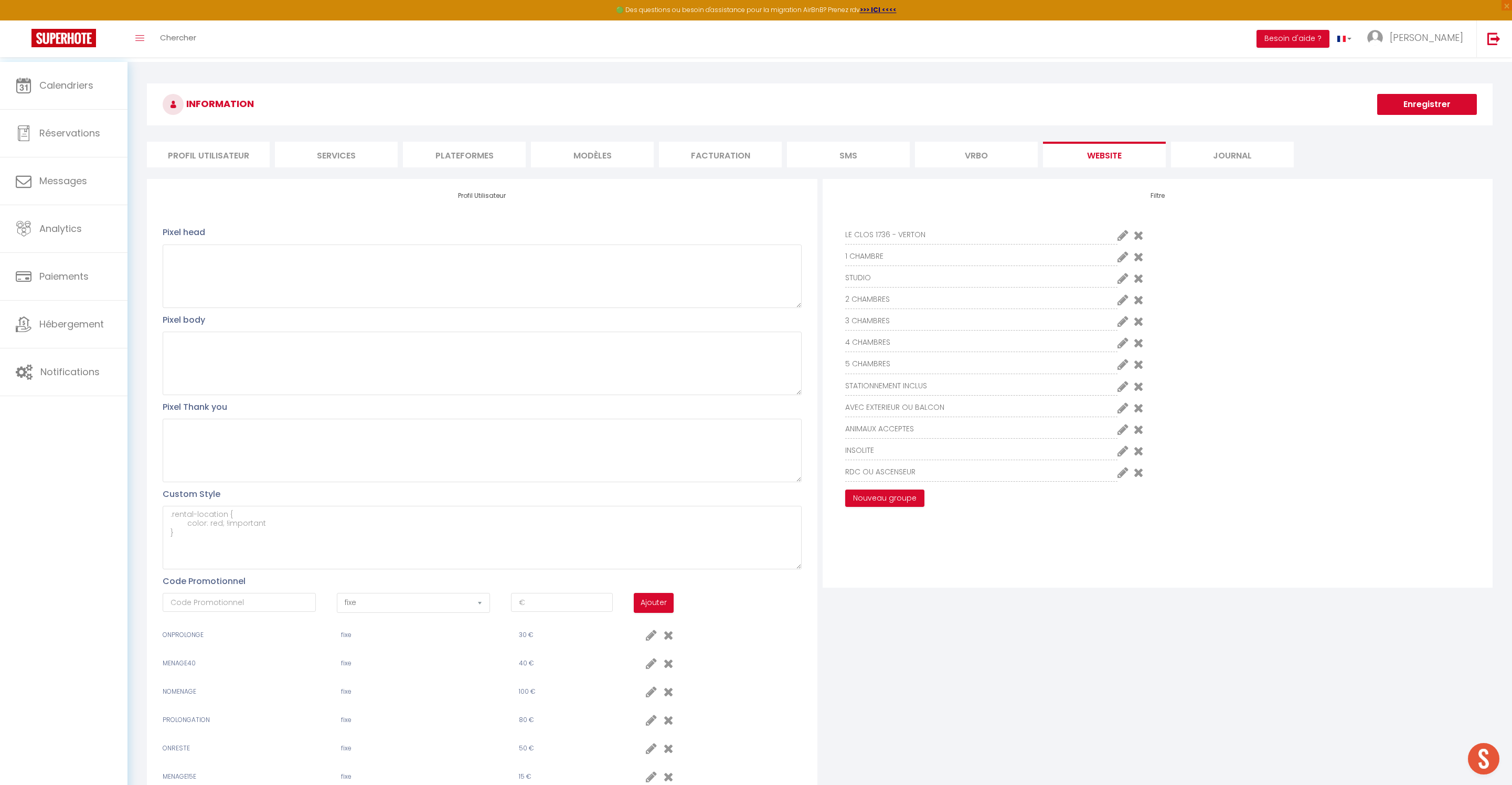
click at [1118, 306] on icon at bounding box center [1123, 299] width 11 height 12
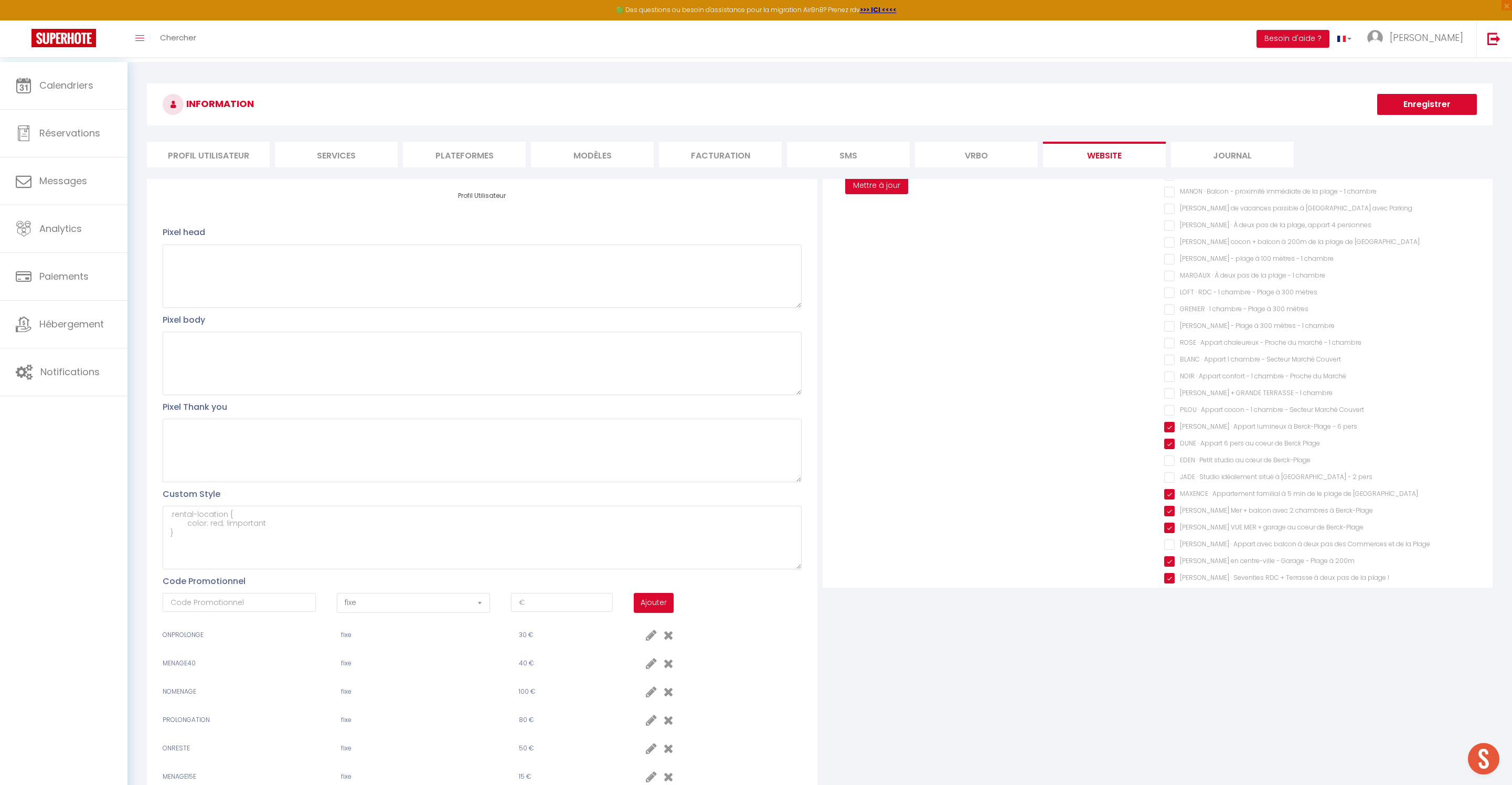
scroll to position [205, 0]
click at [1176, 238] on pers "ELI · Appart élégant coeur de la Ville + Plage 5 pers" at bounding box center [1320, 233] width 313 height 11
click at [902, 303] on button "Mettre à jour" at bounding box center [876, 294] width 63 height 18
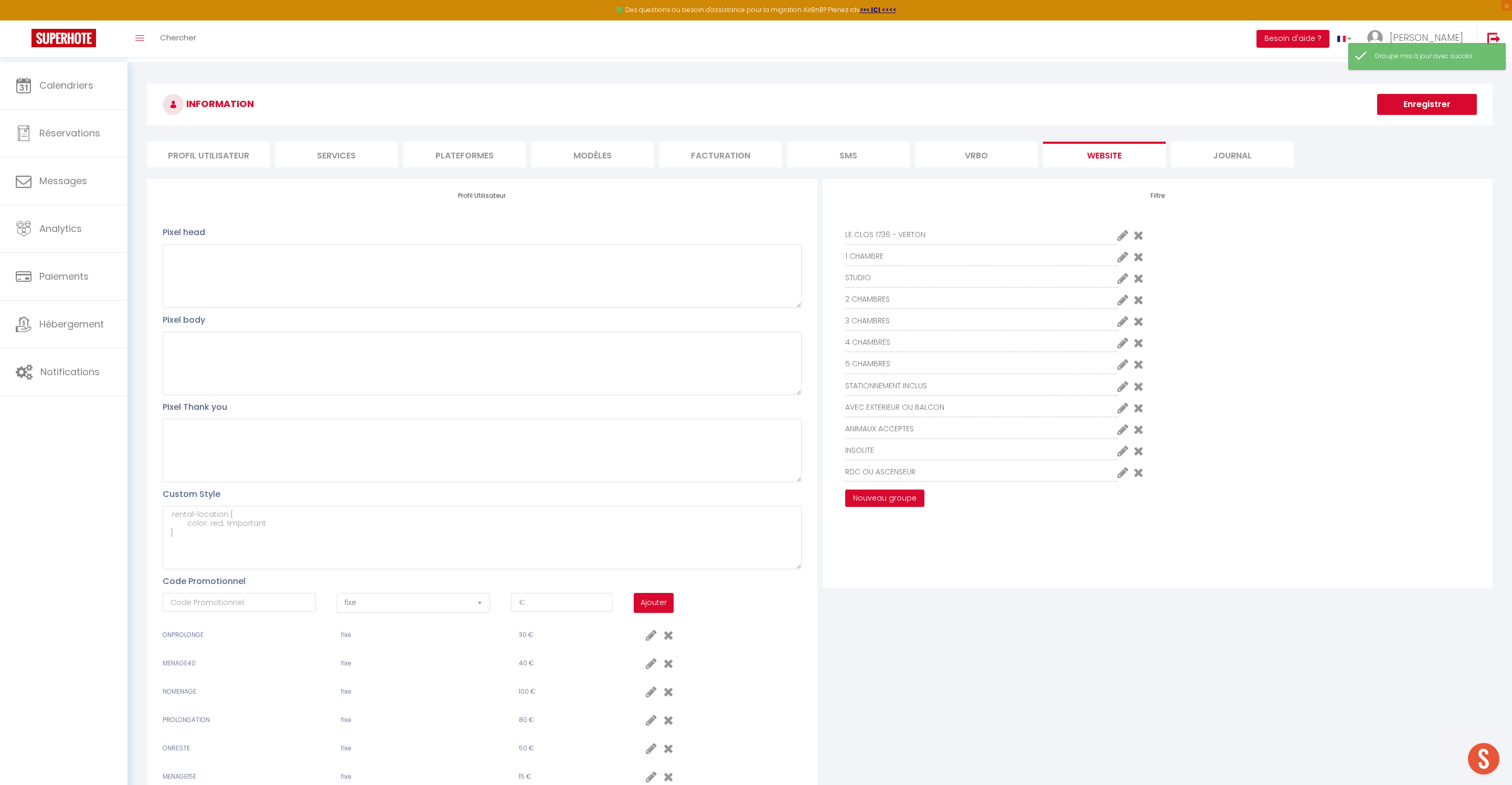
click at [1119, 436] on icon at bounding box center [1123, 429] width 11 height 12
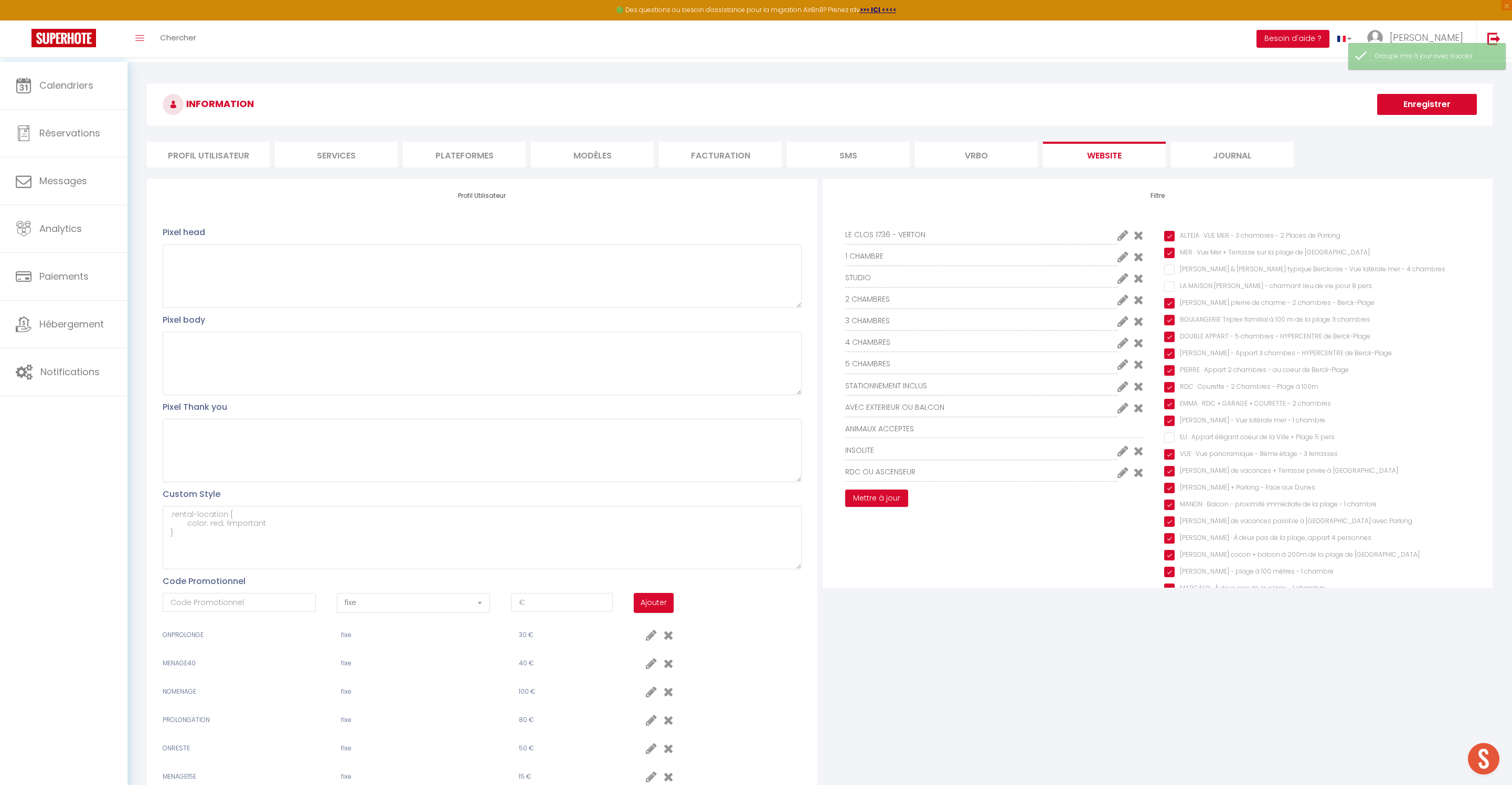
click at [1174, 443] on pers "ELI · Appart élégant coeur de la Ville + Plage 5 pers" at bounding box center [1320, 438] width 313 height 11
click at [908, 507] on button "Mettre à jour" at bounding box center [876, 498] width 63 height 18
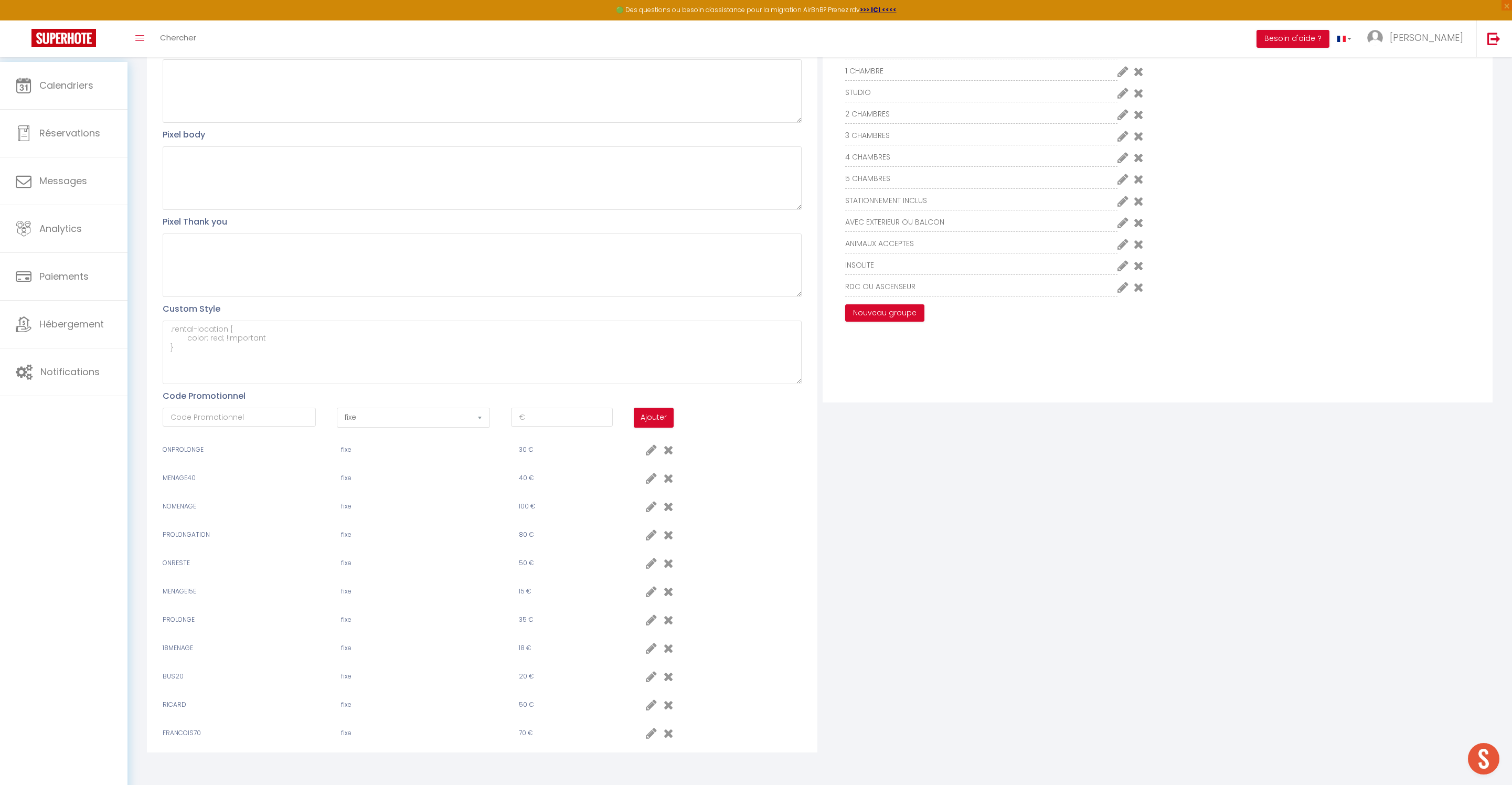
scroll to position [304, 0]
click at [670, 699] on icon at bounding box center [669, 705] width 10 height 12
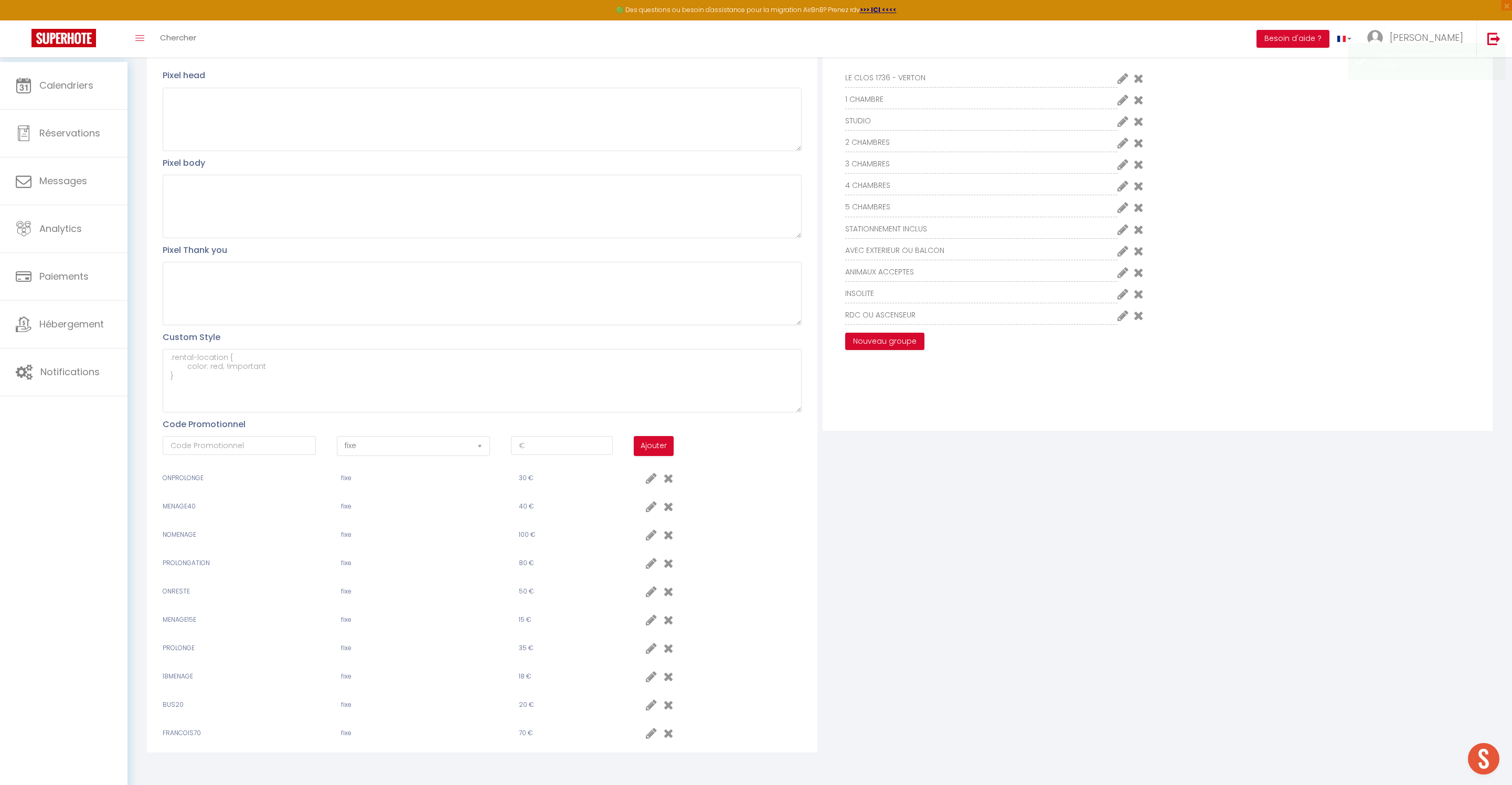
scroll to position [274, 0]
click at [670, 729] on icon at bounding box center [669, 733] width 10 height 12
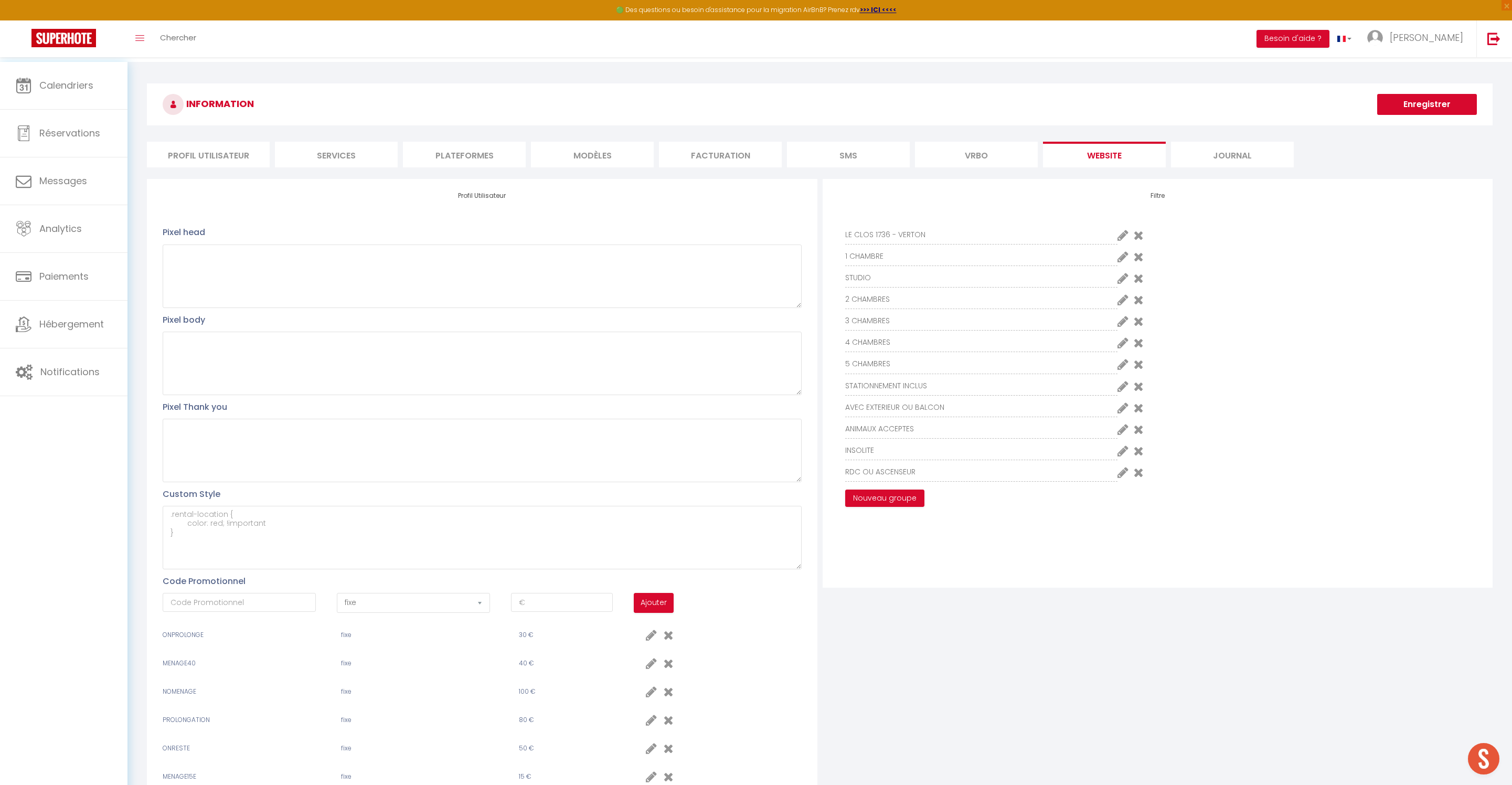
scroll to position [0, 0]
click at [350, 159] on li "Services" at bounding box center [336, 154] width 123 height 26
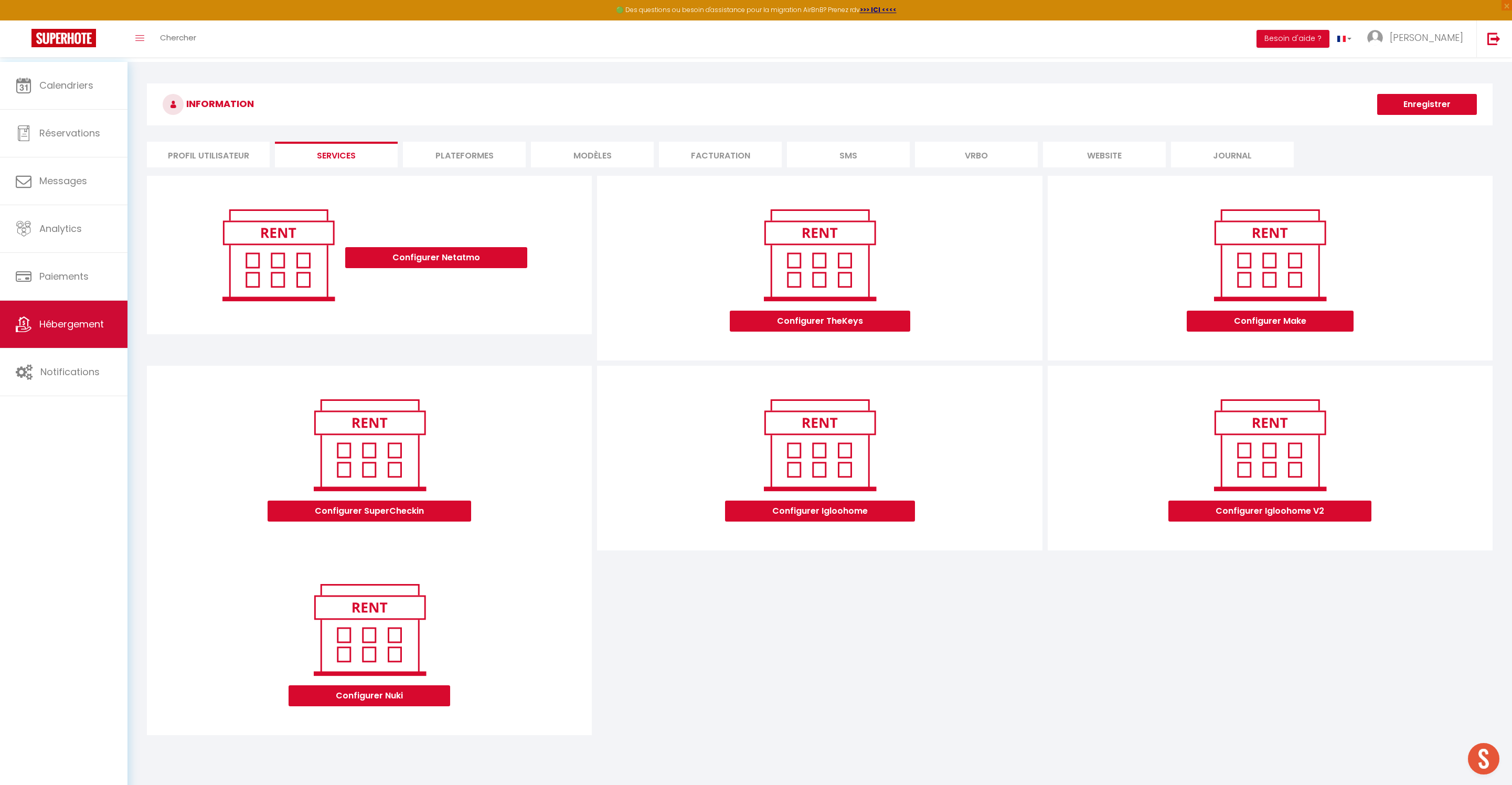
click at [72, 325] on span "Hébergement" at bounding box center [72, 324] width 65 height 13
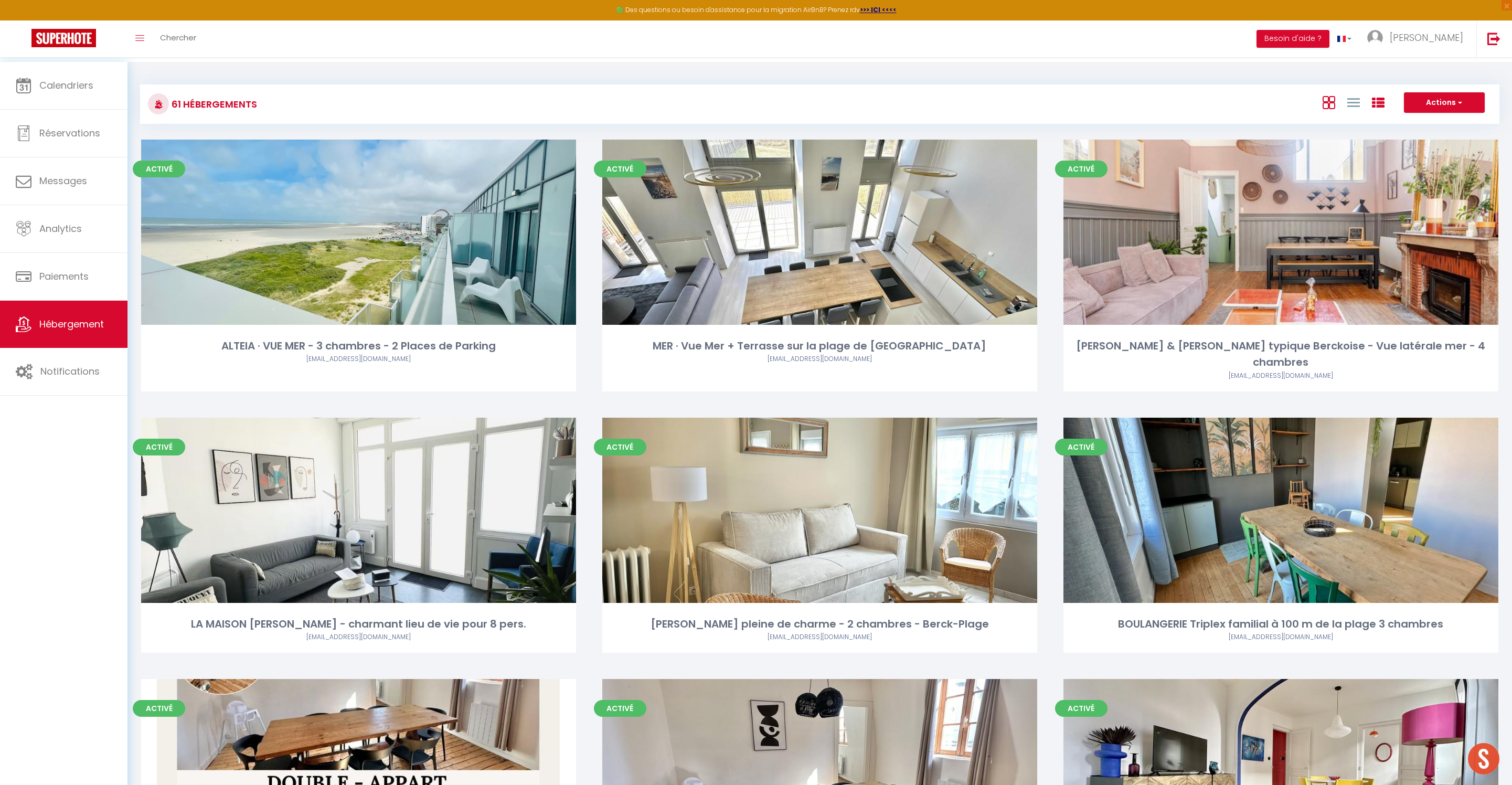
click at [1372, 106] on icon at bounding box center [1378, 102] width 12 height 12
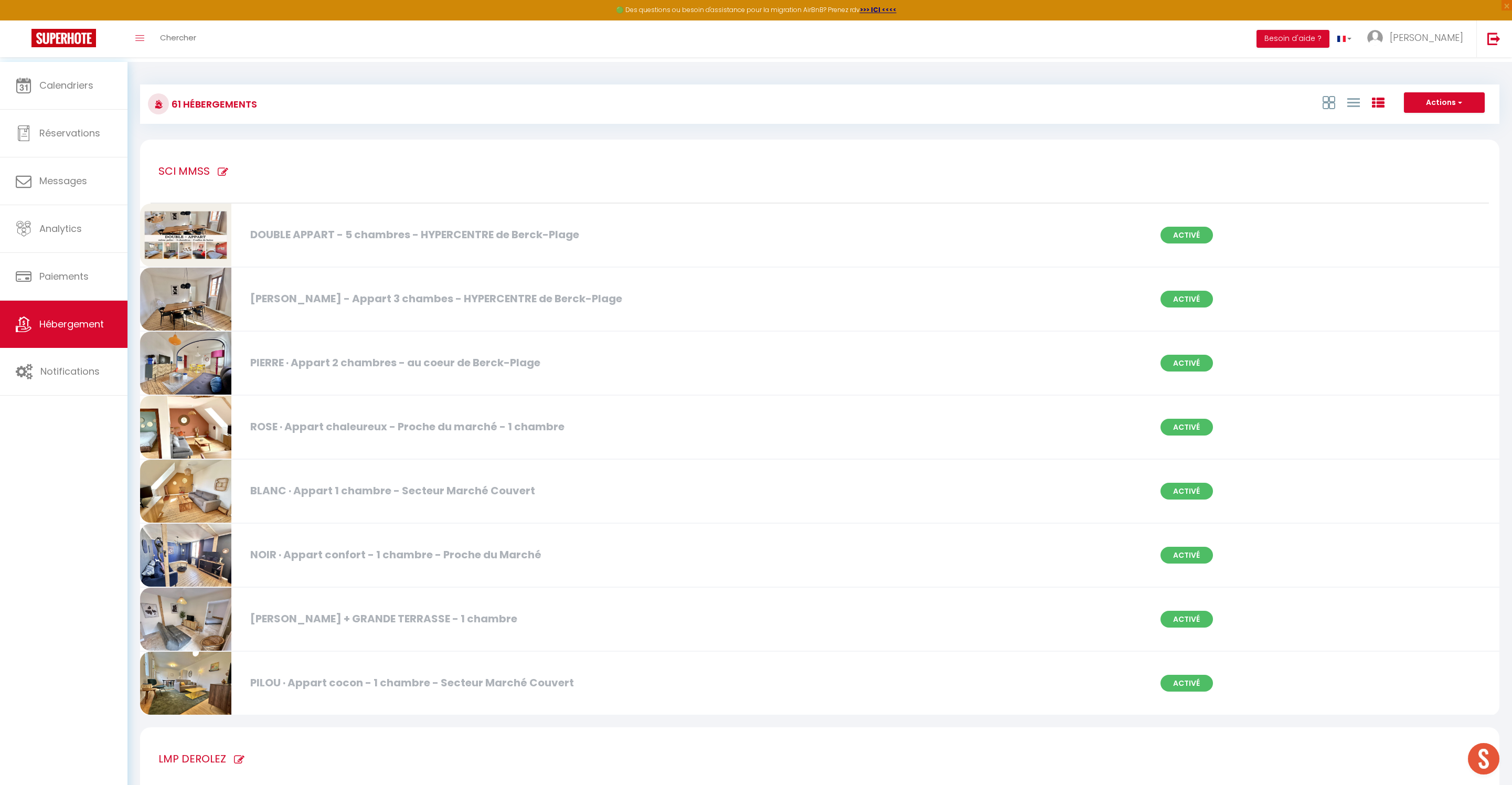
click at [1420, 111] on button "Actions" at bounding box center [1445, 103] width 81 height 21
click at [1410, 141] on li "Nouveau groupe" at bounding box center [1436, 136] width 96 height 12
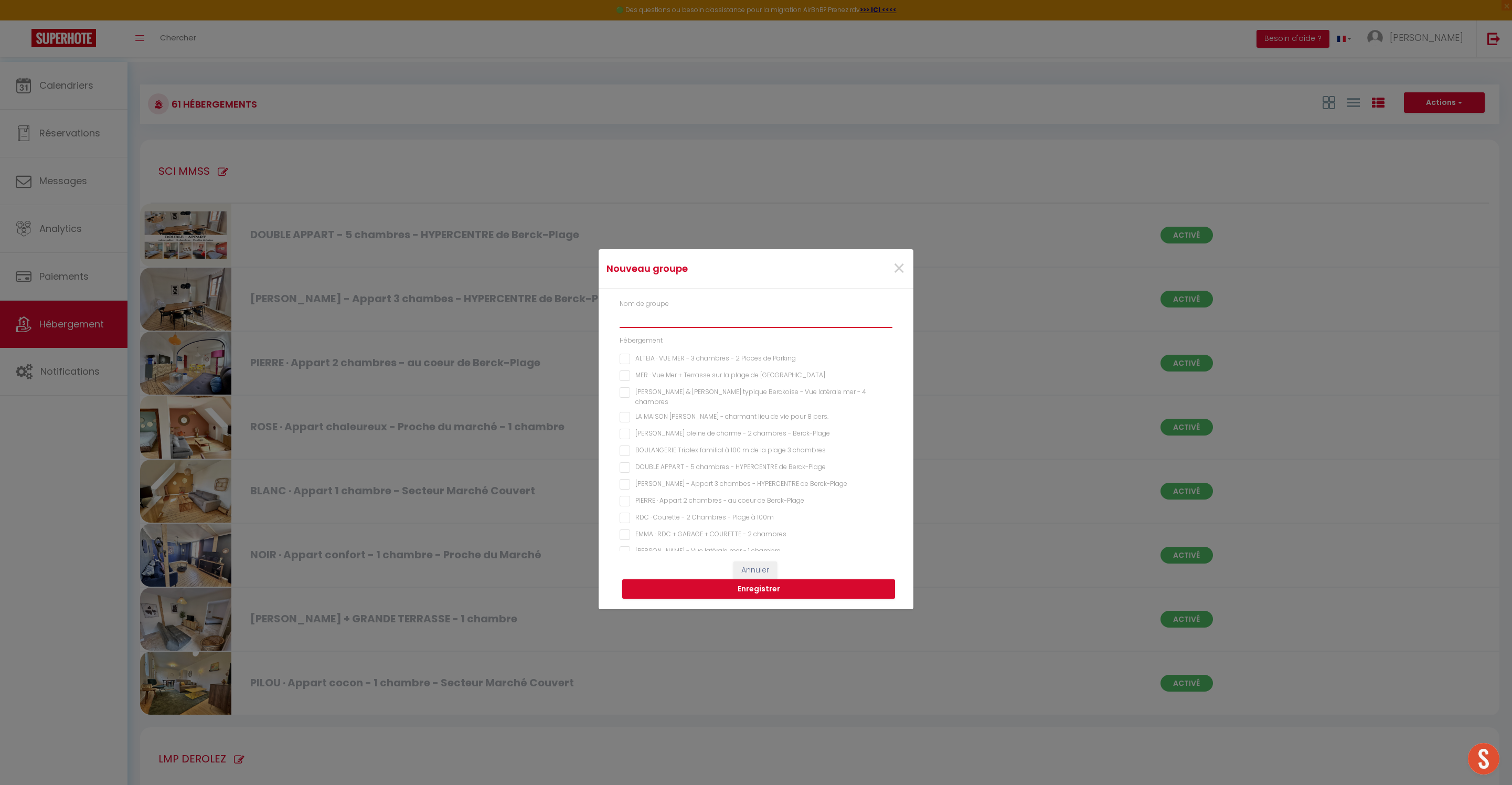
click at [661, 328] on input "text" at bounding box center [756, 318] width 273 height 19
click at [640, 309] on pers "ELI · Appart élégant coeur de la Ville + Plage 5 pers" at bounding box center [756, 304] width 273 height 11
click at [755, 589] on button "Enregistrer" at bounding box center [758, 589] width 273 height 20
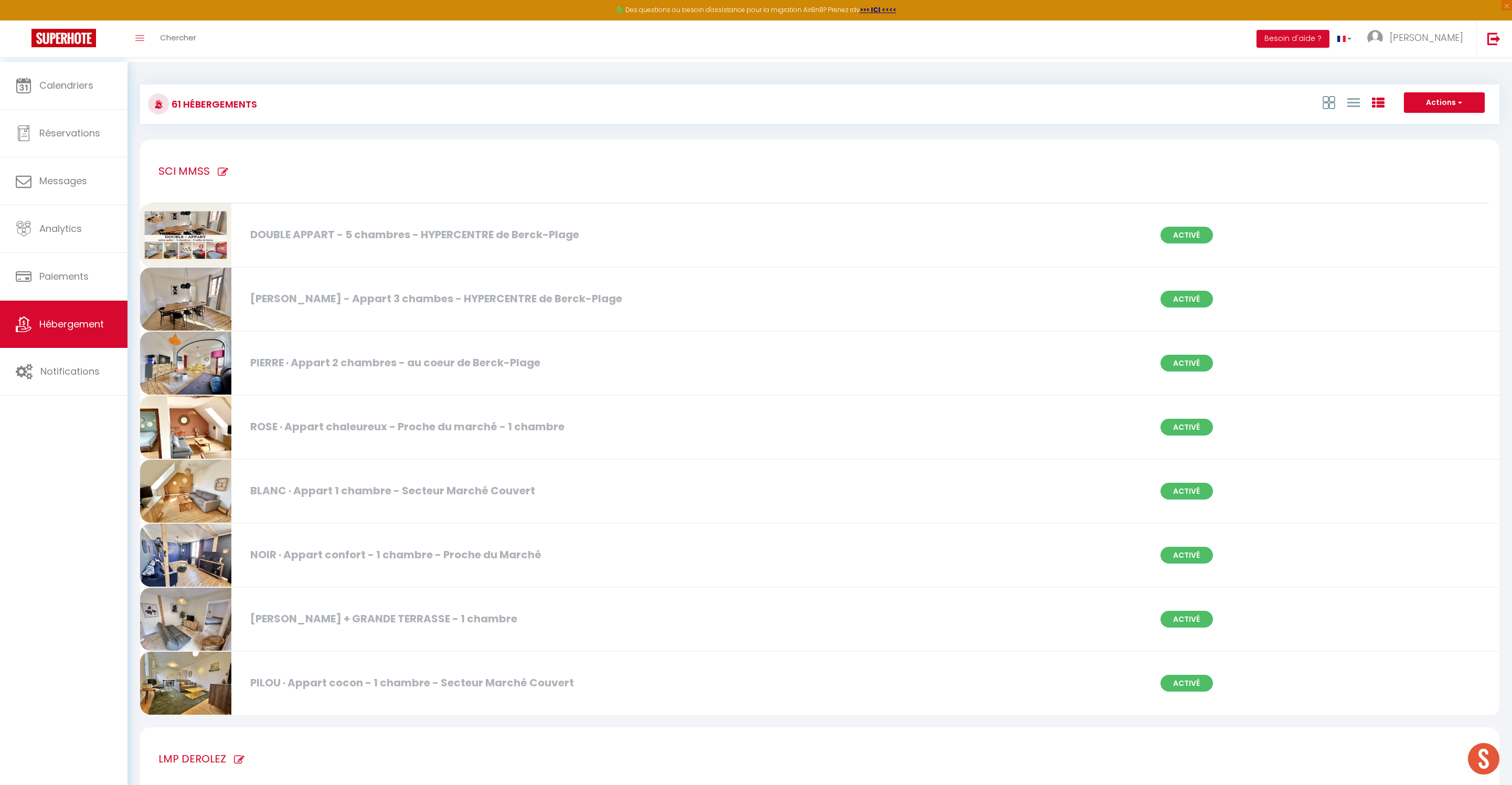
scroll to position [0, 0]
click at [70, 88] on span "Calendriers" at bounding box center [66, 85] width 54 height 13
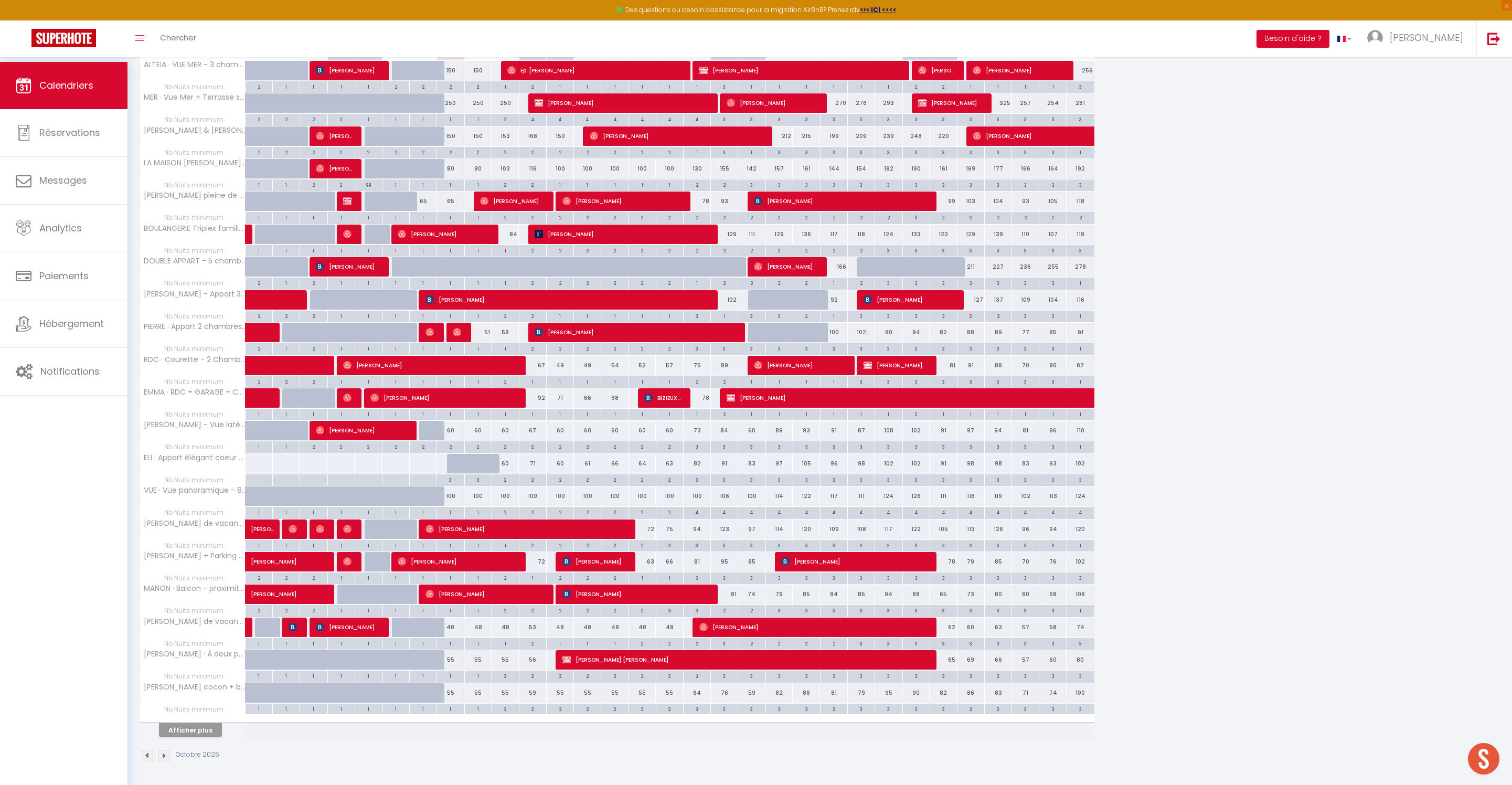
scroll to position [256, 0]
click at [210, 723] on button "Afficher plus" at bounding box center [190, 730] width 63 height 14
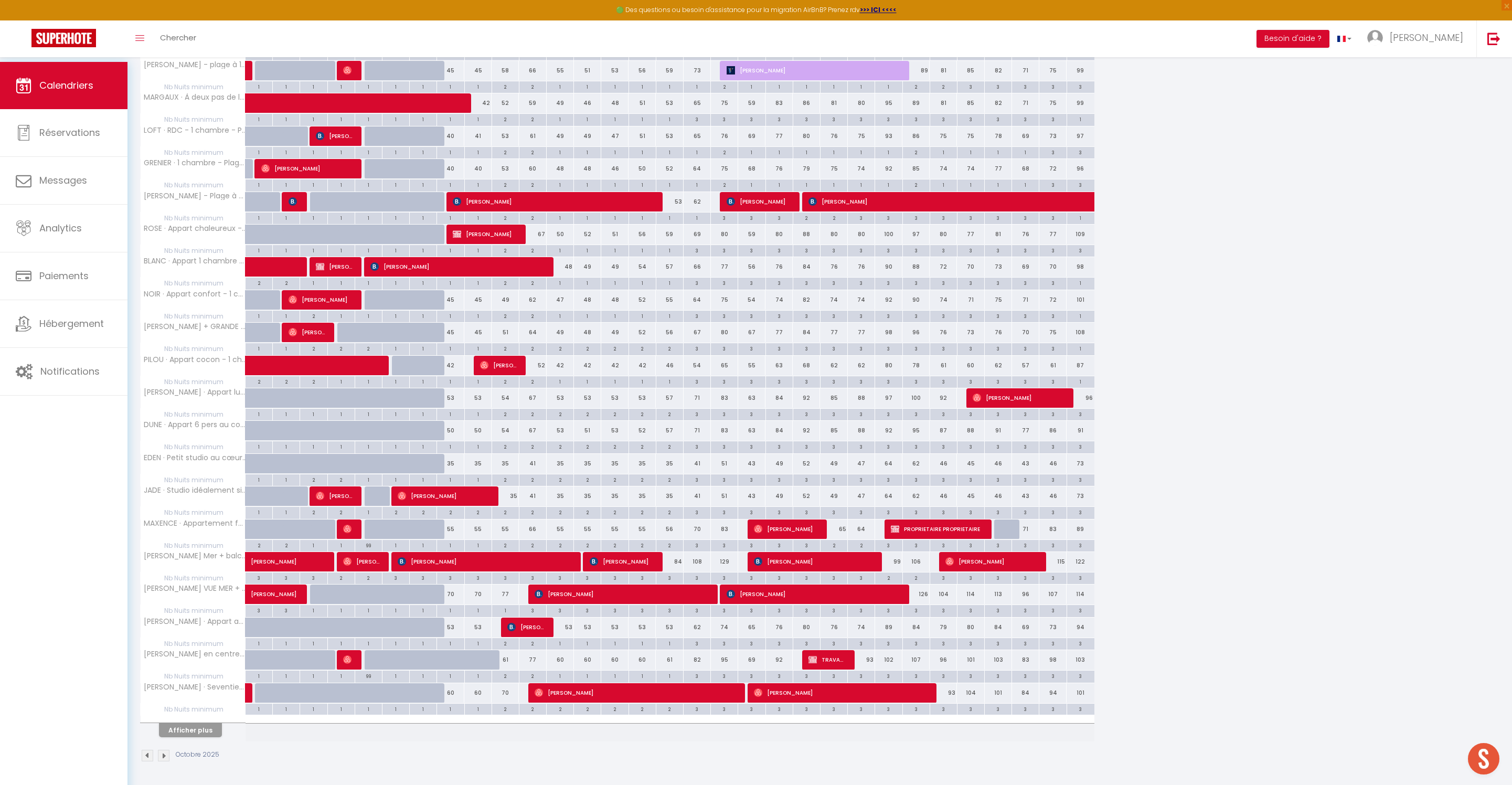
scroll to position [959, 0]
click at [220, 723] on button "Afficher plus" at bounding box center [190, 730] width 63 height 14
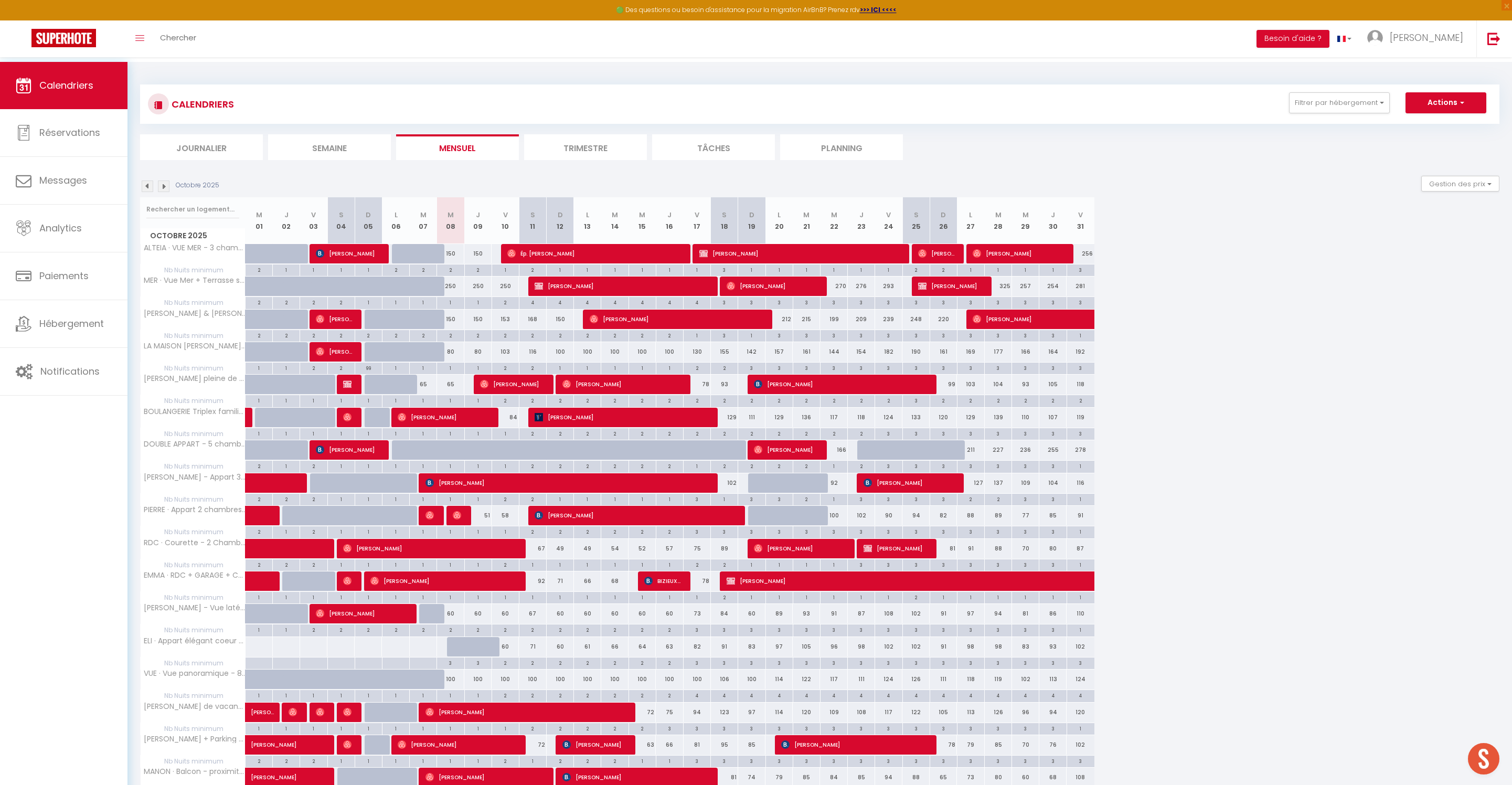
scroll to position [0, 0]
